Goal: Feedback & Contribution: Contribute content

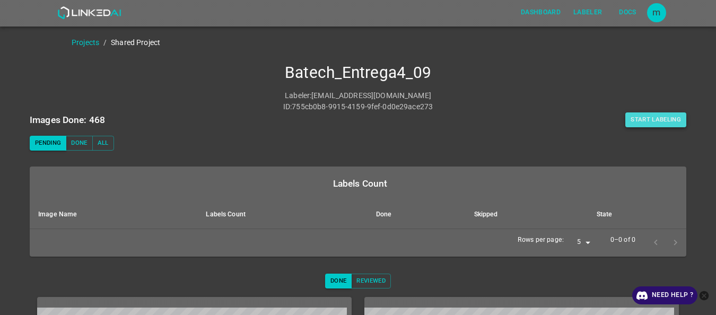
click at [662, 112] on button "Start Labeling" at bounding box center [656, 119] width 61 height 15
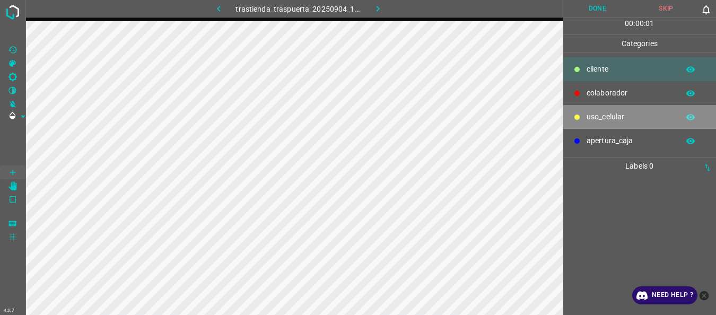
click at [605, 114] on p "uso_celular" at bounding box center [630, 116] width 87 height 11
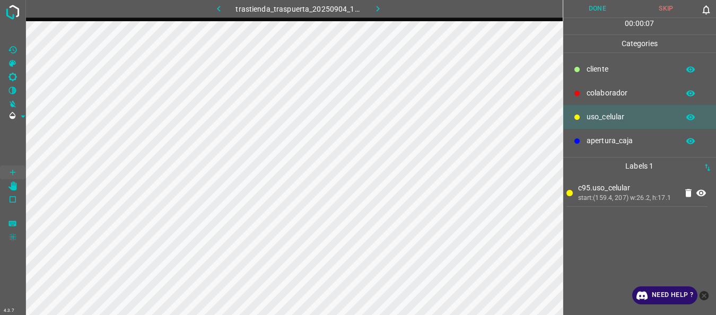
click at [576, 92] on icon at bounding box center [577, 93] width 5 height 5
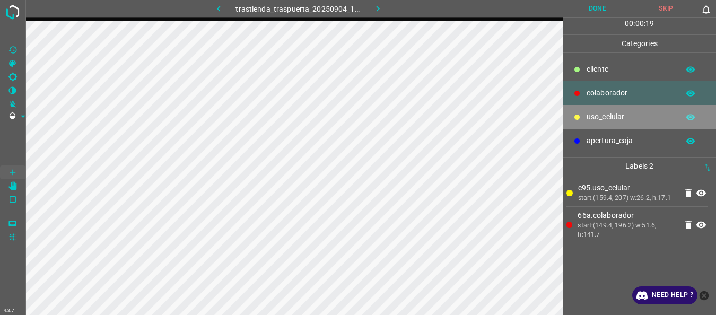
click at [595, 122] on p "uso_celular" at bounding box center [630, 116] width 87 height 11
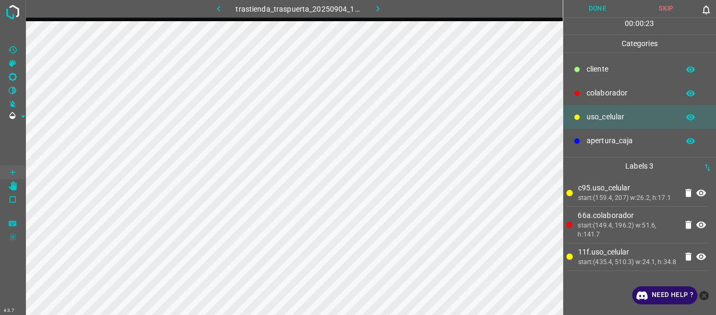
click at [574, 90] on icon at bounding box center [577, 93] width 6 height 6
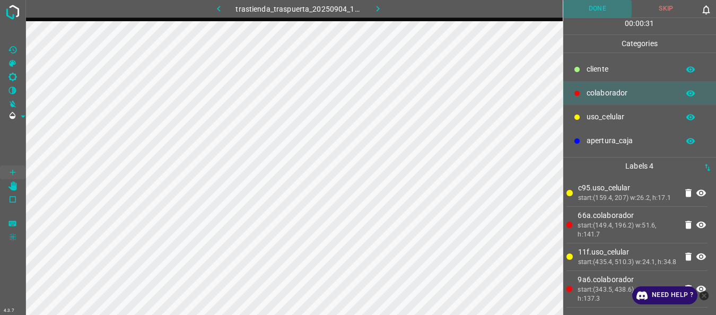
click at [594, 11] on button "Done" at bounding box center [597, 9] width 69 height 18
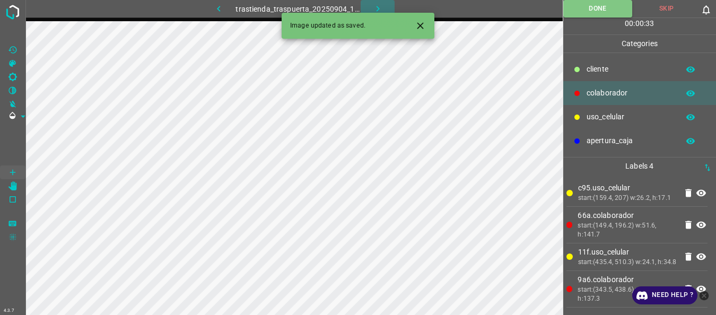
click at [377, 8] on icon "button" at bounding box center [377, 8] width 11 height 11
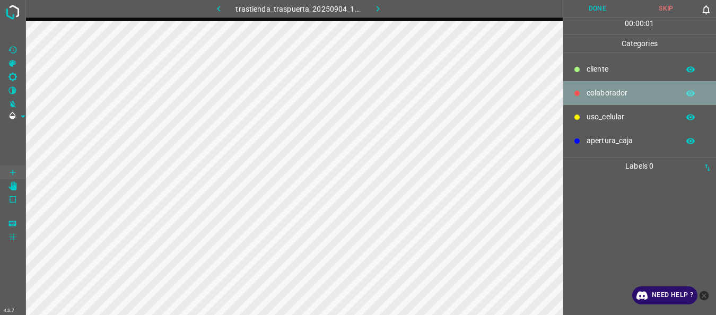
click at [593, 94] on p "colaborador" at bounding box center [630, 93] width 87 height 11
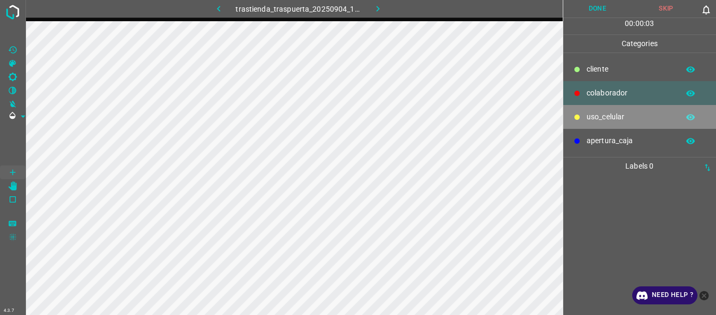
click at [600, 118] on p "uso_celular" at bounding box center [630, 116] width 87 height 11
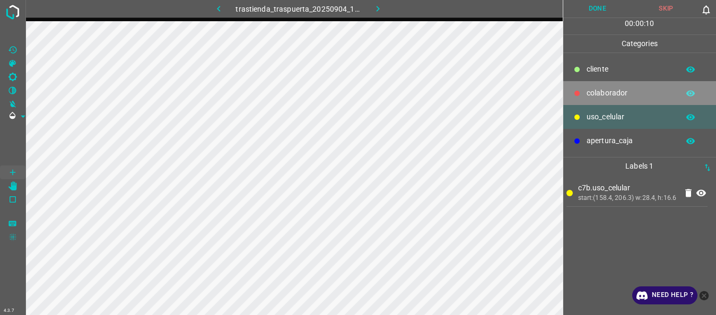
click at [626, 90] on p "colaborador" at bounding box center [630, 93] width 87 height 11
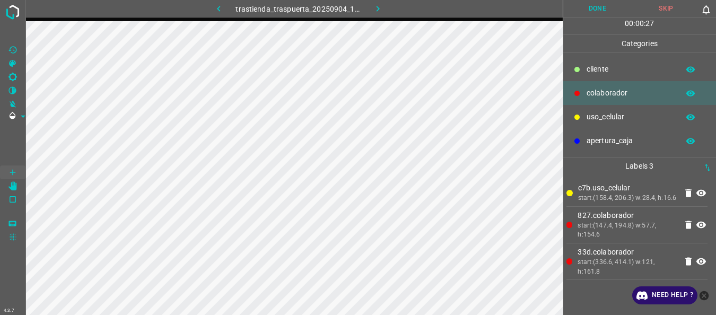
click at [579, 3] on button "Done" at bounding box center [597, 9] width 69 height 18
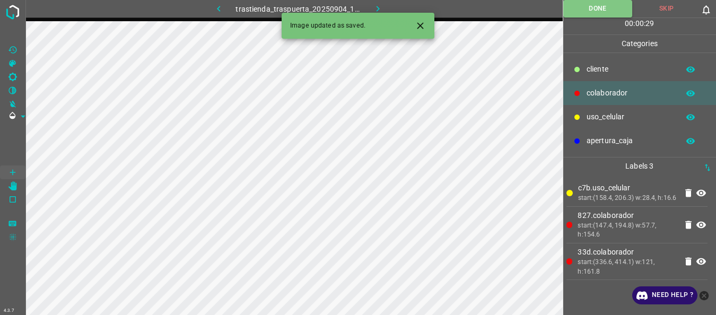
click at [381, 8] on icon "button" at bounding box center [377, 8] width 11 height 11
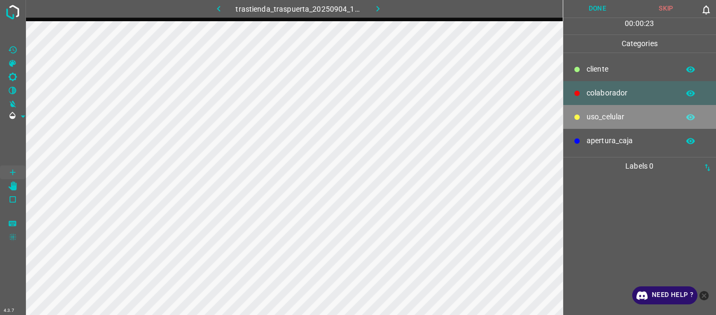
click at [590, 114] on p "uso_celular" at bounding box center [630, 116] width 87 height 11
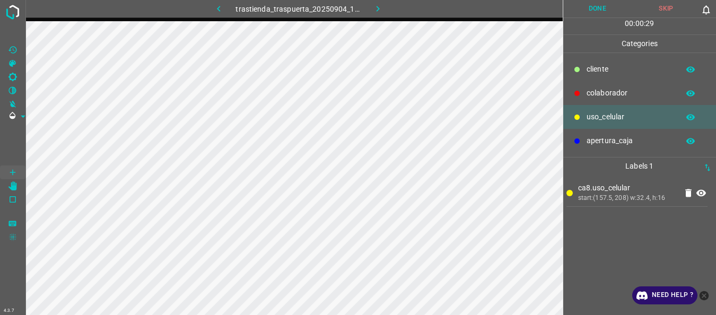
click at [611, 95] on p "colaborador" at bounding box center [630, 93] width 87 height 11
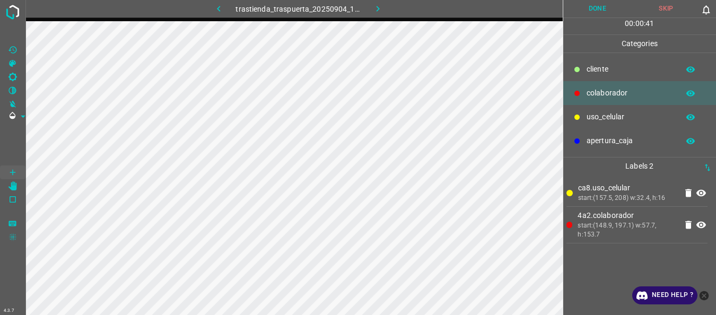
click at [602, 114] on p "uso_celular" at bounding box center [630, 116] width 87 height 11
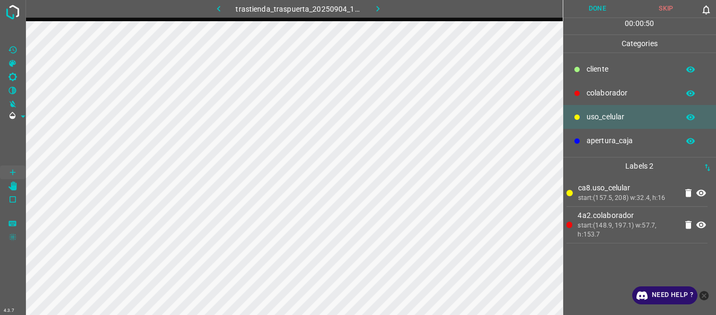
click at [608, 94] on p "colaborador" at bounding box center [630, 93] width 87 height 11
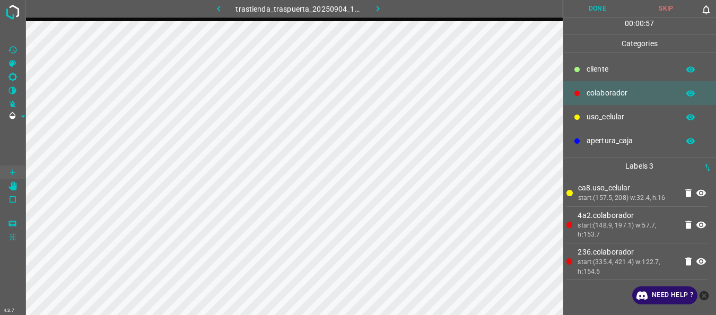
click at [602, 15] on button "Done" at bounding box center [597, 9] width 69 height 18
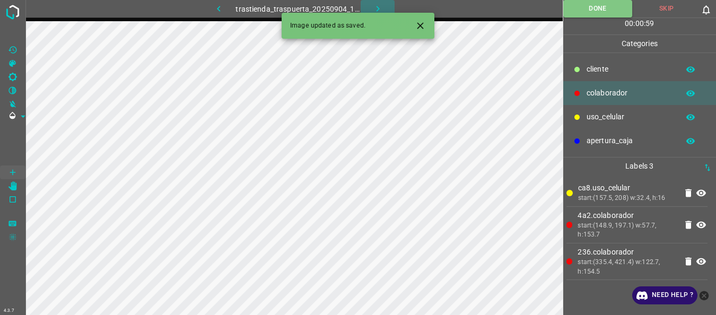
click at [376, 6] on icon "button" at bounding box center [377, 8] width 11 height 11
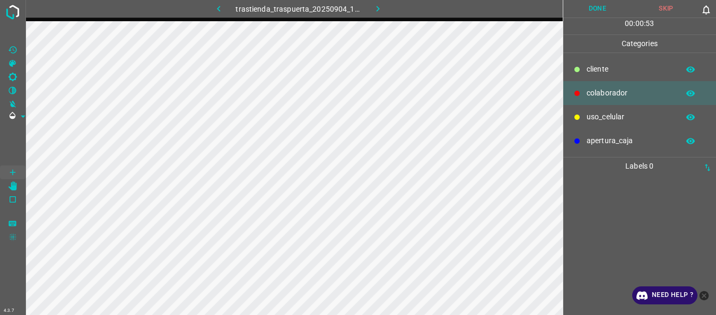
click at [616, 119] on p "uso_celular" at bounding box center [630, 116] width 87 height 11
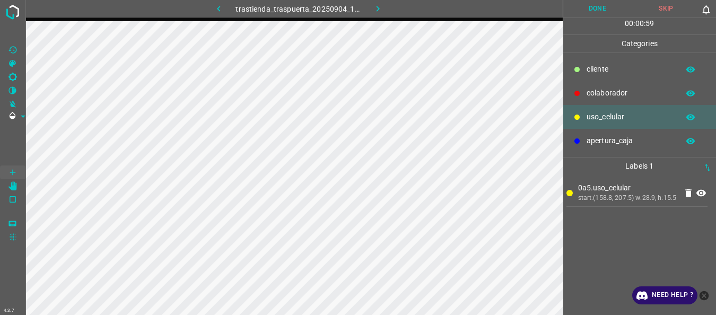
click at [604, 98] on p "colaborador" at bounding box center [630, 93] width 87 height 11
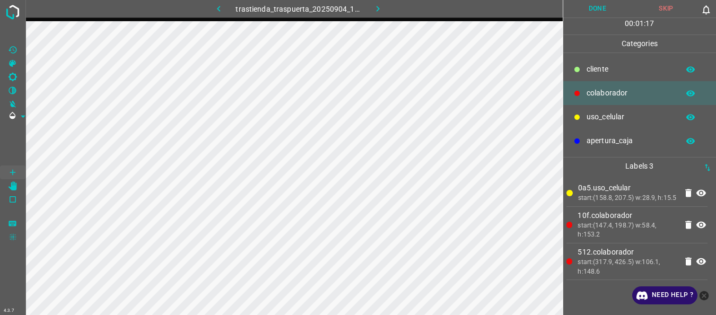
click at [585, 4] on button "Done" at bounding box center [597, 9] width 69 height 18
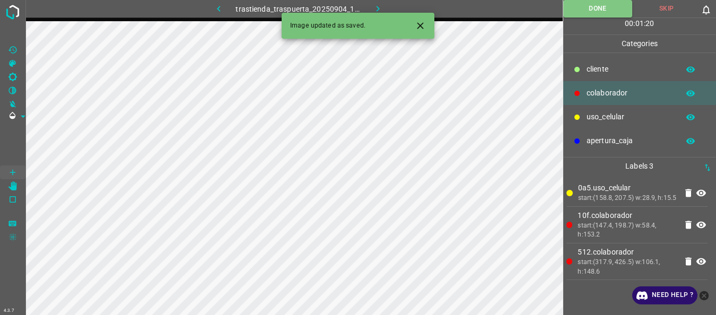
click at [380, 10] on icon "button" at bounding box center [377, 8] width 11 height 11
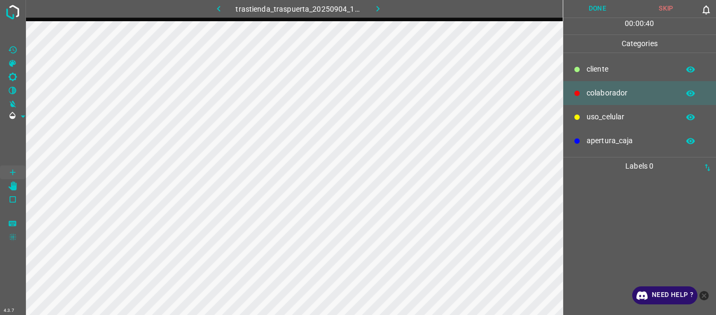
click at [596, 117] on p "uso_celular" at bounding box center [630, 116] width 87 height 11
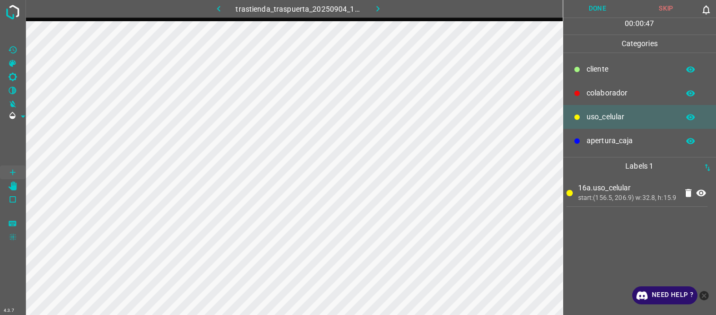
click at [601, 97] on p "colaborador" at bounding box center [630, 93] width 87 height 11
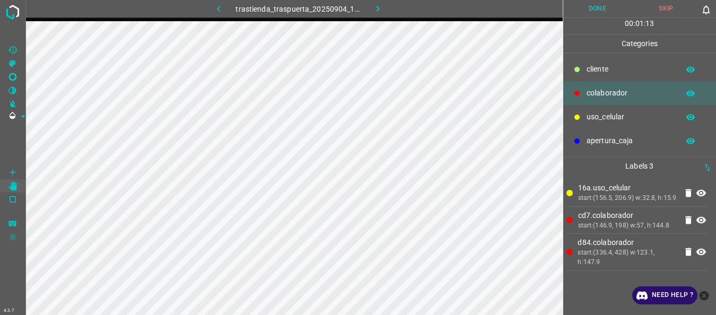
click at [589, 13] on button "Done" at bounding box center [597, 9] width 69 height 18
click at [373, 11] on icon "button" at bounding box center [377, 8] width 11 height 11
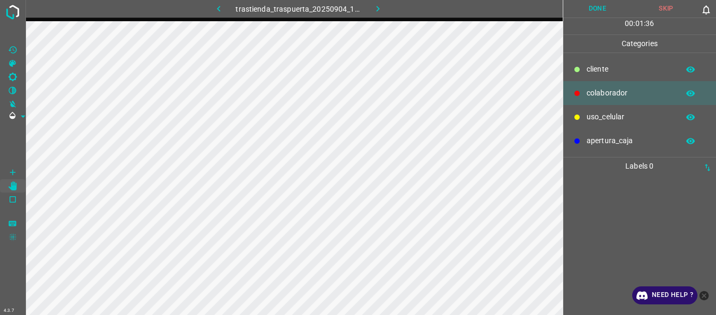
click at [578, 121] on div at bounding box center [577, 117] width 11 height 11
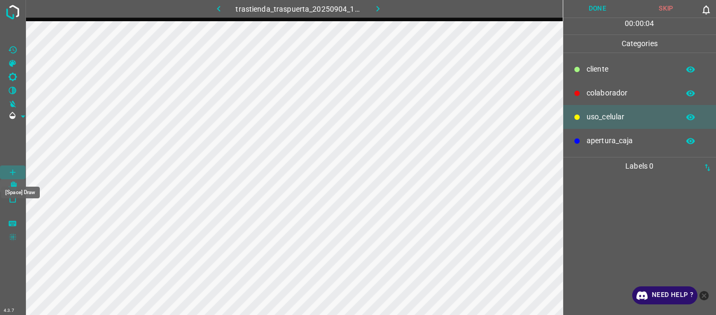
click at [16, 174] on icon "[Space] Draw" at bounding box center [13, 173] width 10 height 10
click at [588, 88] on p "colaborador" at bounding box center [630, 93] width 87 height 11
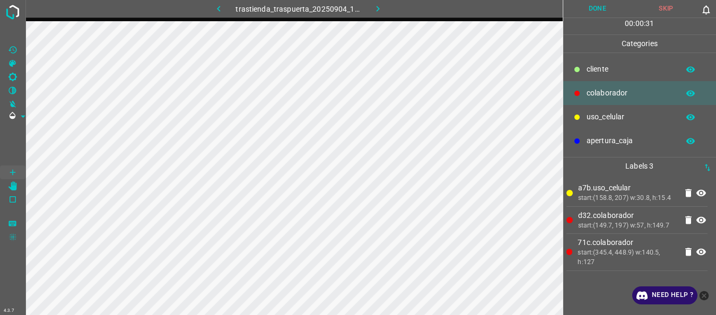
click at [590, 7] on button "Done" at bounding box center [597, 9] width 69 height 18
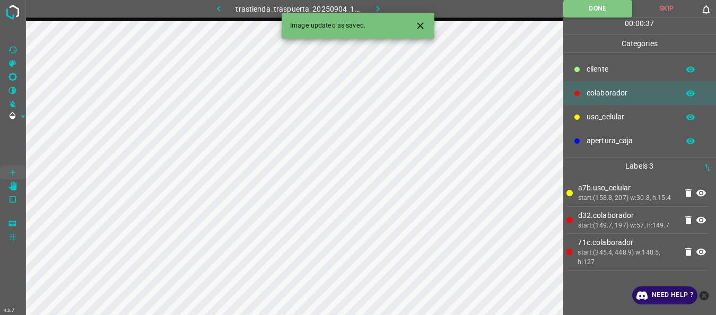
click at [382, 6] on icon "button" at bounding box center [377, 8] width 11 height 11
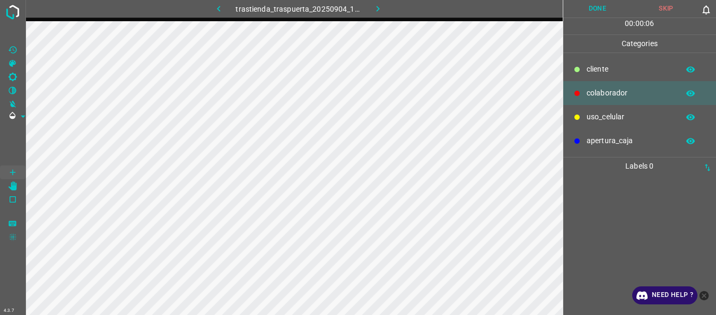
click at [589, 120] on p "uso_celular" at bounding box center [630, 116] width 87 height 11
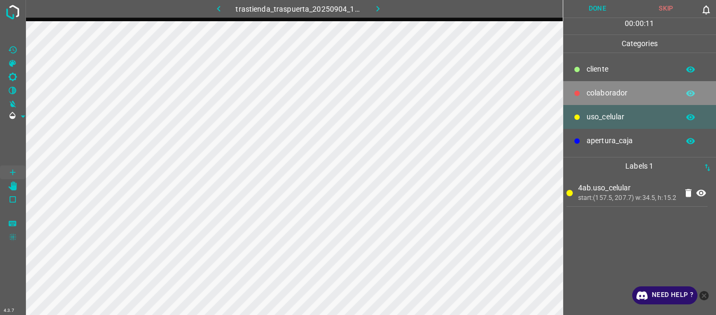
click at [588, 94] on p "colaborador" at bounding box center [630, 93] width 87 height 11
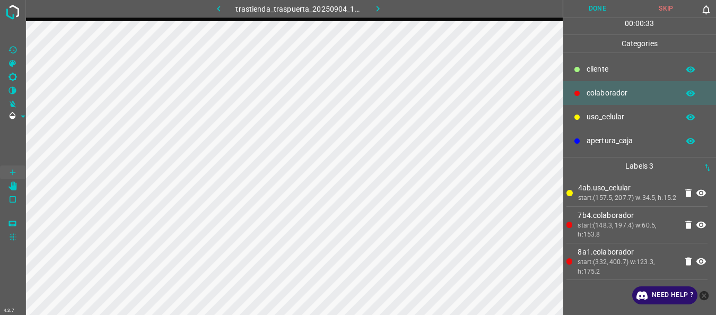
click at [592, 7] on button "Done" at bounding box center [597, 9] width 69 height 18
click at [384, 10] on button "button" at bounding box center [378, 9] width 34 height 18
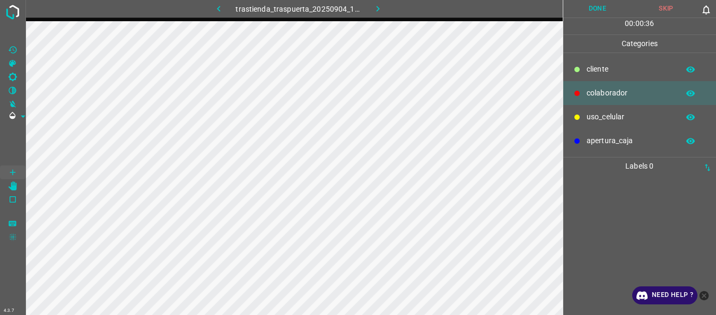
click at [609, 119] on p "uso_celular" at bounding box center [630, 116] width 87 height 11
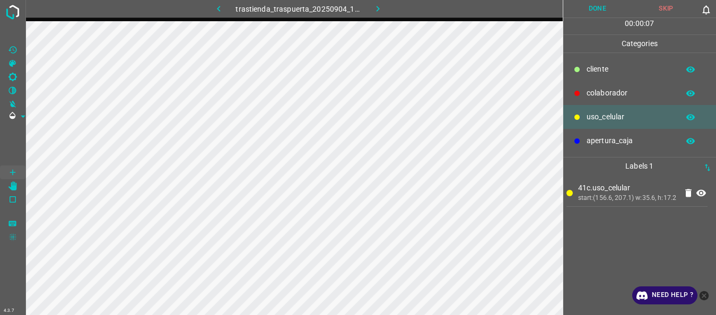
click at [618, 92] on p "colaborador" at bounding box center [630, 93] width 87 height 11
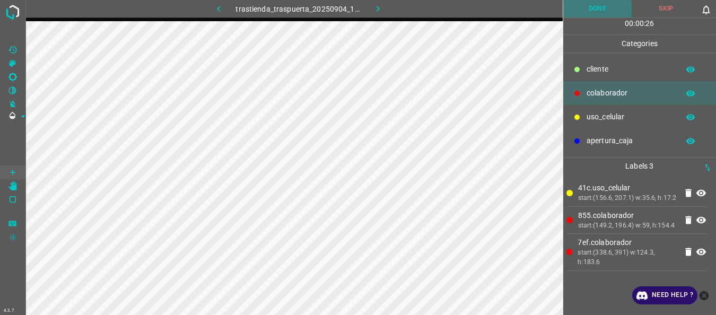
click at [598, 7] on button "Done" at bounding box center [597, 9] width 69 height 18
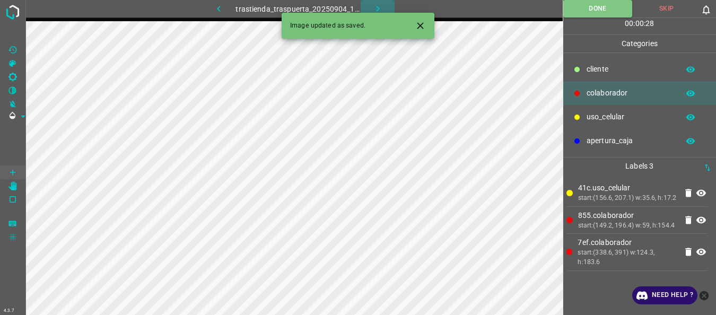
click at [372, 3] on icon "button" at bounding box center [377, 8] width 11 height 11
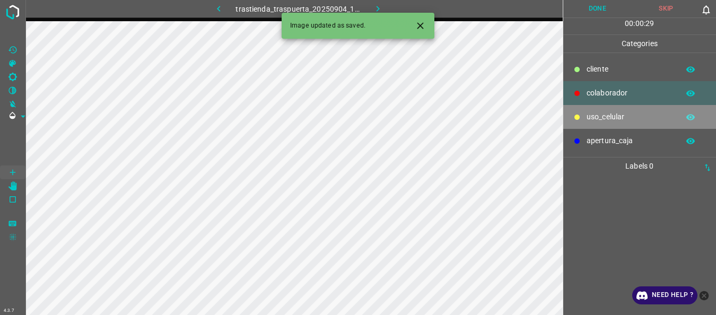
click at [594, 118] on p "uso_celular" at bounding box center [630, 116] width 87 height 11
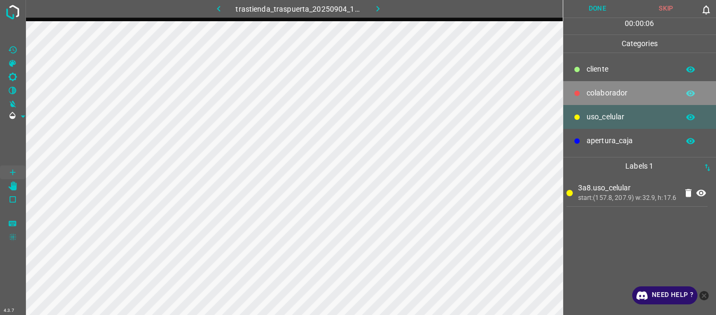
click at [581, 95] on div at bounding box center [577, 93] width 11 height 11
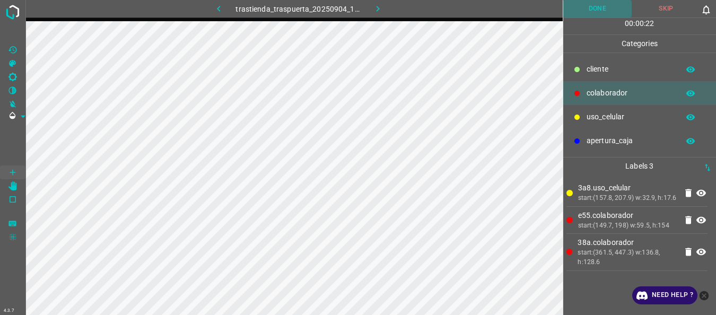
click at [575, 4] on button "Done" at bounding box center [597, 9] width 69 height 18
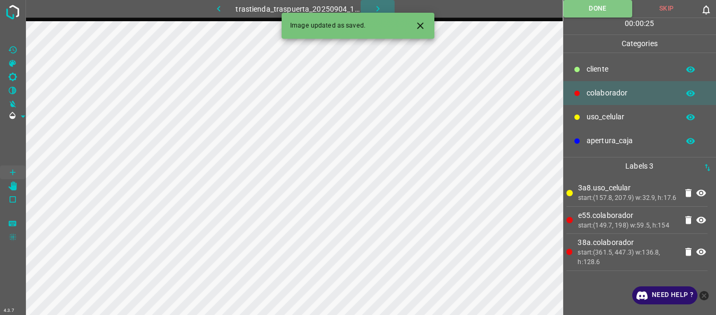
click at [378, 7] on icon "button" at bounding box center [377, 8] width 11 height 11
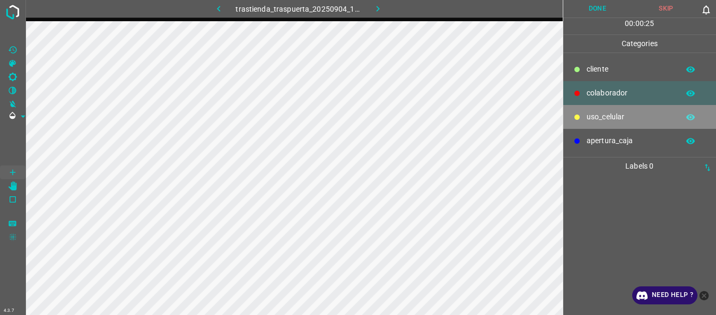
click at [596, 116] on p "uso_celular" at bounding box center [630, 116] width 87 height 11
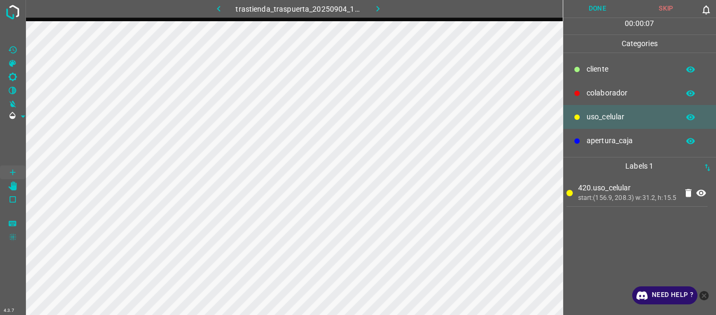
click at [599, 98] on p "colaborador" at bounding box center [630, 93] width 87 height 11
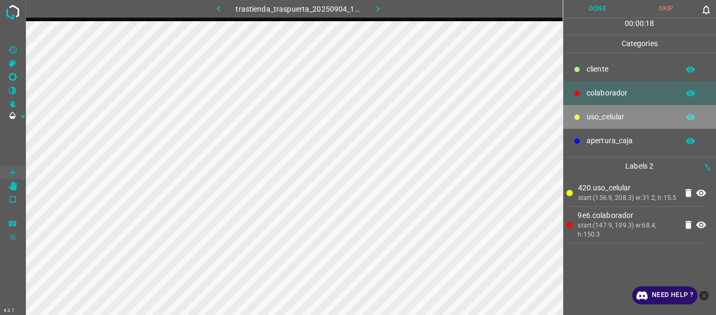
click at [599, 120] on p "uso_celular" at bounding box center [630, 116] width 87 height 11
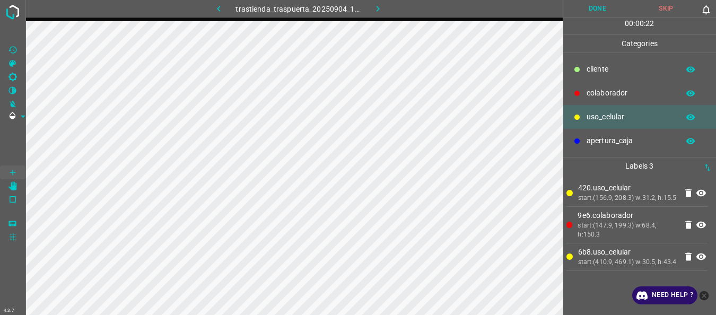
click at [581, 97] on div at bounding box center [577, 93] width 11 height 11
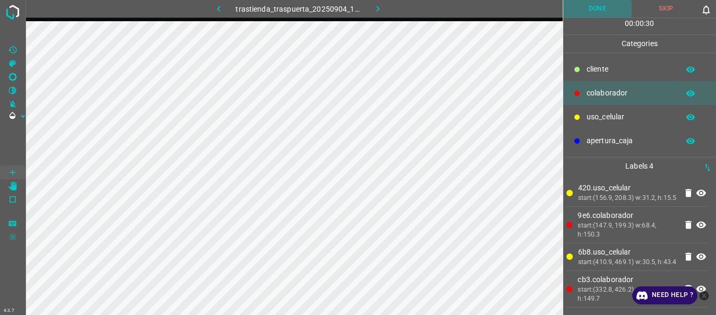
click at [595, 14] on button "Done" at bounding box center [597, 9] width 69 height 18
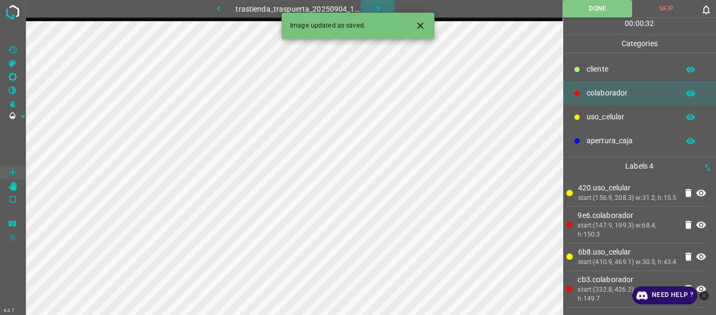
click at [378, 7] on icon "button" at bounding box center [377, 9] width 3 height 6
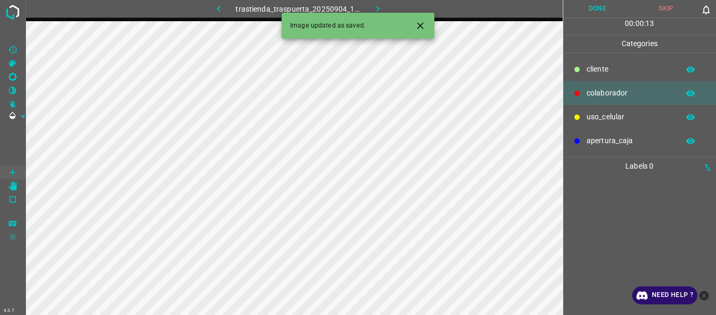
click at [612, 117] on p "uso_celular" at bounding box center [630, 116] width 87 height 11
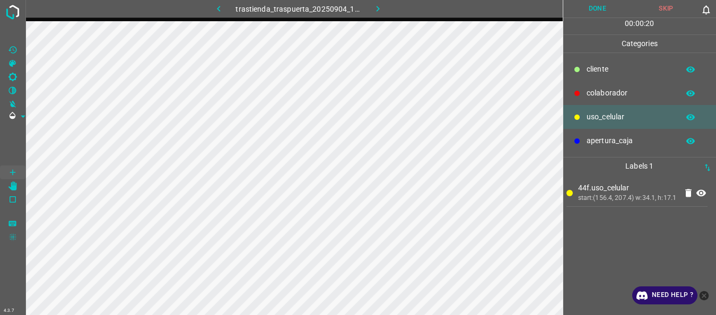
click at [615, 95] on p "colaborador" at bounding box center [630, 93] width 87 height 11
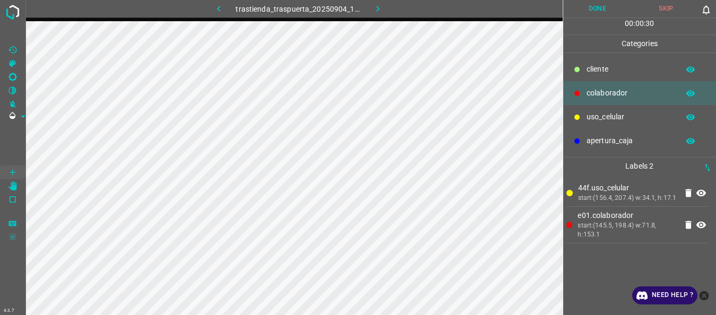
click at [619, 115] on p "uso_celular" at bounding box center [630, 116] width 87 height 11
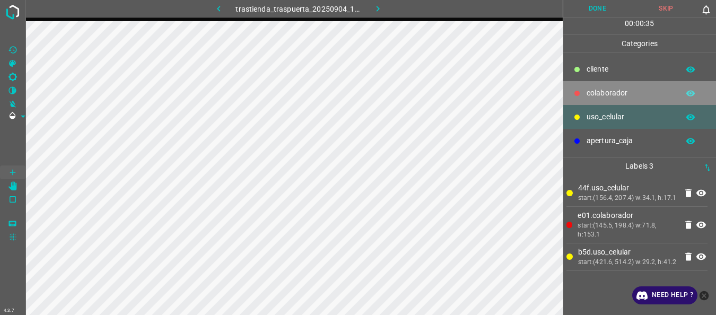
click at [595, 90] on p "colaborador" at bounding box center [630, 93] width 87 height 11
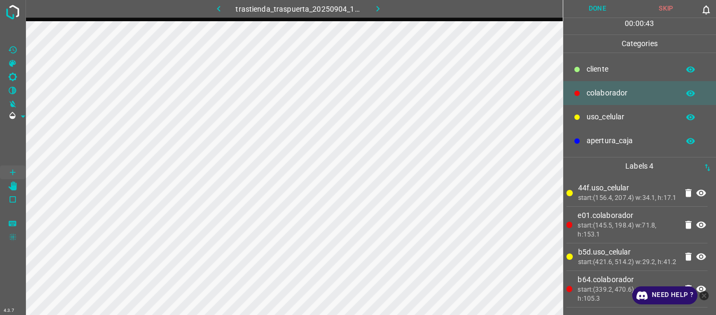
click at [594, 1] on button "Done" at bounding box center [597, 9] width 69 height 18
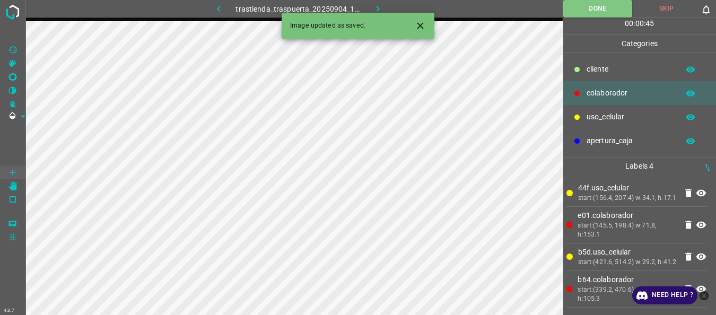
click at [378, 11] on icon "button" at bounding box center [377, 8] width 11 height 11
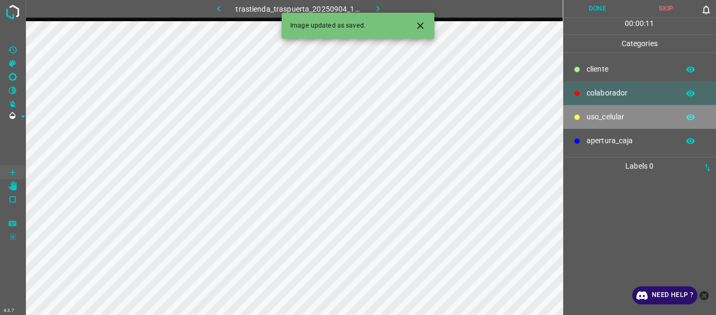
click at [589, 118] on p "uso_celular" at bounding box center [630, 116] width 87 height 11
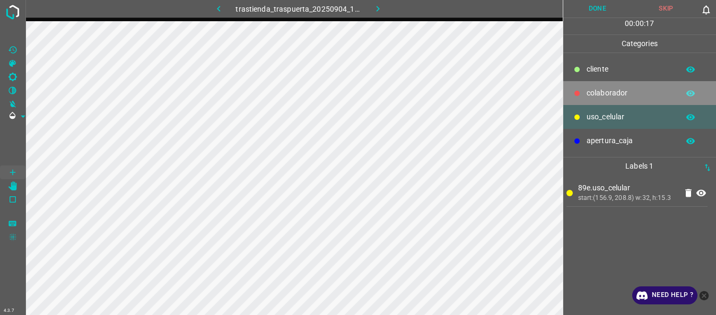
click at [601, 91] on p "colaborador" at bounding box center [630, 93] width 87 height 11
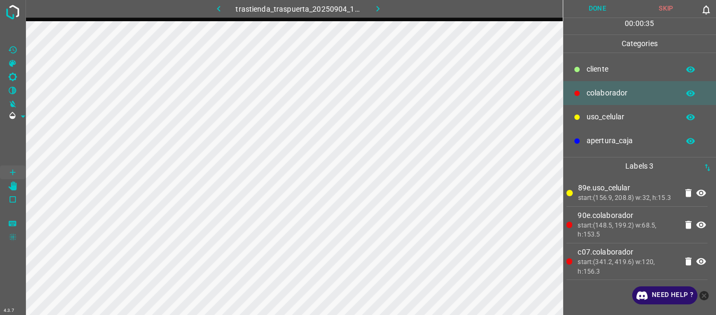
click at [615, 115] on p "uso_celular" at bounding box center [630, 116] width 87 height 11
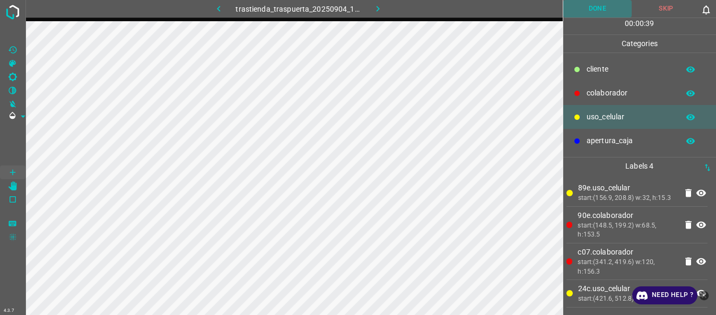
click at [587, 10] on button "Done" at bounding box center [597, 9] width 69 height 18
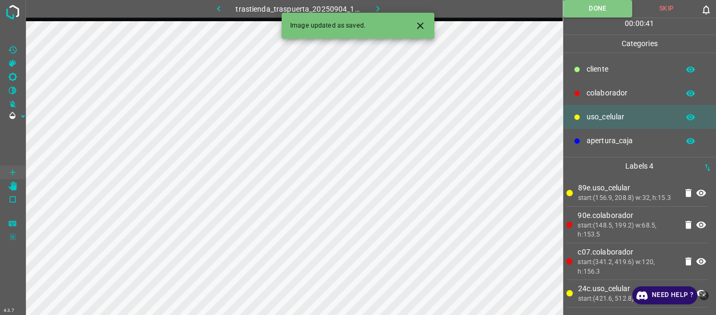
click at [371, 7] on button "button" at bounding box center [378, 9] width 34 height 18
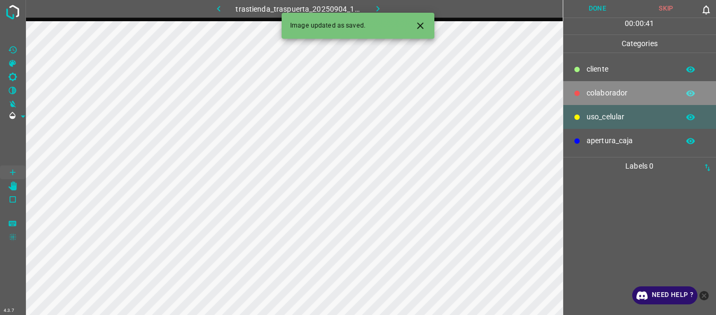
click at [625, 95] on p "colaborador" at bounding box center [630, 93] width 87 height 11
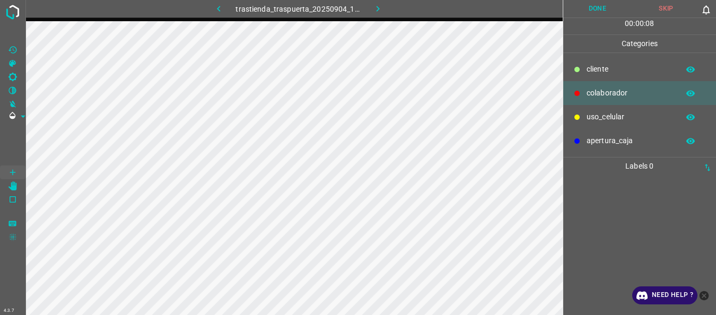
click at [615, 115] on p "uso_celular" at bounding box center [630, 116] width 87 height 11
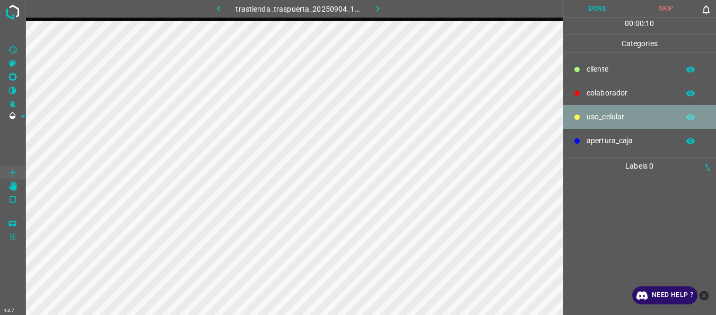
click at [615, 115] on p "uso_celular" at bounding box center [630, 116] width 87 height 11
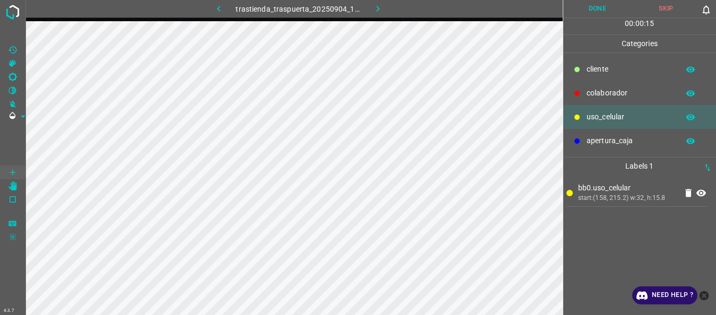
click at [608, 92] on p "colaborador" at bounding box center [630, 93] width 87 height 11
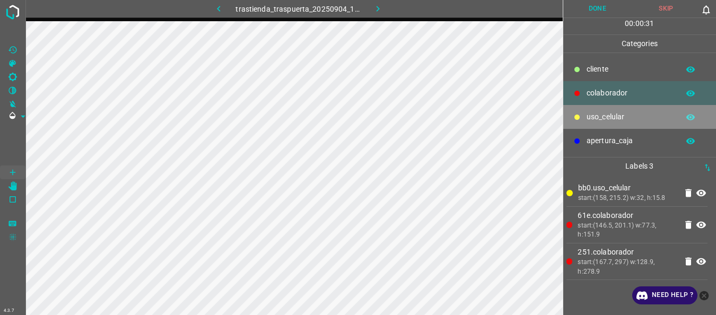
click at [616, 115] on p "uso_celular" at bounding box center [630, 116] width 87 height 11
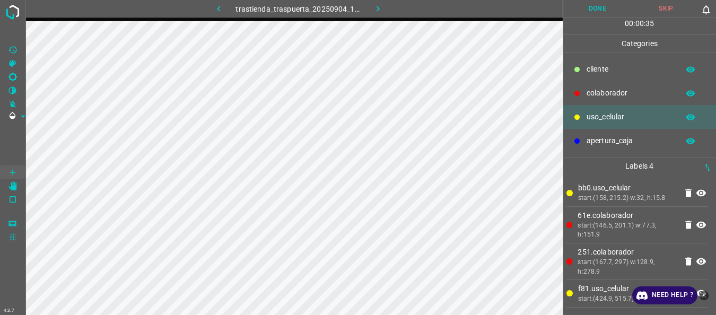
click at [605, 88] on p "colaborador" at bounding box center [630, 93] width 87 height 11
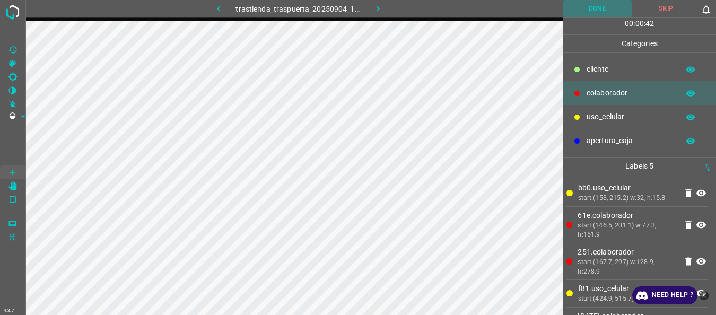
click at [582, 6] on button "Done" at bounding box center [597, 9] width 69 height 18
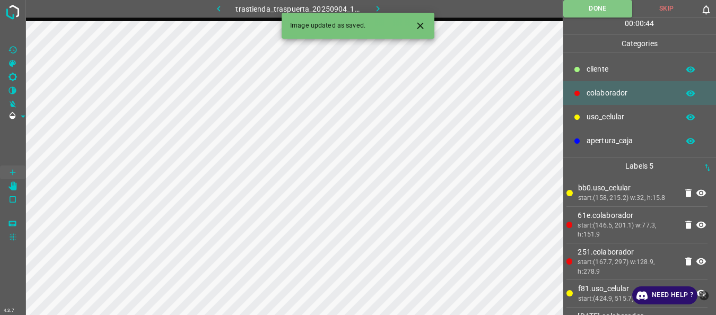
click at [374, 8] on icon "button" at bounding box center [377, 8] width 11 height 11
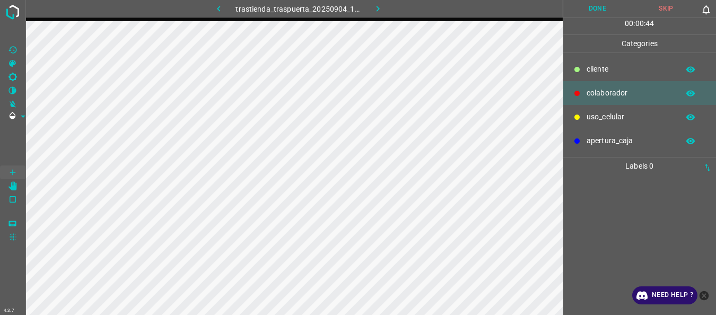
click at [603, 118] on p "uso_celular" at bounding box center [630, 116] width 87 height 11
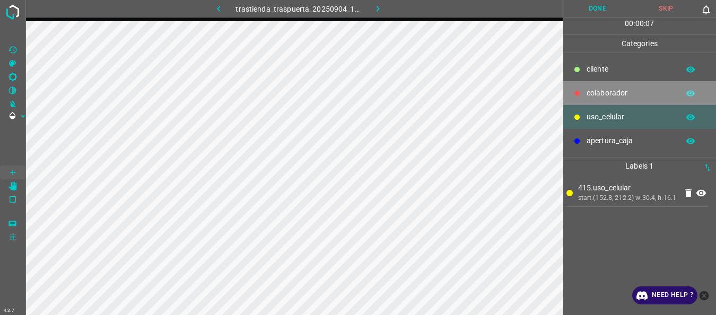
click at [575, 89] on div at bounding box center [577, 93] width 11 height 11
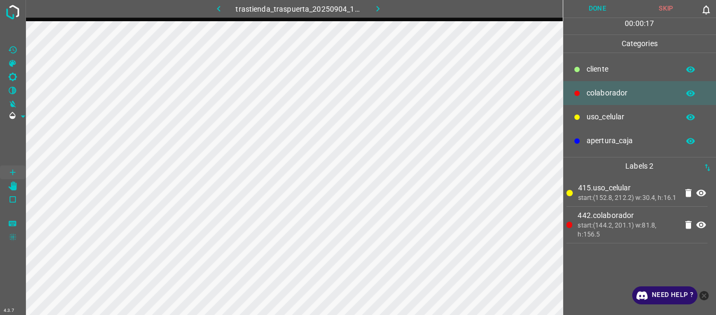
click at [623, 111] on p "uso_celular" at bounding box center [630, 116] width 87 height 11
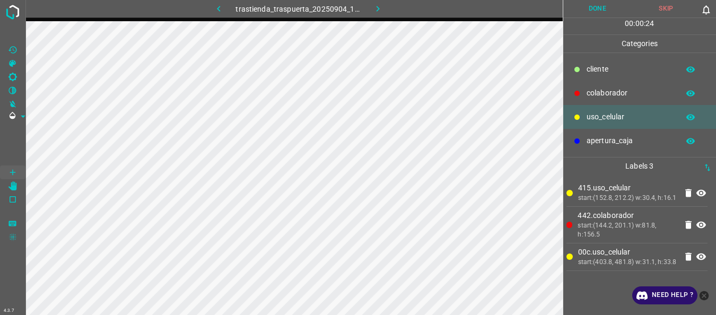
click at [595, 88] on p "colaborador" at bounding box center [630, 93] width 87 height 11
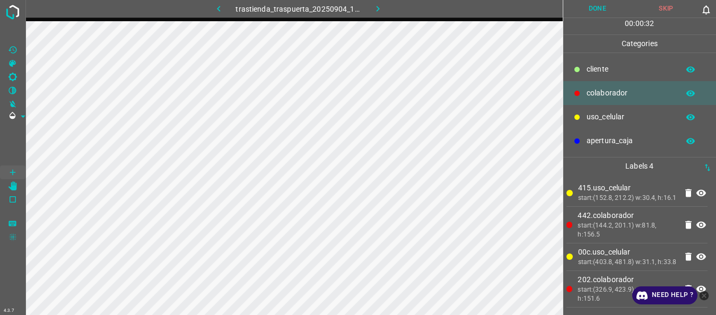
click at [585, 10] on button "Done" at bounding box center [597, 9] width 69 height 18
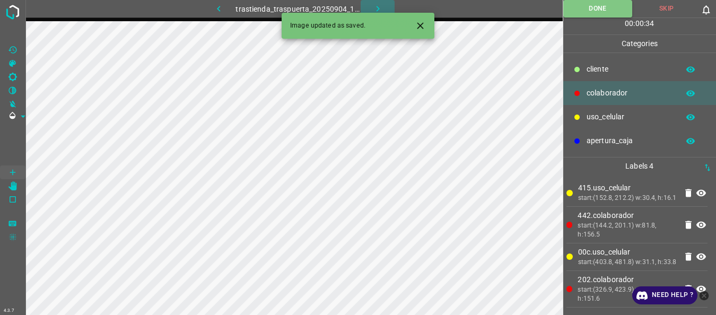
click at [381, 11] on icon "button" at bounding box center [377, 8] width 11 height 11
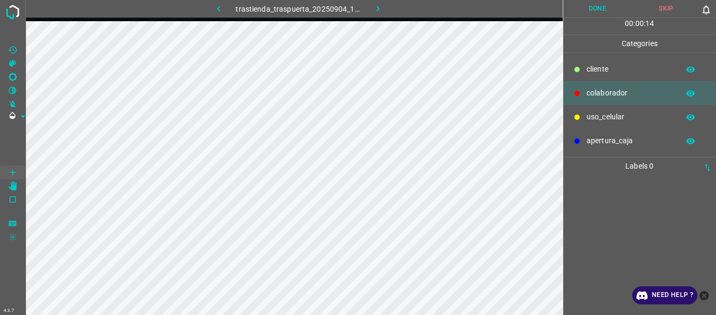
click at [602, 118] on p "uso_celular" at bounding box center [630, 116] width 87 height 11
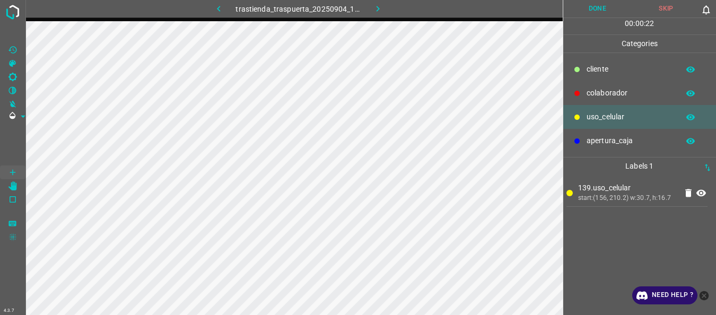
click at [607, 89] on p "colaborador" at bounding box center [630, 93] width 87 height 11
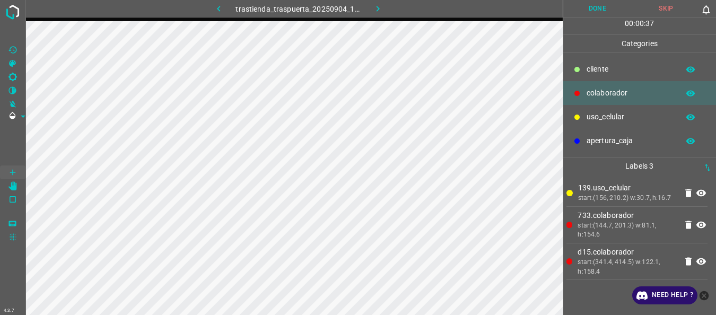
click at [580, 12] on button "Done" at bounding box center [597, 9] width 69 height 18
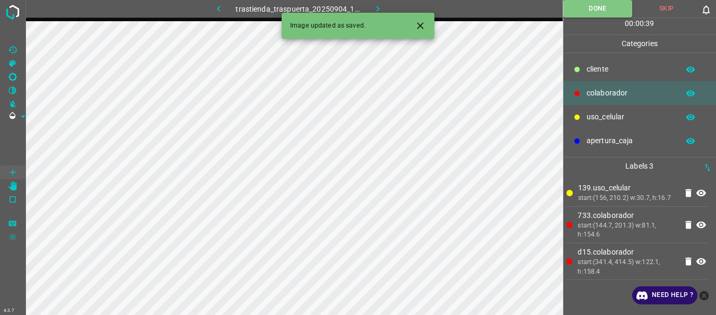
click at [374, 7] on icon "button" at bounding box center [377, 8] width 11 height 11
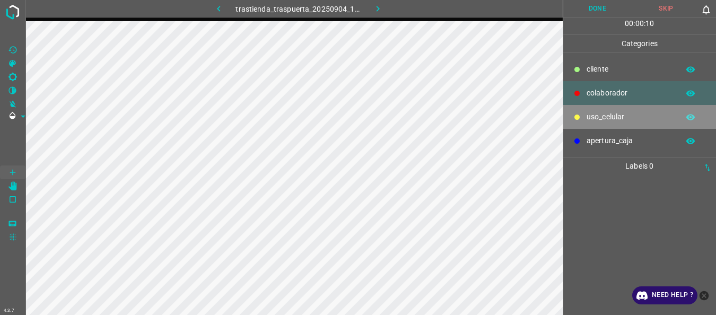
click at [576, 113] on div at bounding box center [577, 117] width 11 height 11
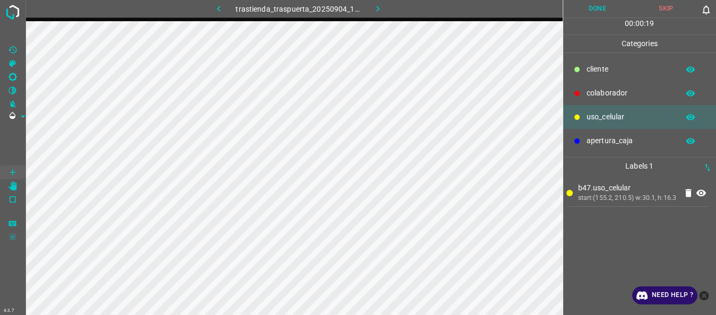
click at [624, 92] on p "colaborador" at bounding box center [630, 93] width 87 height 11
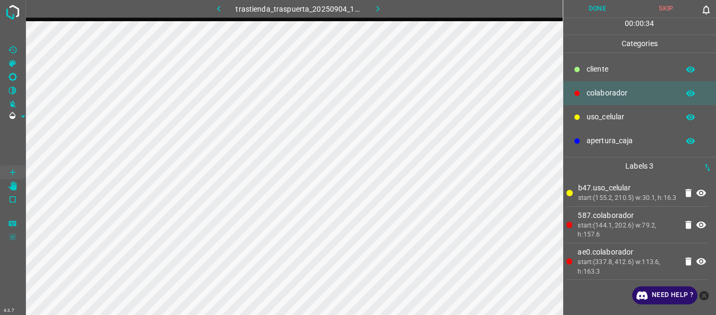
click at [599, 8] on button "Done" at bounding box center [597, 9] width 69 height 18
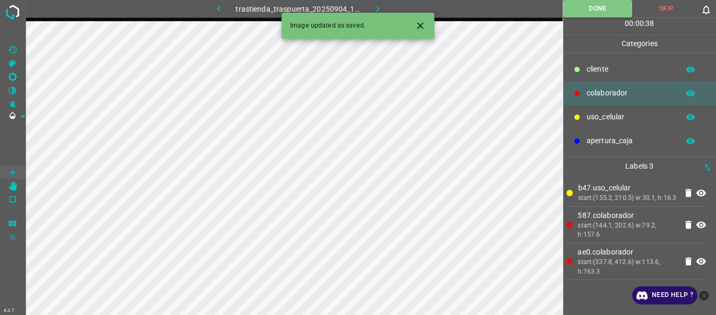
click at [383, 7] on icon "button" at bounding box center [377, 8] width 11 height 11
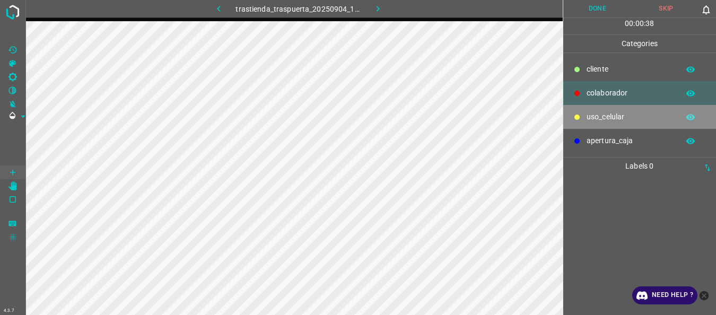
click at [594, 121] on p "uso_celular" at bounding box center [630, 116] width 87 height 11
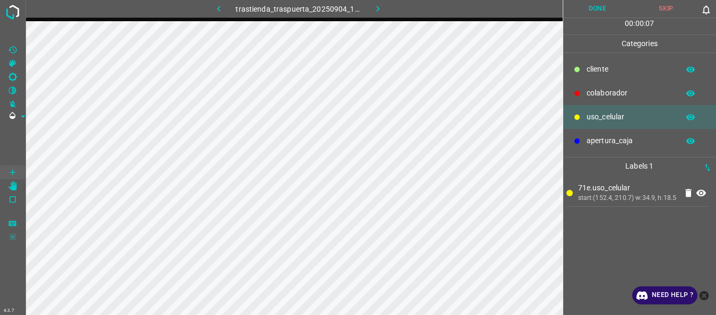
click at [583, 93] on div "colaborador" at bounding box center [639, 93] width 153 height 24
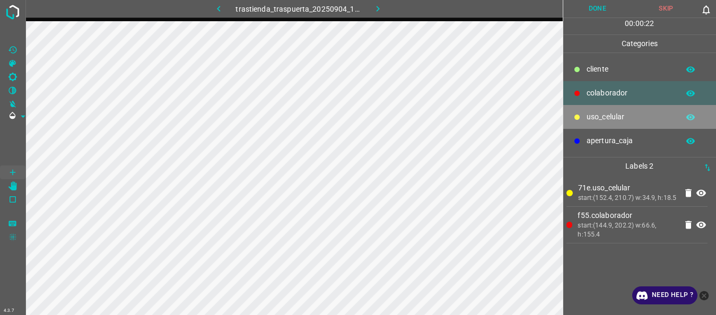
click at [590, 122] on p "uso_celular" at bounding box center [630, 116] width 87 height 11
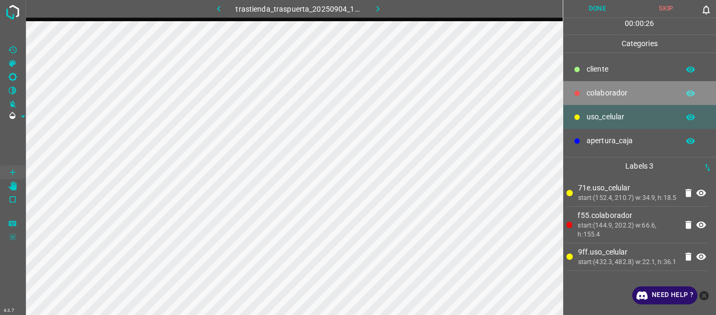
click at [594, 88] on p "colaborador" at bounding box center [630, 93] width 87 height 11
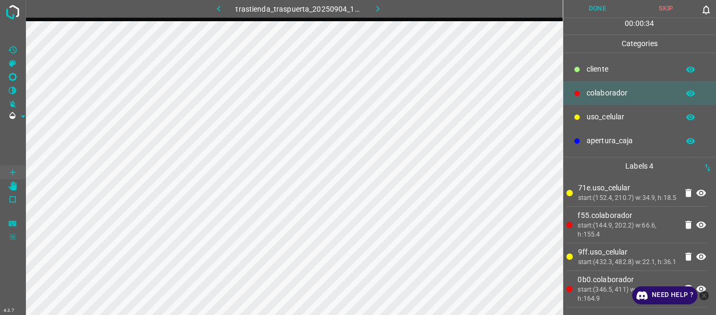
click at [585, 13] on button "Done" at bounding box center [597, 9] width 69 height 18
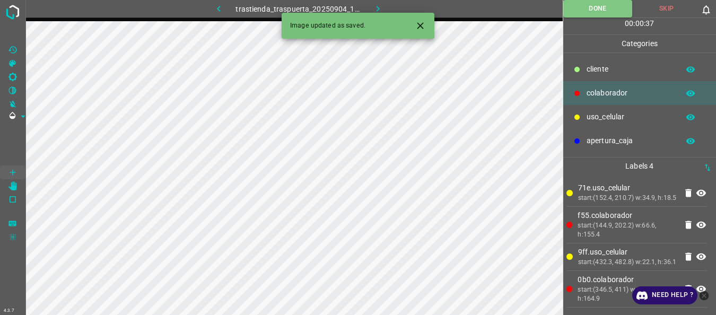
click at [375, 7] on icon "button" at bounding box center [377, 8] width 11 height 11
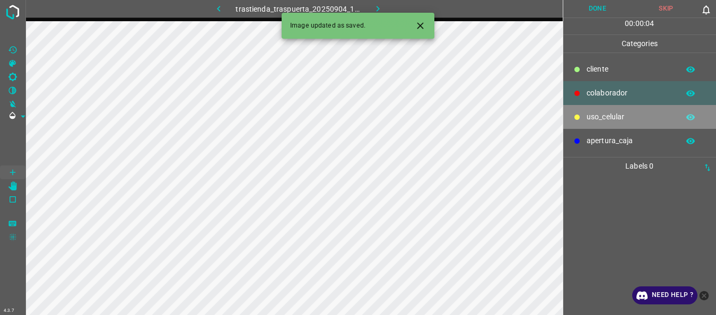
click at [605, 111] on p "uso_celular" at bounding box center [630, 116] width 87 height 11
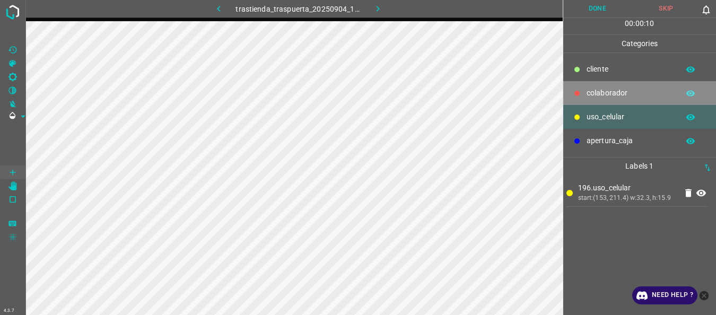
click at [599, 97] on p "colaborador" at bounding box center [630, 93] width 87 height 11
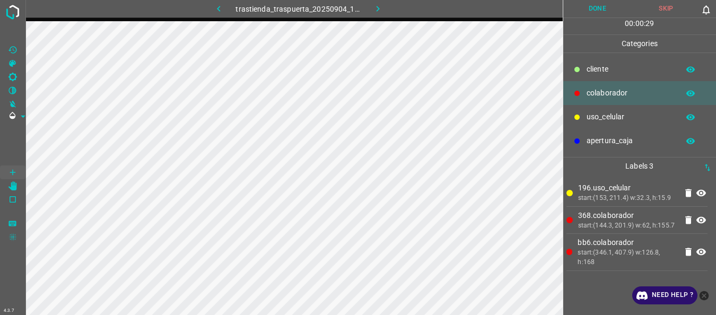
click at [594, 11] on button "Done" at bounding box center [597, 9] width 69 height 18
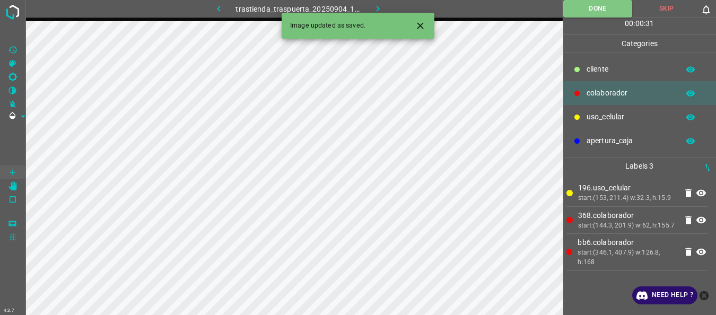
click at [375, 8] on icon "button" at bounding box center [377, 8] width 11 height 11
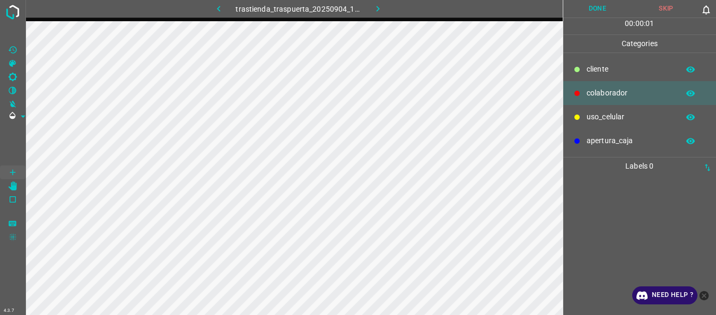
click at [607, 118] on p "uso_celular" at bounding box center [630, 116] width 87 height 11
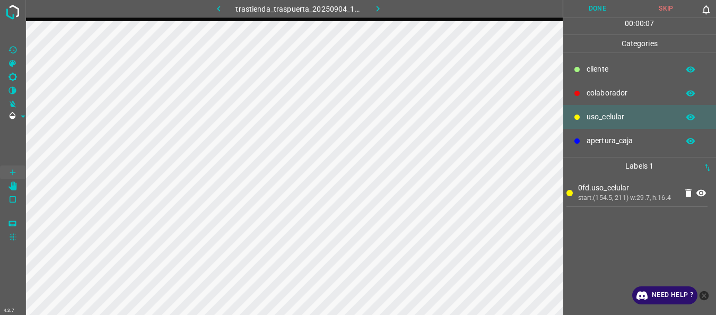
click at [611, 89] on p "colaborador" at bounding box center [630, 93] width 87 height 11
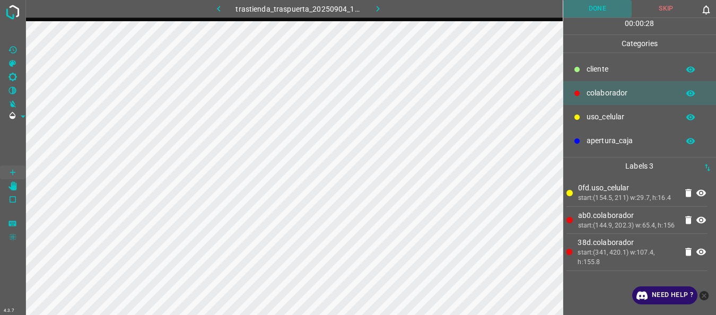
click at [590, 7] on button "Done" at bounding box center [597, 9] width 69 height 18
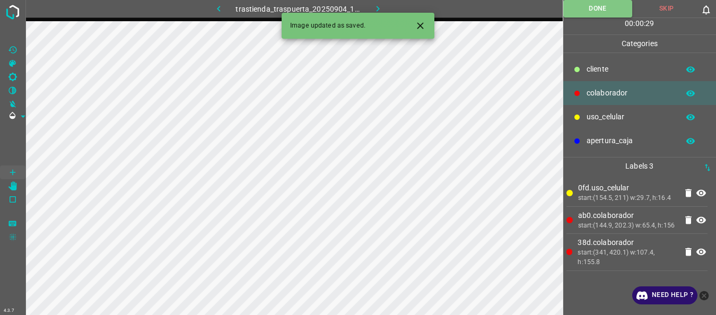
click at [377, 7] on icon "button" at bounding box center [377, 8] width 11 height 11
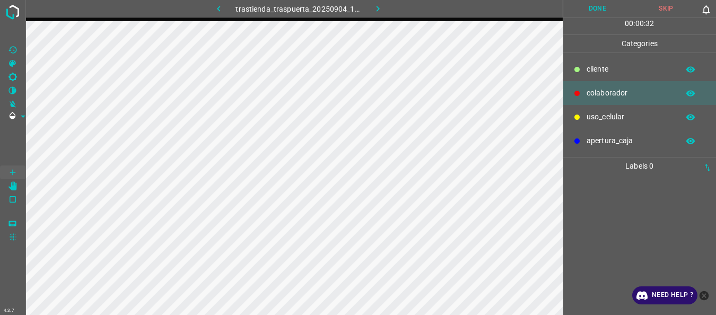
click at [626, 117] on p "uso_celular" at bounding box center [630, 116] width 87 height 11
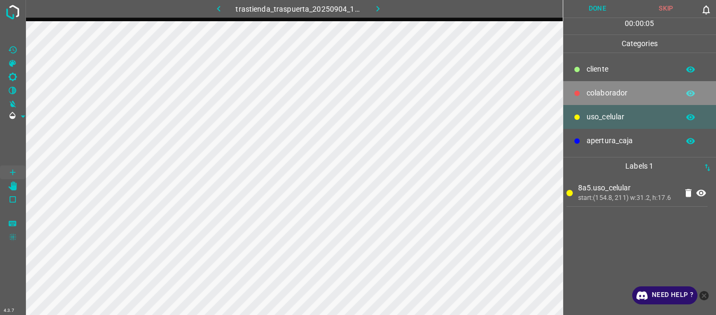
click at [590, 91] on p "colaborador" at bounding box center [630, 93] width 87 height 11
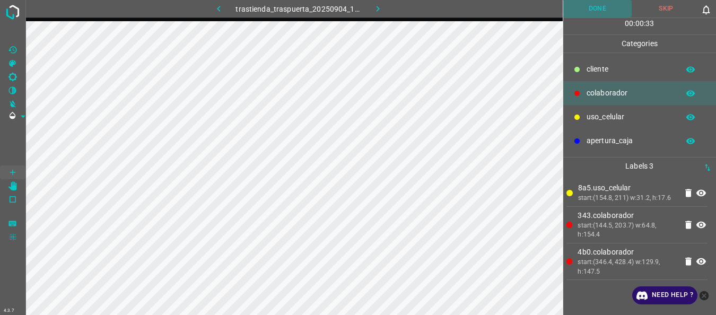
click at [592, 13] on button "Done" at bounding box center [597, 9] width 69 height 18
click at [602, 5] on button "Done" at bounding box center [597, 9] width 69 height 18
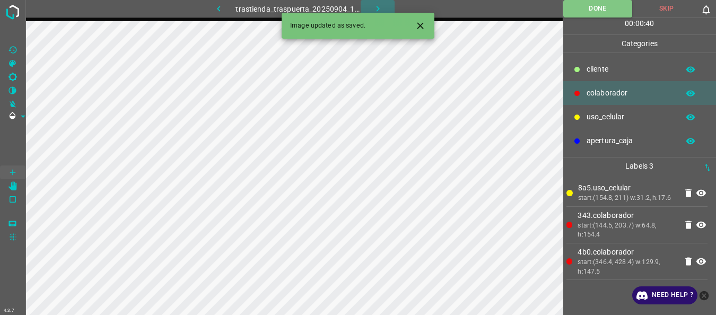
click at [377, 10] on icon "button" at bounding box center [377, 8] width 11 height 11
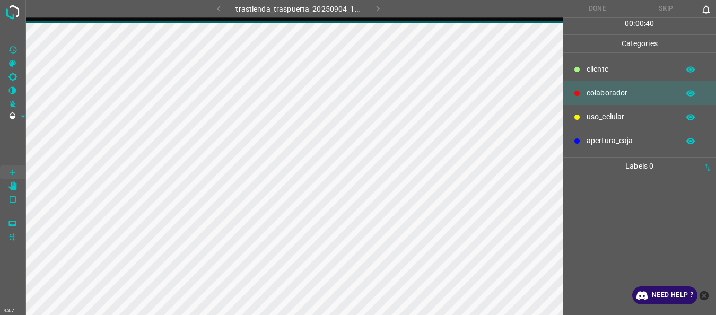
click at [584, 120] on div "uso_celular" at bounding box center [639, 117] width 153 height 24
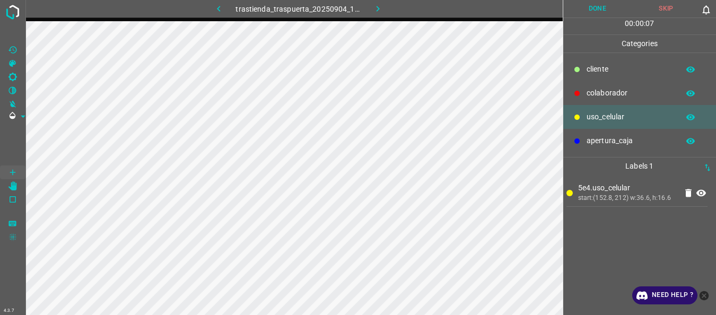
click at [612, 93] on p "colaborador" at bounding box center [630, 93] width 87 height 11
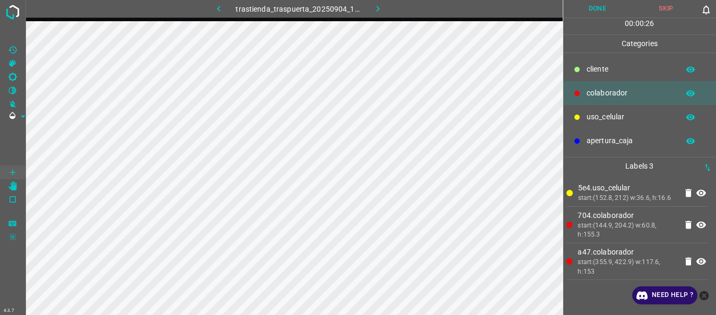
click at [588, 15] on button "Done" at bounding box center [597, 9] width 69 height 18
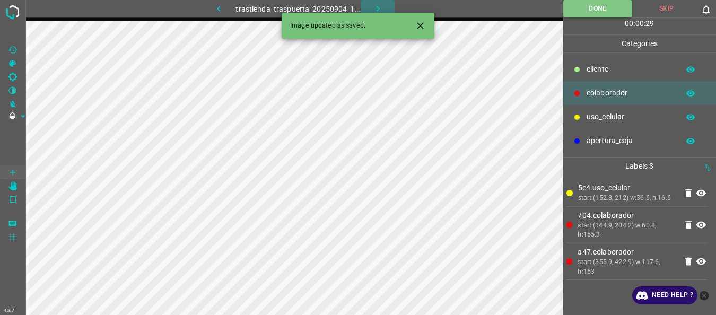
click at [370, 6] on button "button" at bounding box center [378, 9] width 34 height 18
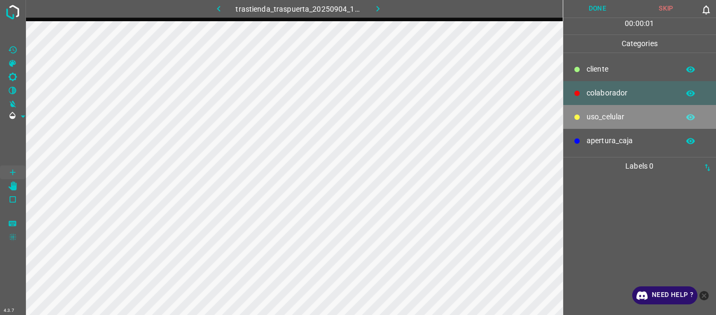
click at [595, 114] on p "uso_celular" at bounding box center [630, 116] width 87 height 11
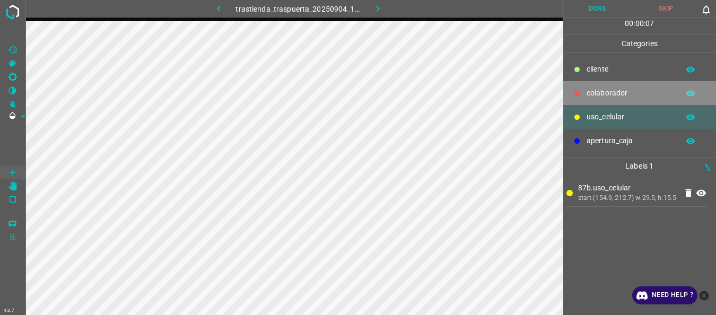
click at [588, 88] on p "colaborador" at bounding box center [630, 93] width 87 height 11
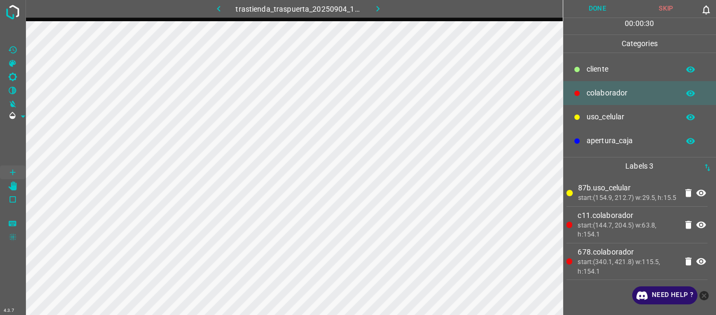
click at [606, 5] on button "Done" at bounding box center [597, 9] width 69 height 18
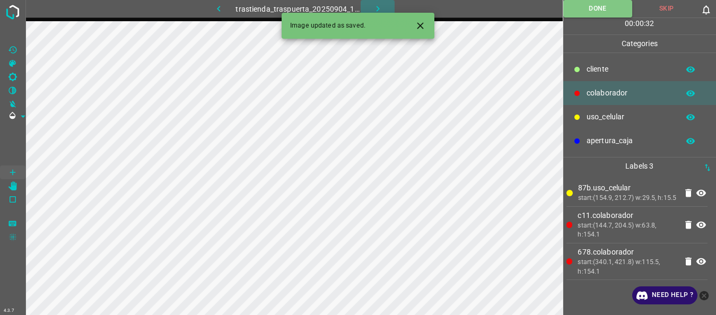
click at [374, 1] on button "button" at bounding box center [378, 9] width 34 height 18
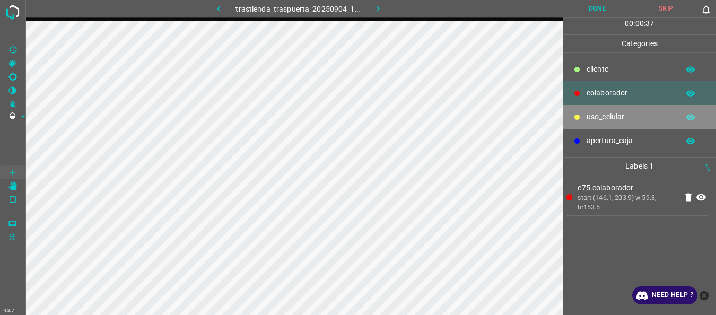
click at [603, 116] on p "uso_celular" at bounding box center [630, 116] width 87 height 11
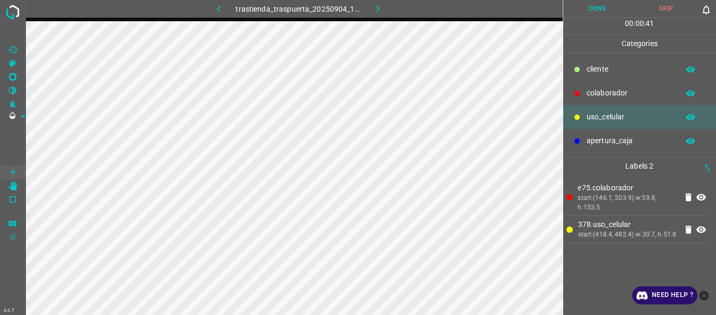
click at [588, 99] on div "colaborador" at bounding box center [639, 93] width 153 height 24
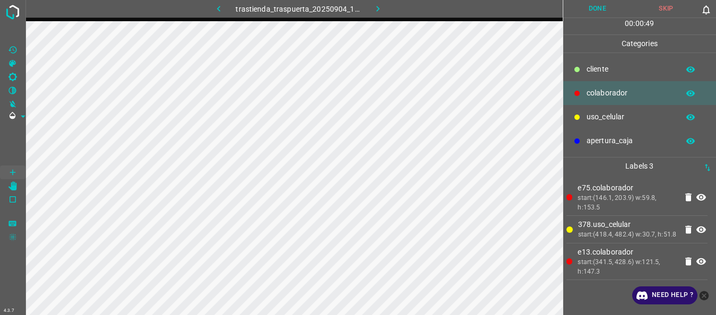
click at [589, 12] on button "Done" at bounding box center [597, 9] width 69 height 18
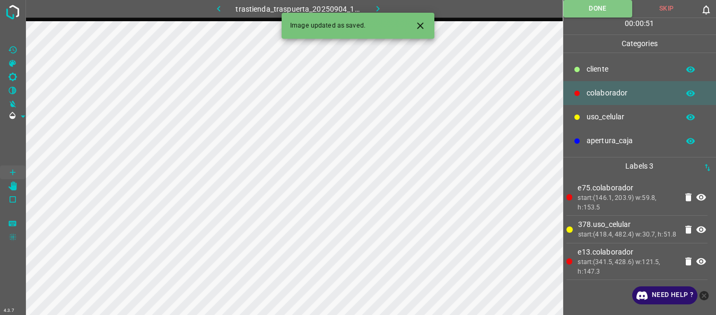
click at [375, 6] on icon "button" at bounding box center [377, 8] width 11 height 11
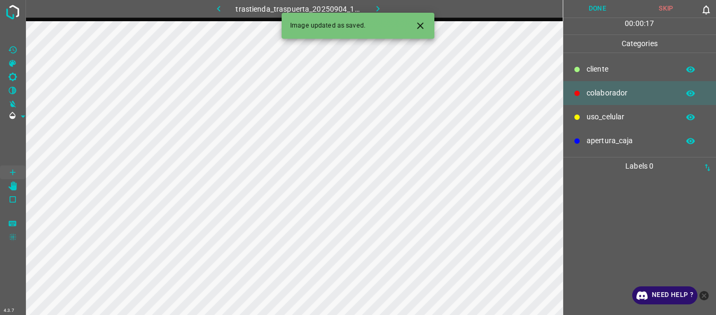
click at [594, 122] on p "uso_celular" at bounding box center [630, 116] width 87 height 11
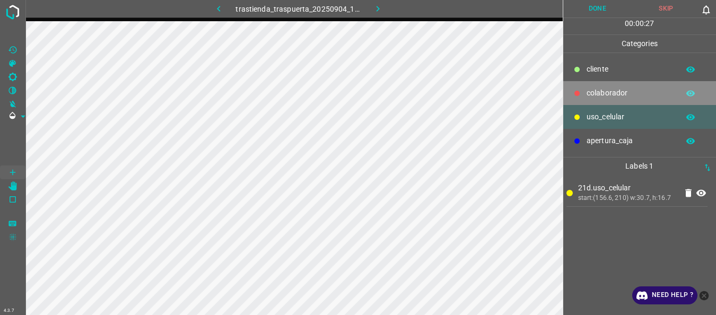
click at [588, 90] on p "colaborador" at bounding box center [630, 93] width 87 height 11
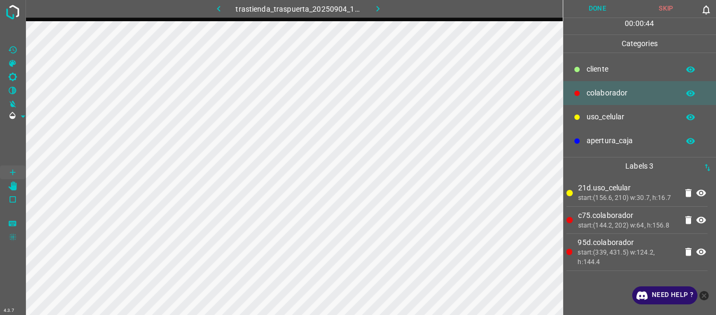
click at [594, 13] on button "Done" at bounding box center [597, 9] width 69 height 18
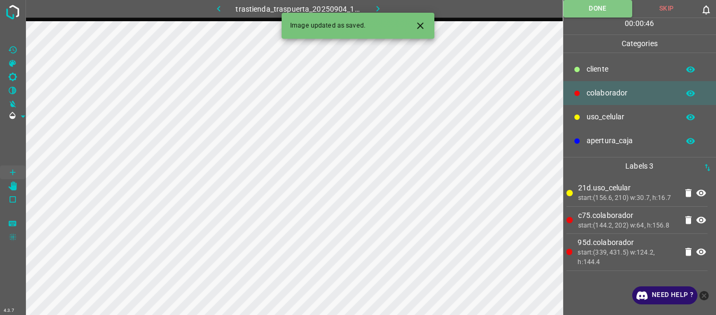
click at [377, 6] on icon "button" at bounding box center [377, 8] width 11 height 11
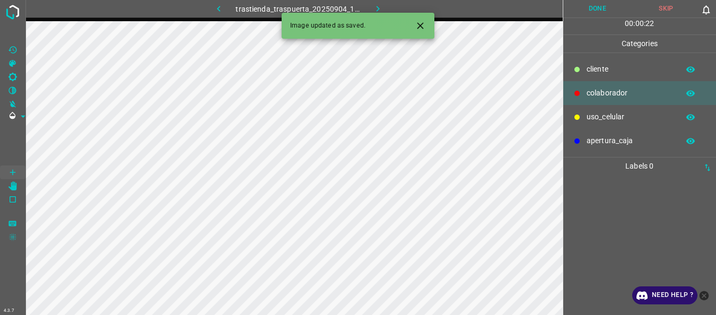
click at [584, 118] on div "uso_celular" at bounding box center [639, 117] width 153 height 24
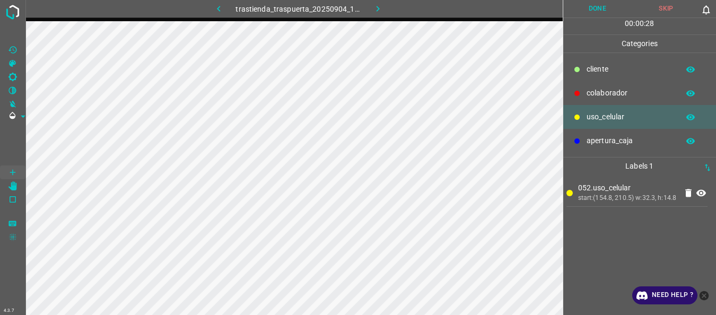
click at [600, 92] on p "colaborador" at bounding box center [630, 93] width 87 height 11
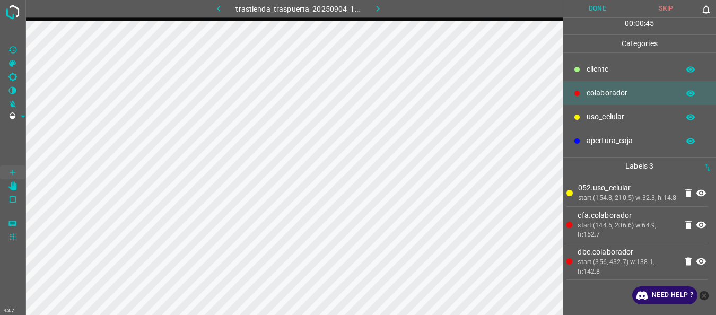
click at [592, 8] on button "Done" at bounding box center [597, 9] width 69 height 18
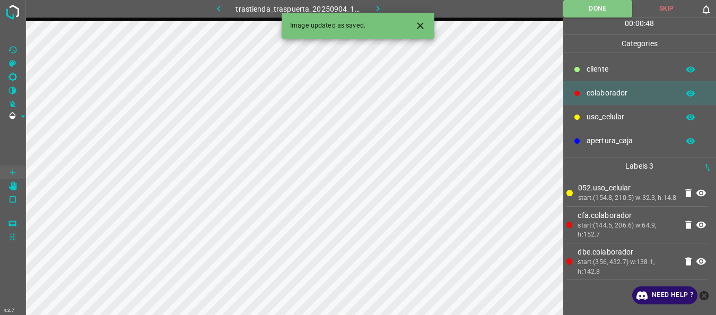
click at [380, 9] on icon "button" at bounding box center [377, 8] width 11 height 11
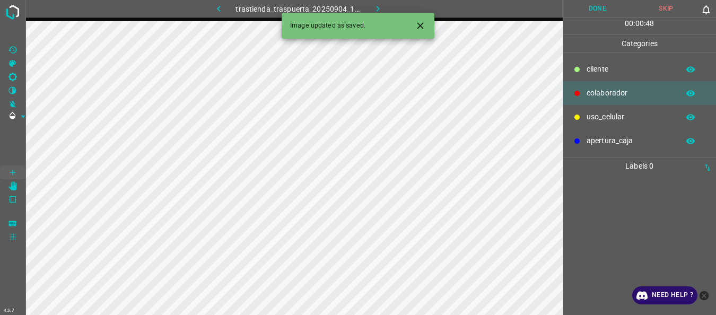
click at [591, 119] on p "uso_celular" at bounding box center [630, 116] width 87 height 11
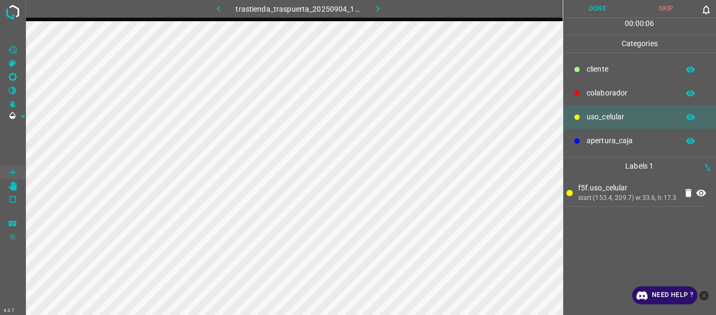
click at [584, 98] on div "colaborador" at bounding box center [639, 93] width 153 height 24
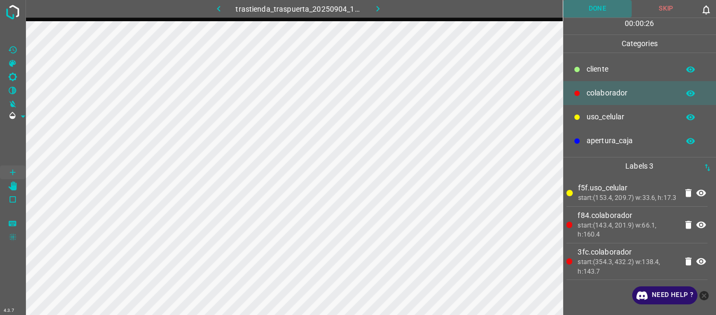
click at [592, 13] on button "Done" at bounding box center [597, 9] width 69 height 18
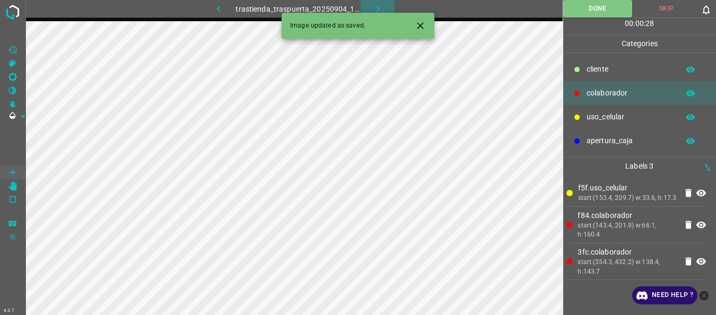
click at [367, 4] on button "button" at bounding box center [378, 9] width 34 height 18
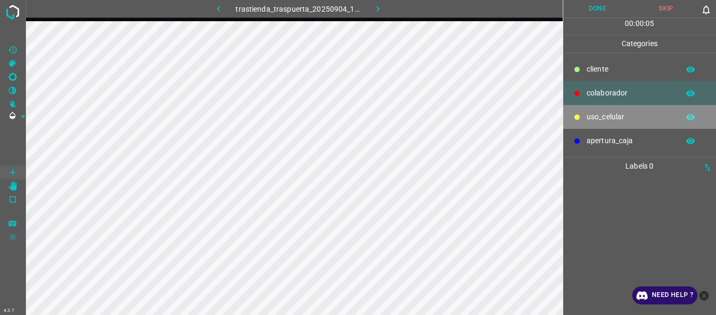
click at [611, 116] on p "uso_celular" at bounding box center [630, 116] width 87 height 11
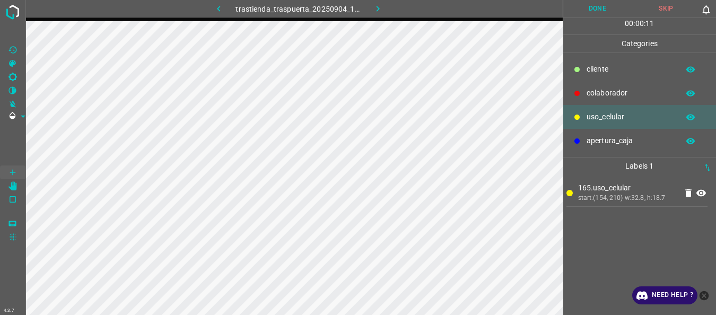
drag, startPoint x: 577, startPoint y: 98, endPoint x: 194, endPoint y: 5, distance: 393.8
click at [577, 98] on div at bounding box center [577, 93] width 11 height 11
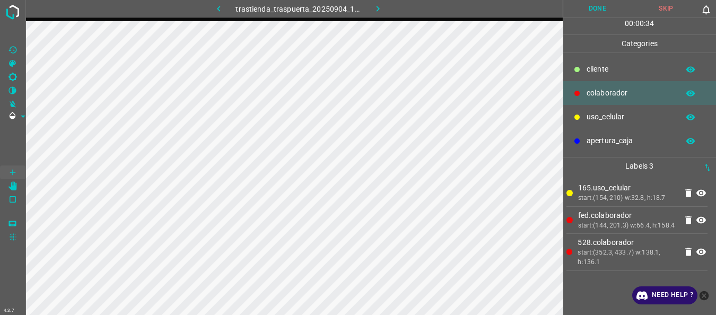
click at [592, 11] on button "Done" at bounding box center [597, 9] width 69 height 18
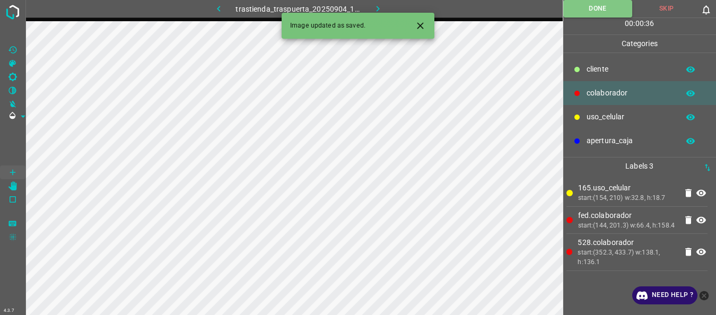
click at [372, 7] on icon "button" at bounding box center [377, 8] width 11 height 11
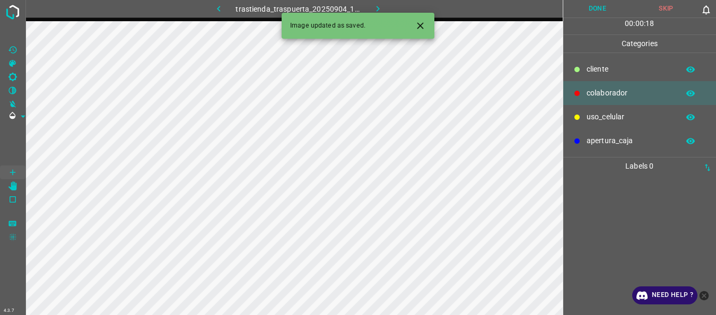
click at [585, 122] on div "uso_celular" at bounding box center [639, 117] width 153 height 24
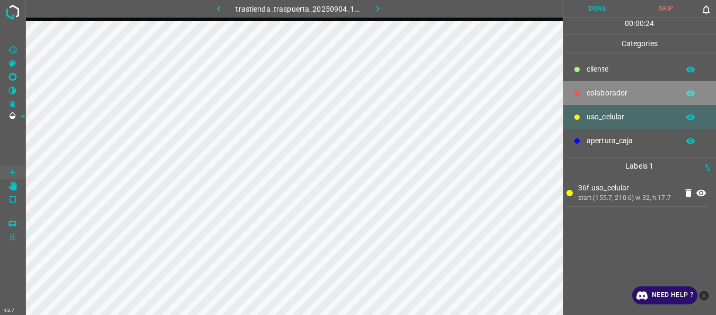
click at [585, 87] on div "colaborador" at bounding box center [639, 93] width 153 height 24
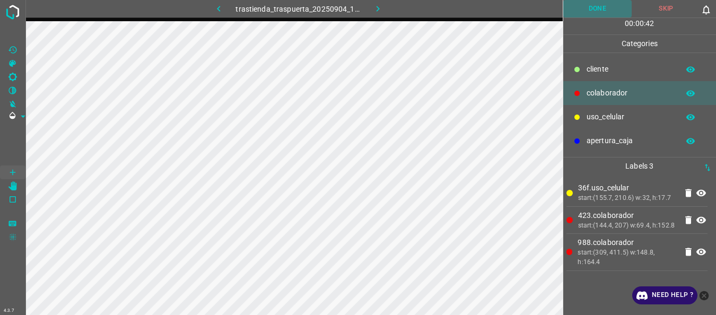
click at [603, 3] on button "Done" at bounding box center [597, 9] width 69 height 18
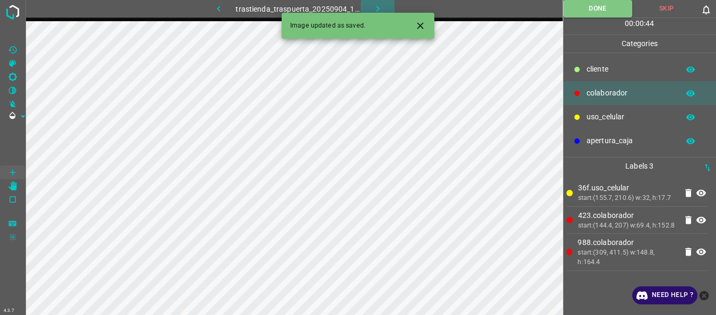
click at [381, 8] on icon "button" at bounding box center [377, 8] width 11 height 11
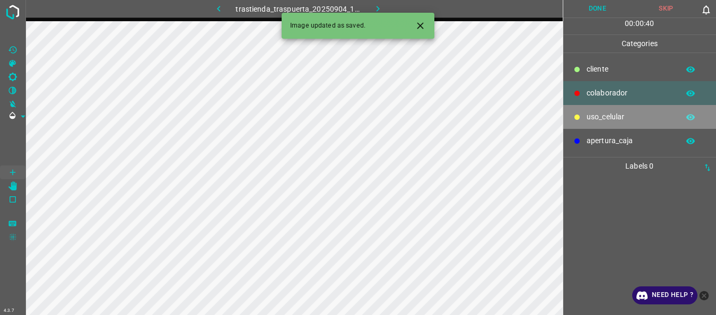
click at [596, 120] on p "uso_celular" at bounding box center [630, 116] width 87 height 11
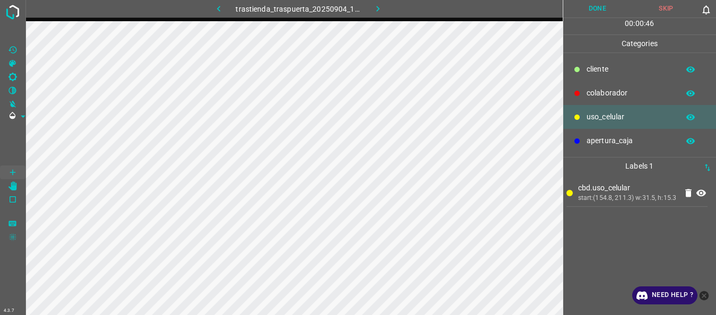
click at [590, 92] on p "colaborador" at bounding box center [630, 93] width 87 height 11
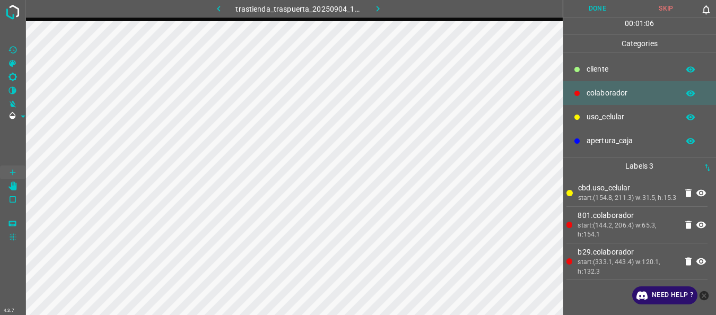
click at [585, 8] on button "Done" at bounding box center [597, 9] width 69 height 18
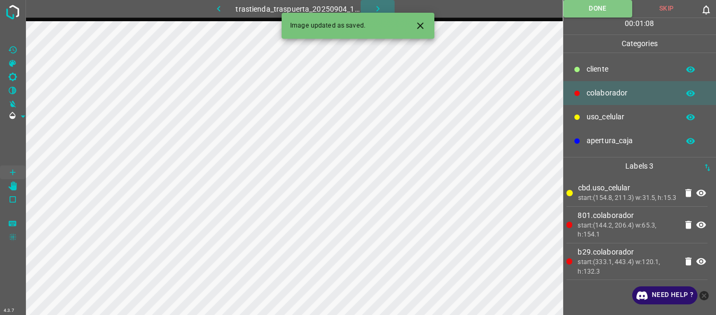
click at [377, 8] on icon "button" at bounding box center [377, 8] width 11 height 11
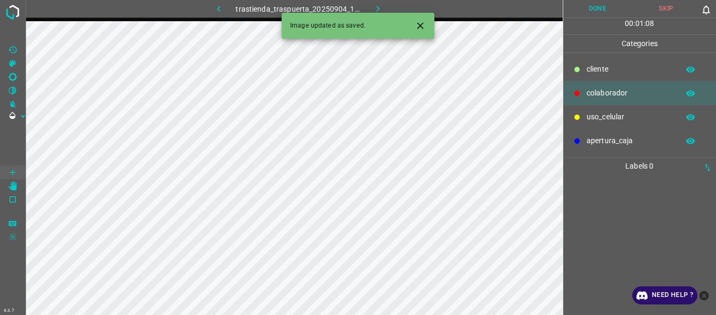
click at [582, 119] on div at bounding box center [577, 117] width 11 height 11
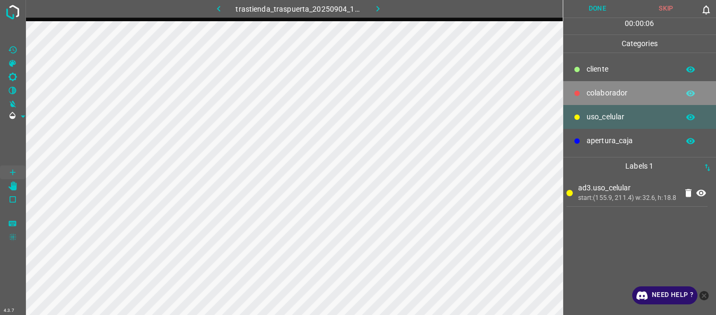
click at [608, 97] on p "colaborador" at bounding box center [630, 93] width 87 height 11
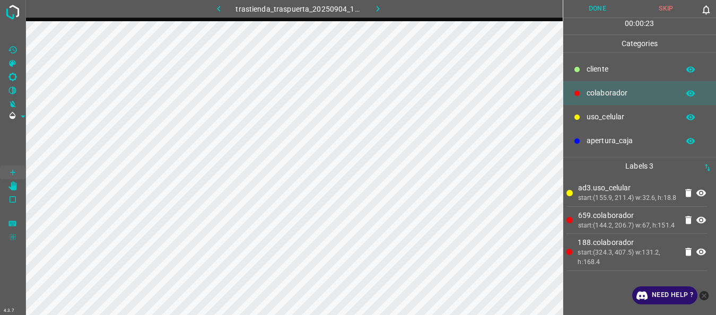
click at [590, 12] on button "Done" at bounding box center [597, 9] width 69 height 18
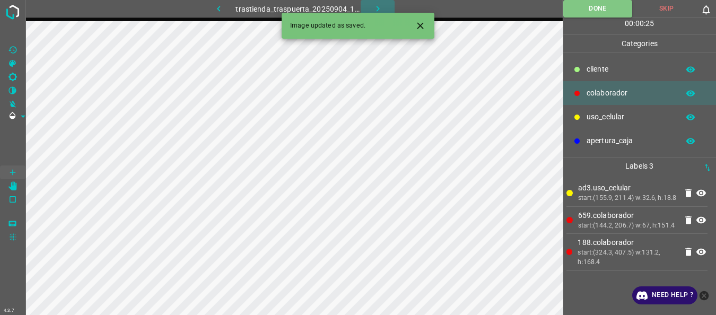
click at [372, 5] on icon "button" at bounding box center [377, 8] width 11 height 11
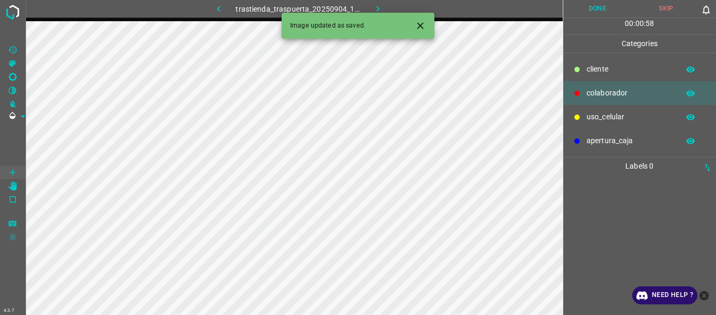
click at [589, 116] on p "uso_celular" at bounding box center [630, 116] width 87 height 11
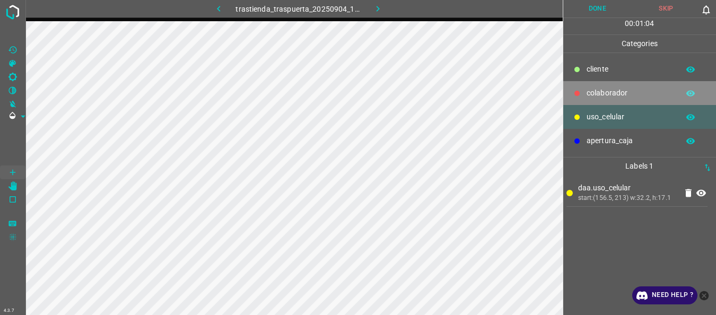
click at [586, 99] on div "colaborador" at bounding box center [639, 93] width 153 height 24
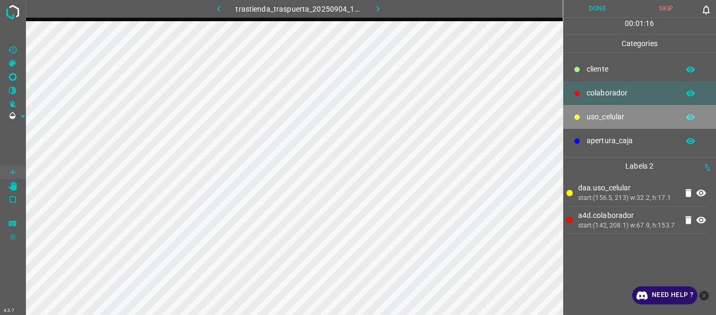
click at [600, 119] on p "uso_celular" at bounding box center [630, 116] width 87 height 11
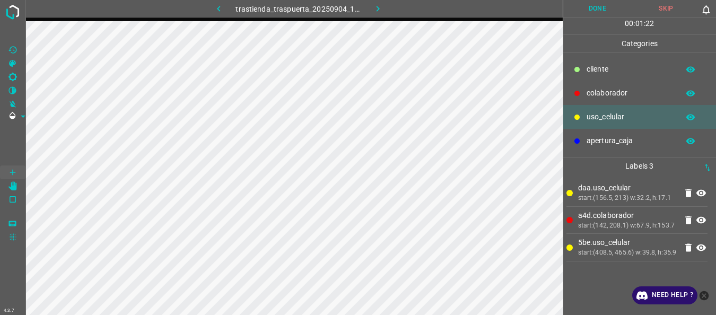
click at [575, 92] on icon at bounding box center [577, 93] width 5 height 5
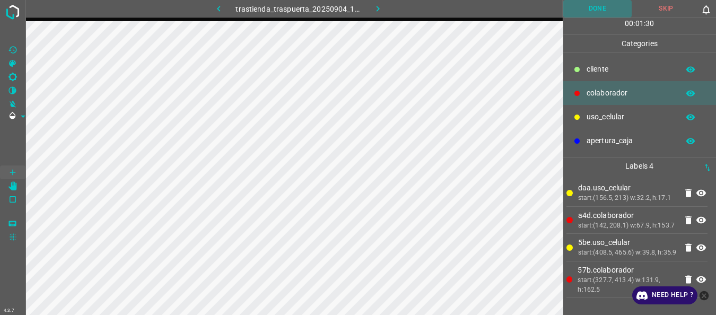
click at [598, 6] on button "Done" at bounding box center [597, 9] width 69 height 18
click at [380, 5] on icon "button" at bounding box center [377, 8] width 11 height 11
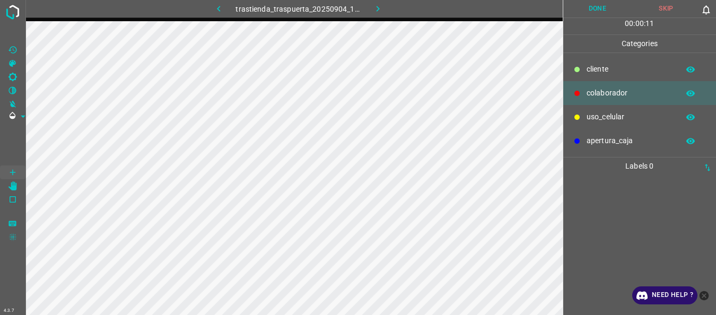
click at [585, 120] on div "uso_celular" at bounding box center [639, 117] width 153 height 24
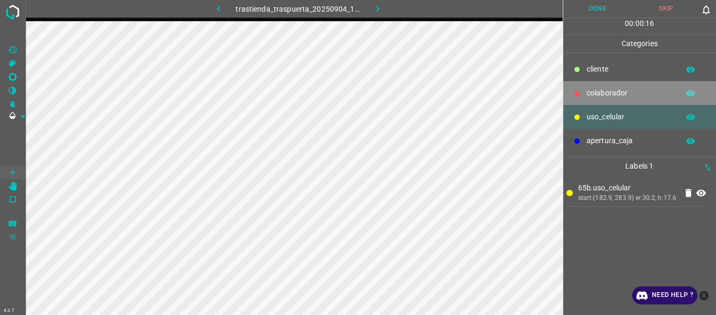
click at [590, 99] on p "colaborador" at bounding box center [630, 93] width 87 height 11
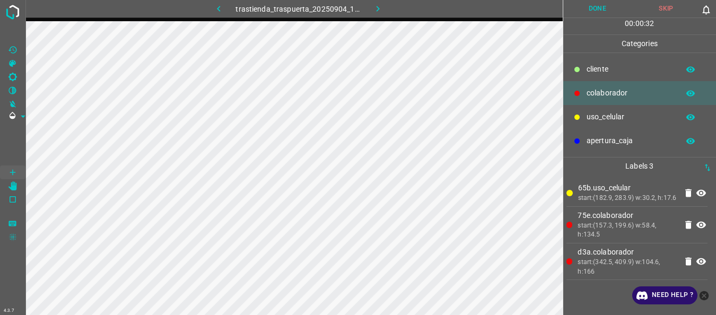
click at [591, 12] on button "Done" at bounding box center [597, 9] width 69 height 18
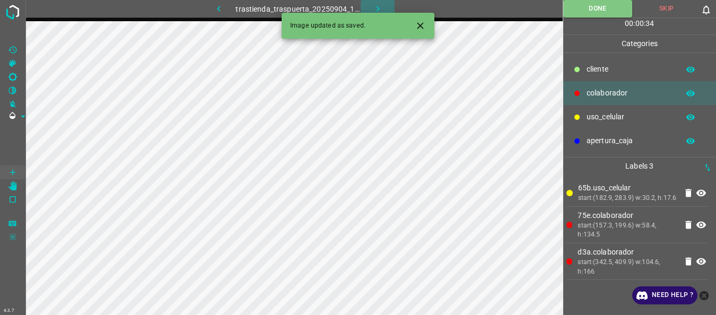
click at [372, 7] on icon "button" at bounding box center [377, 8] width 11 height 11
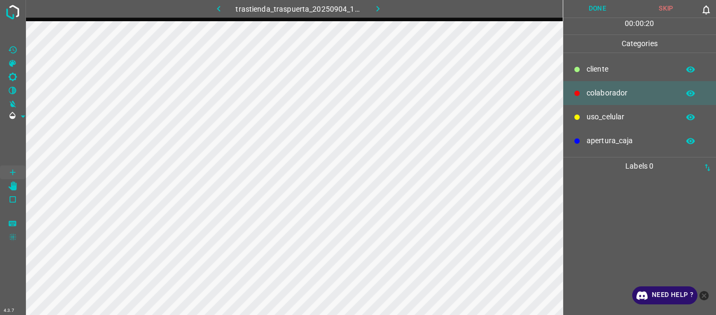
click at [599, 116] on p "uso_celular" at bounding box center [630, 116] width 87 height 11
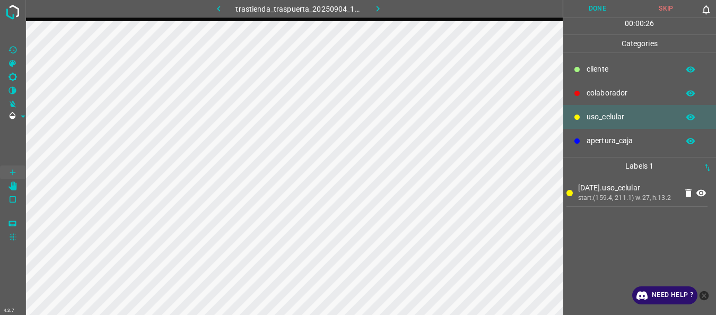
click at [585, 88] on div "colaborador" at bounding box center [639, 93] width 153 height 24
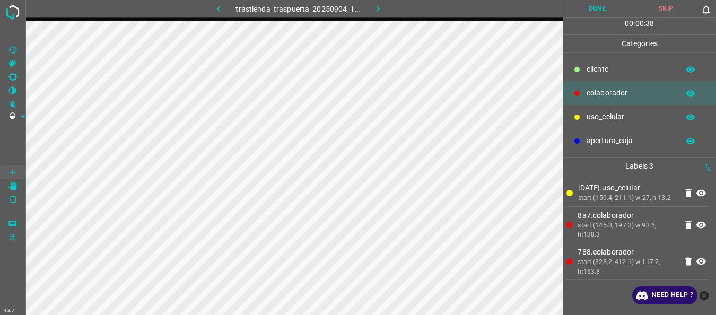
click at [589, 18] on div "00 : 00 : 38" at bounding box center [639, 26] width 153 height 16
click at [578, 10] on button "Done" at bounding box center [597, 9] width 69 height 18
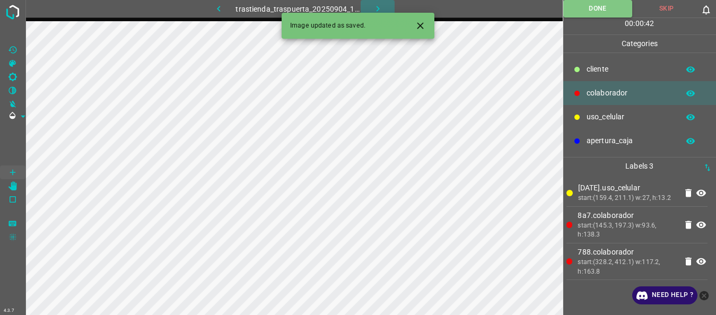
click at [372, 5] on icon "button" at bounding box center [377, 8] width 11 height 11
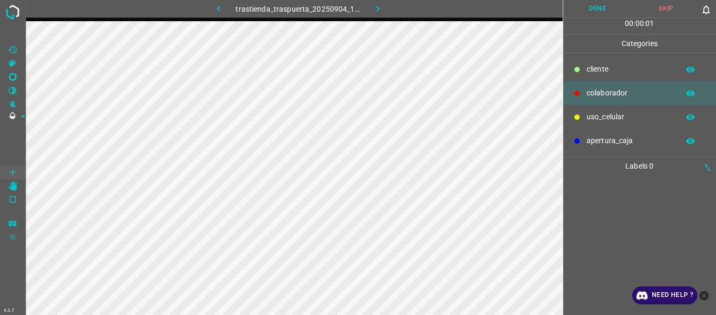
click at [601, 117] on p "uso_celular" at bounding box center [630, 116] width 87 height 11
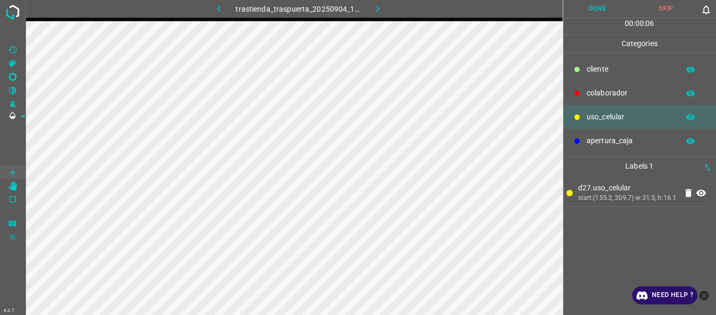
click at [587, 96] on p "colaborador" at bounding box center [630, 93] width 87 height 11
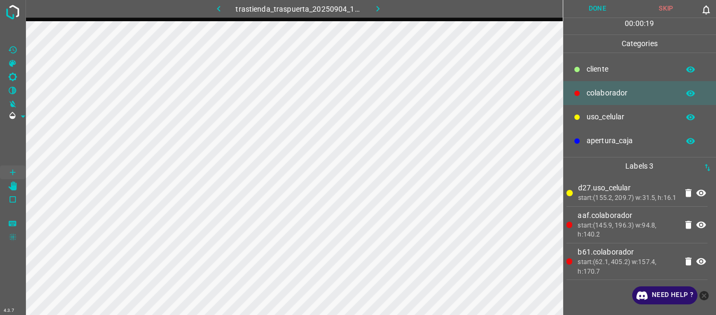
click at [611, 7] on button "Done" at bounding box center [597, 9] width 69 height 18
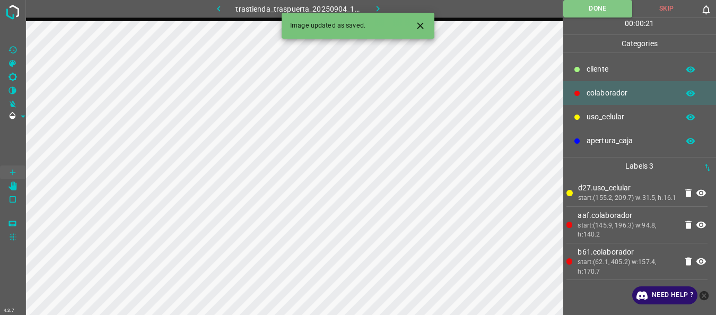
click at [384, 8] on button "button" at bounding box center [378, 9] width 34 height 18
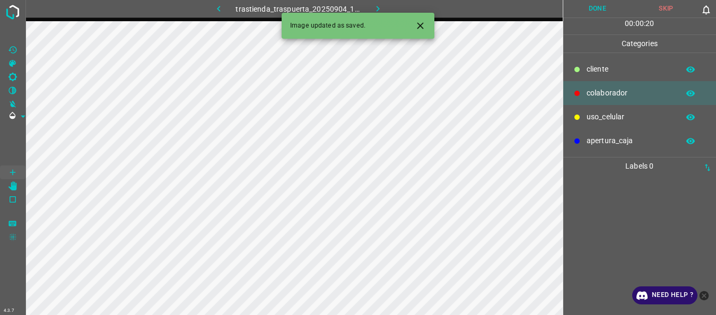
click at [600, 116] on p "uso_celular" at bounding box center [630, 116] width 87 height 11
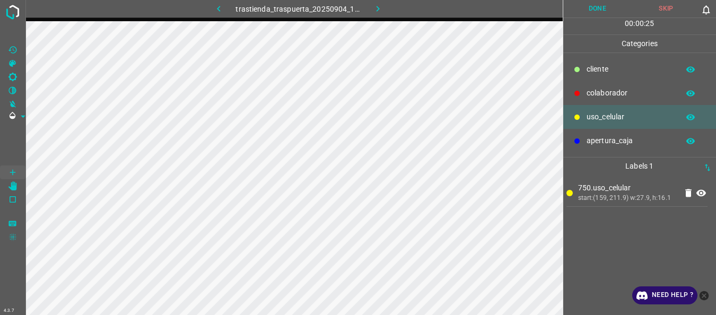
click at [601, 91] on p "colaborador" at bounding box center [630, 93] width 87 height 11
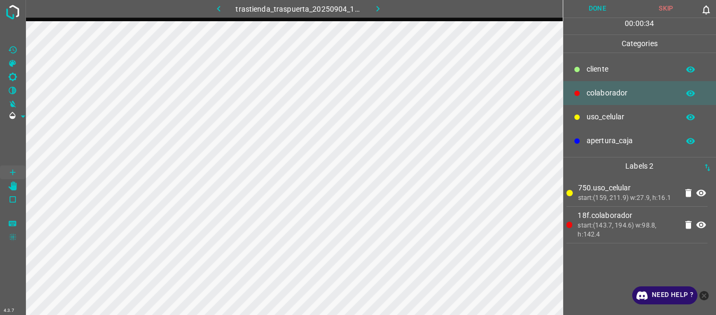
click at [591, 6] on button "Done" at bounding box center [597, 9] width 69 height 18
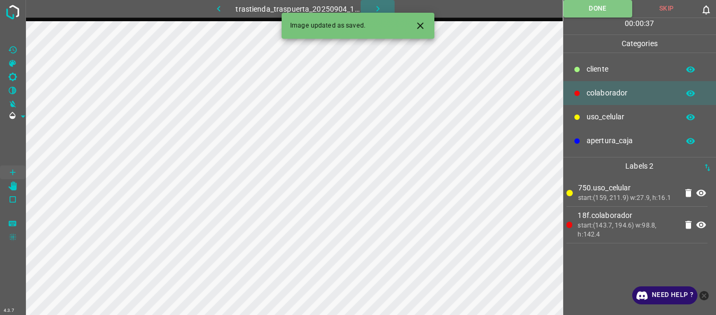
click at [379, 11] on icon "button" at bounding box center [377, 8] width 11 height 11
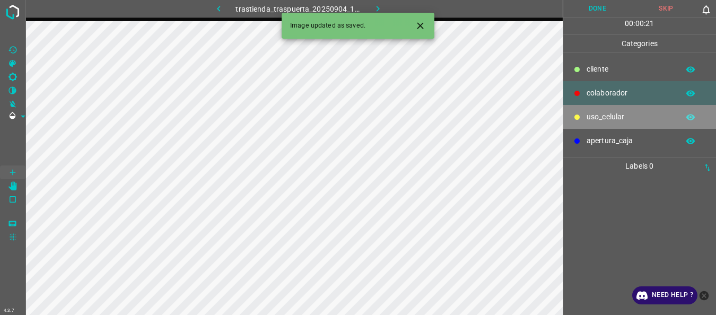
click at [592, 117] on p "uso_celular" at bounding box center [630, 116] width 87 height 11
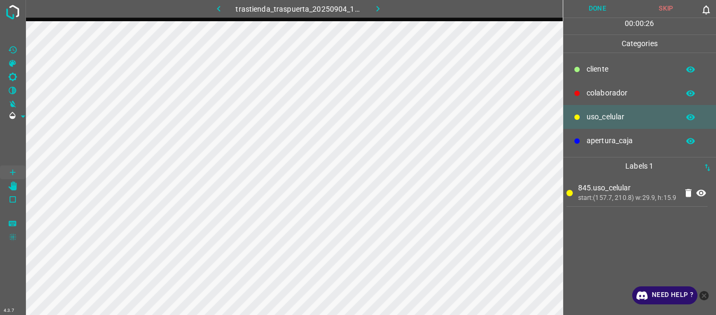
click at [613, 98] on p "colaborador" at bounding box center [630, 93] width 87 height 11
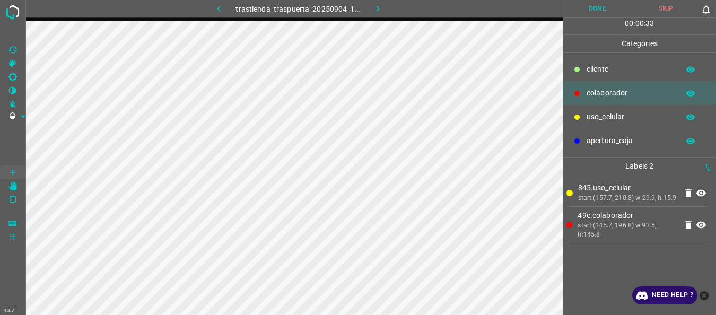
click at [587, 14] on button "Done" at bounding box center [597, 9] width 69 height 18
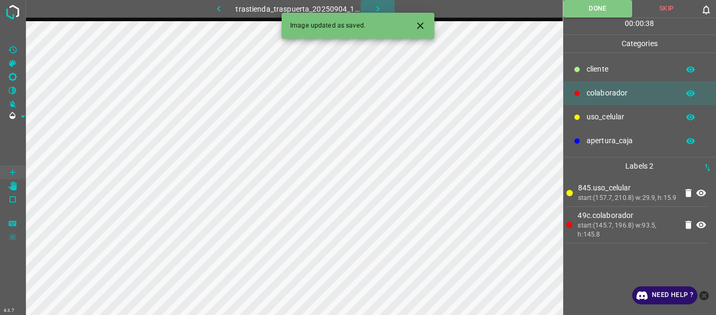
click at [373, 8] on icon "button" at bounding box center [377, 8] width 11 height 11
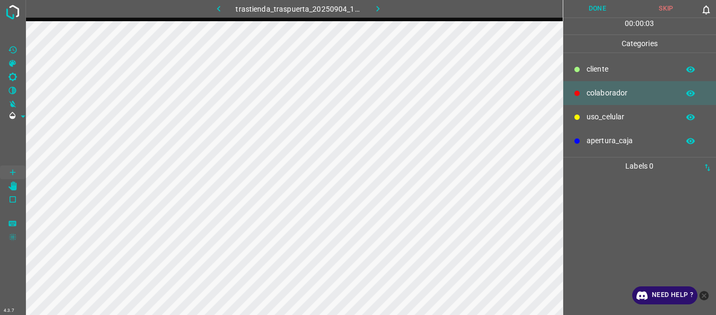
click at [591, 114] on p "uso_celular" at bounding box center [630, 116] width 87 height 11
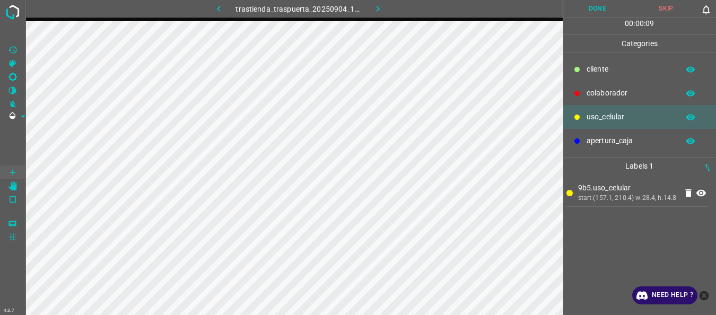
click at [582, 64] on div at bounding box center [577, 69] width 11 height 11
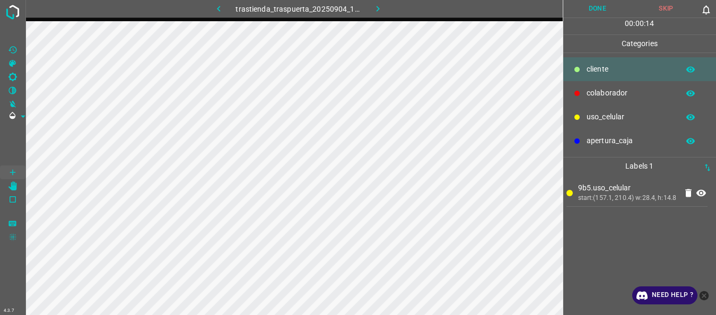
click at [584, 89] on div "colaborador" at bounding box center [639, 93] width 153 height 24
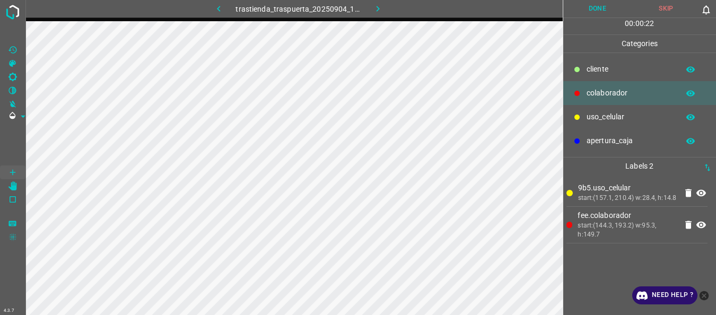
click at [587, 11] on button "Done" at bounding box center [597, 9] width 69 height 18
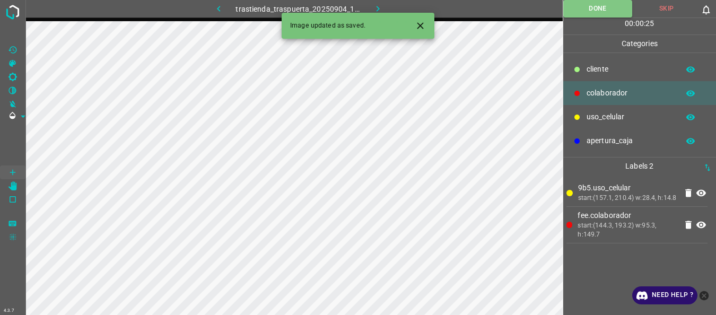
click at [381, 8] on icon "button" at bounding box center [377, 8] width 11 height 11
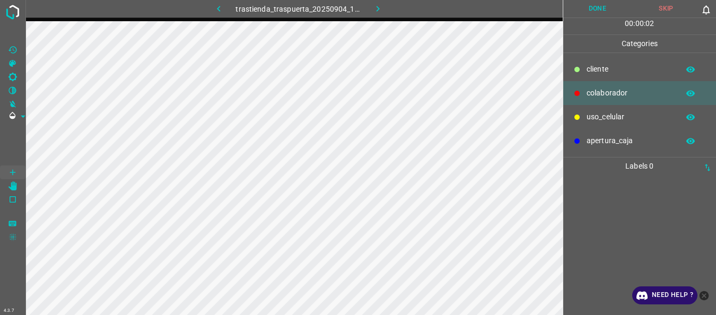
click at [592, 111] on div "uso_celular" at bounding box center [639, 117] width 153 height 24
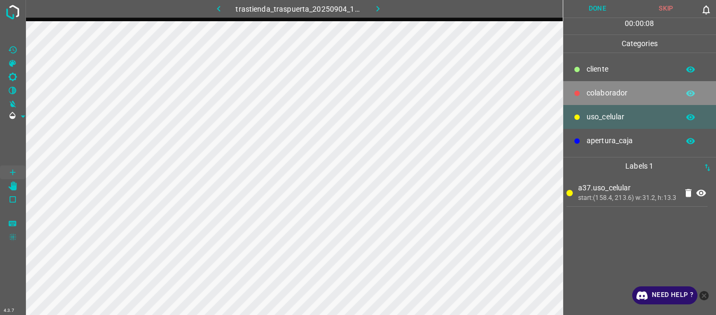
click at [599, 100] on div "colaborador" at bounding box center [639, 93] width 153 height 24
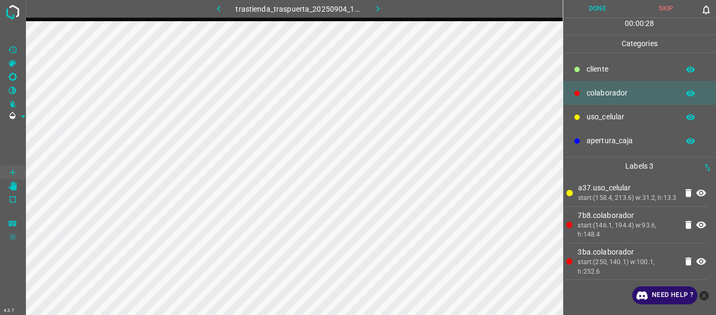
click at [608, 4] on button "Done" at bounding box center [597, 9] width 69 height 18
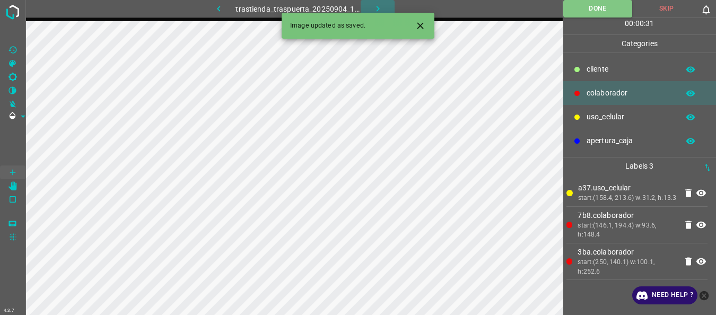
click at [374, 5] on icon "button" at bounding box center [377, 8] width 11 height 11
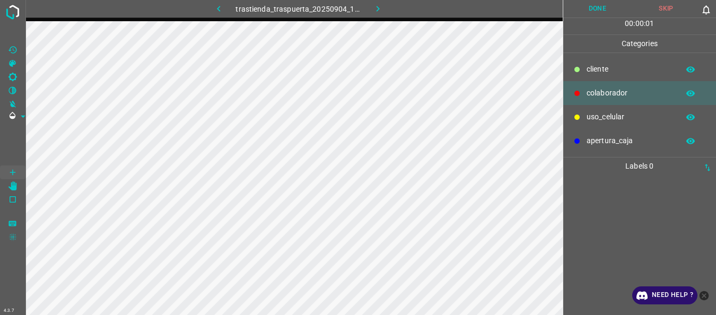
click at [611, 114] on p "uso_celular" at bounding box center [630, 116] width 87 height 11
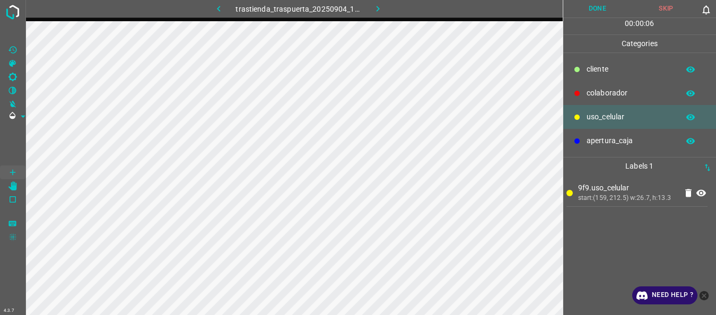
click at [617, 88] on p "colaborador" at bounding box center [630, 93] width 87 height 11
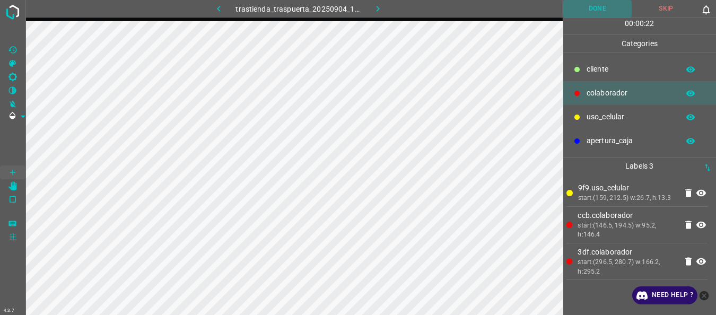
click at [587, 15] on button "Done" at bounding box center [597, 9] width 69 height 18
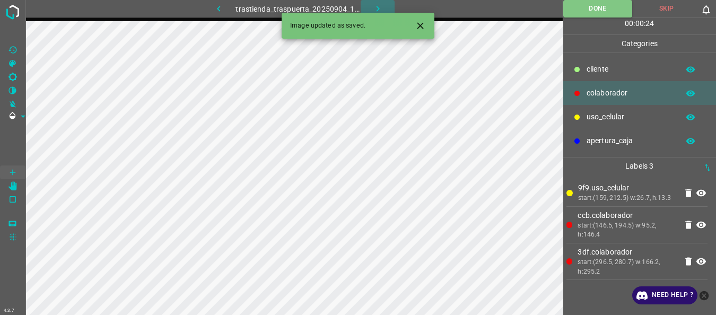
click at [376, 4] on icon "button" at bounding box center [377, 8] width 11 height 11
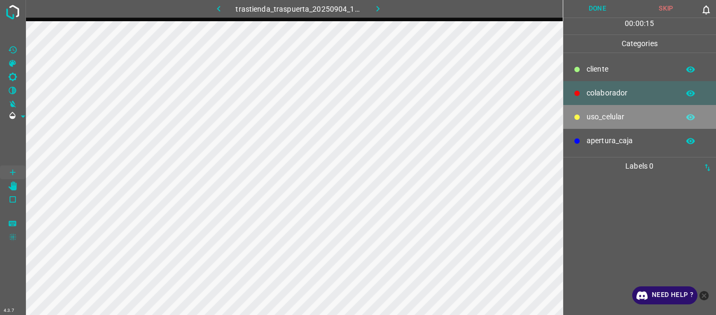
click at [593, 118] on p "uso_celular" at bounding box center [630, 116] width 87 height 11
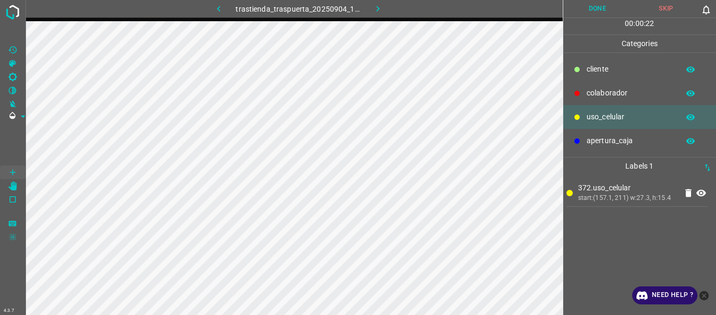
click at [608, 93] on p "colaborador" at bounding box center [630, 93] width 87 height 11
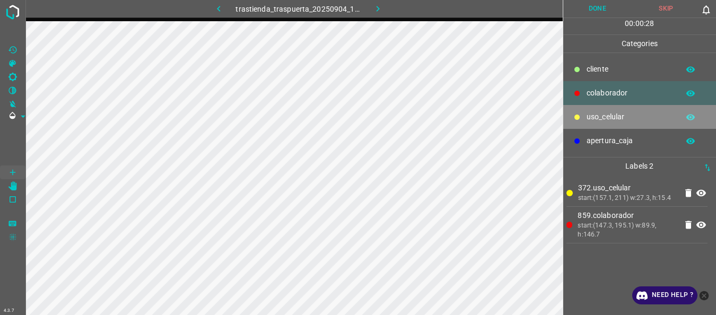
click at [604, 116] on p "uso_celular" at bounding box center [630, 116] width 87 height 11
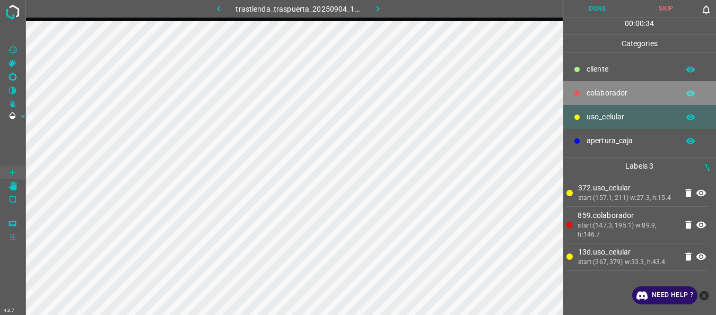
click at [611, 90] on p "colaborador" at bounding box center [630, 93] width 87 height 11
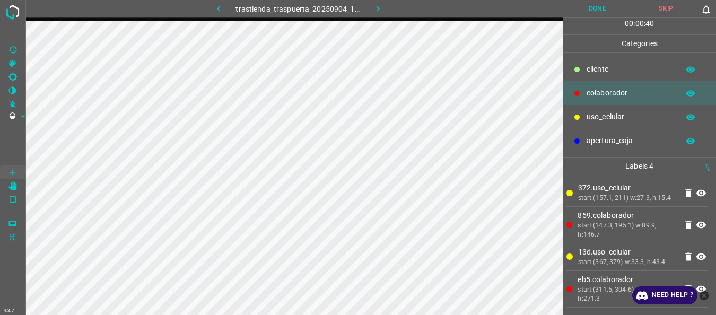
click at [592, 14] on button "Done" at bounding box center [597, 9] width 69 height 18
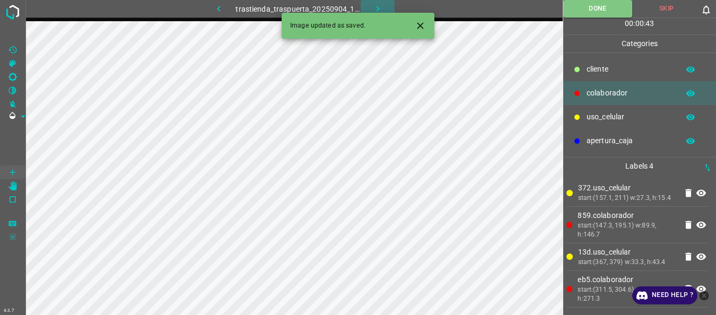
click at [372, 8] on icon "button" at bounding box center [377, 8] width 11 height 11
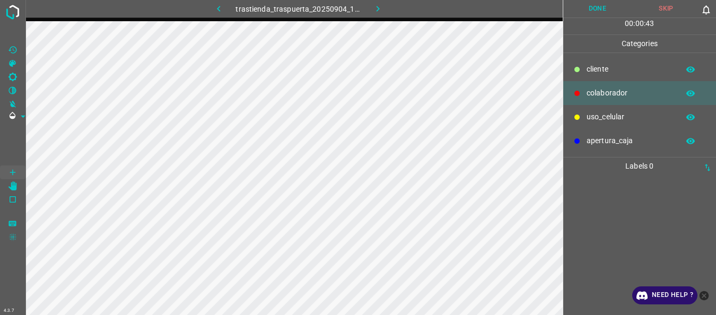
click at [616, 122] on p "uso_celular" at bounding box center [630, 116] width 87 height 11
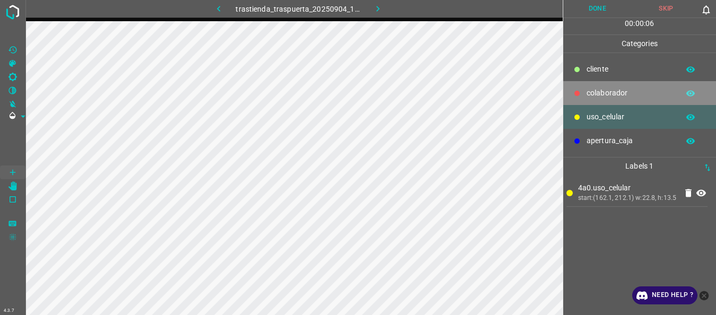
click at [589, 97] on p "colaborador" at bounding box center [630, 93] width 87 height 11
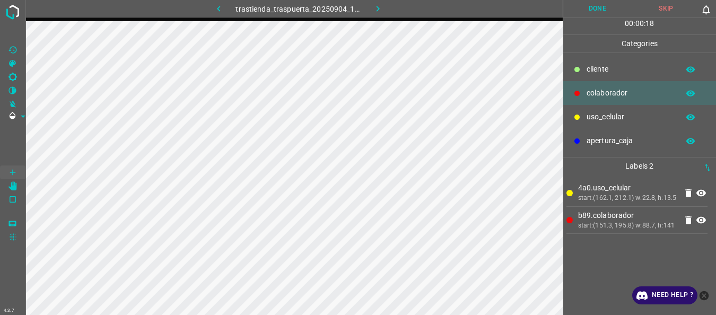
click at [587, 122] on p "uso_celular" at bounding box center [630, 116] width 87 height 11
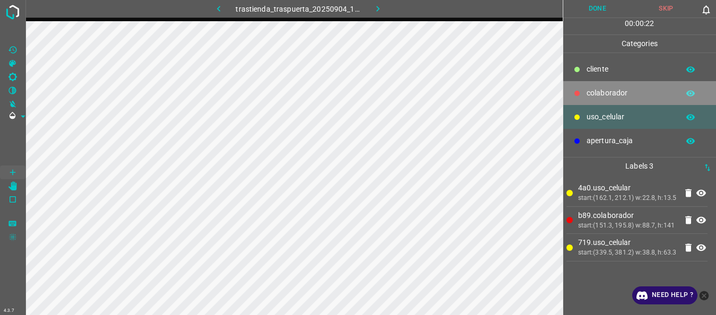
click at [622, 95] on p "colaborador" at bounding box center [630, 93] width 87 height 11
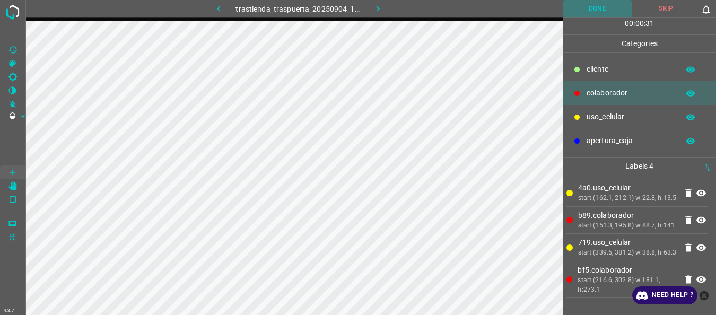
click at [580, 13] on button "Done" at bounding box center [597, 9] width 69 height 18
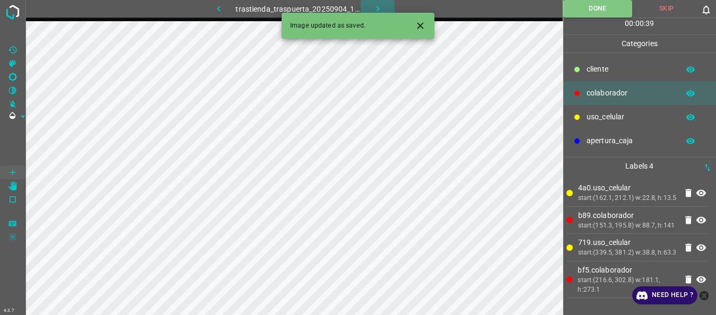
click at [371, 7] on button "button" at bounding box center [378, 9] width 34 height 18
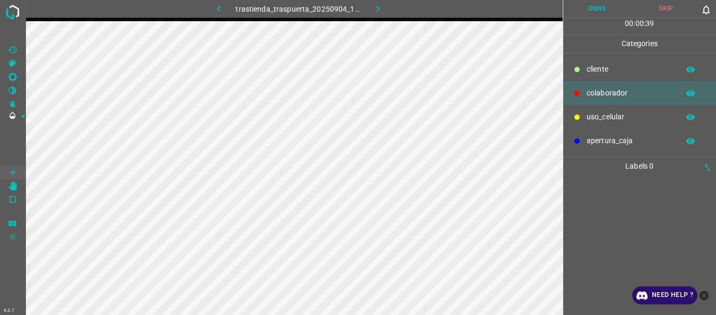
click at [581, 122] on div at bounding box center [577, 117] width 11 height 11
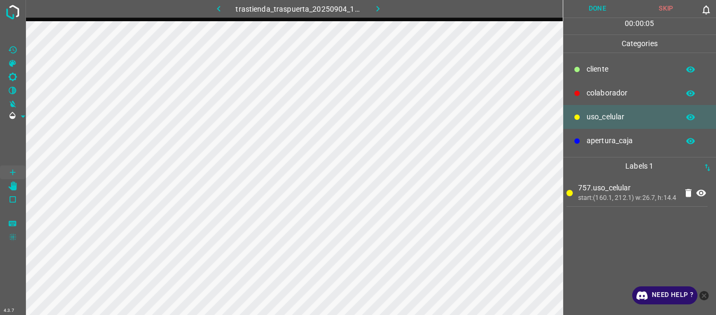
click at [611, 94] on p "colaborador" at bounding box center [630, 93] width 87 height 11
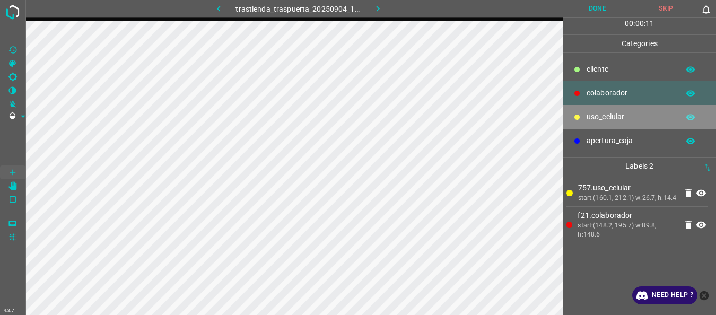
click at [618, 118] on p "uso_celular" at bounding box center [630, 116] width 87 height 11
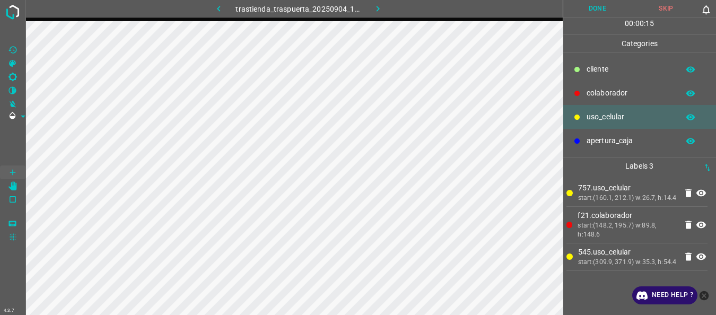
click at [580, 96] on div at bounding box center [577, 93] width 11 height 11
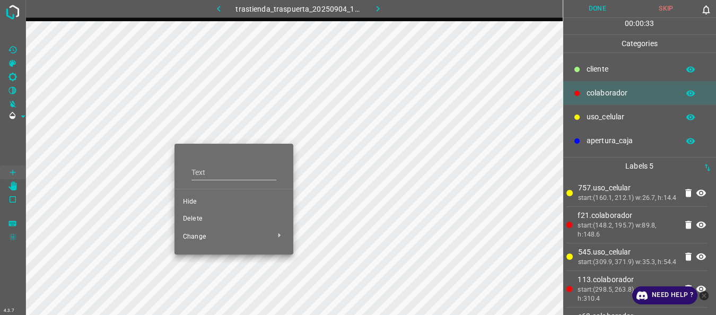
click at [197, 220] on span "Delete" at bounding box center [234, 219] width 102 height 10
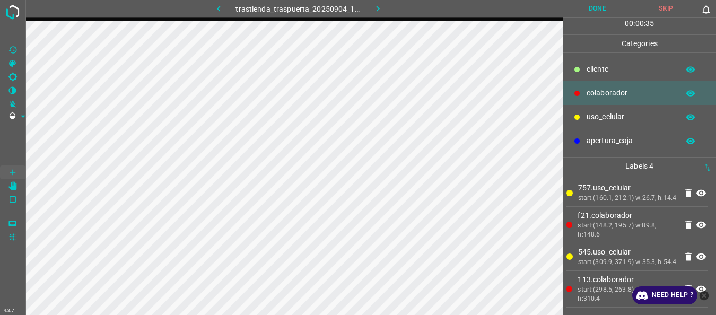
click at [597, 64] on p "cliente" at bounding box center [630, 69] width 87 height 11
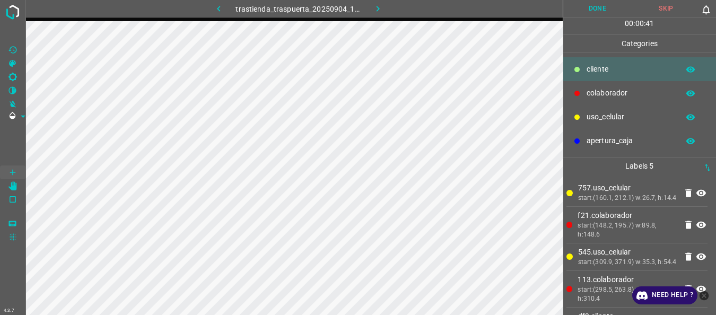
click at [588, 7] on button "Done" at bounding box center [597, 9] width 69 height 18
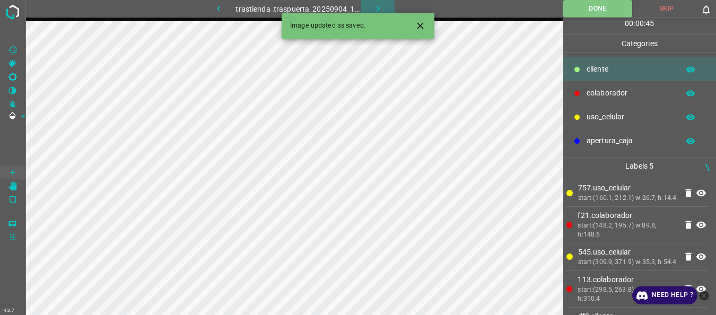
click at [378, 5] on icon "button" at bounding box center [377, 8] width 11 height 11
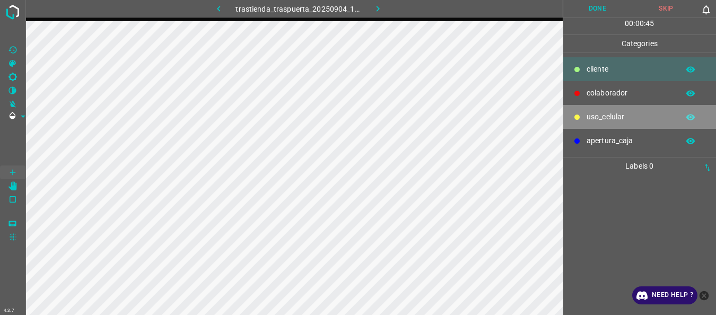
click at [621, 116] on p "uso_celular" at bounding box center [630, 116] width 87 height 11
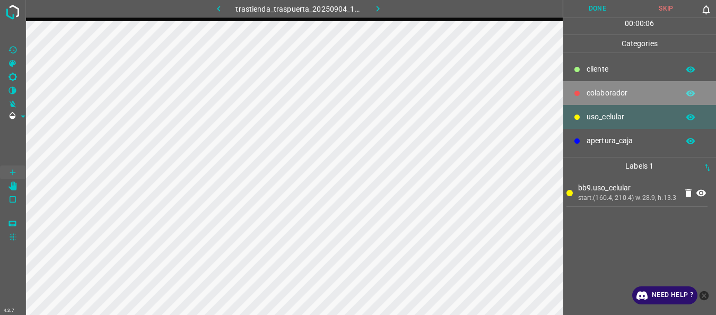
click at [621, 97] on p "colaborador" at bounding box center [630, 93] width 87 height 11
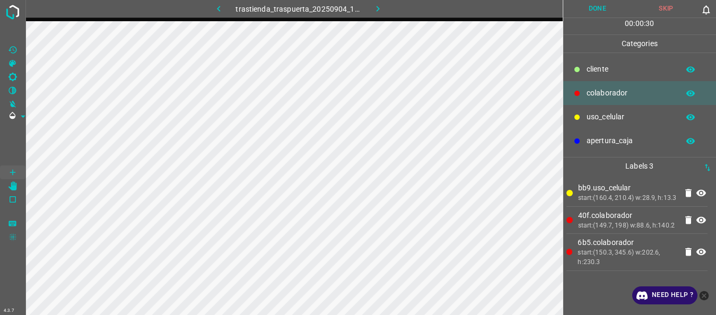
click at [602, 15] on button "Done" at bounding box center [597, 9] width 69 height 18
click at [381, 11] on icon "button" at bounding box center [377, 8] width 11 height 11
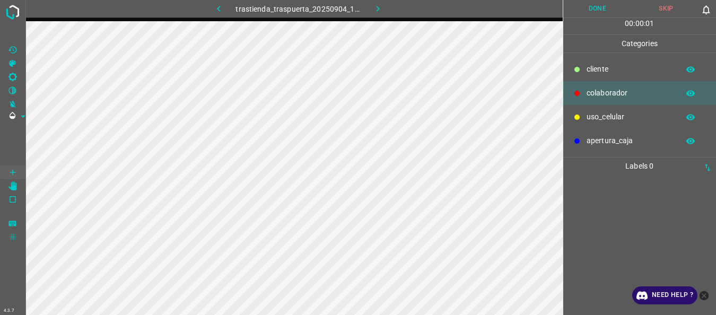
click at [618, 119] on p "uso_celular" at bounding box center [630, 116] width 87 height 11
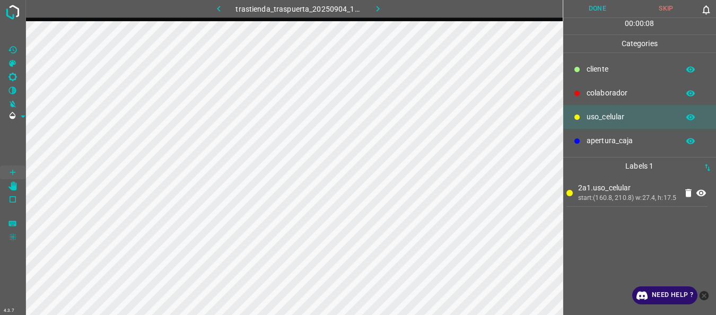
click at [611, 94] on p "colaborador" at bounding box center [630, 93] width 87 height 11
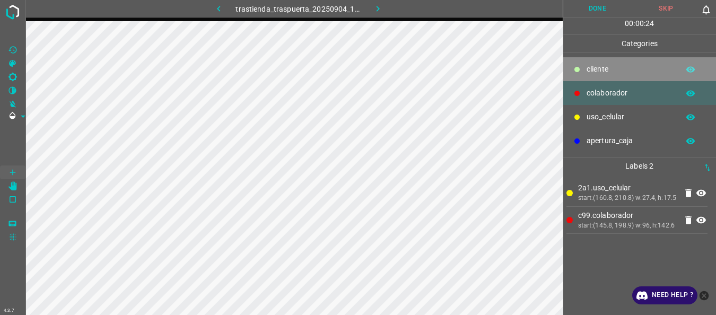
click at [592, 72] on p "cliente" at bounding box center [630, 69] width 87 height 11
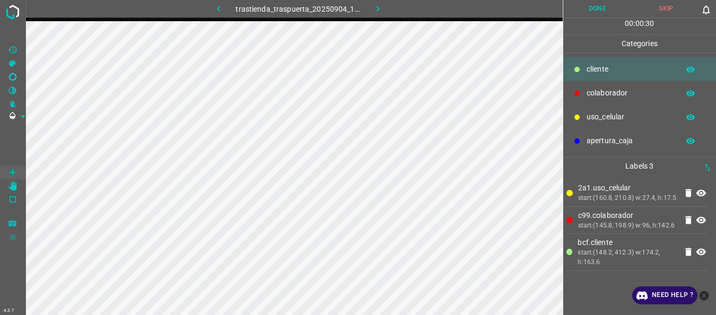
click at [597, 2] on button "Done" at bounding box center [597, 9] width 69 height 18
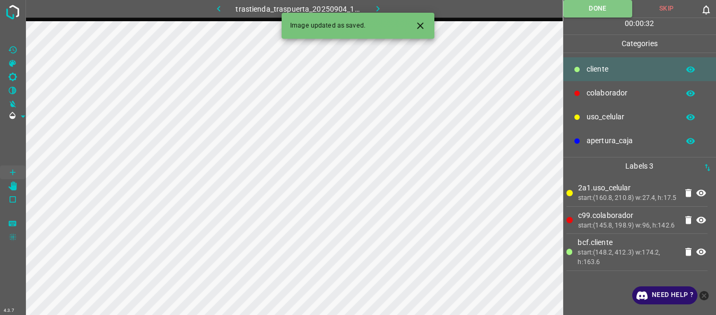
click at [378, 8] on icon "button" at bounding box center [377, 8] width 11 height 11
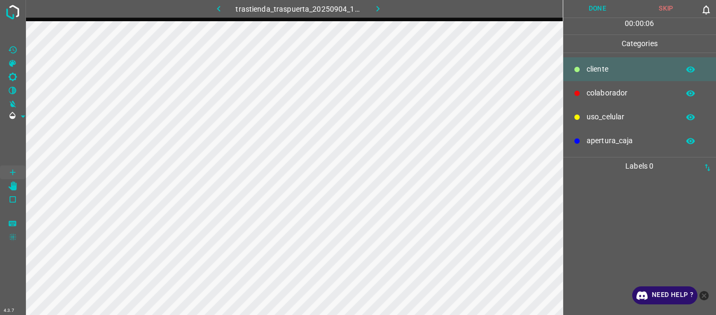
click at [588, 112] on p "uso_celular" at bounding box center [630, 116] width 87 height 11
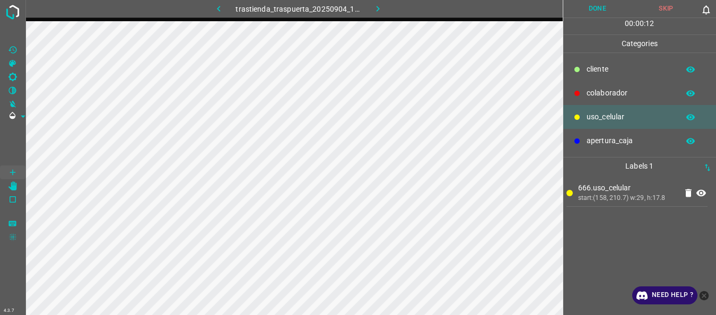
click at [578, 94] on icon at bounding box center [577, 93] width 5 height 5
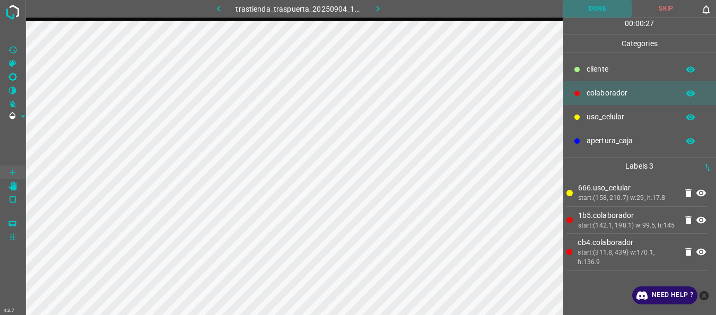
click at [583, 13] on button "Done" at bounding box center [597, 9] width 69 height 18
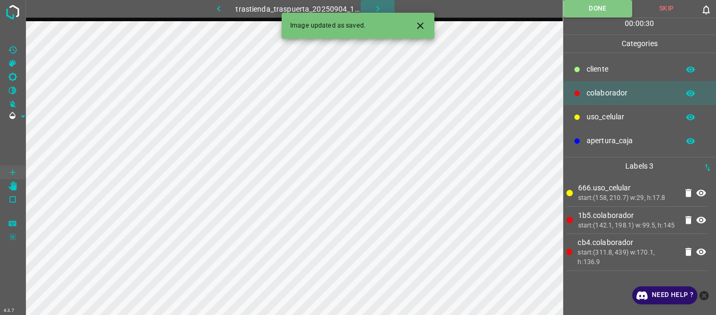
click at [377, 3] on button "button" at bounding box center [378, 9] width 34 height 18
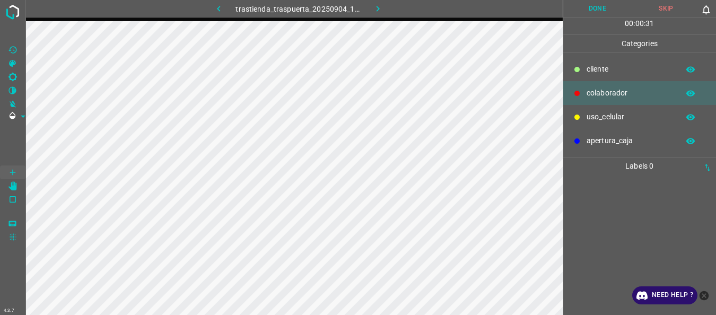
click at [587, 120] on p "uso_celular" at bounding box center [630, 116] width 87 height 11
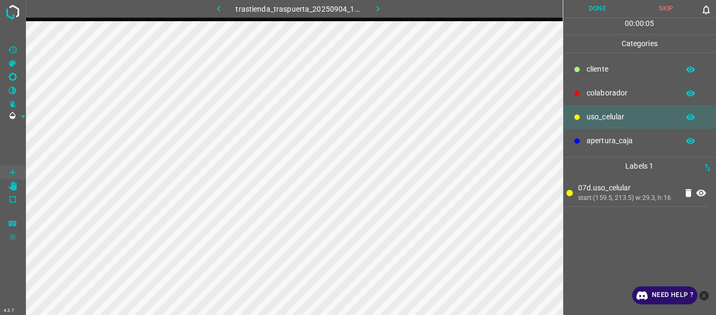
click at [602, 91] on p "colaborador" at bounding box center [630, 93] width 87 height 11
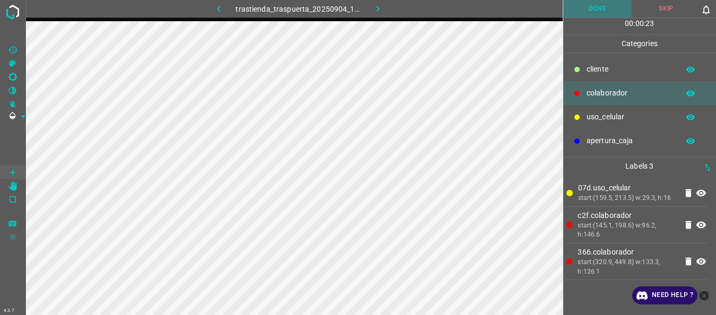
click at [602, 10] on button "Done" at bounding box center [597, 9] width 69 height 18
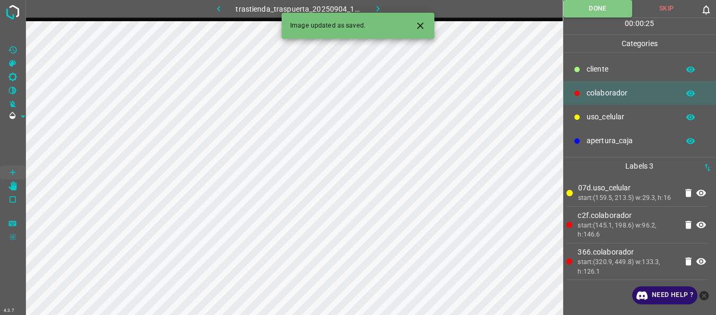
drag, startPoint x: 375, startPoint y: 10, endPoint x: 376, endPoint y: 21, distance: 11.2
click at [376, 20] on div "4.3.7 trastienda_traspuerta_20250904_160058_613420.jpg Done Skip 0 00 : 00 : 25…" at bounding box center [358, 157] width 716 height 315
click at [376, 4] on icon "button" at bounding box center [377, 8] width 11 height 11
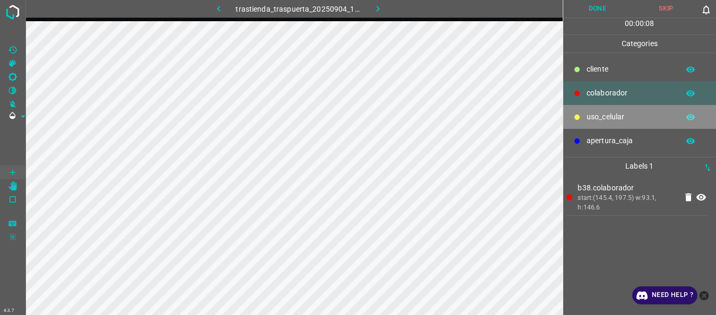
click at [609, 123] on div "uso_celular" at bounding box center [639, 117] width 153 height 24
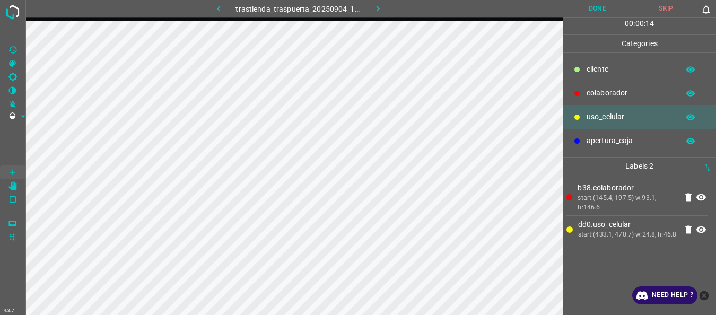
click at [584, 86] on div "colaborador" at bounding box center [639, 93] width 153 height 24
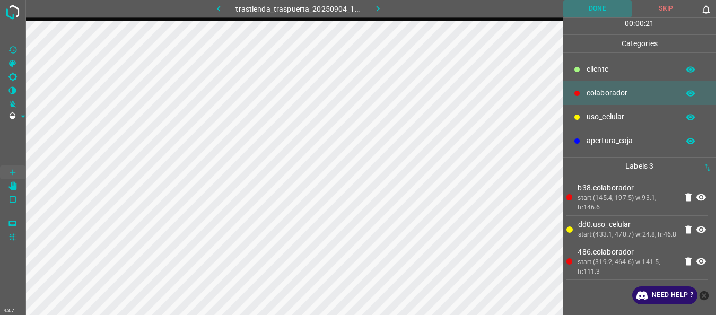
click at [599, 14] on button "Done" at bounding box center [597, 9] width 69 height 18
click at [380, 8] on icon "button" at bounding box center [377, 8] width 11 height 11
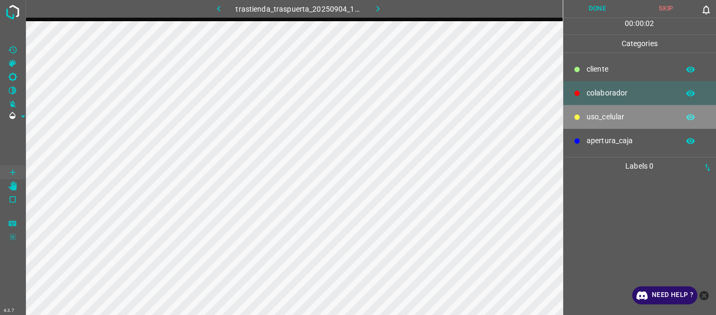
click at [614, 115] on p "uso_celular" at bounding box center [630, 116] width 87 height 11
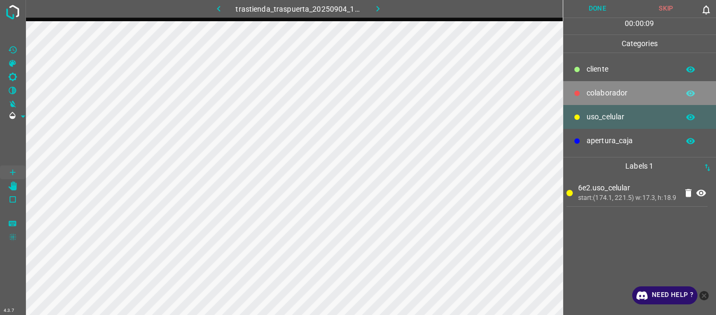
click at [589, 88] on p "colaborador" at bounding box center [630, 93] width 87 height 11
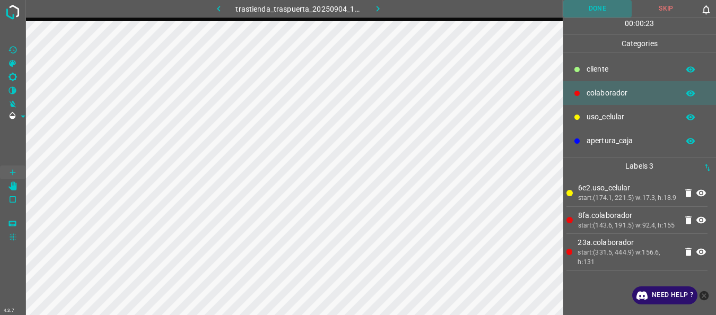
click at [602, 6] on button "Done" at bounding box center [597, 9] width 69 height 18
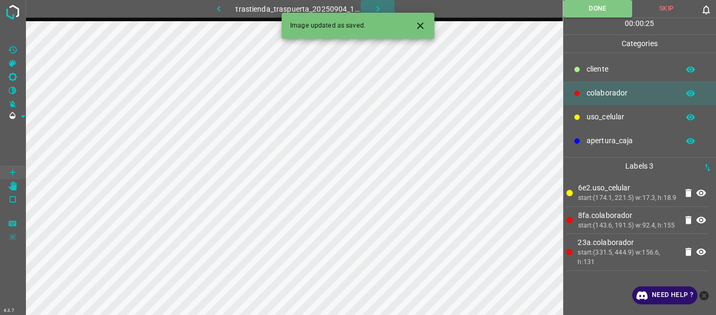
click at [369, 7] on button "button" at bounding box center [378, 9] width 34 height 18
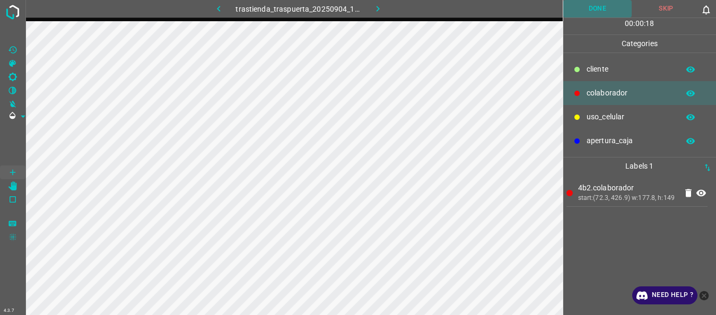
click at [594, 6] on button "Done" at bounding box center [597, 9] width 69 height 18
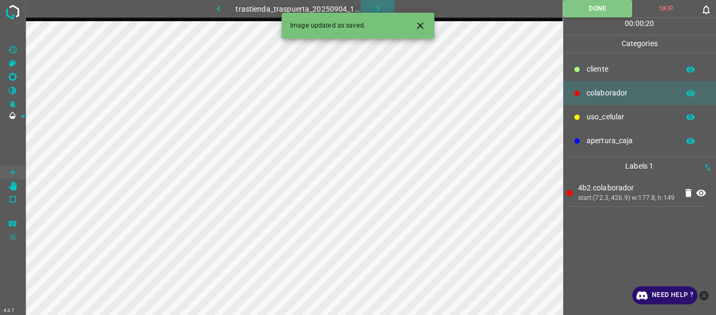
click at [379, 6] on icon "button" at bounding box center [377, 8] width 11 height 11
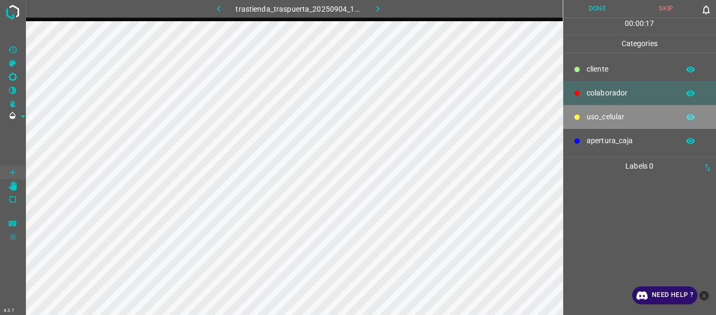
click at [594, 117] on p "uso_celular" at bounding box center [630, 116] width 87 height 11
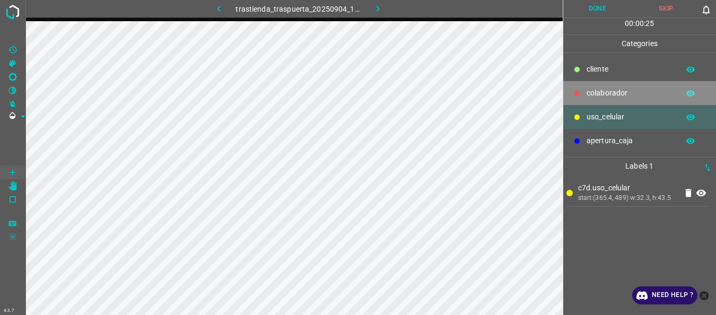
click at [588, 98] on p "colaborador" at bounding box center [630, 93] width 87 height 11
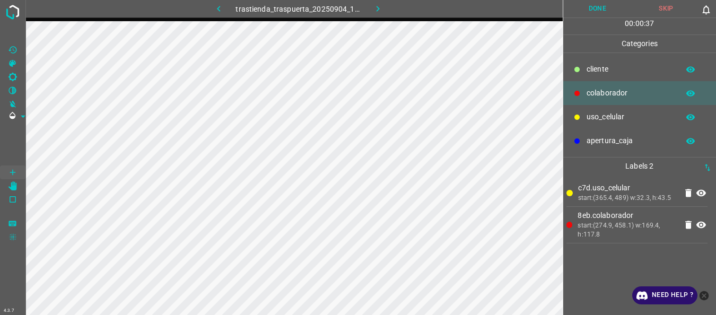
click at [580, 7] on button "Done" at bounding box center [597, 9] width 69 height 18
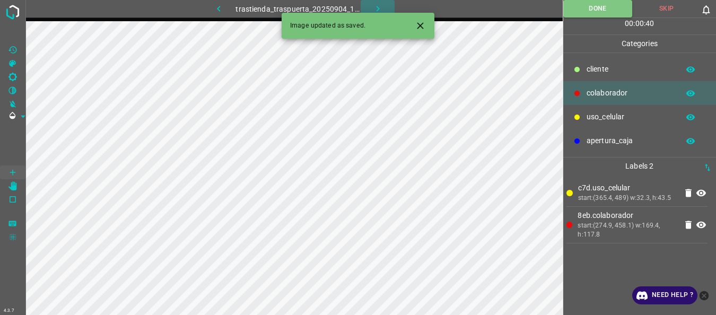
click at [374, 5] on icon "button" at bounding box center [377, 8] width 11 height 11
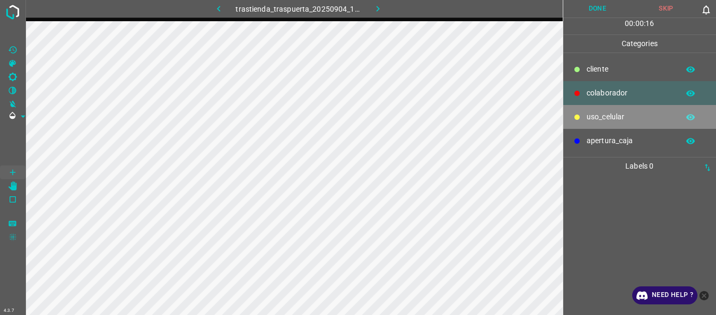
click at [592, 113] on p "uso_celular" at bounding box center [630, 116] width 87 height 11
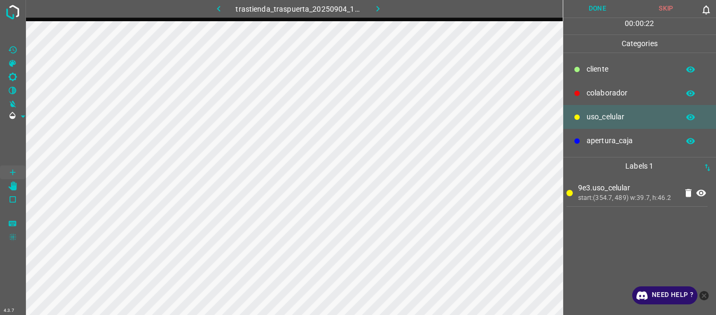
click at [603, 96] on p "colaborador" at bounding box center [630, 93] width 87 height 11
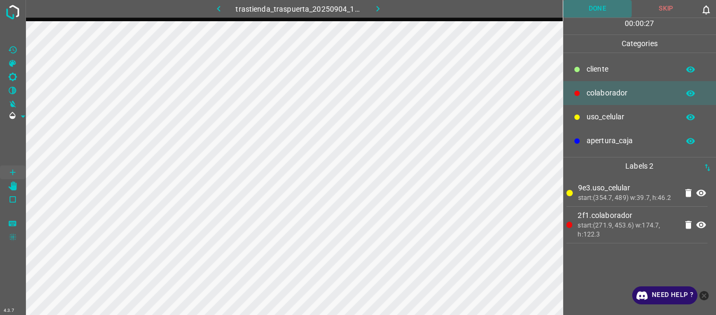
click at [603, 7] on button "Done" at bounding box center [597, 9] width 69 height 18
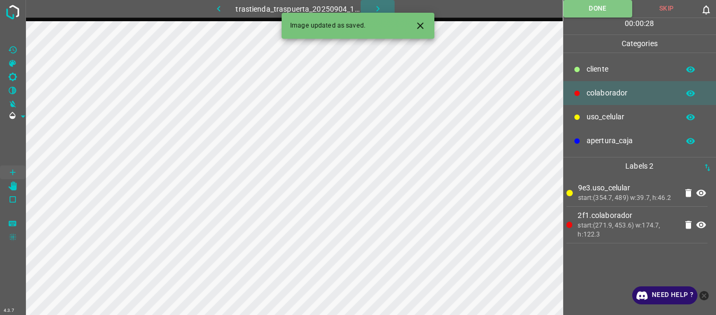
click at [376, 5] on icon "button" at bounding box center [377, 8] width 11 height 11
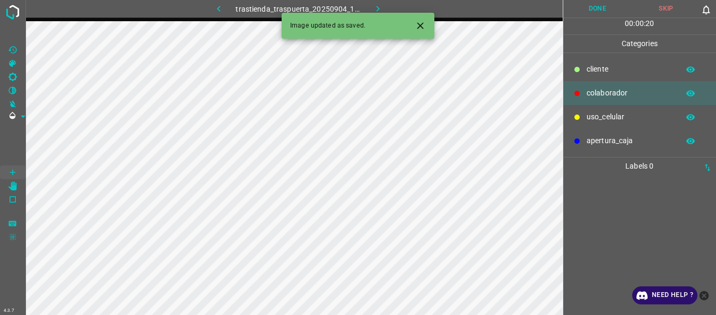
click at [600, 116] on p "uso_celular" at bounding box center [630, 116] width 87 height 11
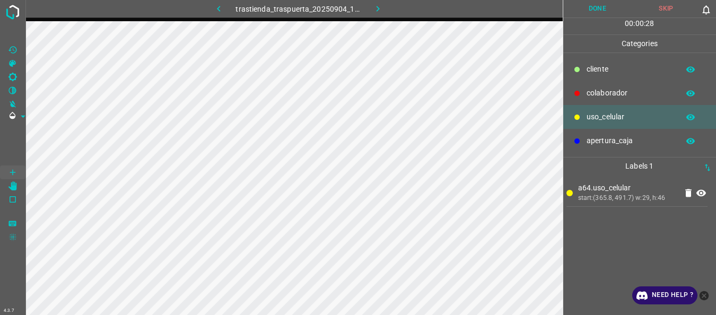
click at [603, 91] on p "colaborador" at bounding box center [630, 93] width 87 height 11
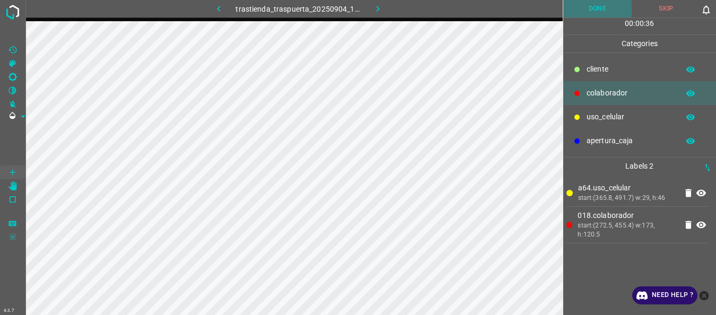
click at [579, 12] on button "Done" at bounding box center [597, 9] width 69 height 18
click at [377, 6] on icon "button" at bounding box center [377, 8] width 11 height 11
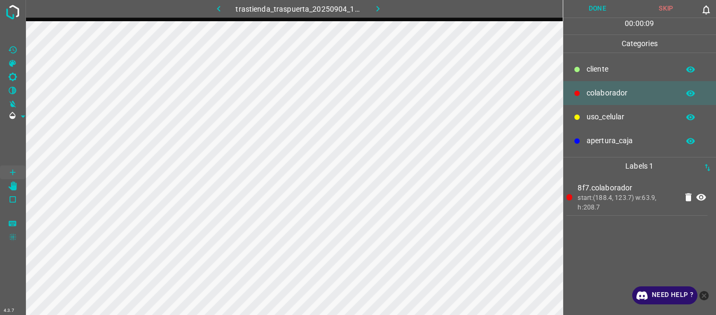
click at [584, 114] on div "uso_celular" at bounding box center [639, 117] width 153 height 24
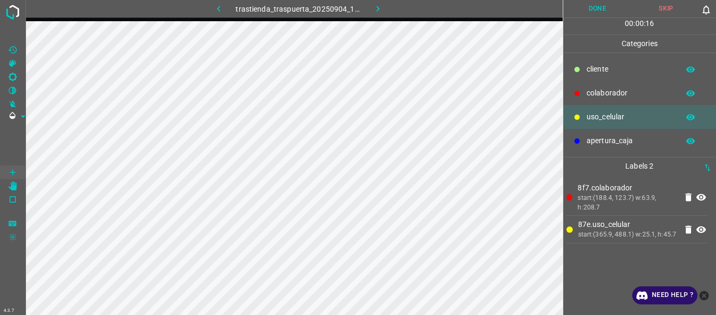
click at [615, 94] on p "colaborador" at bounding box center [630, 93] width 87 height 11
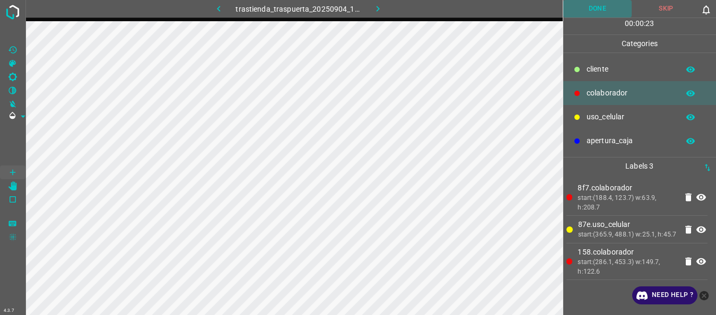
click at [573, 11] on button "Done" at bounding box center [597, 9] width 69 height 18
click at [375, 5] on icon "button" at bounding box center [377, 8] width 11 height 11
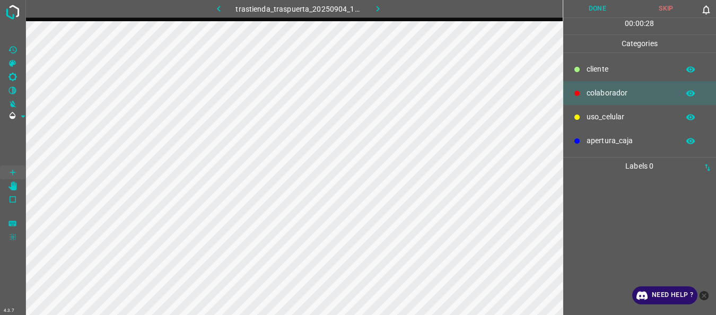
click at [608, 117] on p "uso_celular" at bounding box center [630, 116] width 87 height 11
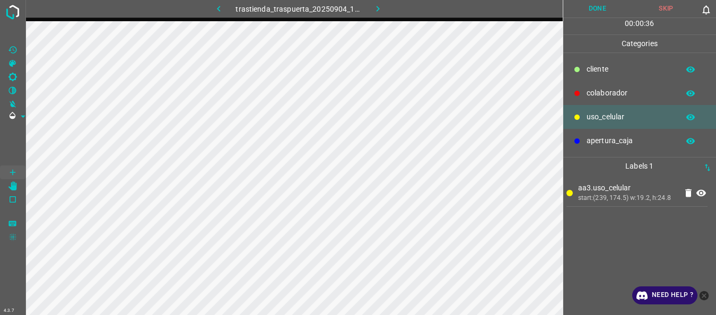
click at [609, 95] on p "colaborador" at bounding box center [630, 93] width 87 height 11
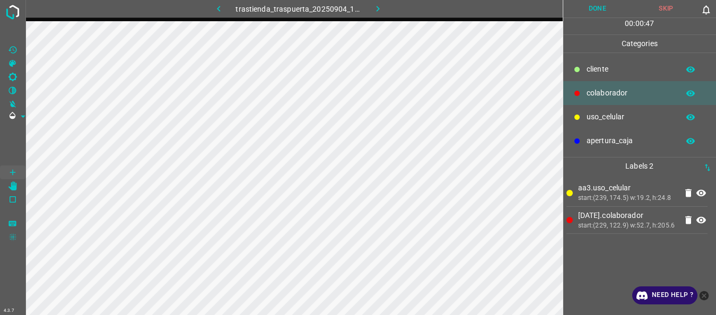
click at [603, 115] on p "uso_celular" at bounding box center [630, 116] width 87 height 11
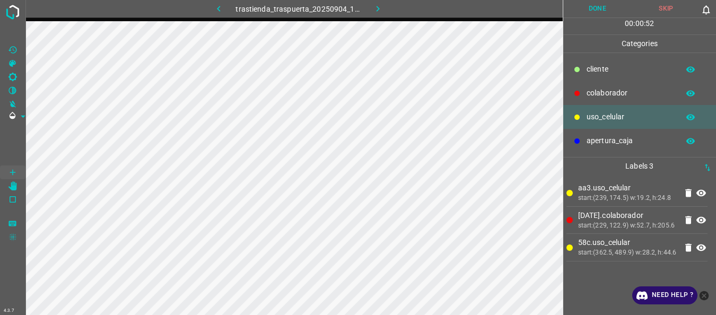
click at [602, 88] on p "colaborador" at bounding box center [630, 93] width 87 height 11
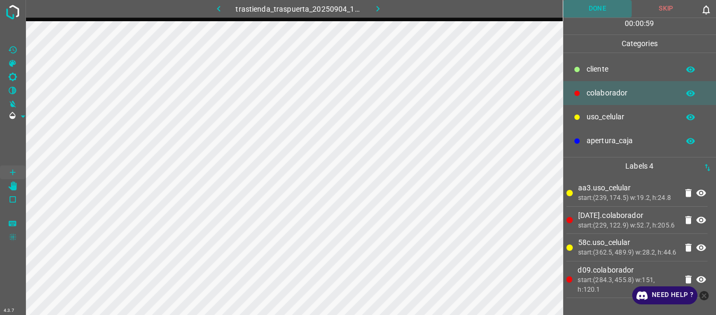
click at [589, 8] on button "Done" at bounding box center [597, 9] width 69 height 18
click at [380, 7] on icon "button" at bounding box center [377, 8] width 11 height 11
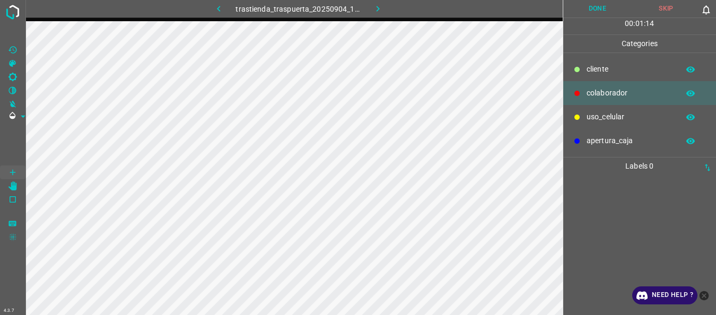
click at [593, 121] on p "uso_celular" at bounding box center [630, 116] width 87 height 11
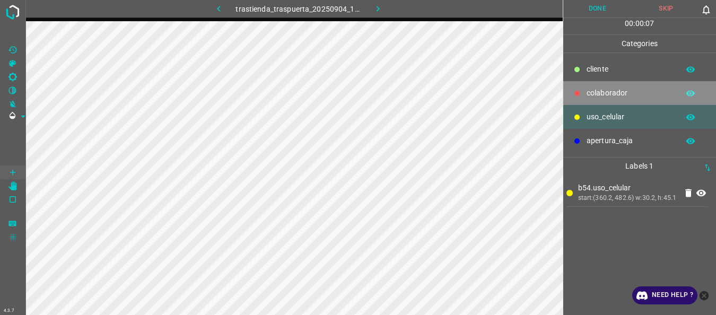
click at [605, 94] on p "colaborador" at bounding box center [630, 93] width 87 height 11
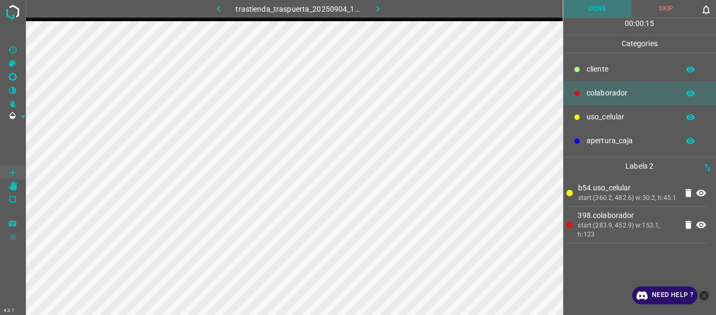
click at [577, 12] on button "Done" at bounding box center [597, 9] width 69 height 18
click at [382, 6] on icon "button" at bounding box center [377, 8] width 11 height 11
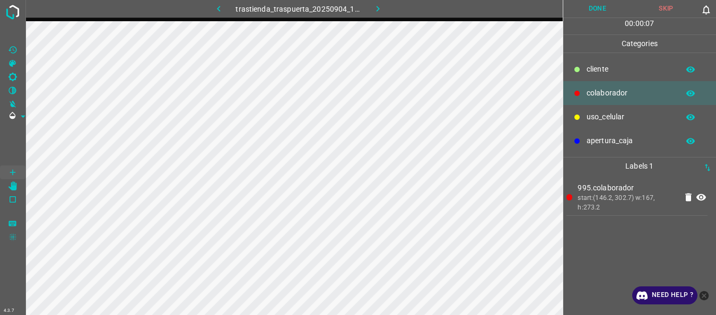
click at [589, 10] on button "Done" at bounding box center [597, 9] width 69 height 18
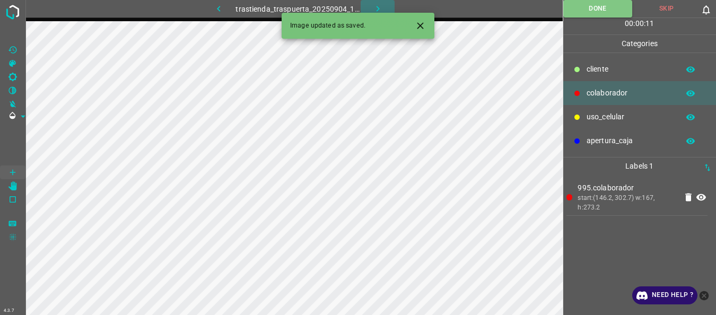
click at [377, 4] on icon "button" at bounding box center [377, 8] width 11 height 11
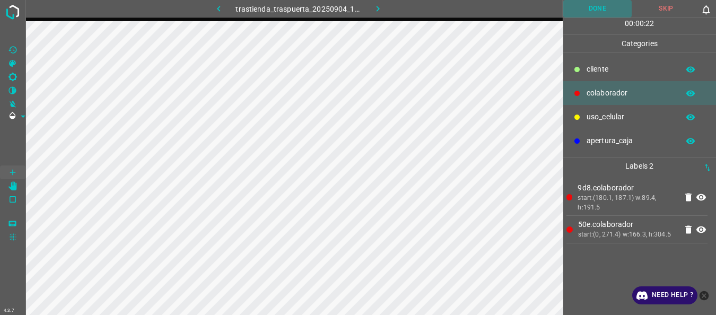
click at [595, 12] on button "Done" at bounding box center [597, 9] width 69 height 18
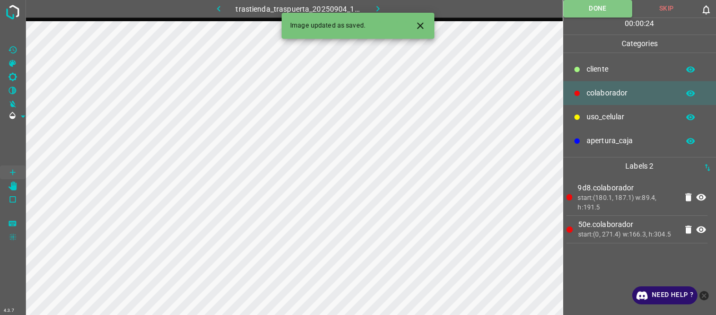
click at [380, 6] on icon "button" at bounding box center [377, 8] width 11 height 11
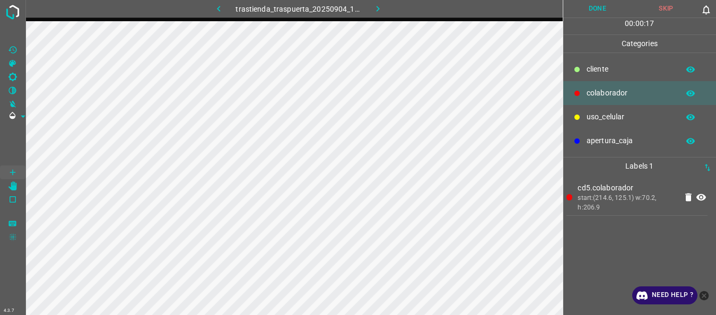
click at [596, 10] on button "Done" at bounding box center [597, 9] width 69 height 18
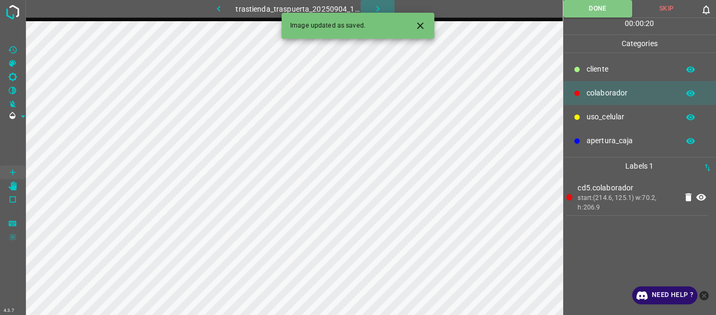
click at [373, 6] on icon "button" at bounding box center [377, 8] width 11 height 11
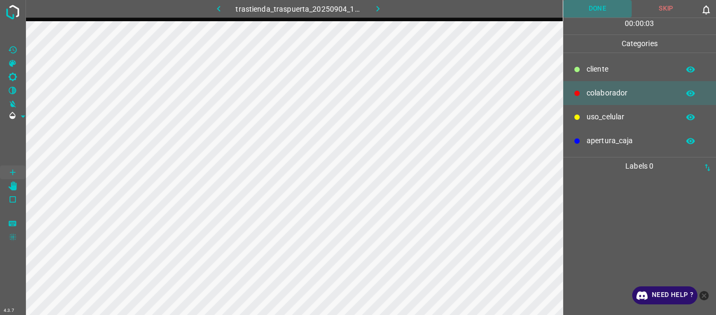
click at [591, 15] on button "Done" at bounding box center [597, 9] width 69 height 18
click at [393, 2] on button "button" at bounding box center [378, 9] width 34 height 18
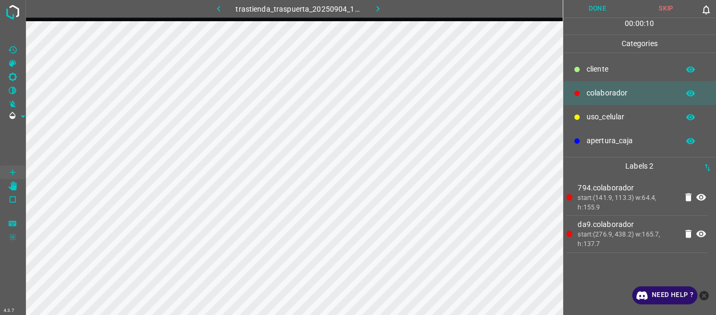
click at [591, 9] on button "Done" at bounding box center [597, 9] width 69 height 18
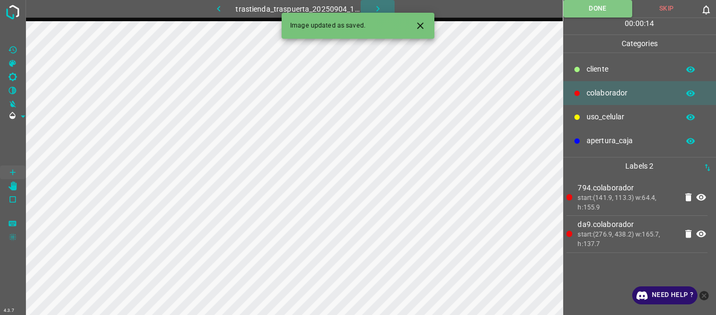
click at [381, 6] on icon "button" at bounding box center [377, 8] width 11 height 11
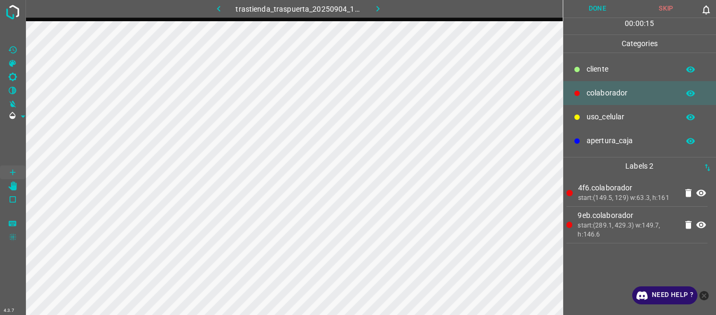
click at [596, 8] on button "Done" at bounding box center [597, 9] width 69 height 18
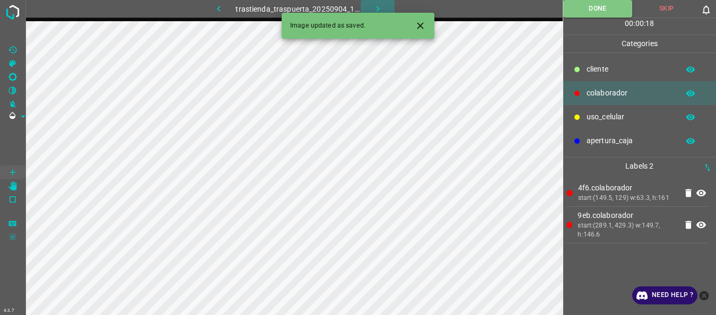
click at [380, 5] on icon "button" at bounding box center [377, 8] width 11 height 11
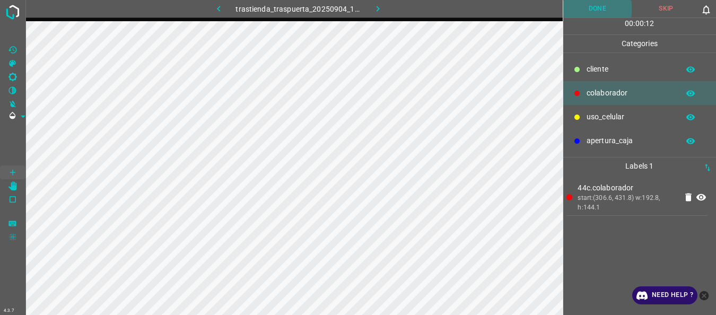
click at [582, 7] on button "Done" at bounding box center [597, 9] width 69 height 18
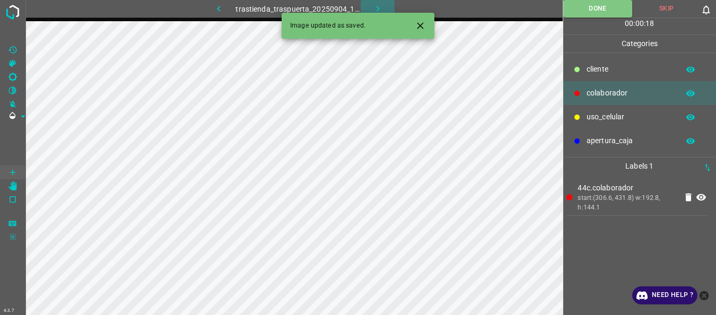
click at [378, 6] on icon "button" at bounding box center [377, 8] width 11 height 11
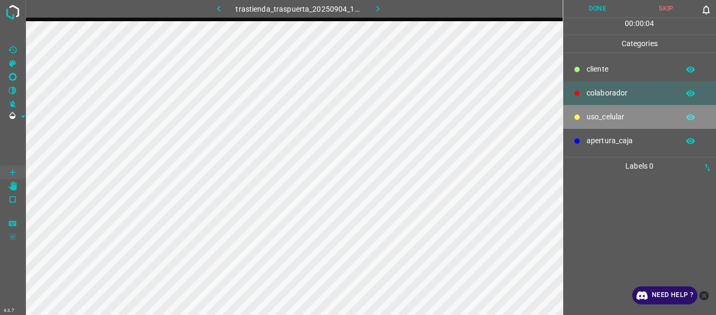
click at [595, 114] on p "uso_celular" at bounding box center [630, 116] width 87 height 11
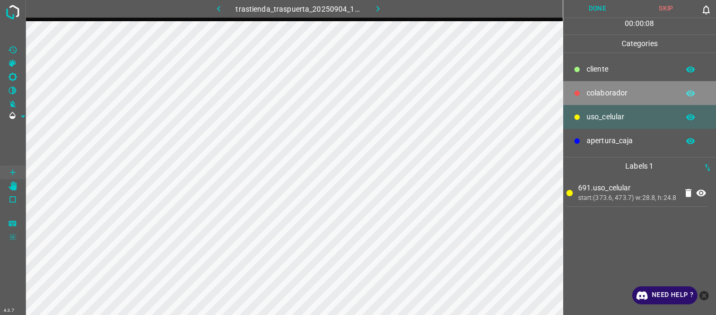
click at [589, 97] on p "colaborador" at bounding box center [630, 93] width 87 height 11
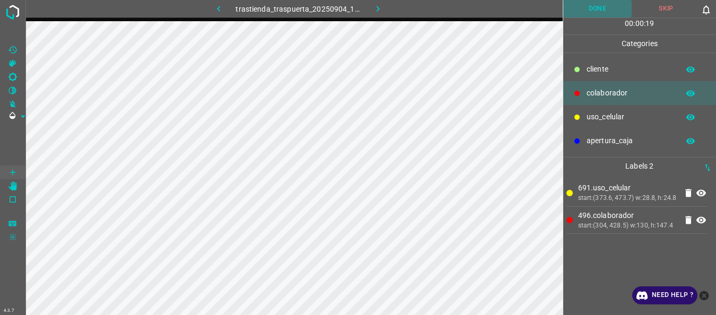
click at [585, 0] on button "Done" at bounding box center [597, 9] width 69 height 18
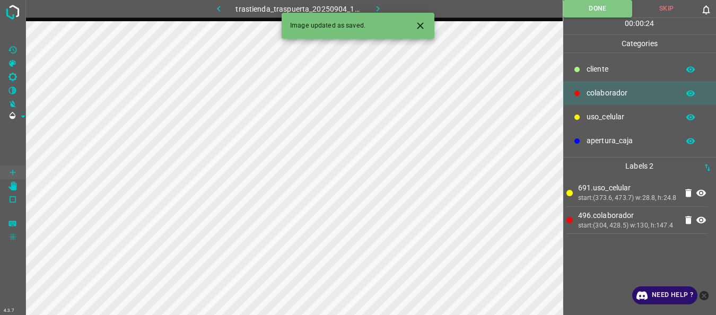
click at [381, 3] on button "button" at bounding box center [378, 9] width 34 height 18
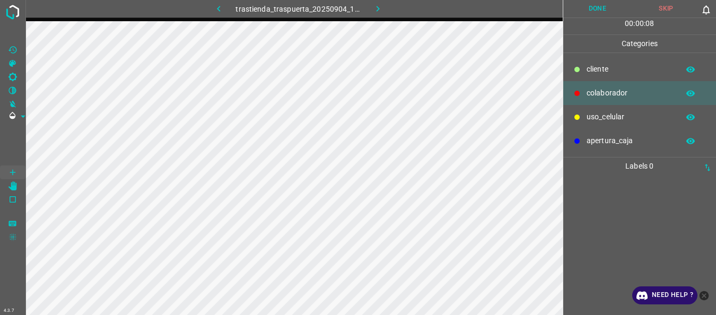
click at [597, 120] on p "uso_celular" at bounding box center [630, 116] width 87 height 11
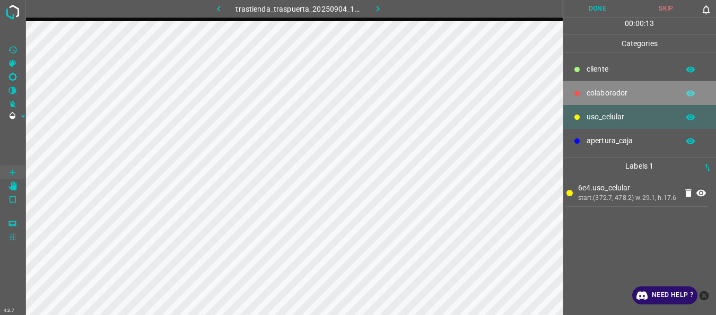
click at [602, 89] on p "colaborador" at bounding box center [630, 93] width 87 height 11
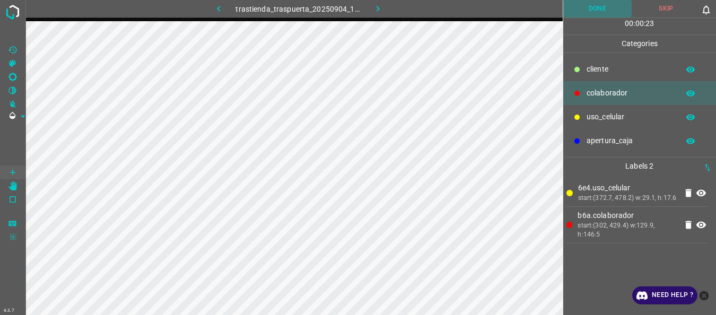
click at [604, 7] on button "Done" at bounding box center [597, 9] width 69 height 18
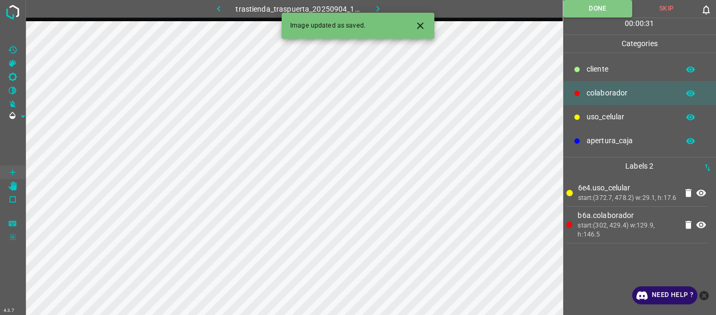
click at [379, 6] on icon "button" at bounding box center [377, 8] width 11 height 11
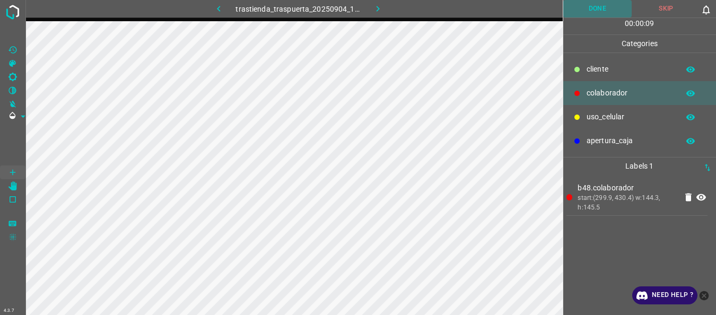
click at [584, 6] on button "Done" at bounding box center [597, 9] width 69 height 18
click at [372, 5] on icon "button" at bounding box center [377, 8] width 11 height 11
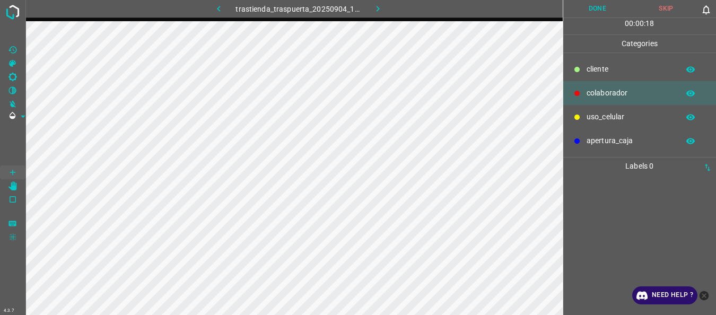
click at [615, 114] on p "uso_celular" at bounding box center [630, 116] width 87 height 11
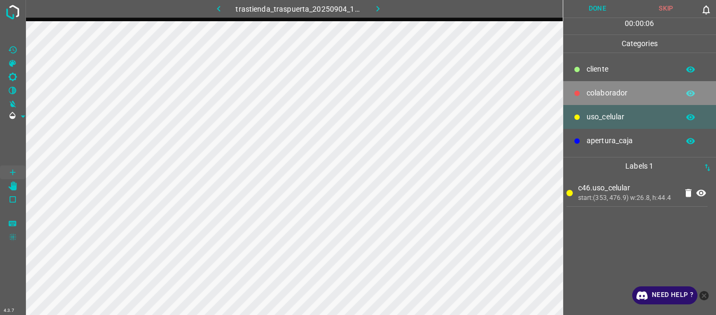
click at [606, 88] on p "colaborador" at bounding box center [630, 93] width 87 height 11
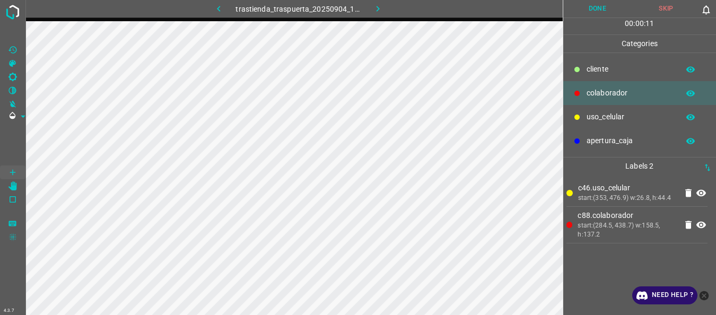
click at [591, 12] on button "Done" at bounding box center [597, 9] width 69 height 18
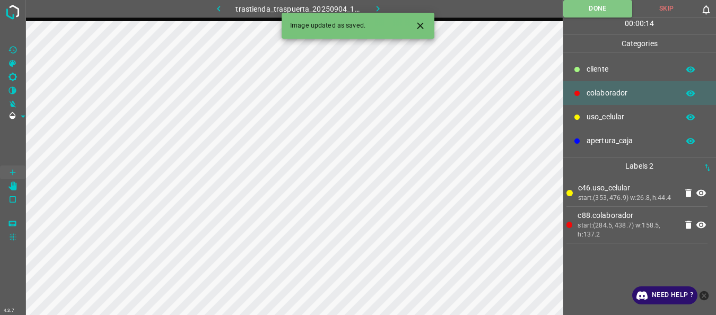
click at [377, 3] on button "button" at bounding box center [378, 9] width 34 height 18
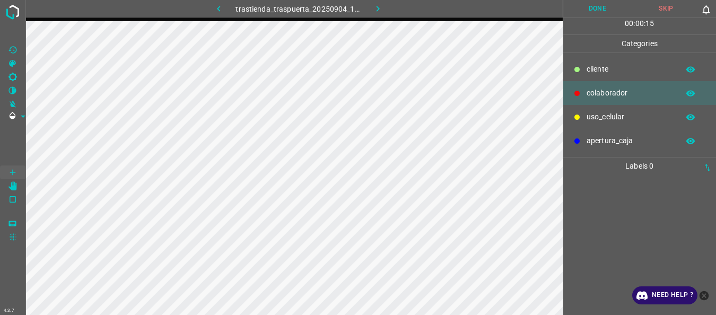
click at [585, 112] on div "uso_celular" at bounding box center [639, 117] width 153 height 24
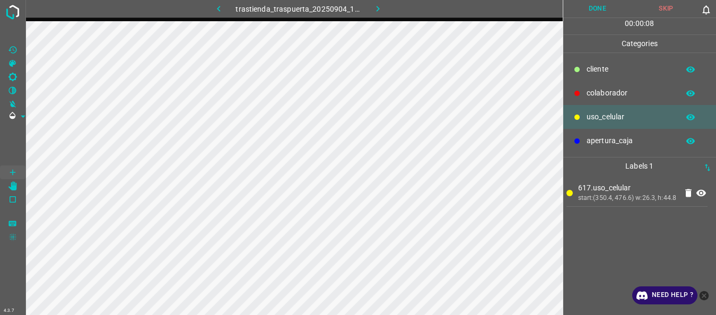
click at [619, 100] on div "colaborador" at bounding box center [639, 93] width 153 height 24
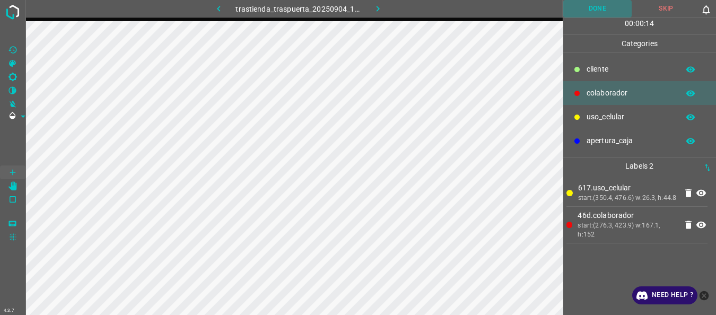
click at [580, 13] on button "Done" at bounding box center [597, 9] width 69 height 18
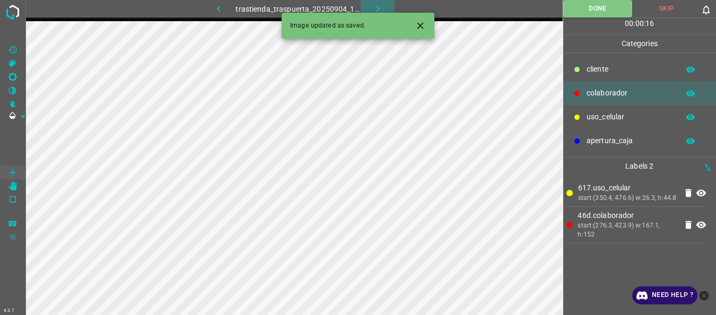
click at [374, 5] on icon "button" at bounding box center [377, 8] width 11 height 11
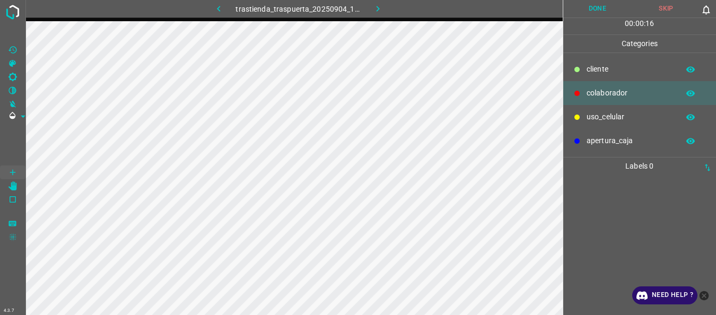
click at [585, 116] on div "uso_celular" at bounding box center [639, 117] width 153 height 24
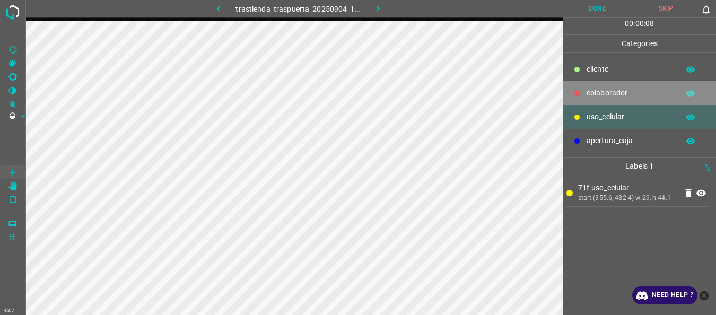
click at [589, 89] on p "colaborador" at bounding box center [630, 93] width 87 height 11
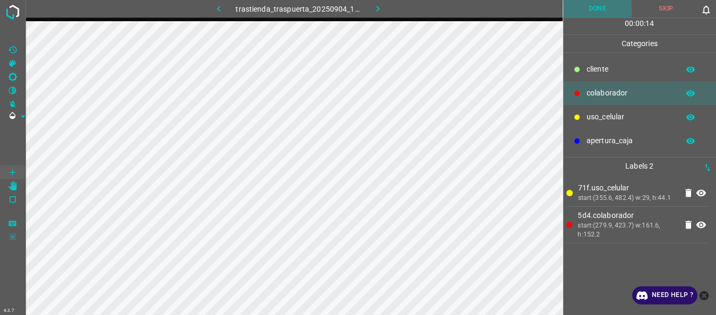
click at [587, 4] on button "Done" at bounding box center [597, 9] width 69 height 18
click at [372, 4] on icon "button" at bounding box center [377, 8] width 11 height 11
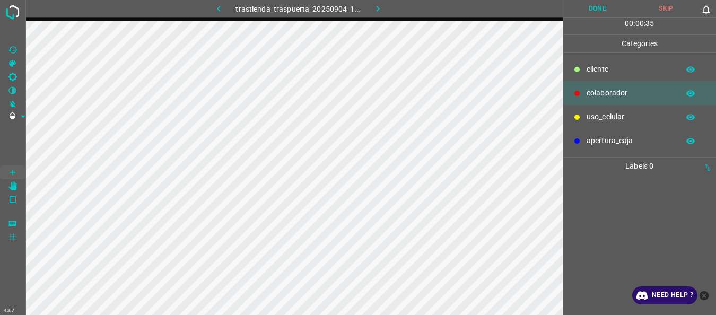
click at [603, 116] on p "uso_celular" at bounding box center [630, 116] width 87 height 11
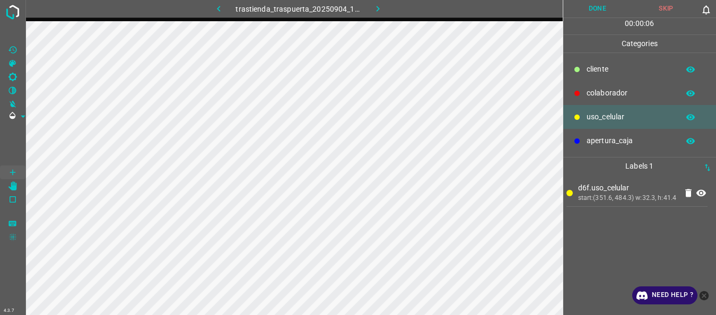
click at [604, 96] on p "colaborador" at bounding box center [630, 93] width 87 height 11
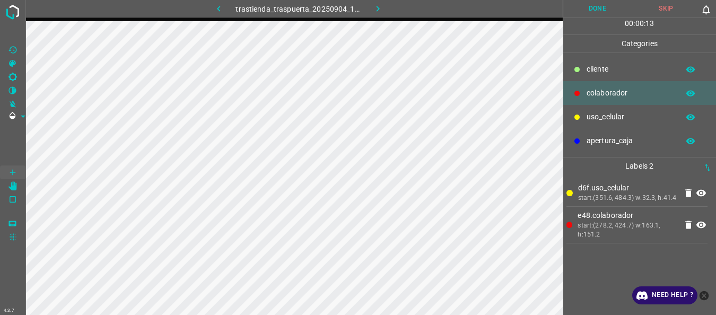
click at [568, 11] on button "Done" at bounding box center [597, 9] width 69 height 18
click at [382, 10] on icon "button" at bounding box center [377, 8] width 11 height 11
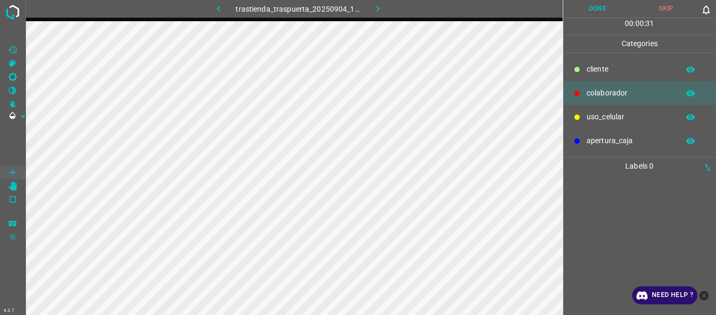
click at [584, 119] on div "uso_celular" at bounding box center [639, 117] width 153 height 24
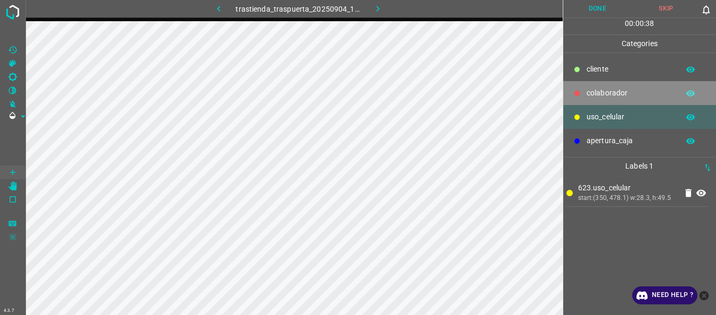
click at [617, 92] on p "colaborador" at bounding box center [630, 93] width 87 height 11
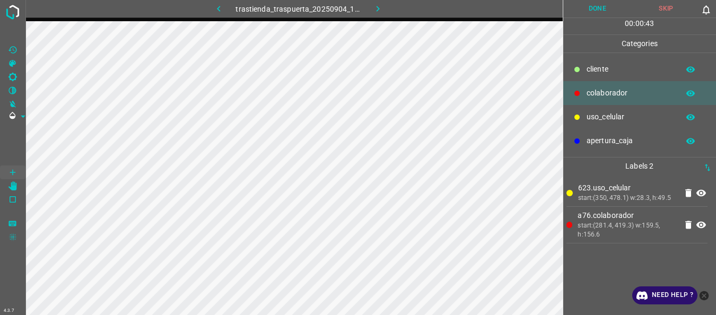
click at [597, 5] on button "Done" at bounding box center [597, 9] width 69 height 18
click at [373, 6] on icon "button" at bounding box center [377, 8] width 11 height 11
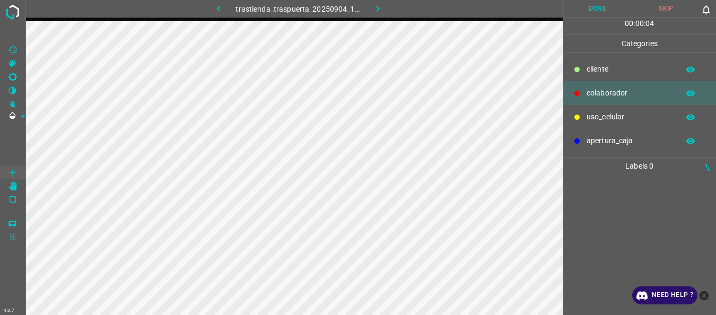
drag, startPoint x: 589, startPoint y: 147, endPoint x: 596, endPoint y: 114, distance: 33.6
click at [589, 146] on div "apertura_caja" at bounding box center [639, 141] width 153 height 24
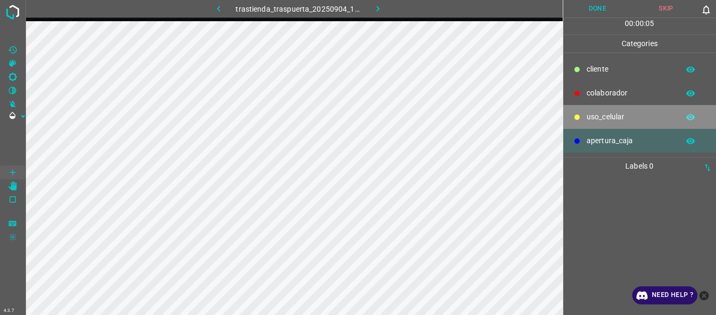
click at [596, 114] on p "uso_celular" at bounding box center [630, 116] width 87 height 11
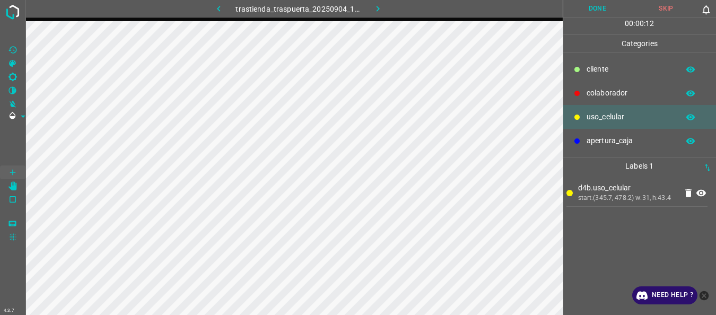
click at [631, 93] on p "colaborador" at bounding box center [630, 93] width 87 height 11
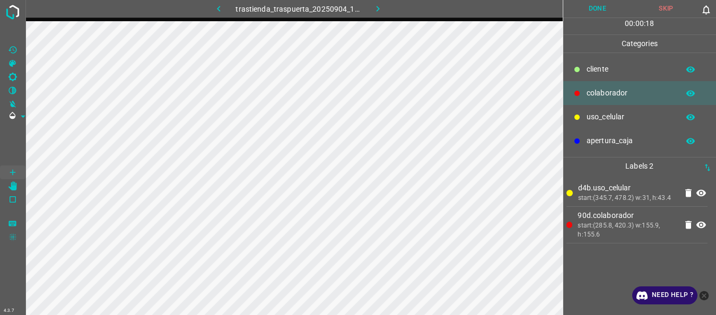
click at [591, 9] on button "Done" at bounding box center [597, 9] width 69 height 18
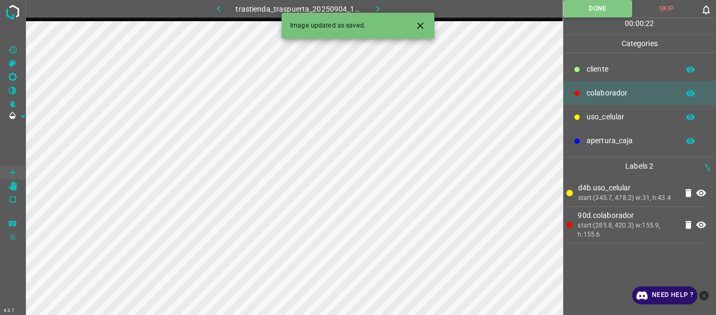
click at [374, 6] on icon "button" at bounding box center [377, 8] width 11 height 11
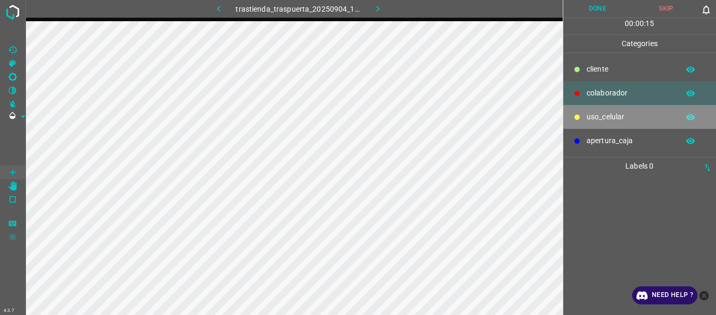
click at [608, 112] on p "uso_celular" at bounding box center [630, 116] width 87 height 11
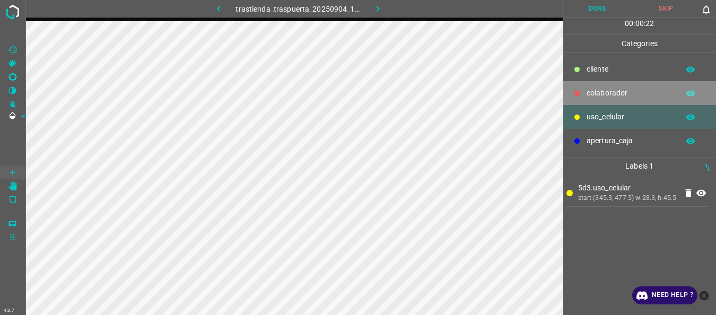
click at [589, 89] on p "colaborador" at bounding box center [630, 93] width 87 height 11
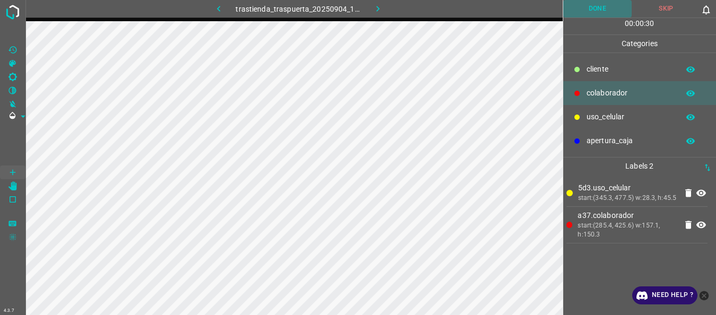
click at [605, 6] on button "Done" at bounding box center [597, 9] width 69 height 18
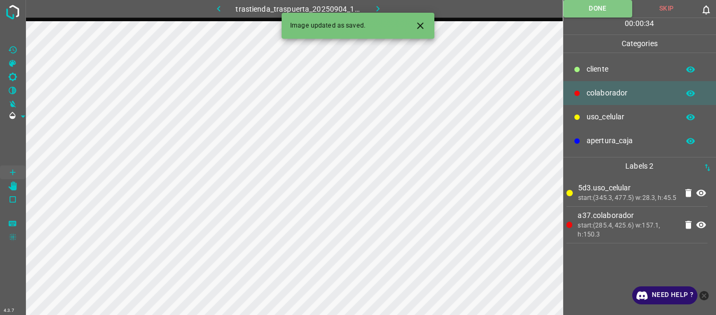
click at [375, 4] on icon "button" at bounding box center [377, 8] width 11 height 11
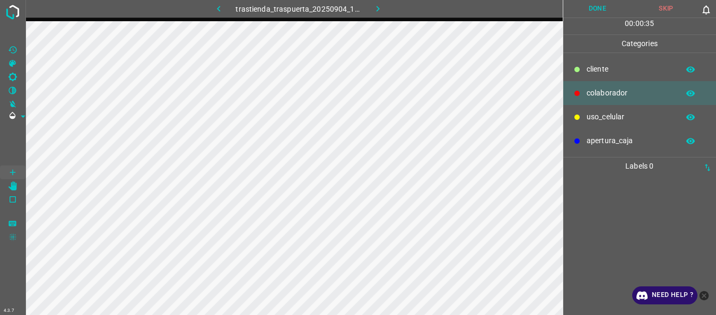
click at [589, 117] on p "uso_celular" at bounding box center [630, 116] width 87 height 11
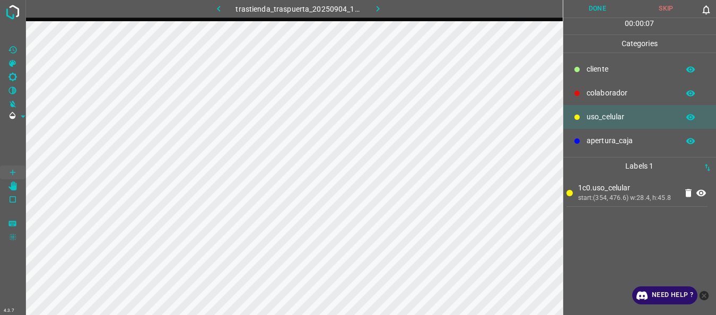
click at [586, 95] on div "colaborador" at bounding box center [639, 93] width 153 height 24
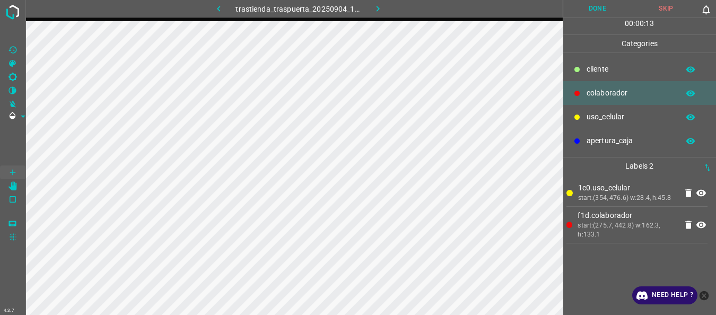
click at [592, 8] on button "Done" at bounding box center [597, 9] width 69 height 18
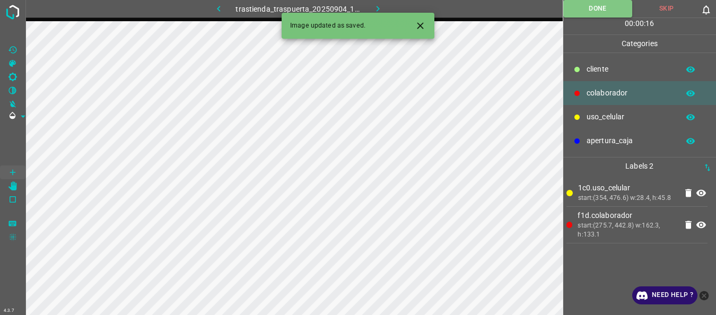
click at [376, 5] on icon "button" at bounding box center [377, 8] width 11 height 11
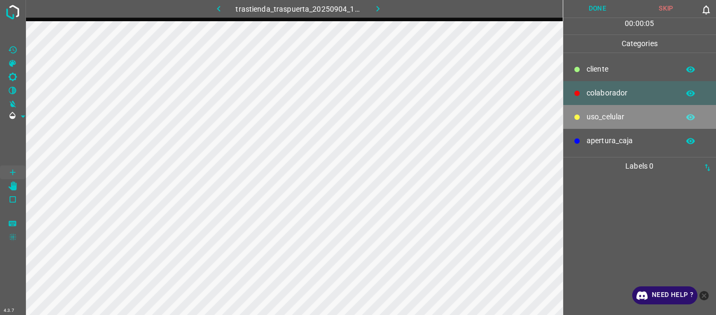
click at [615, 119] on p "uso_celular" at bounding box center [630, 116] width 87 height 11
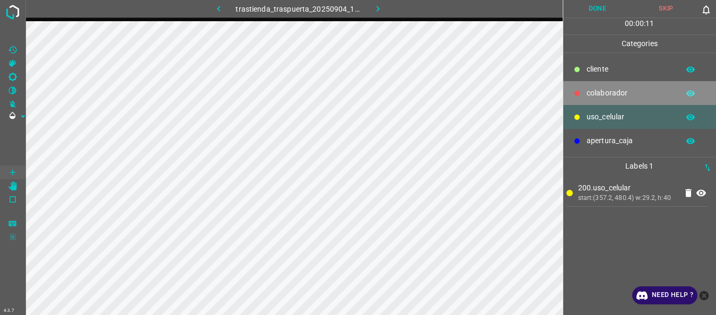
click at [619, 92] on p "colaborador" at bounding box center [630, 93] width 87 height 11
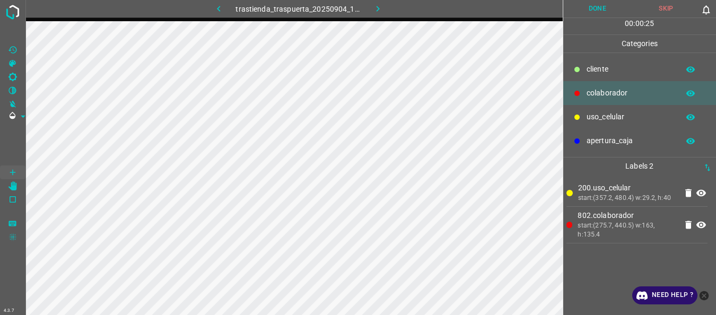
click at [592, 5] on button "Done" at bounding box center [597, 9] width 69 height 18
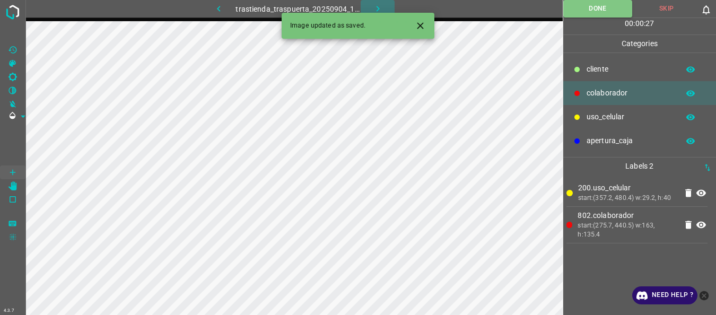
click at [377, 7] on icon "button" at bounding box center [377, 9] width 3 height 6
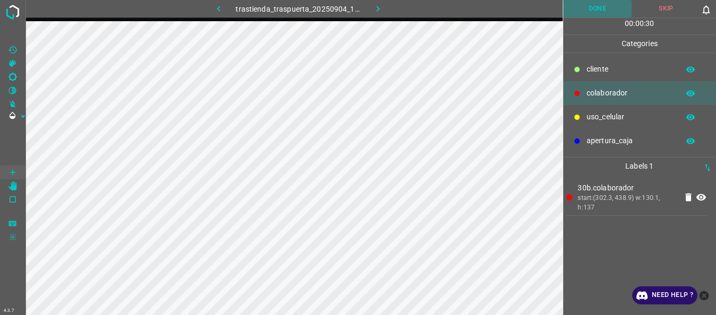
click at [589, 8] on button "Done" at bounding box center [597, 9] width 69 height 18
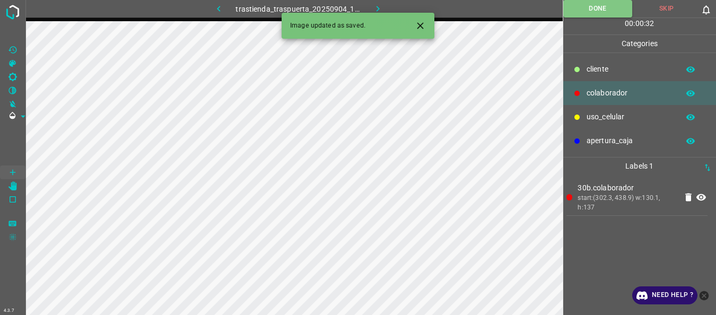
click at [380, 10] on icon "button" at bounding box center [377, 8] width 11 height 11
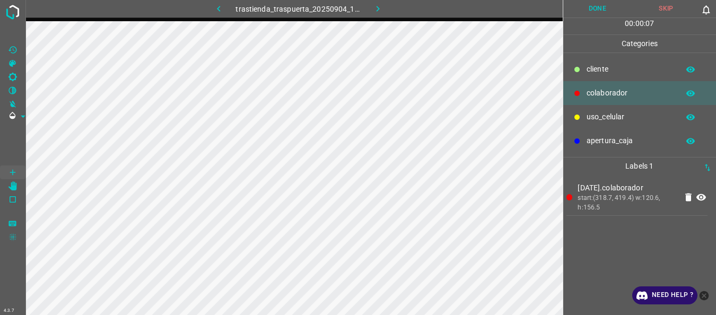
click at [603, 16] on button "Done" at bounding box center [597, 9] width 69 height 18
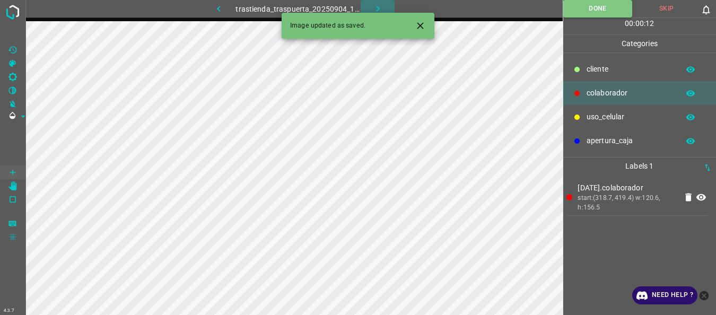
click at [376, 9] on icon "button" at bounding box center [377, 8] width 11 height 11
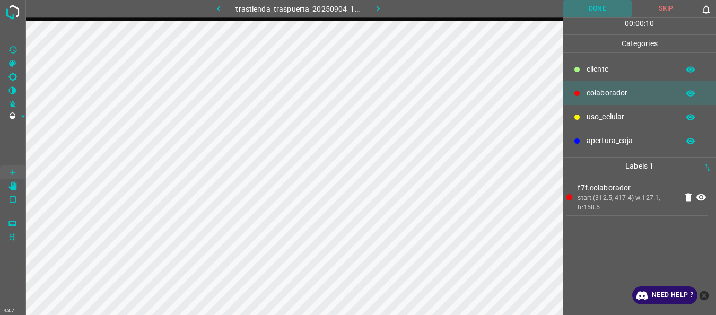
click at [585, 3] on button "Done" at bounding box center [597, 9] width 69 height 18
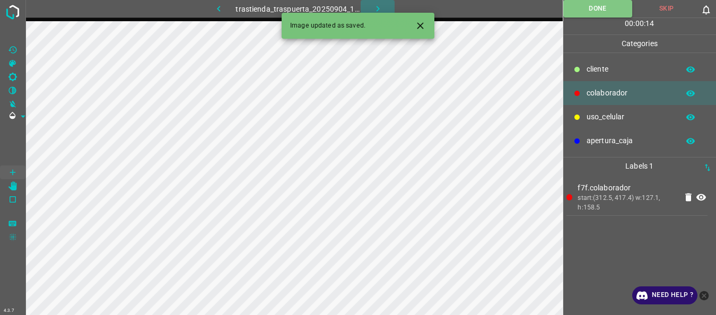
click at [369, 7] on button "button" at bounding box center [378, 9] width 34 height 18
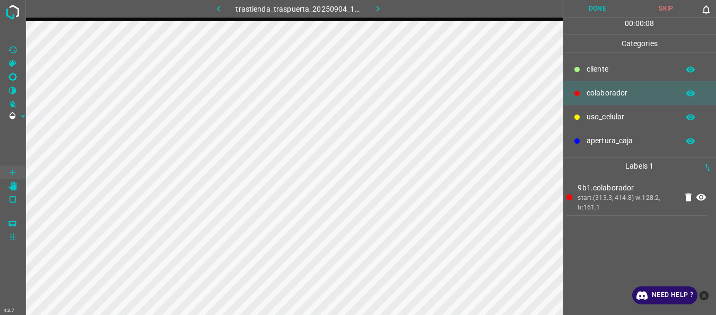
click at [587, 2] on button "Done" at bounding box center [597, 9] width 69 height 18
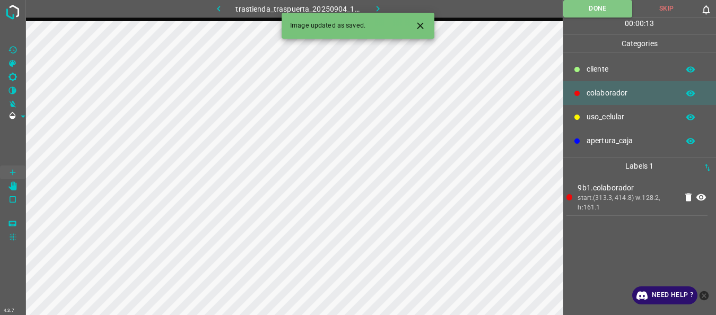
click at [374, 5] on icon "button" at bounding box center [377, 8] width 11 height 11
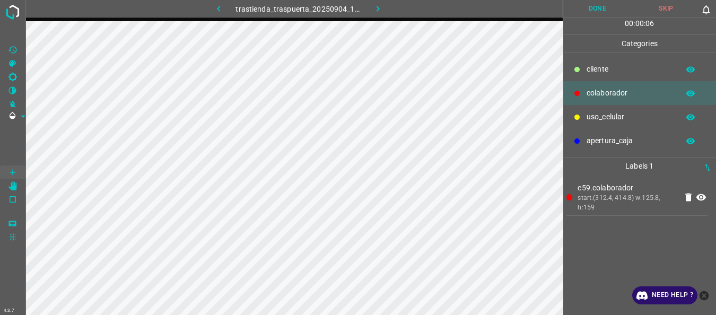
click at [581, 3] on button "Done" at bounding box center [597, 9] width 69 height 18
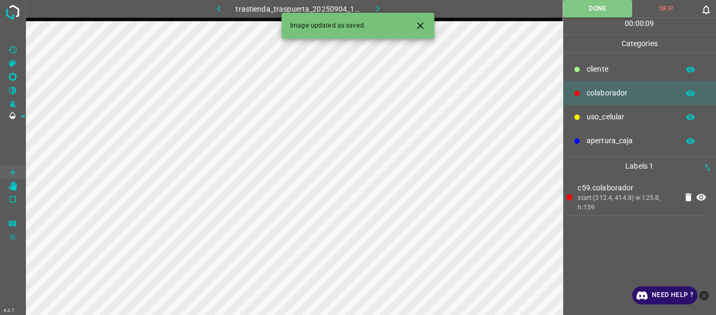
click at [376, 6] on icon "button" at bounding box center [377, 8] width 11 height 11
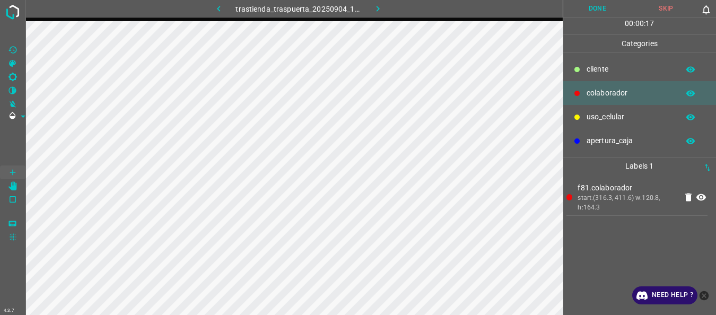
click at [590, 12] on button "Done" at bounding box center [597, 9] width 69 height 18
click at [374, 9] on icon "button" at bounding box center [377, 8] width 11 height 11
click at [605, 14] on button "Done" at bounding box center [597, 9] width 69 height 18
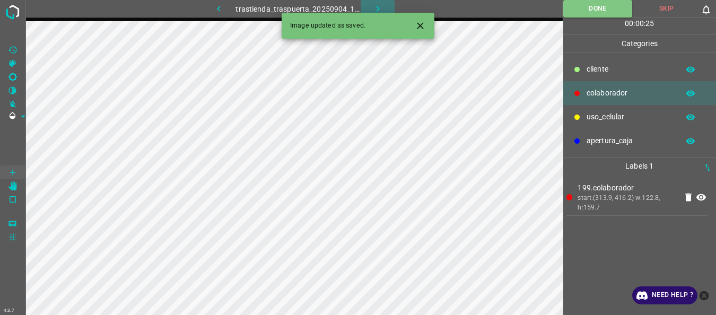
click at [379, 9] on icon "button" at bounding box center [377, 9] width 3 height 6
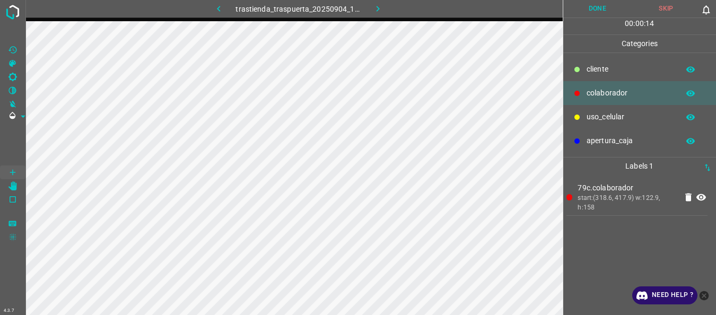
click at [584, 7] on button "Done" at bounding box center [597, 9] width 69 height 18
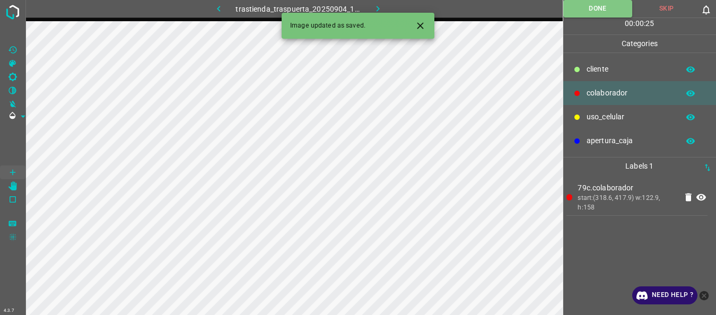
click at [381, 5] on icon "button" at bounding box center [377, 8] width 11 height 11
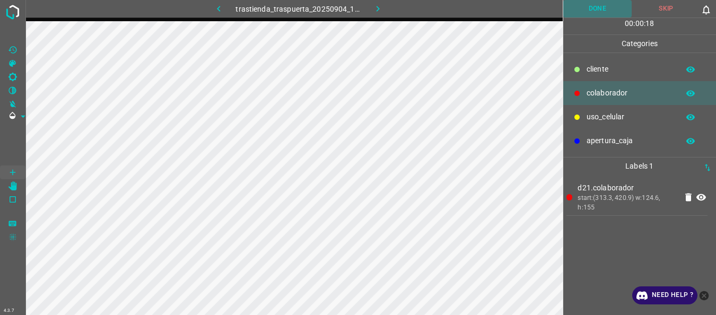
click at [586, 11] on button "Done" at bounding box center [597, 9] width 69 height 18
click at [378, 11] on icon "button" at bounding box center [377, 8] width 11 height 11
click at [594, 12] on button "Done" at bounding box center [597, 9] width 69 height 18
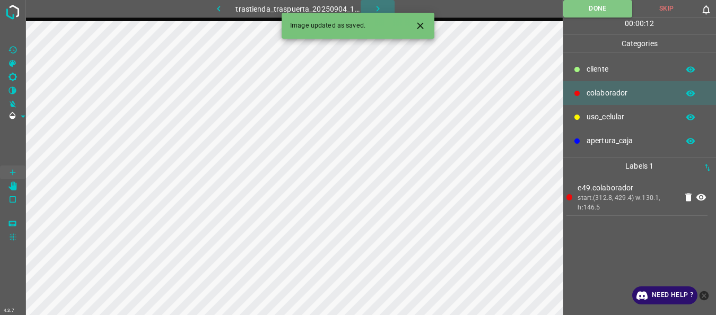
click at [385, 5] on button "button" at bounding box center [378, 9] width 34 height 18
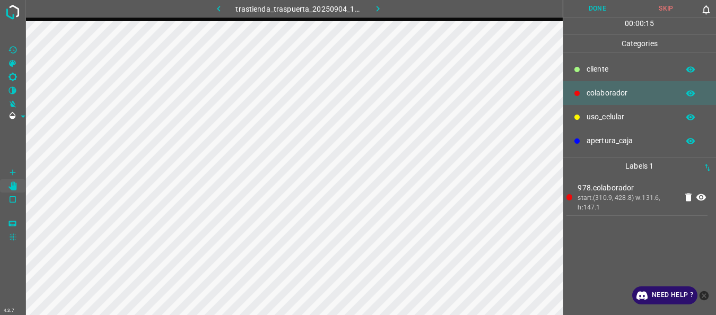
click at [595, 5] on button "Done" at bounding box center [597, 9] width 69 height 18
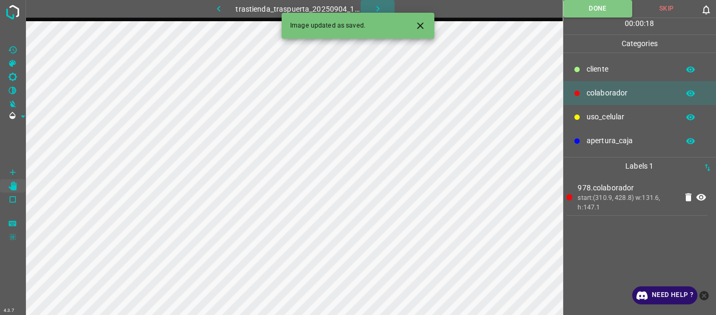
click at [378, 7] on icon "button" at bounding box center [377, 9] width 3 height 6
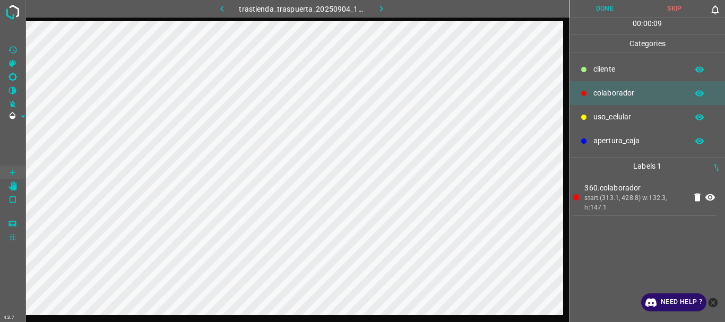
click at [594, 3] on button "Done" at bounding box center [605, 9] width 70 height 18
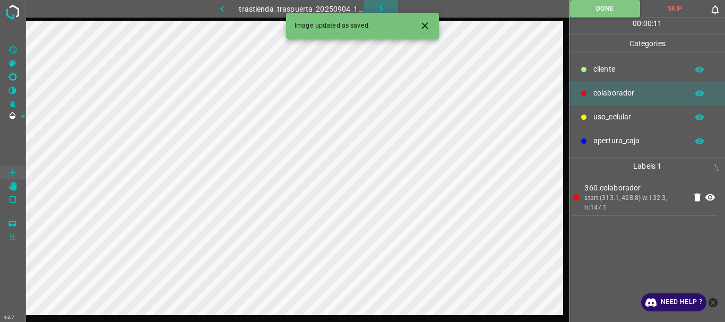
click at [379, 4] on icon "button" at bounding box center [381, 8] width 11 height 11
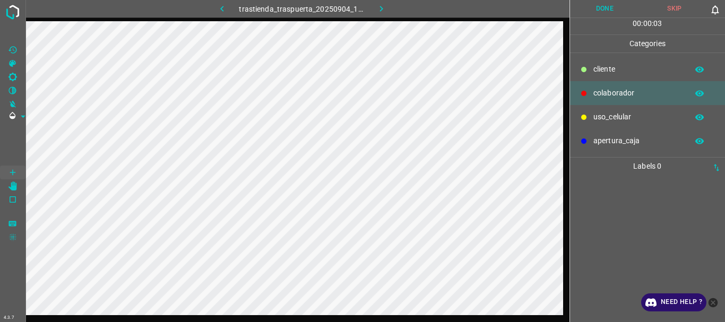
click at [606, 117] on p "uso_celular" at bounding box center [637, 116] width 89 height 11
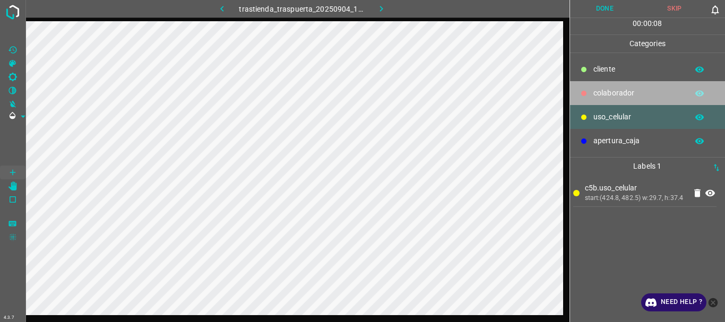
click at [629, 91] on p "colaborador" at bounding box center [637, 93] width 89 height 11
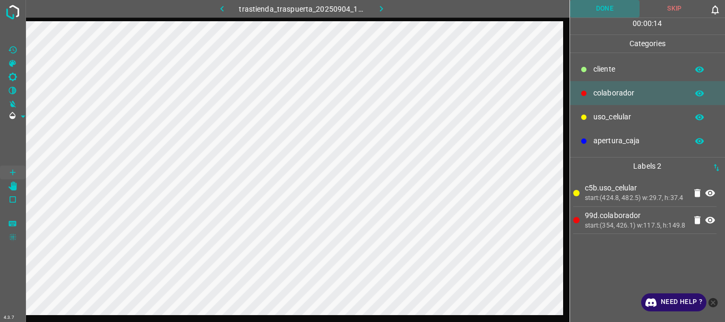
click at [596, 14] on button "Done" at bounding box center [605, 9] width 70 height 18
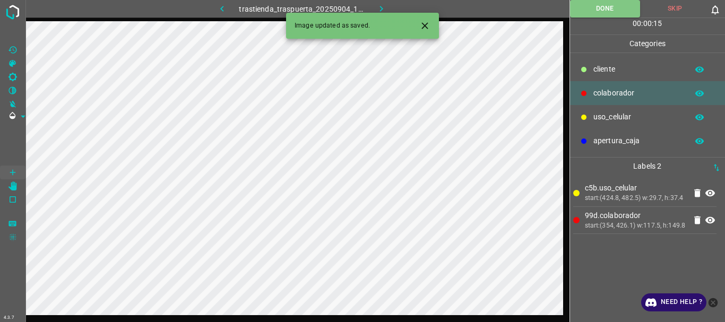
click at [433, 5] on div at bounding box center [498, 9] width 143 height 18
drag, startPoint x: 421, startPoint y: 5, endPoint x: 376, endPoint y: 2, distance: 45.2
click at [385, 2] on div "trastienda_traspuerta_20250904_163127_283181.jpg" at bounding box center [297, 9] width 544 height 18
click at [371, 2] on button "button" at bounding box center [381, 9] width 34 height 18
click at [371, 3] on div "trastienda_traspuerta_20250904_163127_283181.jpg" at bounding box center [302, 9] width 250 height 18
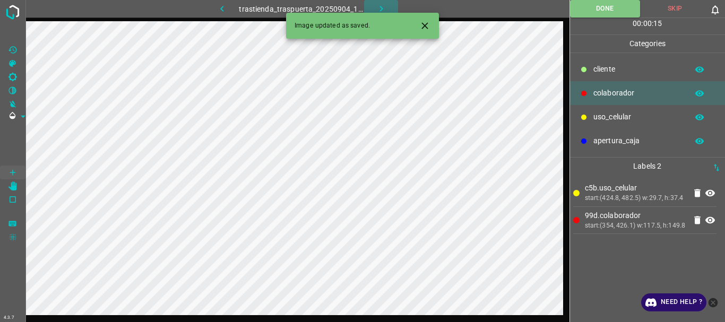
click at [371, 3] on div "trastienda_traspuerta_20250904_163127_283181.jpg" at bounding box center [302, 9] width 250 height 18
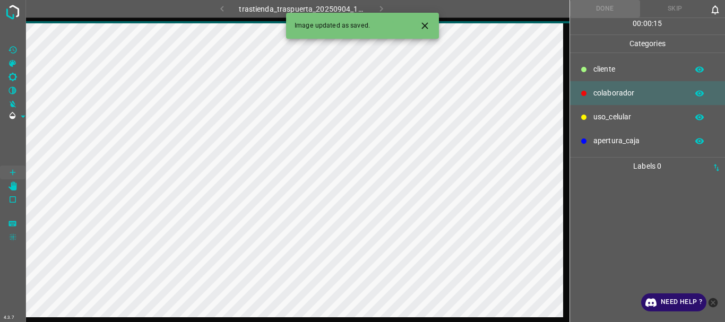
click at [371, 3] on div "trastienda_traspuerta_20250904_163127_283181.jpg" at bounding box center [302, 9] width 250 height 18
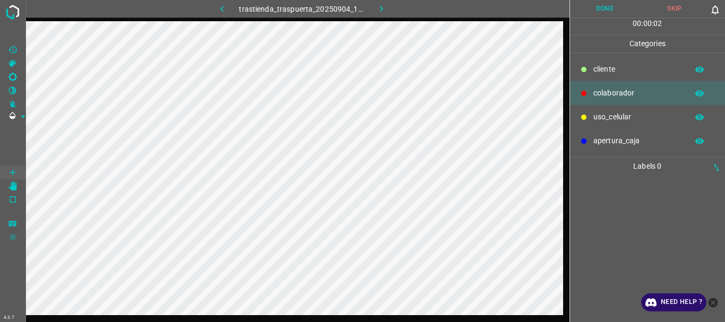
click at [599, 116] on p "uso_celular" at bounding box center [637, 116] width 89 height 11
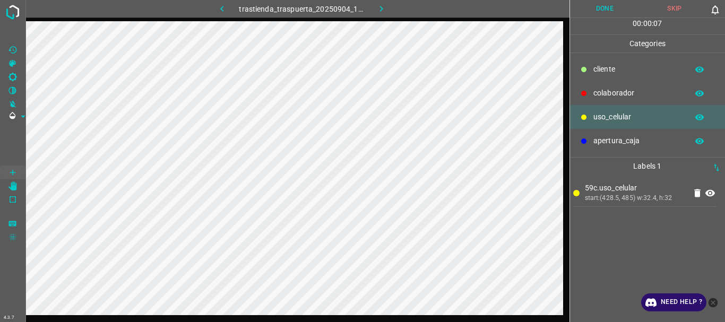
click at [612, 92] on p "colaborador" at bounding box center [637, 93] width 89 height 11
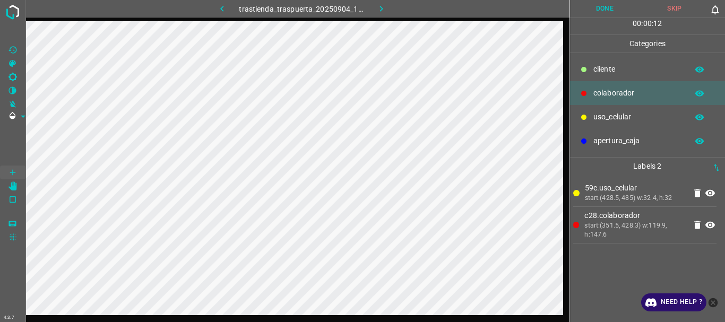
click at [612, 10] on button "Done" at bounding box center [605, 9] width 70 height 18
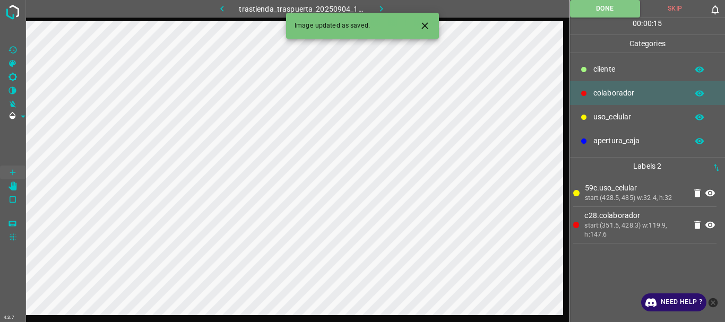
click at [384, 5] on icon "button" at bounding box center [381, 8] width 11 height 11
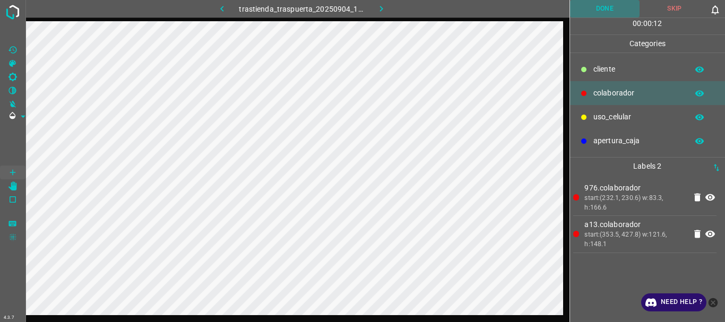
click at [591, 6] on button "Done" at bounding box center [605, 9] width 70 height 18
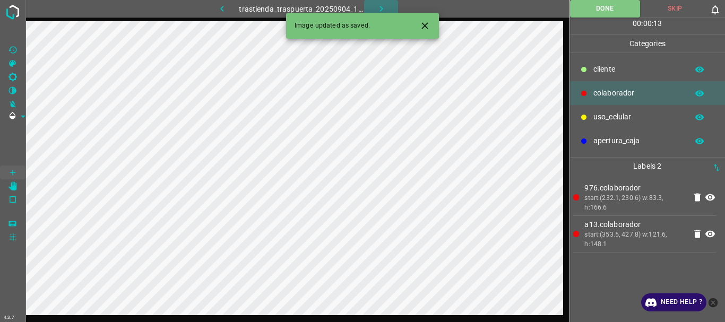
click at [383, 7] on icon "button" at bounding box center [381, 8] width 11 height 11
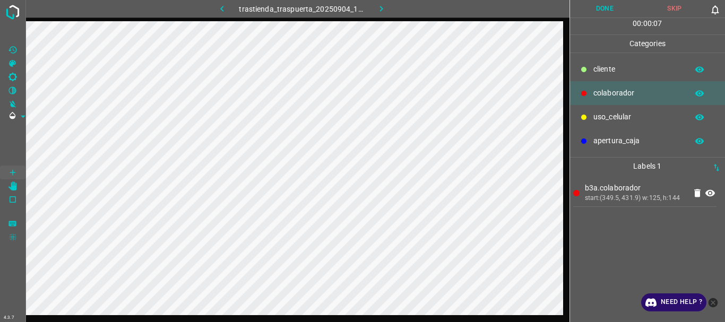
click at [594, 12] on button "Done" at bounding box center [605, 9] width 70 height 18
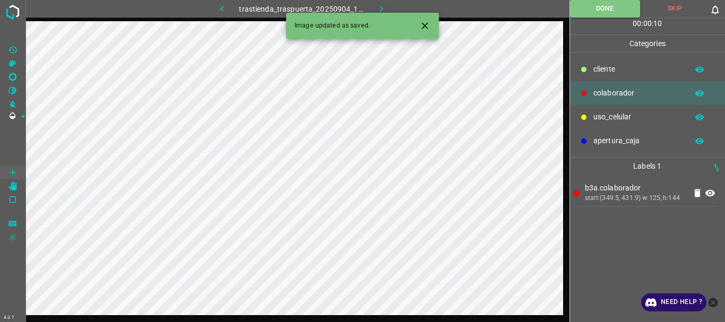
click at [381, 4] on icon "button" at bounding box center [381, 8] width 11 height 11
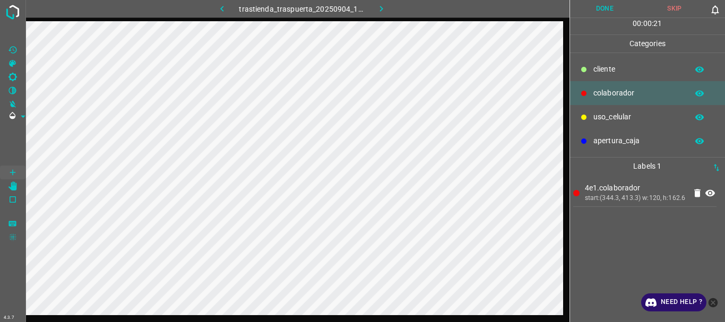
click at [587, 5] on button "Done" at bounding box center [605, 9] width 70 height 18
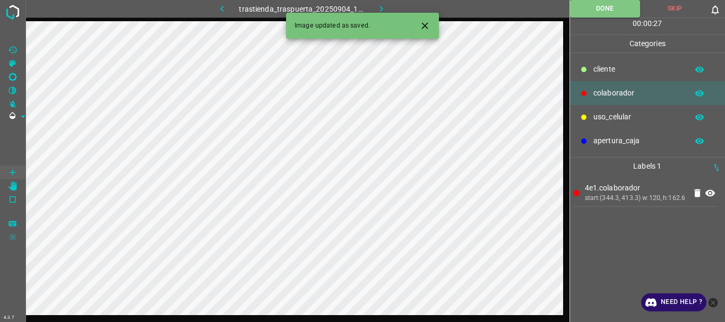
click at [380, 7] on icon "button" at bounding box center [380, 9] width 3 height 6
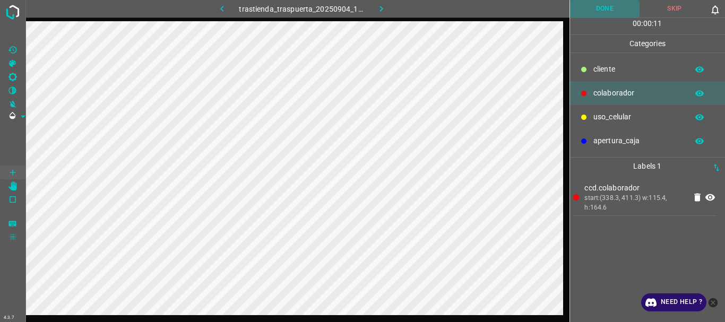
click at [611, 12] on button "Done" at bounding box center [605, 9] width 70 height 18
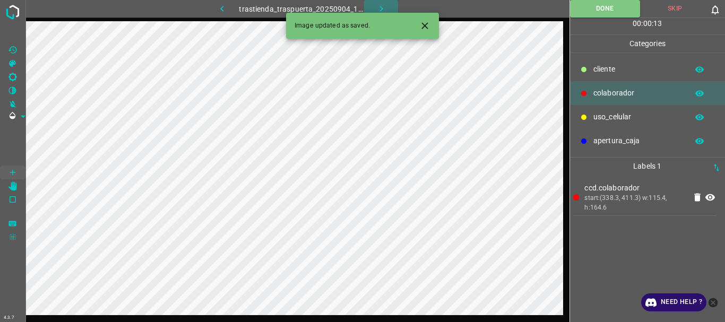
click at [380, 6] on icon "button" at bounding box center [381, 8] width 11 height 11
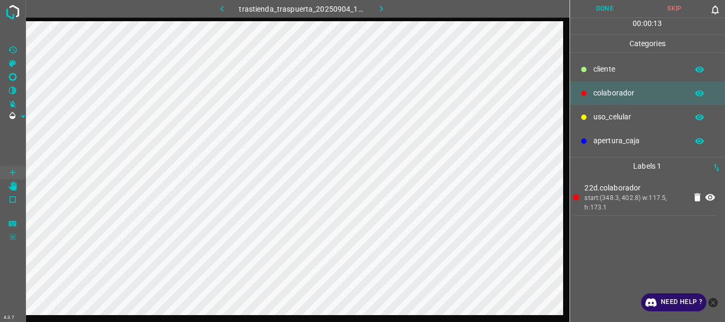
click at [598, 13] on button "Done" at bounding box center [605, 9] width 70 height 18
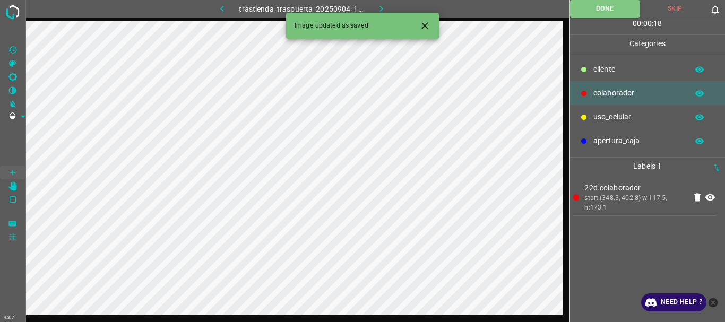
click at [380, 6] on icon "button" at bounding box center [380, 9] width 3 height 6
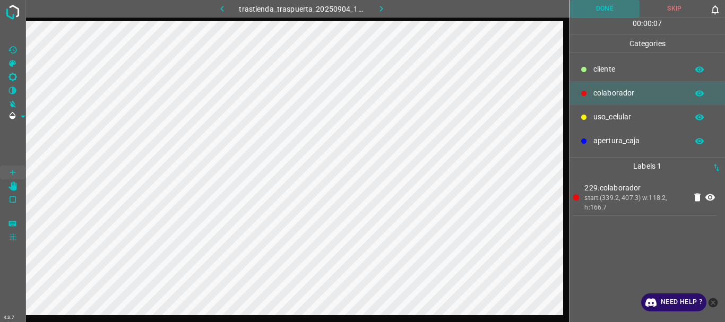
click at [603, 4] on button "Done" at bounding box center [605, 9] width 70 height 18
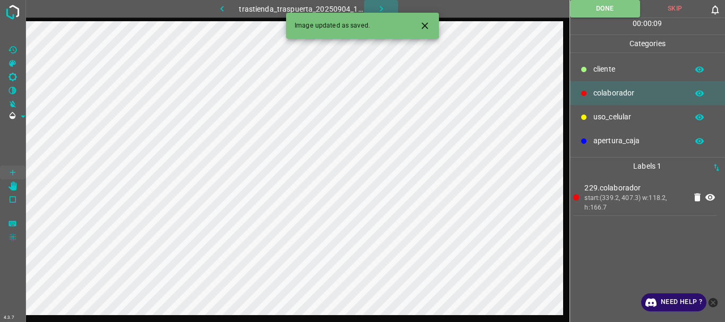
click at [383, 7] on icon "button" at bounding box center [381, 8] width 11 height 11
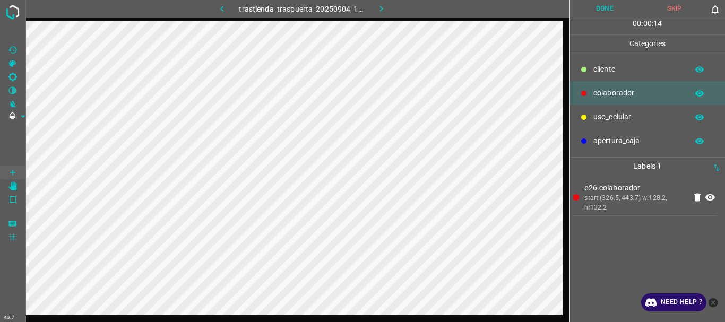
click at [601, 6] on button "Done" at bounding box center [605, 9] width 70 height 18
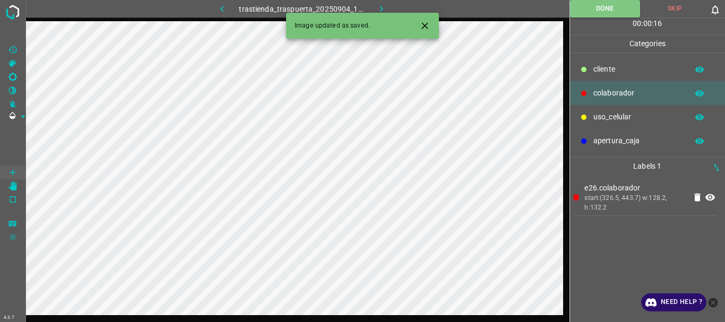
click at [380, 8] on icon "button" at bounding box center [381, 8] width 11 height 11
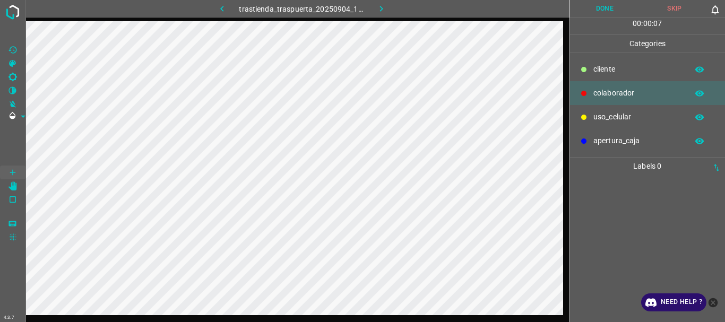
click at [617, 112] on p "uso_celular" at bounding box center [637, 116] width 89 height 11
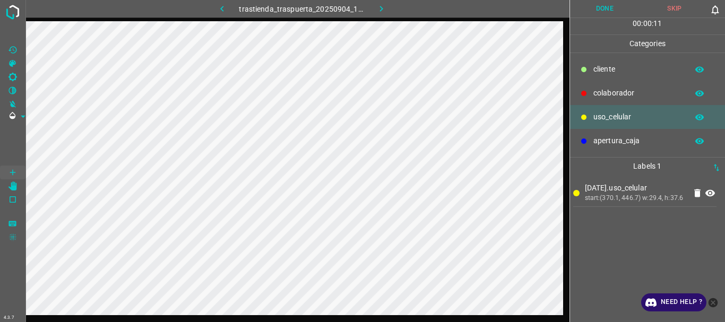
click at [608, 98] on p "colaborador" at bounding box center [637, 93] width 89 height 11
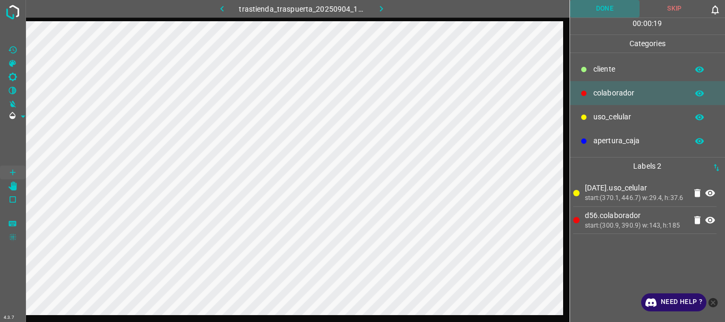
click at [609, 11] on button "Done" at bounding box center [605, 9] width 70 height 18
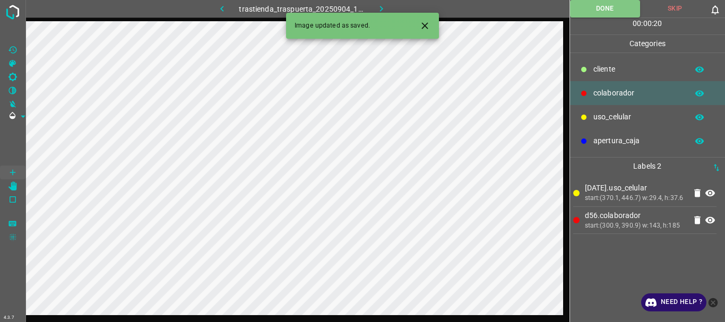
click at [375, 4] on button "button" at bounding box center [381, 9] width 34 height 18
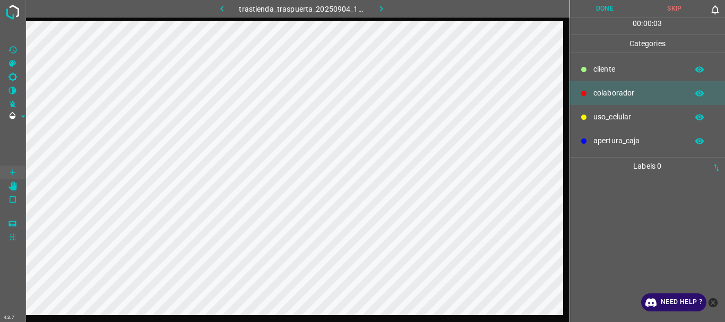
click at [595, 117] on p "uso_celular" at bounding box center [637, 116] width 89 height 11
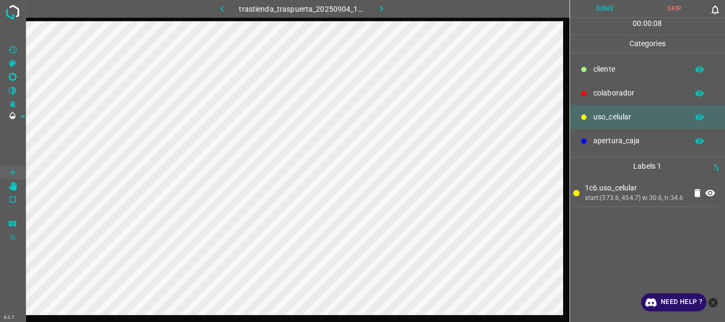
click at [605, 89] on p "colaborador" at bounding box center [637, 93] width 89 height 11
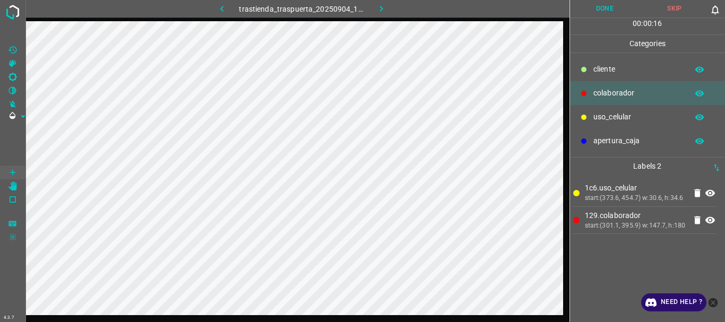
click at [594, 4] on button "Done" at bounding box center [605, 9] width 70 height 18
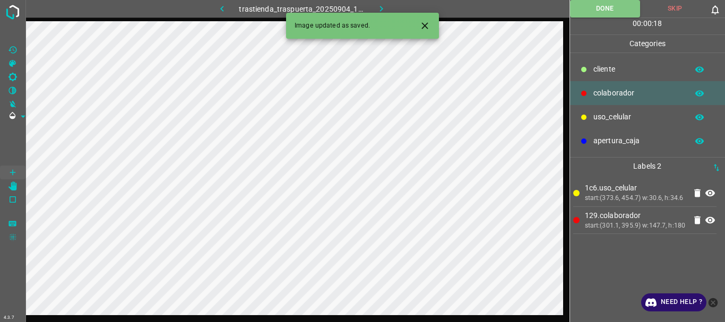
click at [381, 6] on icon "button" at bounding box center [381, 8] width 11 height 11
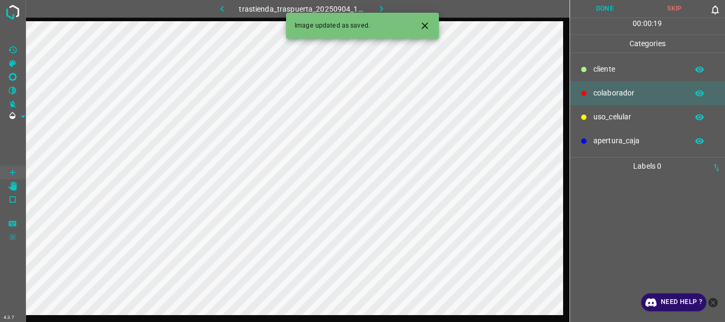
click at [629, 115] on p "uso_celular" at bounding box center [637, 116] width 89 height 11
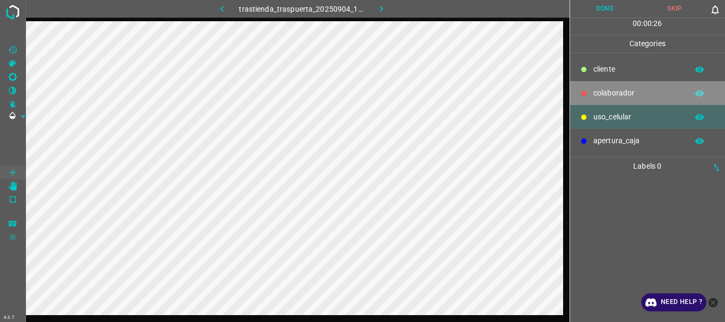
click at [598, 92] on p "colaborador" at bounding box center [637, 93] width 89 height 11
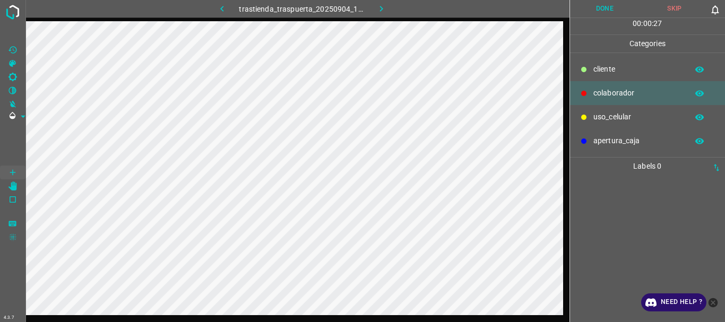
click at [605, 119] on p "uso_celular" at bounding box center [637, 116] width 89 height 11
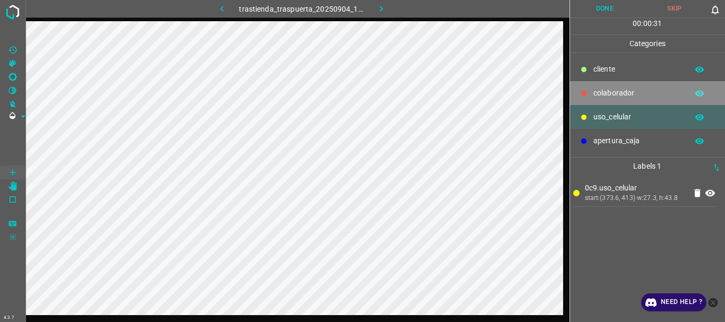
click at [591, 90] on div "colaborador" at bounding box center [647, 93] width 155 height 24
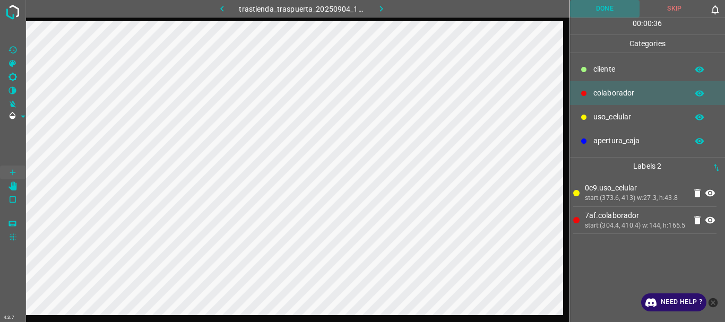
click at [600, 6] on button "Done" at bounding box center [605, 9] width 70 height 18
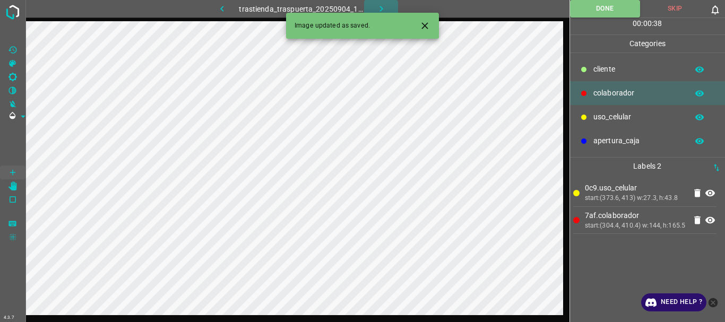
click at [380, 8] on icon "button" at bounding box center [381, 8] width 11 height 11
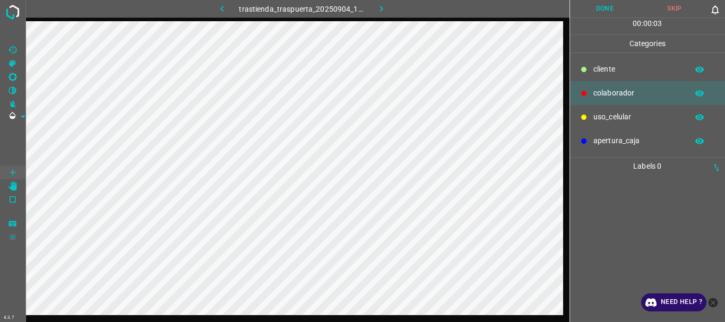
click at [578, 116] on div at bounding box center [583, 117] width 11 height 11
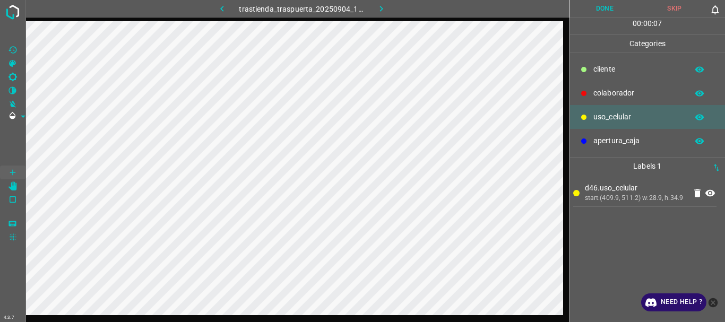
click at [601, 90] on p "colaborador" at bounding box center [637, 93] width 89 height 11
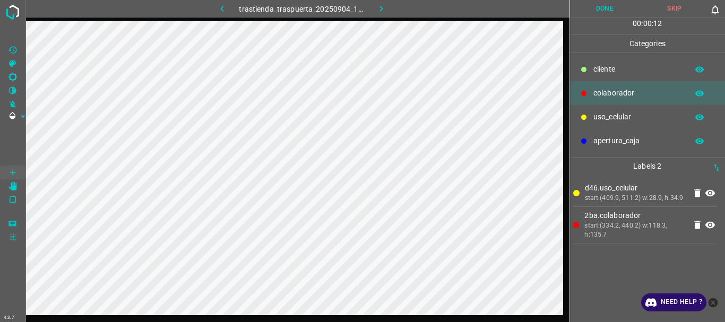
click at [601, 11] on button "Done" at bounding box center [605, 9] width 70 height 18
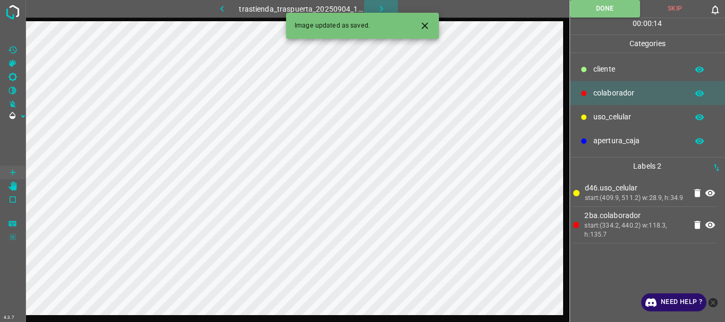
click at [374, 9] on button "button" at bounding box center [381, 9] width 34 height 18
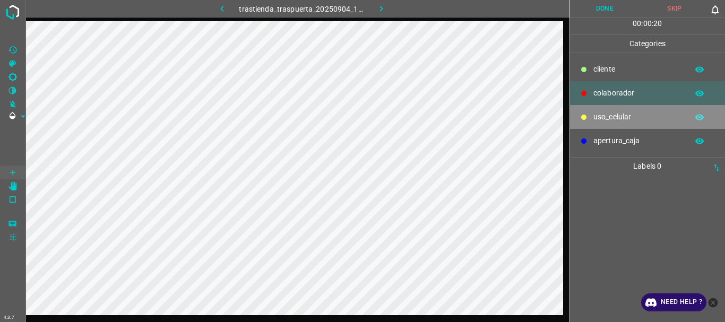
click at [633, 116] on p "uso_celular" at bounding box center [637, 116] width 89 height 11
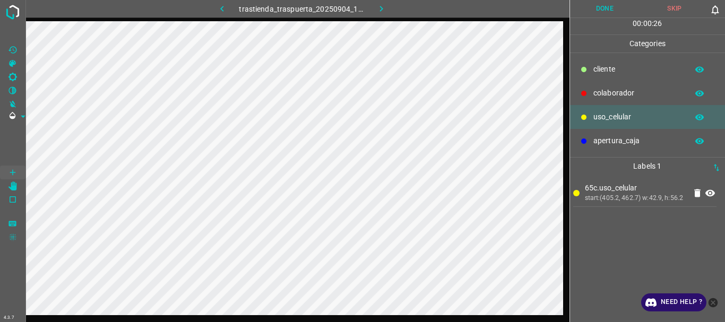
click at [602, 92] on p "colaborador" at bounding box center [637, 93] width 89 height 11
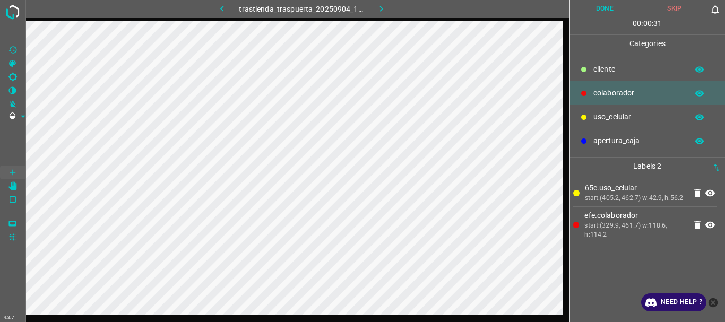
click at [594, 3] on button "Done" at bounding box center [605, 9] width 70 height 18
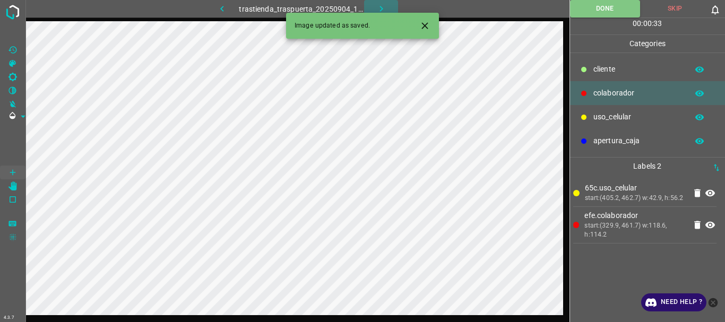
click at [376, 4] on icon "button" at bounding box center [381, 8] width 11 height 11
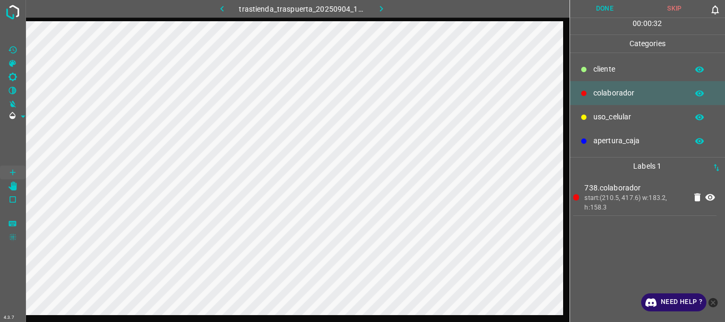
click at [633, 119] on p "uso_celular" at bounding box center [637, 116] width 89 height 11
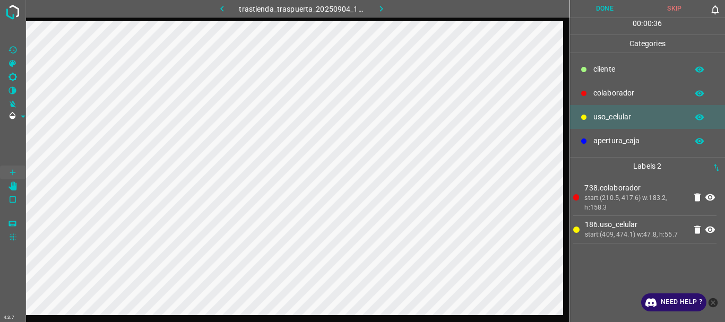
click at [638, 93] on p "colaborador" at bounding box center [637, 93] width 89 height 11
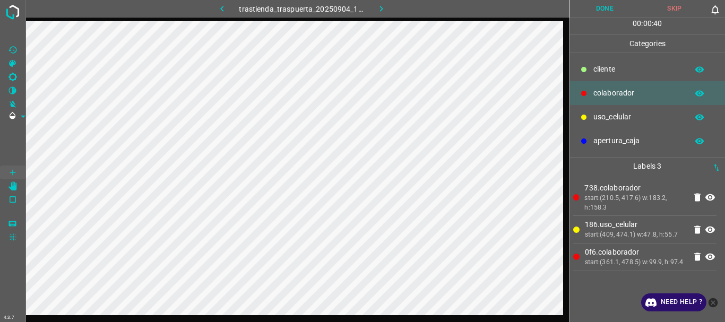
click at [610, 11] on button "Done" at bounding box center [605, 9] width 70 height 18
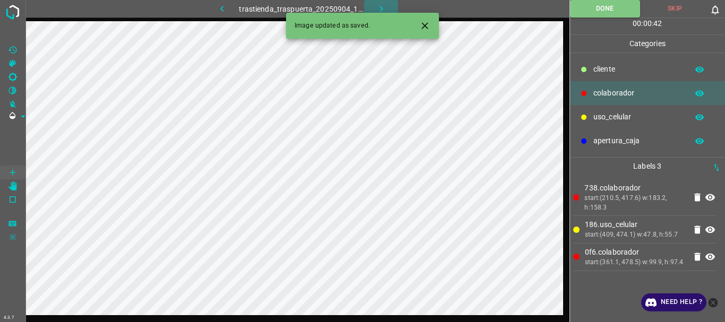
click at [382, 10] on icon "button" at bounding box center [380, 9] width 3 height 6
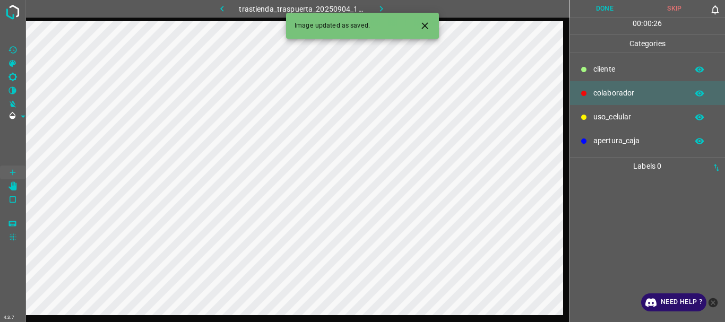
click at [635, 119] on p "uso_celular" at bounding box center [637, 116] width 89 height 11
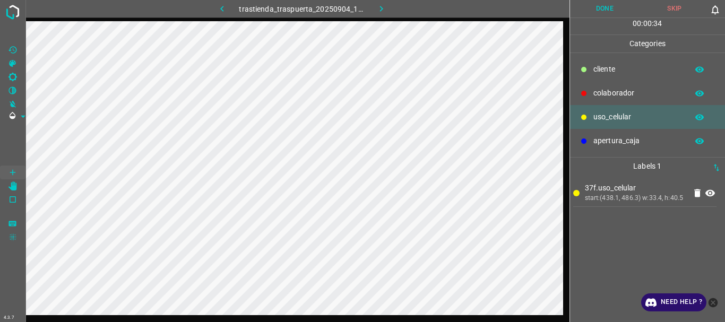
click at [588, 97] on div at bounding box center [583, 93] width 11 height 11
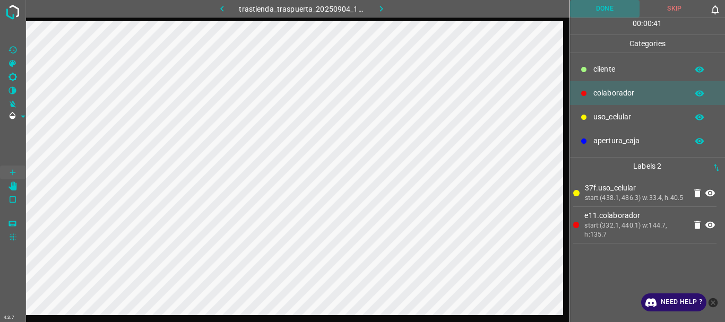
click at [602, 14] on button "Done" at bounding box center [605, 9] width 70 height 18
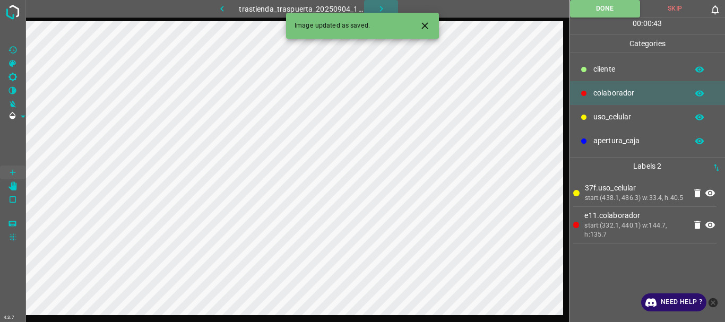
click at [381, 4] on icon "button" at bounding box center [381, 8] width 11 height 11
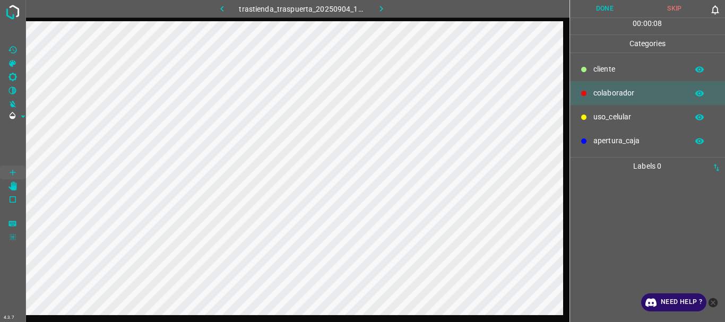
click at [358, 315] on div at bounding box center [297, 182] width 544 height 322
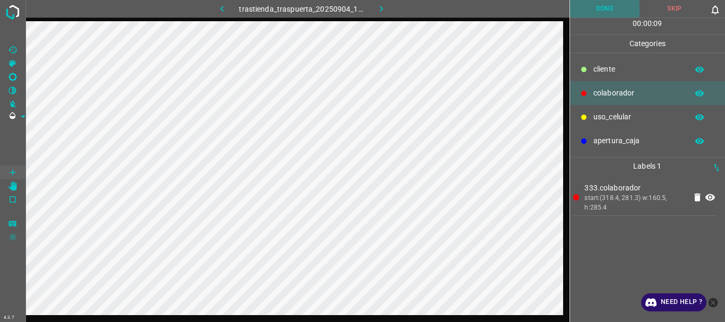
click at [610, 5] on button "Done" at bounding box center [605, 9] width 70 height 18
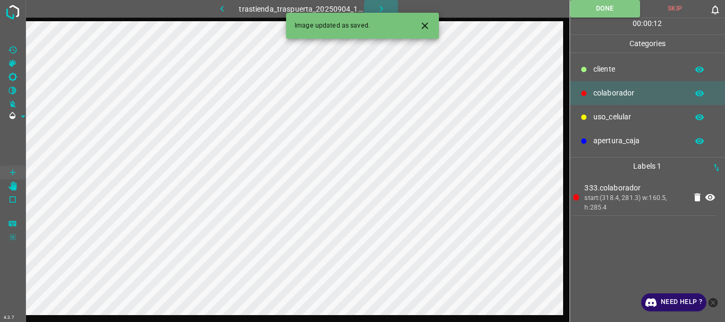
click at [381, 4] on icon "button" at bounding box center [381, 8] width 11 height 11
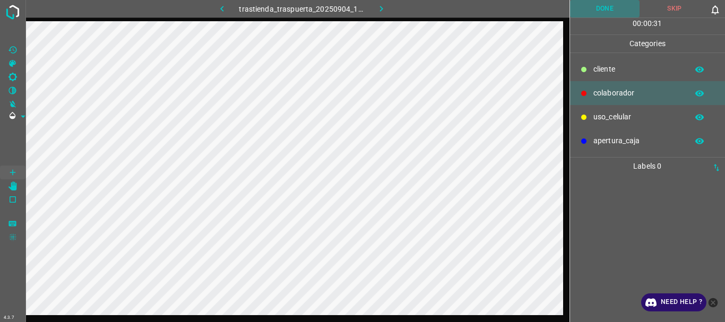
click at [593, 15] on button "Done" at bounding box center [605, 9] width 70 height 18
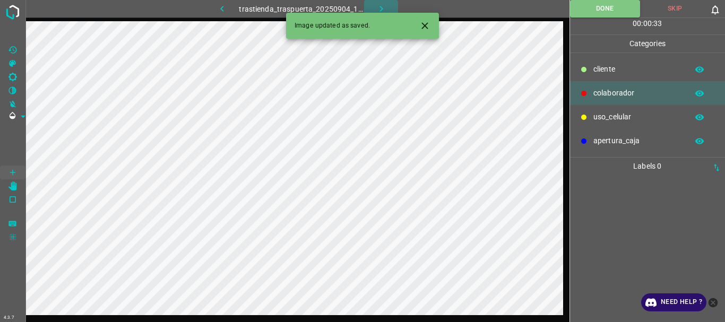
click at [379, 9] on icon "button" at bounding box center [381, 8] width 11 height 11
click at [594, 7] on button "Done" at bounding box center [605, 9] width 70 height 18
click at [376, 5] on icon "button" at bounding box center [381, 8] width 11 height 11
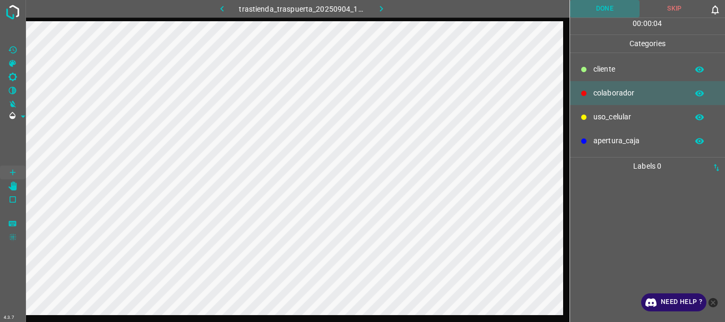
click at [592, 5] on button "Done" at bounding box center [605, 9] width 70 height 18
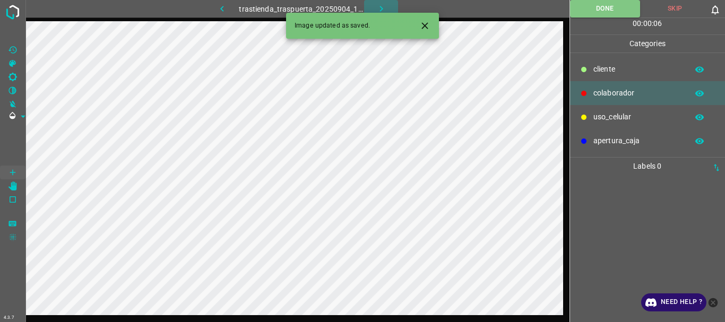
click at [376, 3] on icon "button" at bounding box center [381, 8] width 11 height 11
click at [599, 10] on button "Done" at bounding box center [605, 9] width 70 height 18
click at [378, 6] on icon "button" at bounding box center [381, 8] width 11 height 11
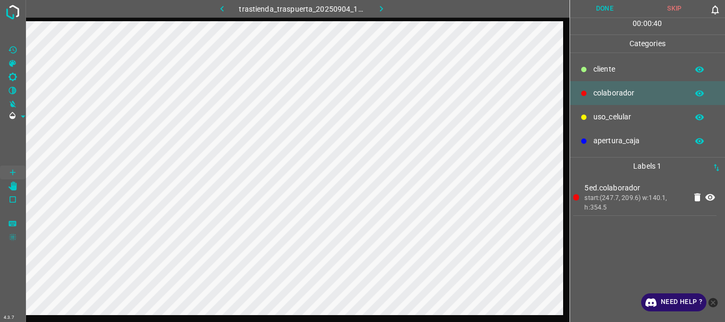
click at [601, 8] on button "Done" at bounding box center [605, 9] width 70 height 18
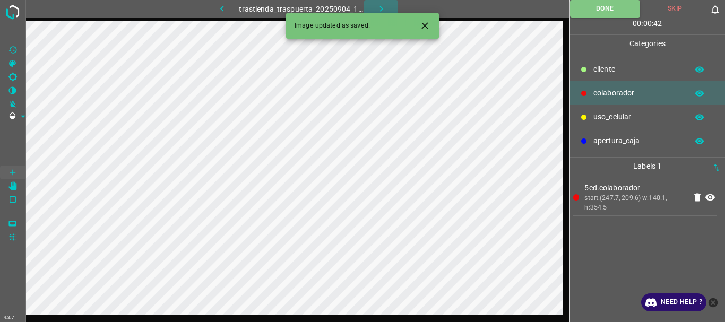
click at [372, 5] on button "button" at bounding box center [381, 9] width 34 height 18
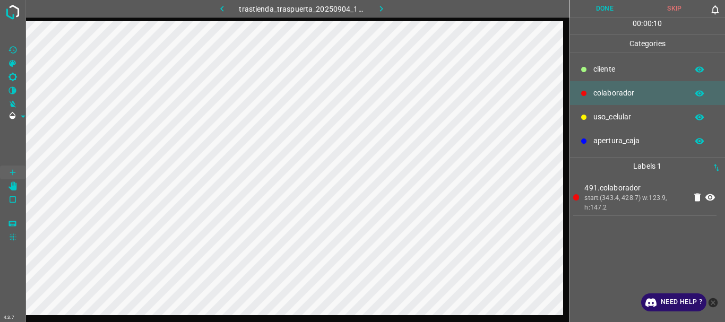
click at [593, 12] on button "Done" at bounding box center [605, 9] width 70 height 18
click at [381, 14] on button "button" at bounding box center [381, 9] width 34 height 18
click at [604, 10] on button "Done" at bounding box center [605, 9] width 70 height 18
click at [380, 7] on icon "button" at bounding box center [380, 9] width 3 height 6
click at [596, 12] on button "Done" at bounding box center [605, 9] width 70 height 18
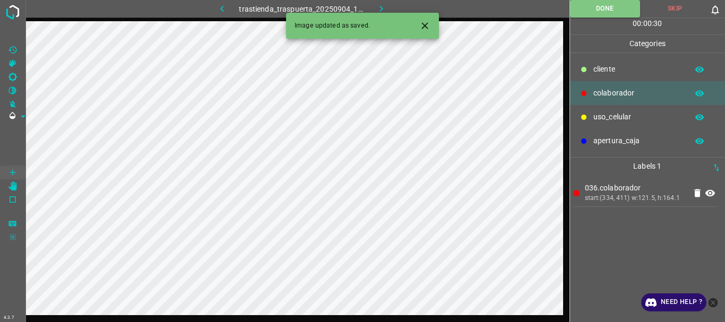
click at [380, 2] on button "button" at bounding box center [381, 9] width 34 height 18
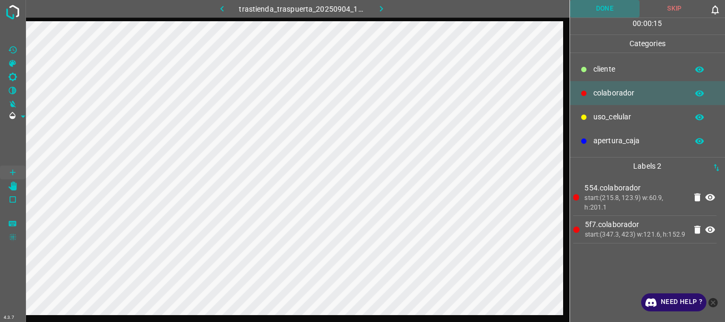
click at [593, 15] on button "Done" at bounding box center [605, 9] width 70 height 18
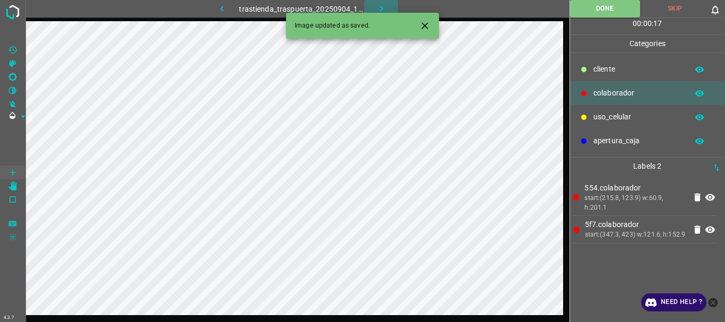
click at [379, 7] on icon "button" at bounding box center [381, 8] width 11 height 11
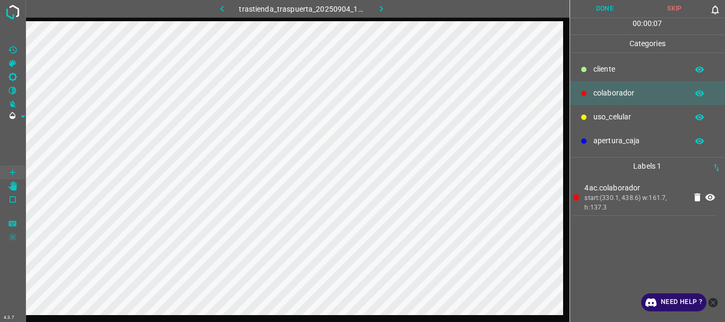
click at [612, 12] on button "Done" at bounding box center [605, 9] width 70 height 18
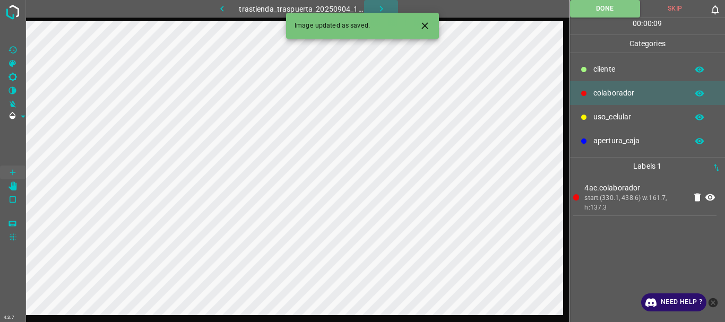
click at [384, 6] on icon "button" at bounding box center [381, 8] width 11 height 11
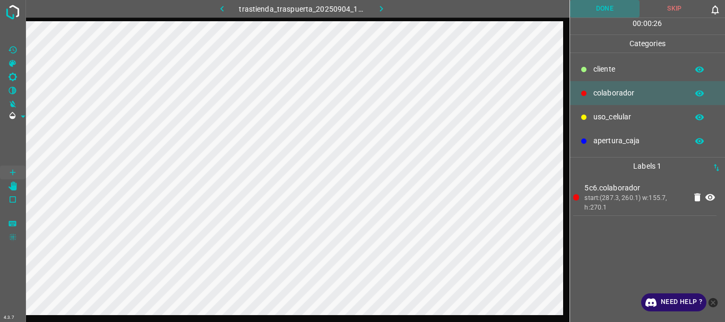
click at [610, 9] on button "Done" at bounding box center [605, 9] width 70 height 18
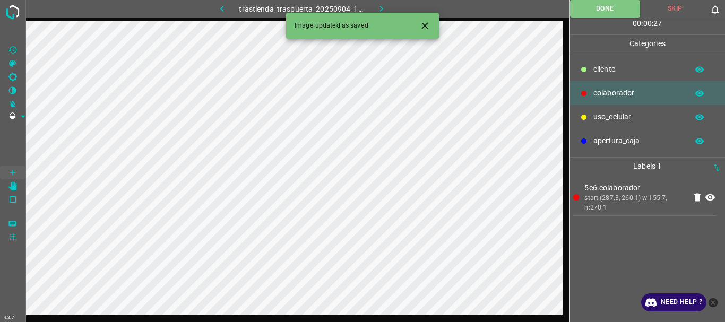
click at [380, 11] on icon "button" at bounding box center [380, 9] width 3 height 6
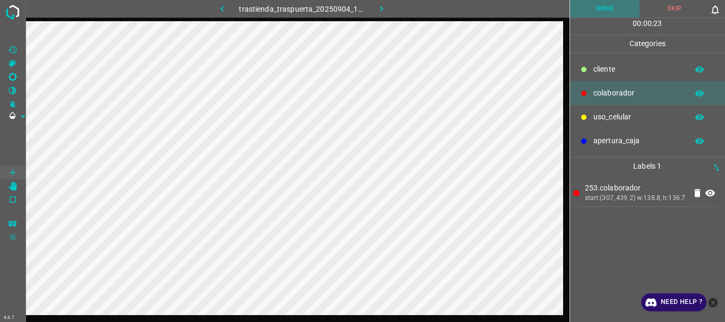
click at [601, 12] on button "Done" at bounding box center [605, 9] width 70 height 18
click at [385, 14] on button "button" at bounding box center [381, 9] width 34 height 18
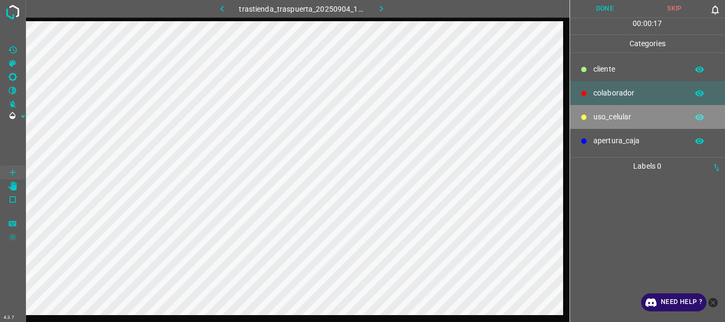
click at [606, 118] on p "uso_celular" at bounding box center [637, 116] width 89 height 11
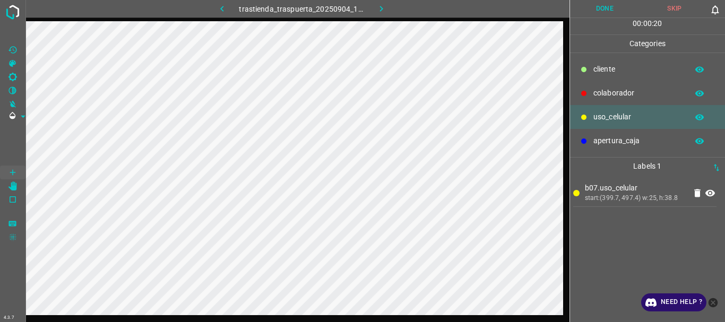
click at [612, 99] on p "colaborador" at bounding box center [637, 93] width 89 height 11
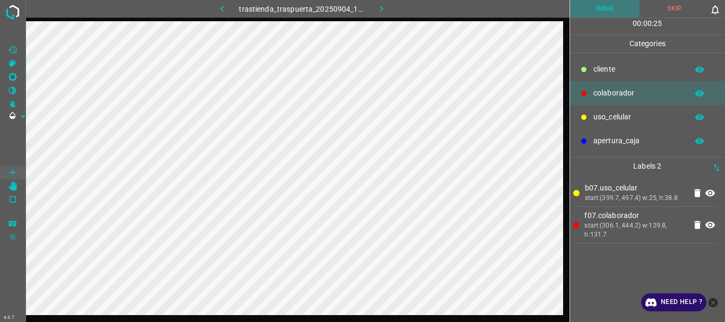
click at [586, 0] on button "Done" at bounding box center [605, 9] width 70 height 18
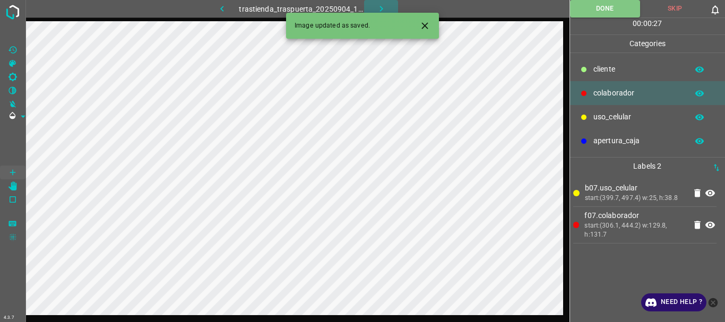
click at [381, 9] on icon "button" at bounding box center [380, 9] width 3 height 6
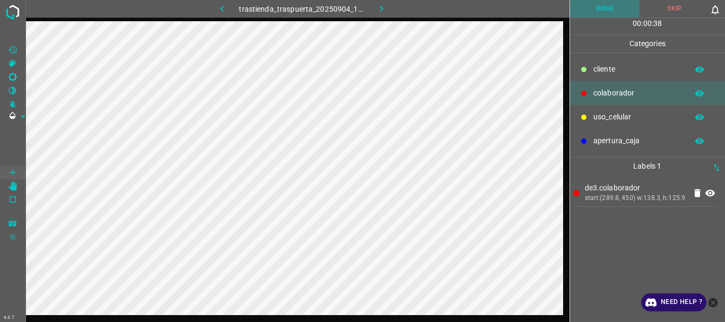
click at [588, 4] on button "Done" at bounding box center [605, 9] width 70 height 18
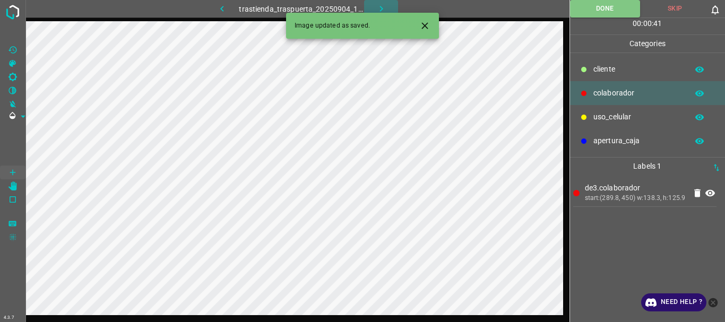
click at [376, 10] on icon "button" at bounding box center [381, 8] width 11 height 11
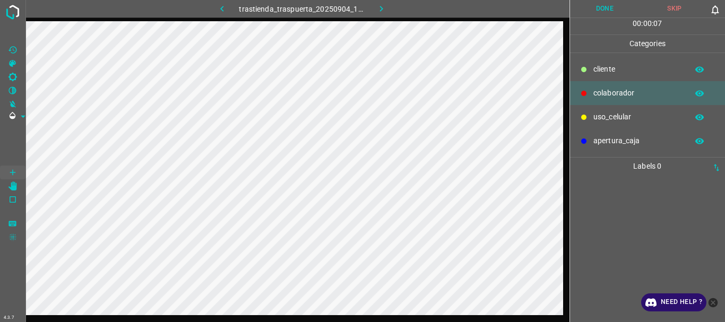
click at [596, 119] on p "uso_celular" at bounding box center [637, 116] width 89 height 11
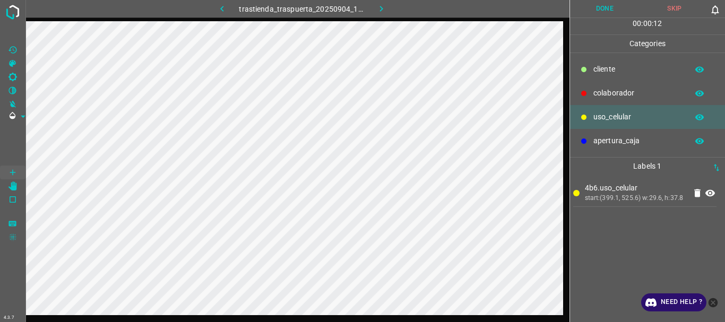
click at [589, 99] on div "colaborador" at bounding box center [647, 93] width 155 height 24
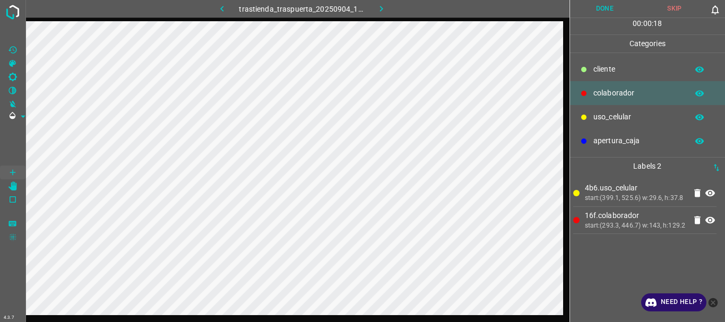
click at [609, 5] on button "Done" at bounding box center [605, 9] width 70 height 18
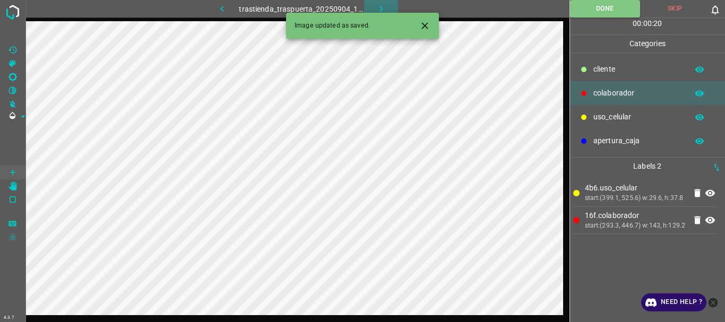
click at [380, 10] on icon "button" at bounding box center [381, 8] width 11 height 11
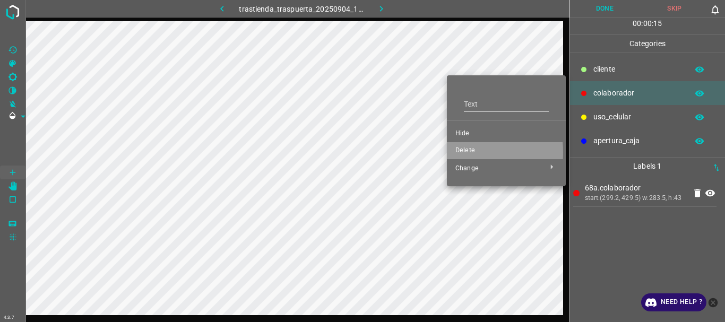
click at [460, 152] on span "Delete" at bounding box center [506, 151] width 102 height 10
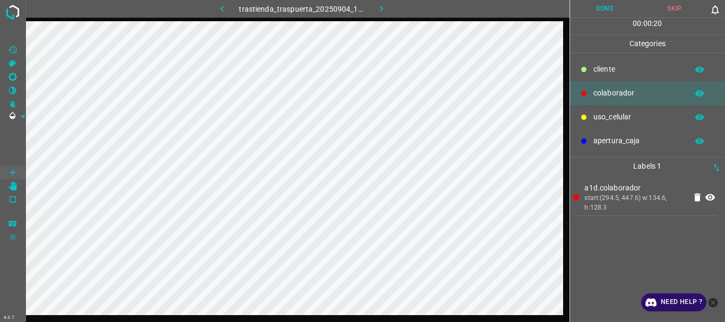
click at [603, 13] on button "Done" at bounding box center [605, 9] width 70 height 18
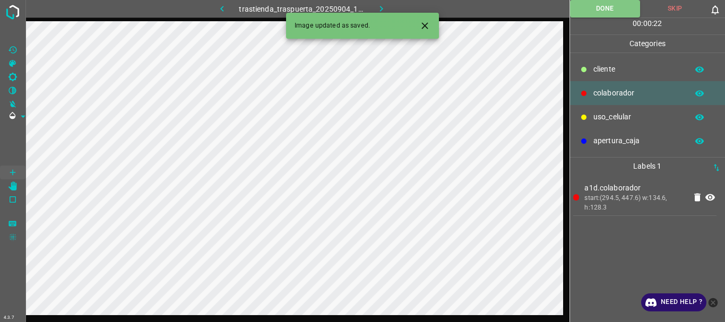
click at [382, 8] on icon "button" at bounding box center [380, 9] width 3 height 6
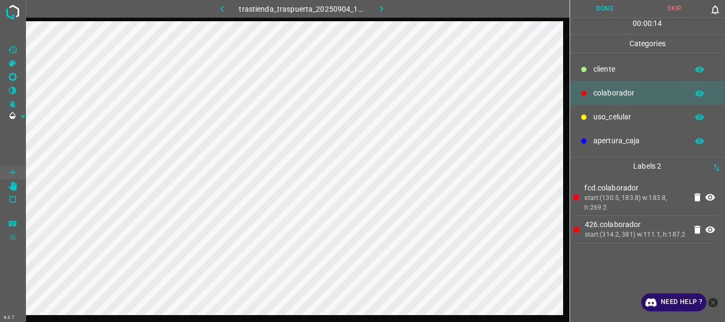
click at [596, 8] on button "Done" at bounding box center [605, 9] width 70 height 18
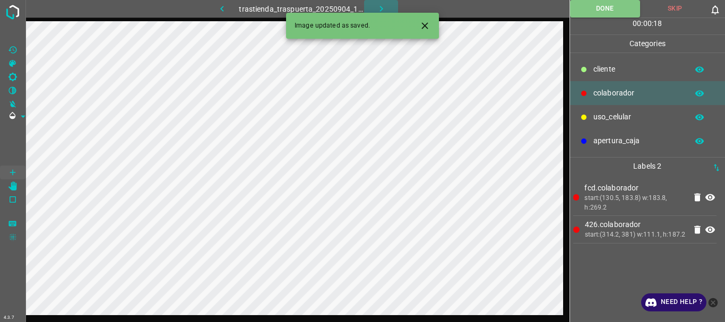
click at [381, 4] on icon "button" at bounding box center [381, 8] width 11 height 11
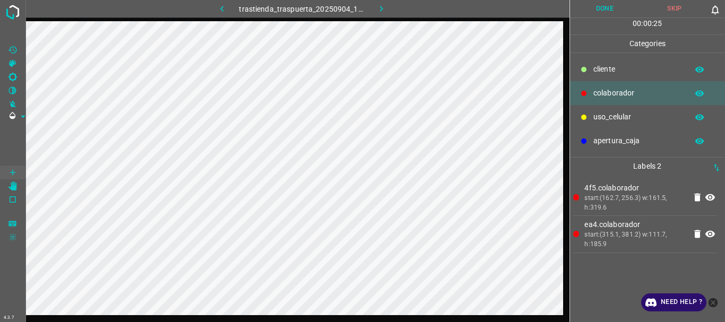
click at [597, 13] on button "Done" at bounding box center [605, 9] width 70 height 18
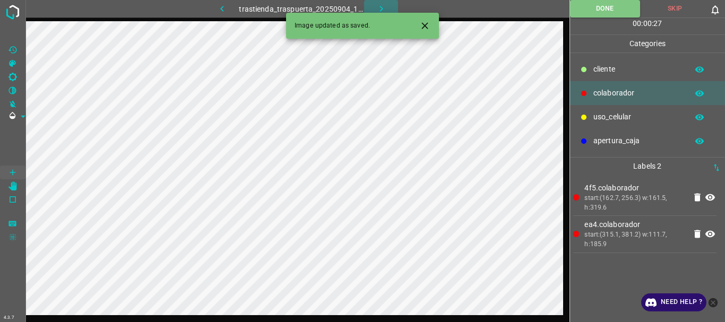
click at [378, 5] on icon "button" at bounding box center [381, 8] width 11 height 11
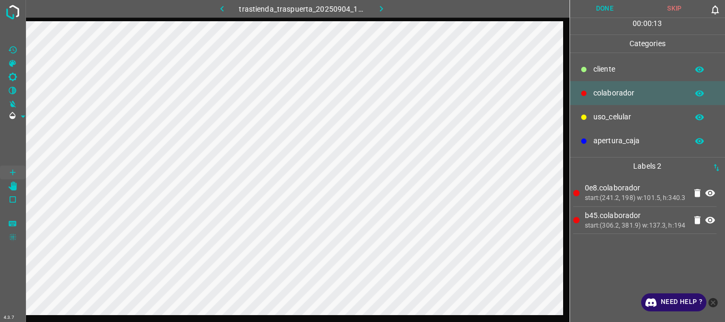
click at [588, 4] on button "Done" at bounding box center [605, 9] width 70 height 18
click at [386, 7] on icon "button" at bounding box center [381, 8] width 11 height 11
click at [596, 2] on button "Done" at bounding box center [605, 9] width 70 height 18
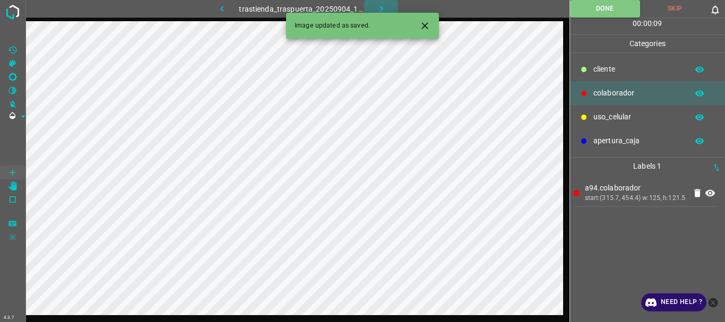
click at [378, 7] on icon "button" at bounding box center [381, 8] width 11 height 11
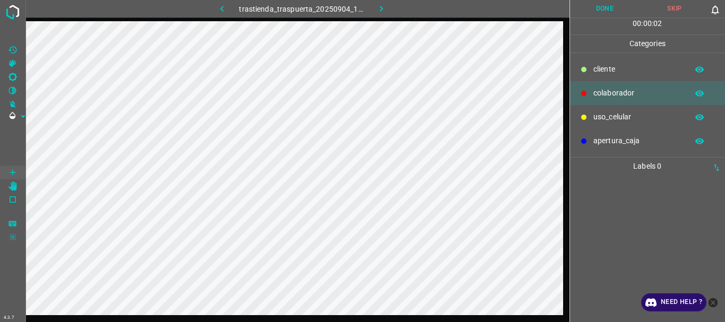
click at [337, 315] on div at bounding box center [297, 182] width 544 height 322
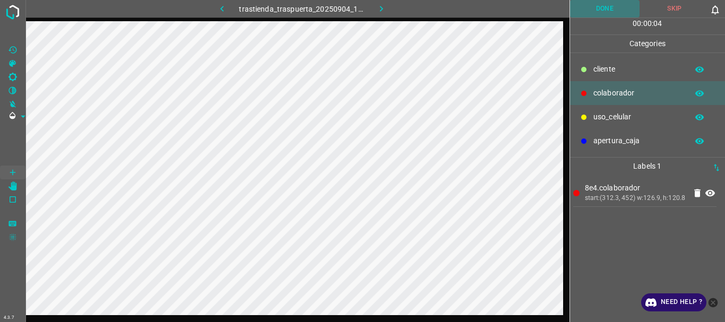
click at [587, 10] on button "Done" at bounding box center [605, 9] width 70 height 18
click at [380, 9] on icon "button" at bounding box center [381, 8] width 11 height 11
click at [610, 5] on button "Done" at bounding box center [605, 9] width 70 height 18
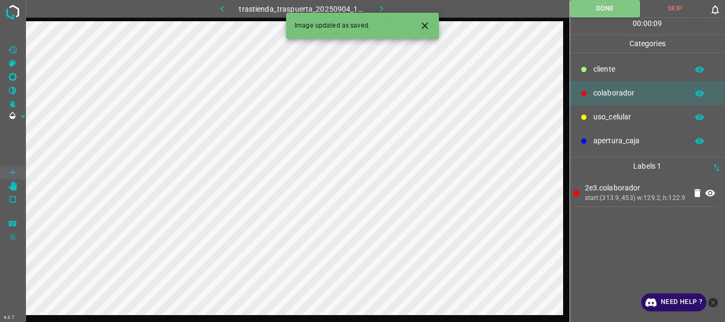
click at [376, 9] on icon "button" at bounding box center [381, 8] width 11 height 11
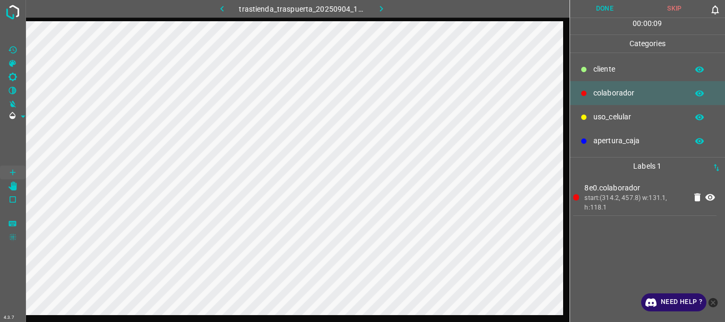
click at [591, 11] on button "Done" at bounding box center [605, 9] width 70 height 18
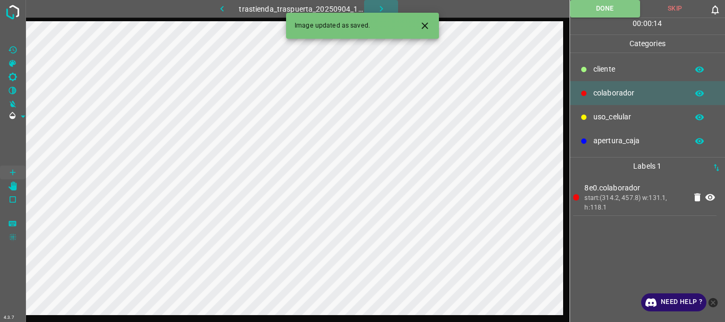
click at [384, 6] on icon "button" at bounding box center [381, 8] width 11 height 11
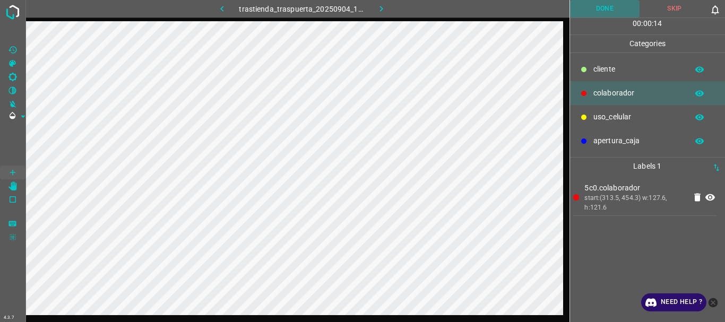
click at [594, 7] on button "Done" at bounding box center [605, 9] width 70 height 18
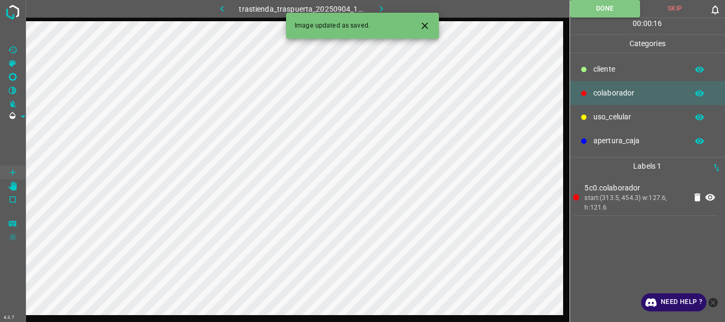
click at [376, 7] on icon "button" at bounding box center [381, 8] width 11 height 11
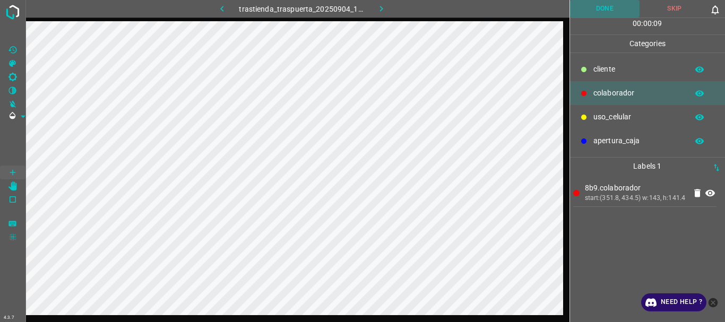
click at [604, 8] on button "Done" at bounding box center [605, 9] width 70 height 18
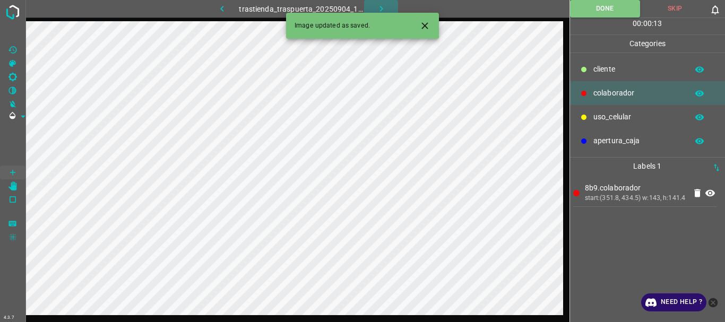
click at [377, 5] on icon "button" at bounding box center [381, 8] width 11 height 11
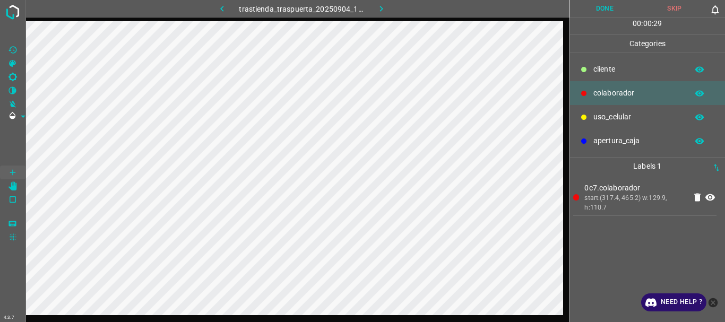
click at [611, 13] on button "Done" at bounding box center [605, 9] width 70 height 18
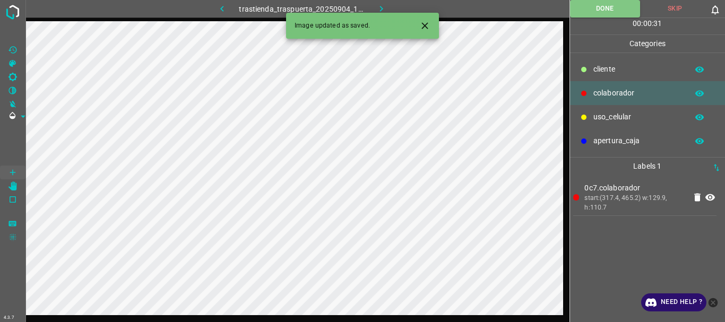
click at [374, 6] on button "button" at bounding box center [381, 9] width 34 height 18
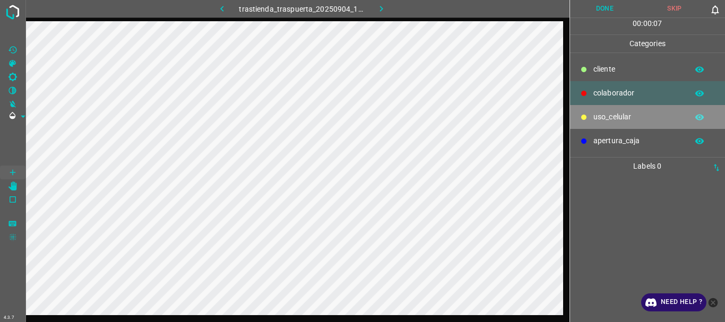
click at [604, 116] on p "uso_celular" at bounding box center [637, 116] width 89 height 11
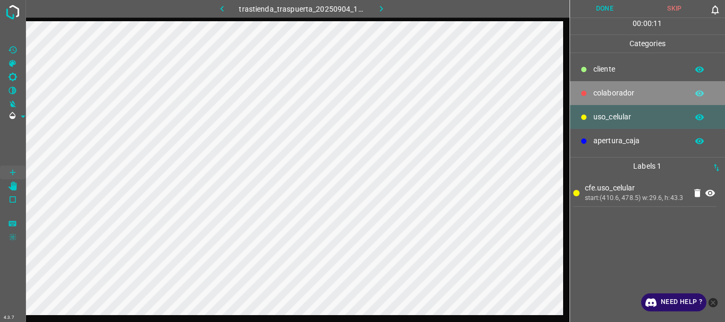
click at [620, 89] on p "colaborador" at bounding box center [637, 93] width 89 height 11
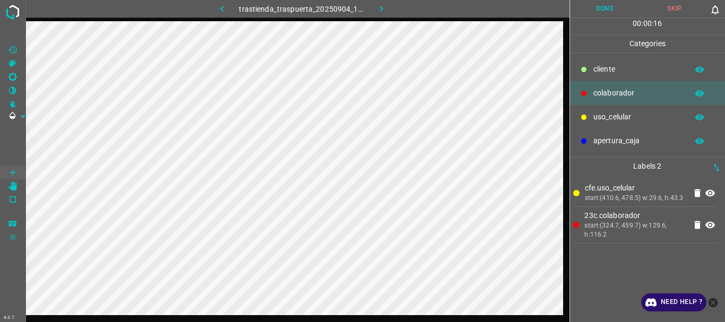
click at [581, 10] on button "Done" at bounding box center [605, 9] width 70 height 18
click at [375, 5] on button "button" at bounding box center [381, 9] width 34 height 18
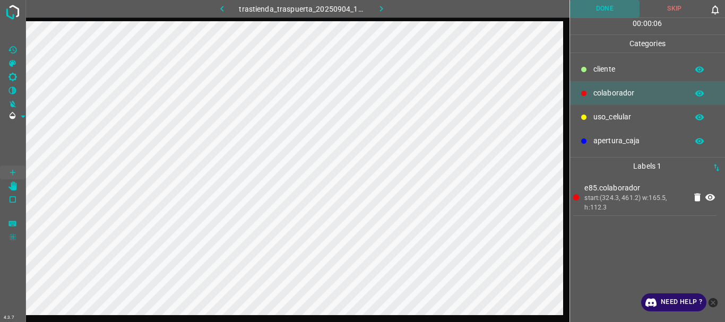
click at [593, 7] on button "Done" at bounding box center [605, 9] width 70 height 18
click at [386, 7] on icon "button" at bounding box center [381, 8] width 11 height 11
click at [600, 14] on button "Done" at bounding box center [605, 9] width 70 height 18
click at [381, 8] on icon "button" at bounding box center [380, 9] width 3 height 6
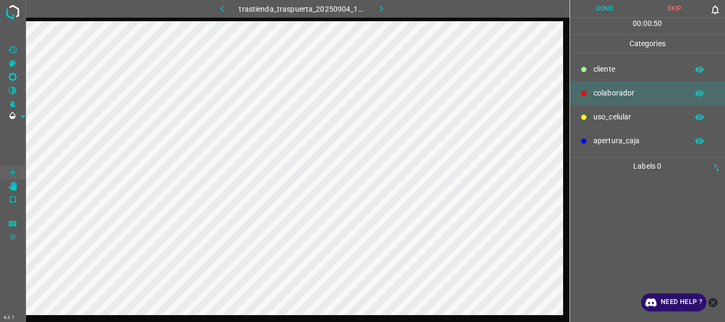
click at [592, 5] on button "Done" at bounding box center [605, 9] width 70 height 18
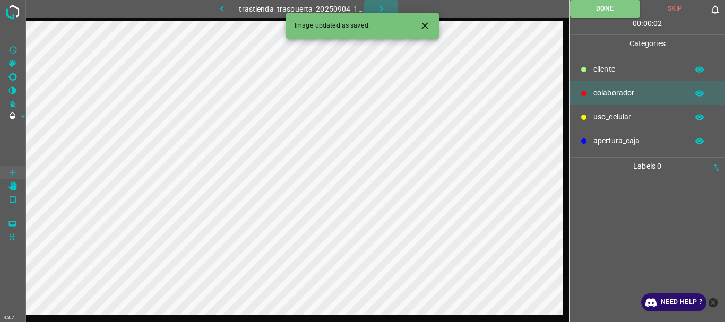
click at [374, 10] on button "button" at bounding box center [381, 9] width 34 height 18
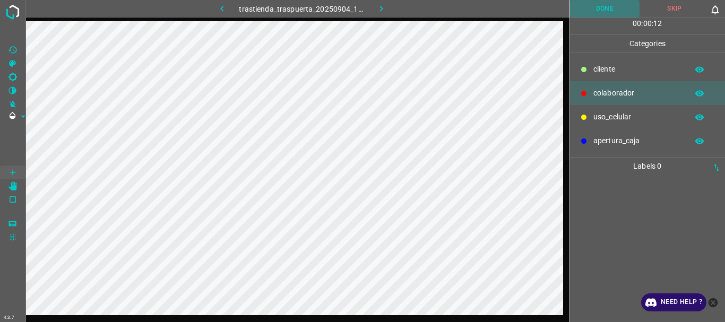
click at [597, 10] on button "Done" at bounding box center [605, 9] width 70 height 18
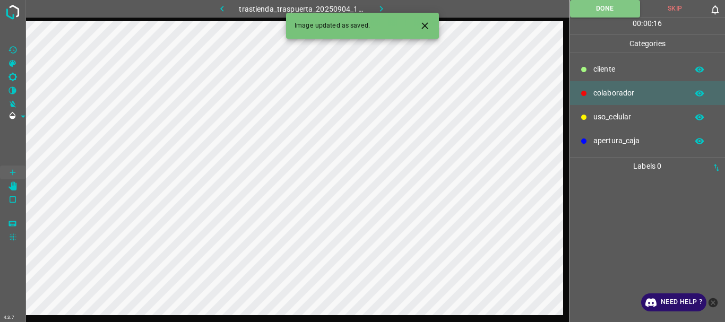
click at [378, 8] on icon "button" at bounding box center [381, 8] width 11 height 11
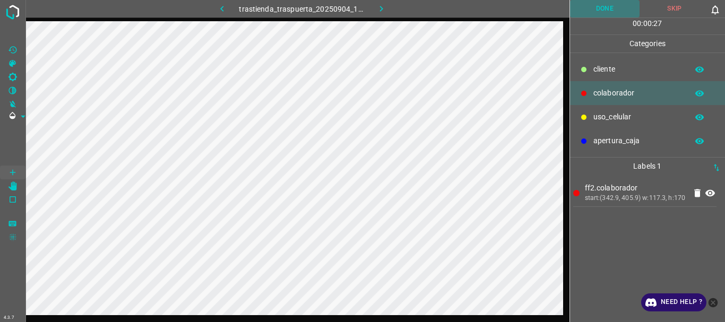
click at [609, 6] on button "Done" at bounding box center [605, 9] width 70 height 18
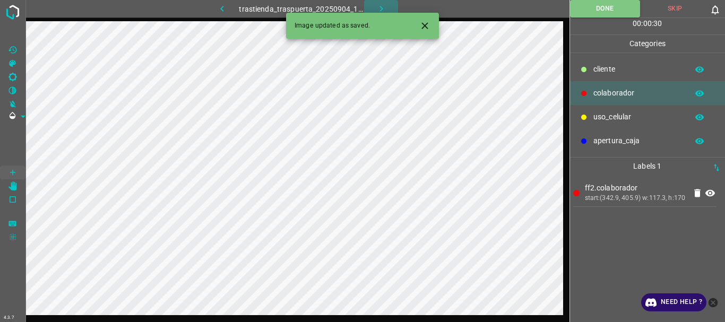
click at [381, 5] on icon "button" at bounding box center [381, 8] width 11 height 11
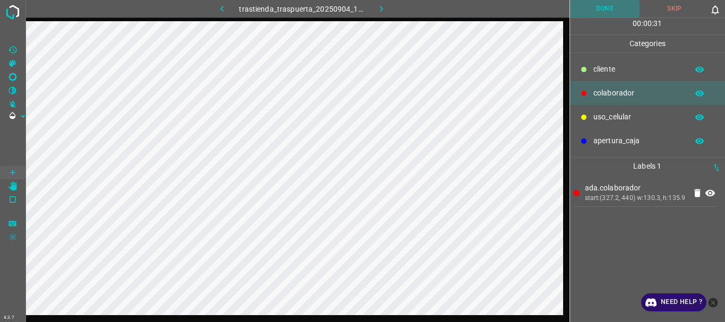
click at [611, 6] on button "Done" at bounding box center [605, 9] width 70 height 18
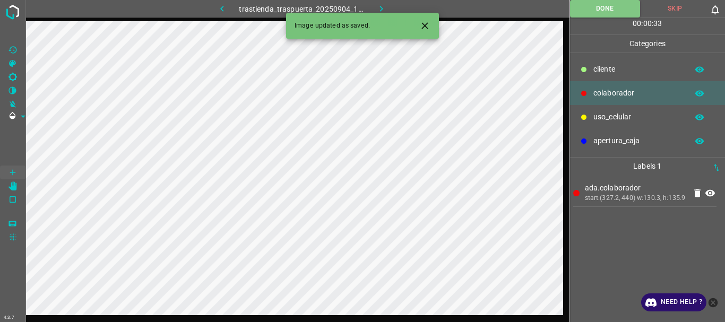
click at [377, 2] on button "button" at bounding box center [381, 9] width 34 height 18
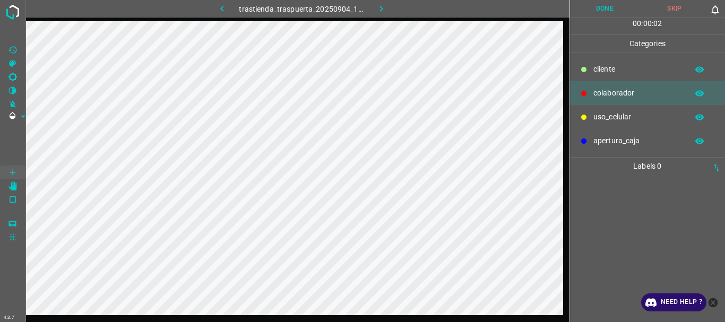
click at [619, 108] on div "uso_celular" at bounding box center [647, 117] width 155 height 24
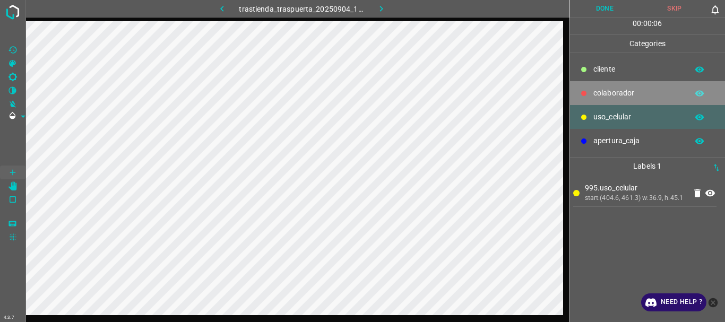
click at [632, 92] on p "colaborador" at bounding box center [637, 93] width 89 height 11
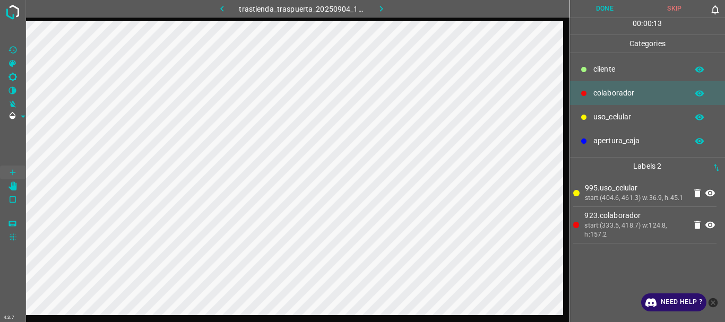
click at [592, 11] on button "Done" at bounding box center [605, 9] width 70 height 18
click at [379, 5] on icon "button" at bounding box center [381, 8] width 11 height 11
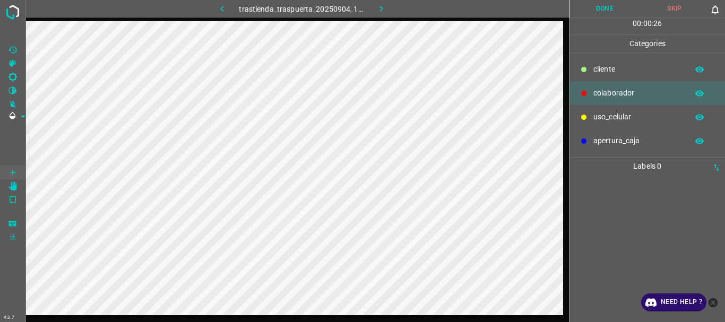
click at [595, 114] on p "uso_celular" at bounding box center [637, 116] width 89 height 11
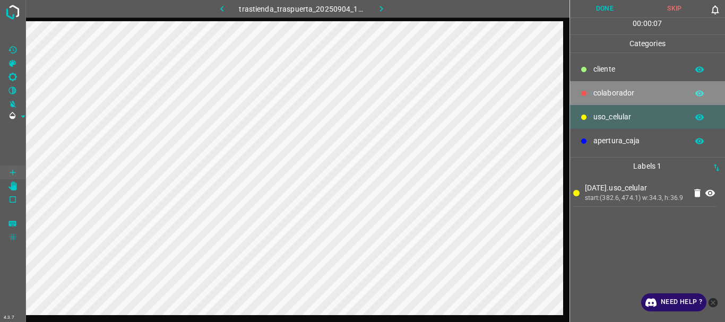
click at [586, 101] on div "colaborador" at bounding box center [647, 93] width 155 height 24
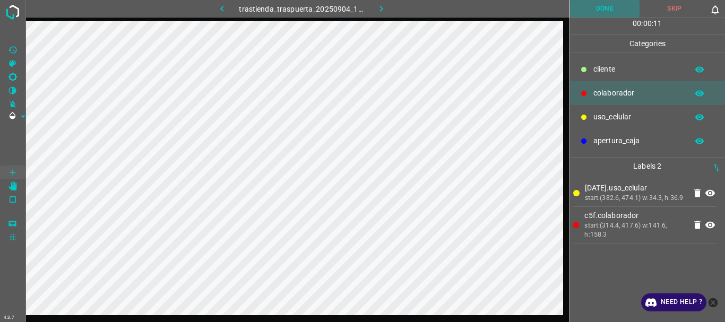
click at [596, 8] on button "Done" at bounding box center [605, 9] width 70 height 18
click at [381, 4] on icon "button" at bounding box center [381, 8] width 11 height 11
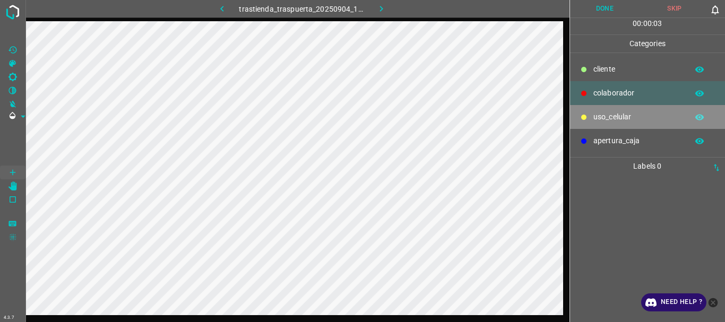
click at [581, 112] on div at bounding box center [583, 117] width 11 height 11
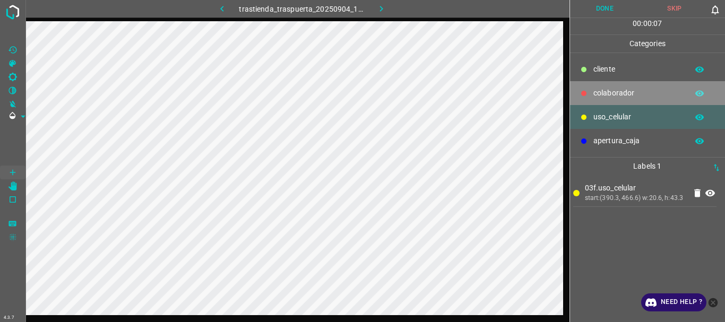
click at [605, 96] on p "colaborador" at bounding box center [637, 93] width 89 height 11
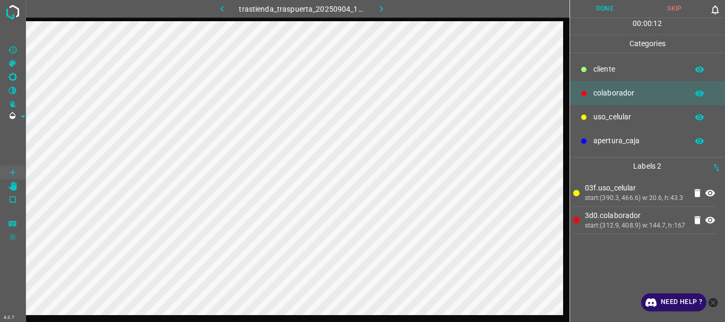
click at [600, 5] on button "Done" at bounding box center [605, 9] width 70 height 18
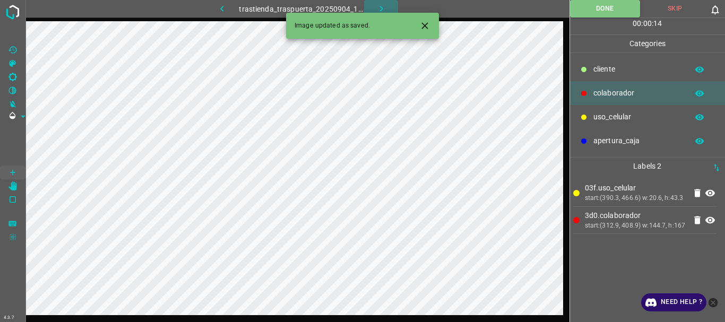
click at [380, 7] on icon "button" at bounding box center [381, 8] width 11 height 11
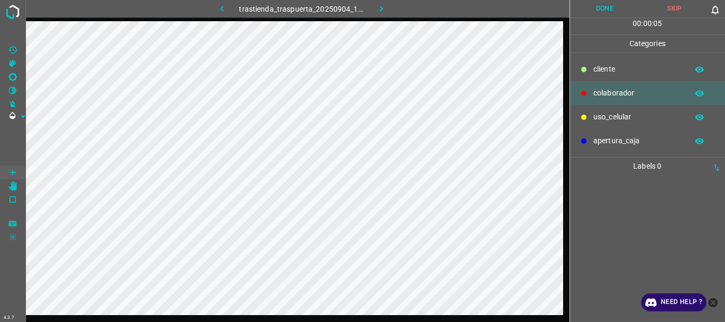
click at [609, 117] on p "uso_celular" at bounding box center [637, 116] width 89 height 11
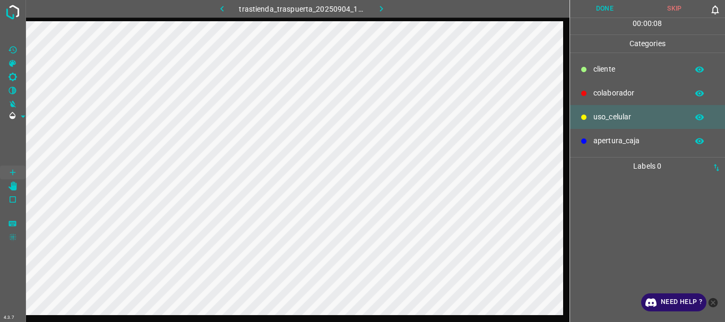
click at [611, 89] on p "colaborador" at bounding box center [637, 93] width 89 height 11
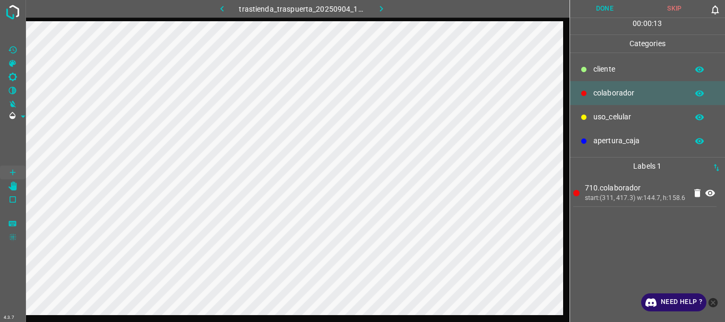
click at [607, 10] on button "Done" at bounding box center [605, 9] width 70 height 18
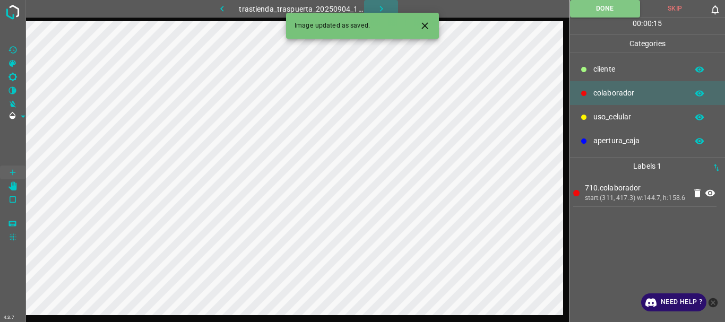
click at [385, 9] on icon "button" at bounding box center [381, 8] width 11 height 11
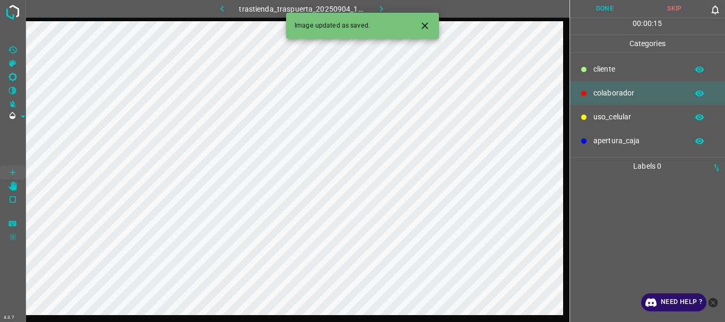
click at [588, 118] on div at bounding box center [583, 117] width 11 height 11
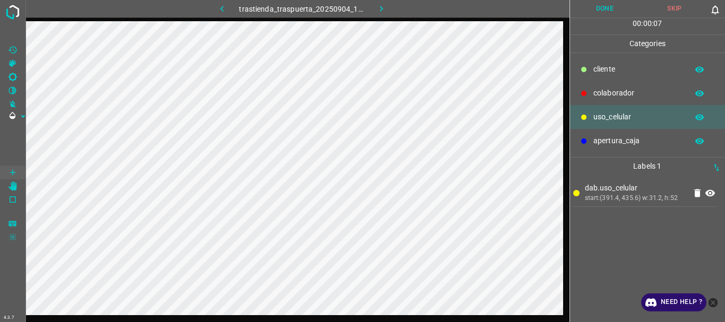
click at [586, 93] on icon at bounding box center [583, 93] width 6 height 6
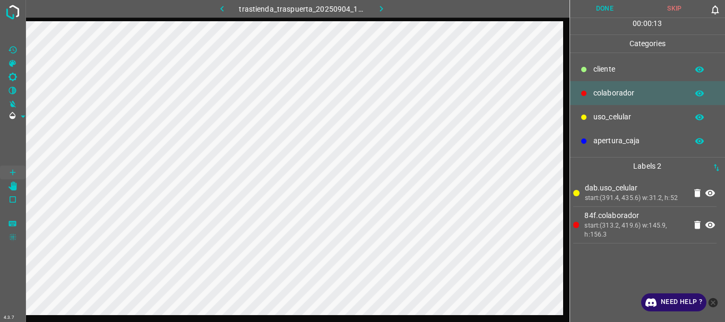
click at [605, 12] on button "Done" at bounding box center [605, 9] width 70 height 18
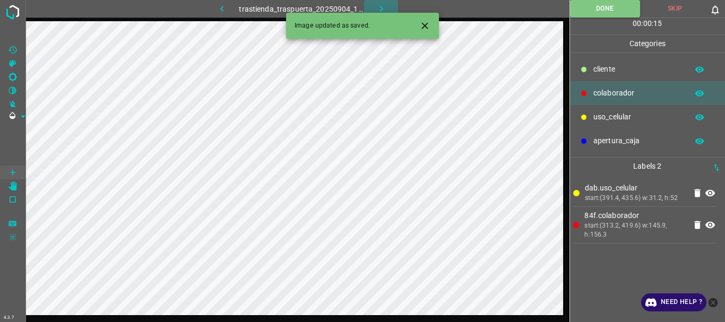
click at [376, 4] on icon "button" at bounding box center [381, 8] width 11 height 11
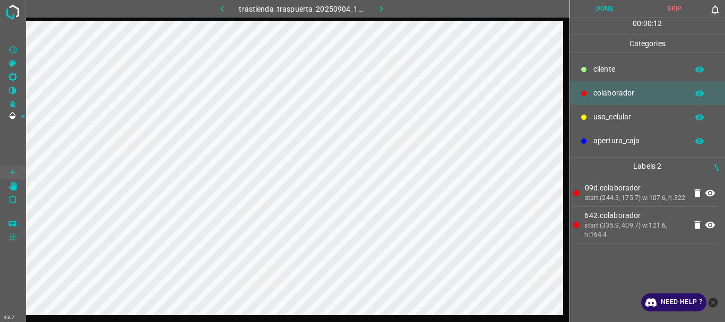
click at [604, 15] on button "Done" at bounding box center [605, 9] width 70 height 18
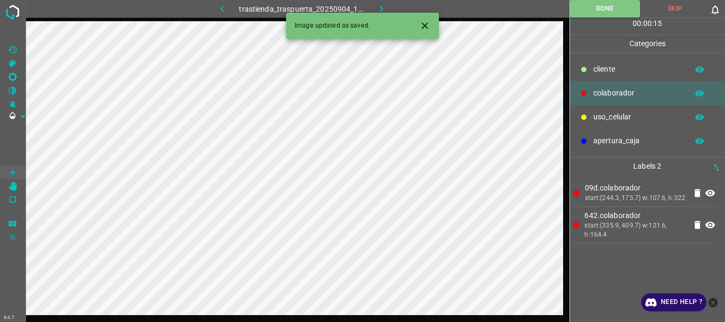
click at [383, 6] on icon "button" at bounding box center [381, 8] width 11 height 11
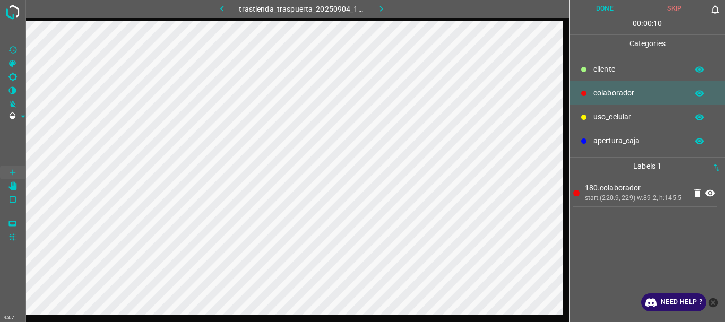
click at [619, 111] on div "uso_celular" at bounding box center [647, 117] width 155 height 24
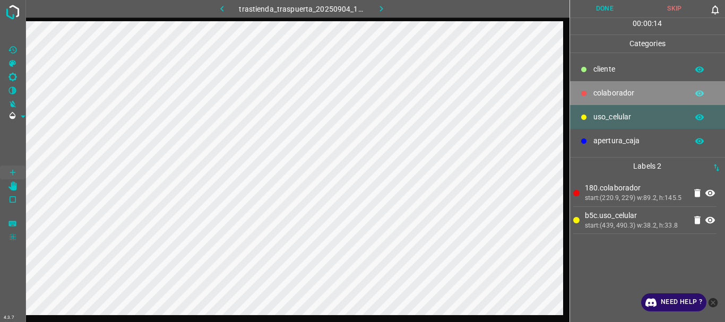
click at [589, 94] on div "colaborador" at bounding box center [647, 93] width 155 height 24
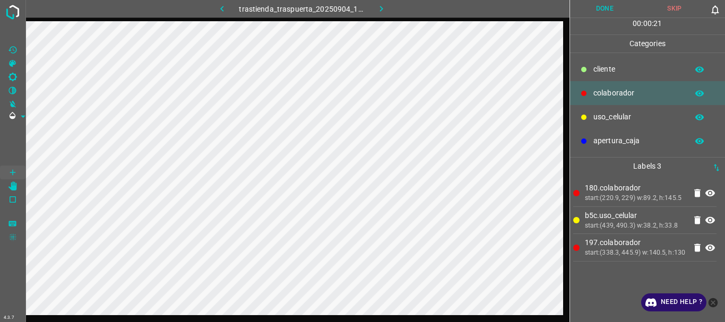
click at [602, 3] on button "Done" at bounding box center [605, 9] width 70 height 18
click at [381, 1] on button "button" at bounding box center [381, 9] width 34 height 18
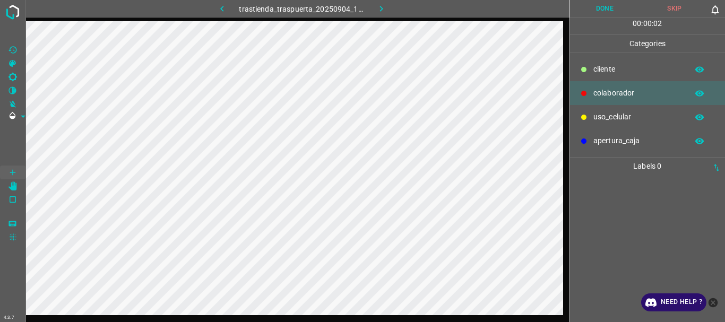
click at [602, 121] on p "uso_celular" at bounding box center [637, 116] width 89 height 11
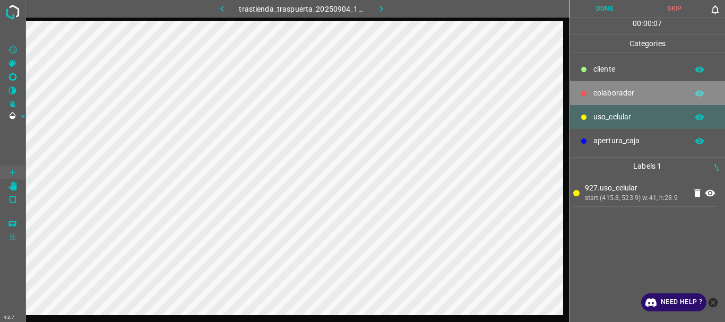
click at [588, 89] on div at bounding box center [583, 93] width 11 height 11
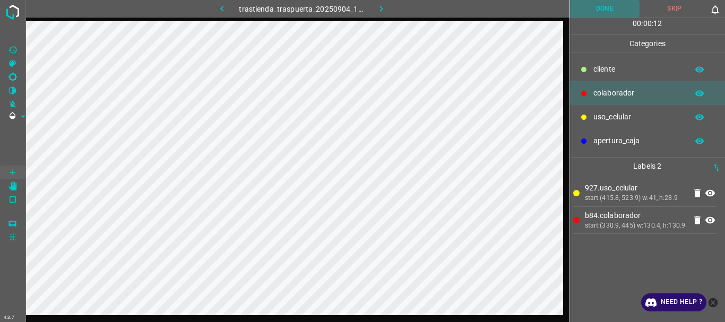
click at [599, 4] on button "Done" at bounding box center [605, 9] width 70 height 18
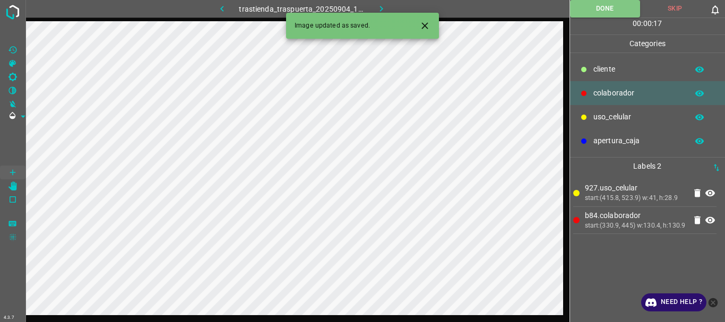
click at [373, 8] on button "button" at bounding box center [381, 9] width 34 height 18
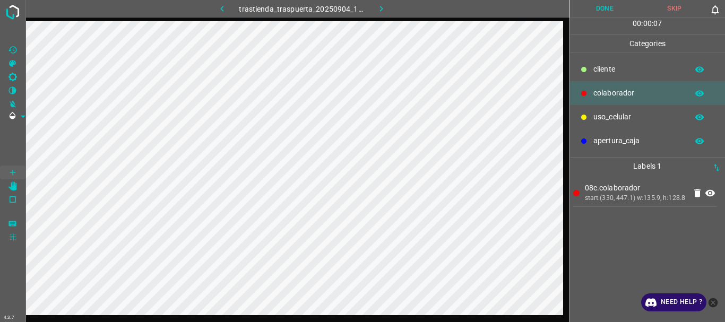
click at [610, 8] on button "Done" at bounding box center [605, 9] width 70 height 18
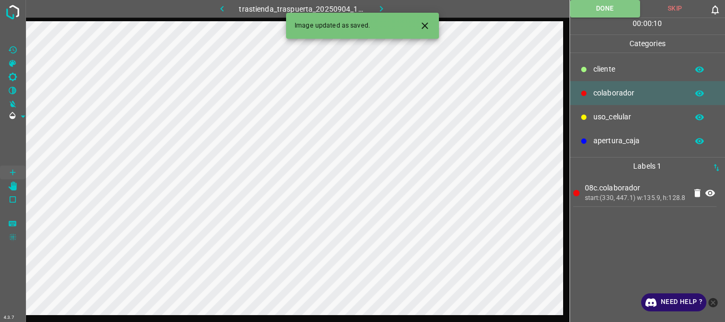
click at [374, 8] on button "button" at bounding box center [381, 9] width 34 height 18
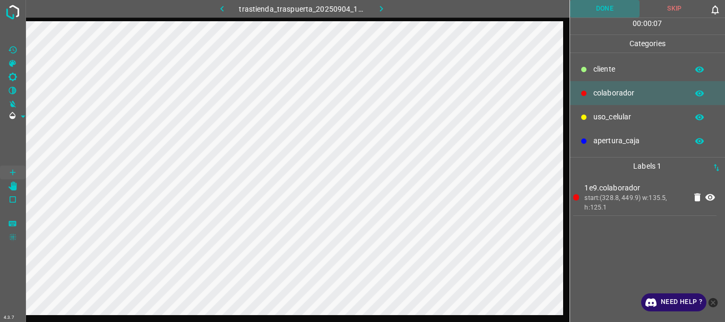
click at [616, 2] on button "Done" at bounding box center [605, 9] width 70 height 18
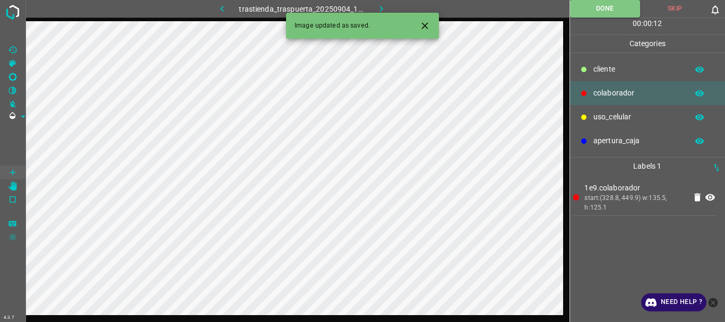
click at [375, 5] on button "button" at bounding box center [381, 9] width 34 height 18
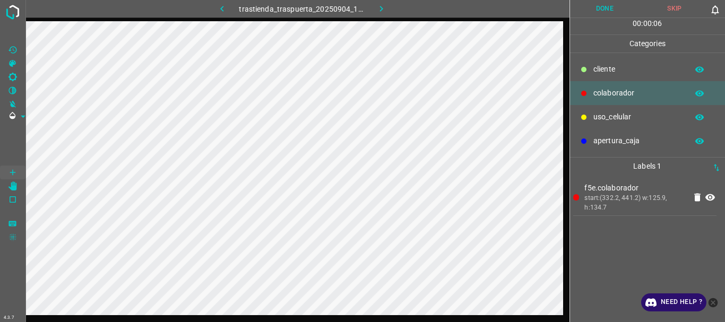
click at [612, 14] on button "Done" at bounding box center [605, 9] width 70 height 18
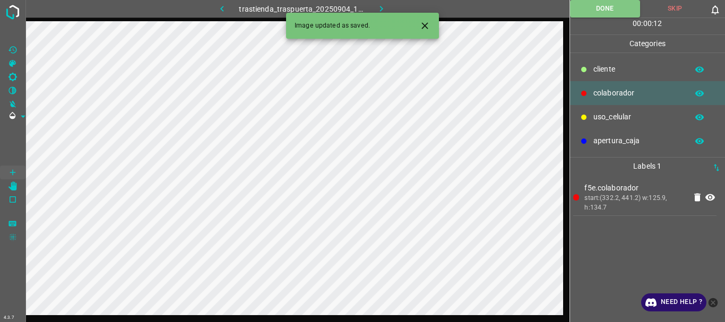
click at [377, 5] on icon "button" at bounding box center [381, 8] width 11 height 11
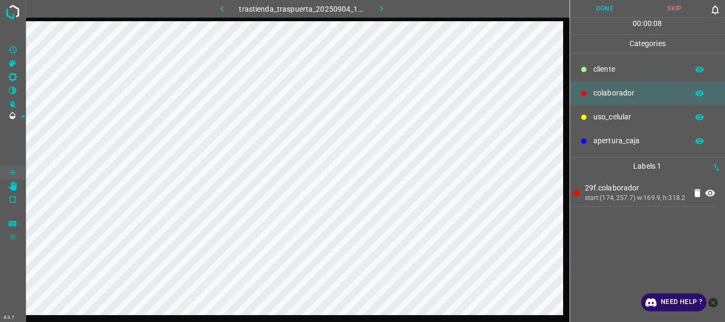
click at [590, 11] on button "Done" at bounding box center [605, 9] width 70 height 18
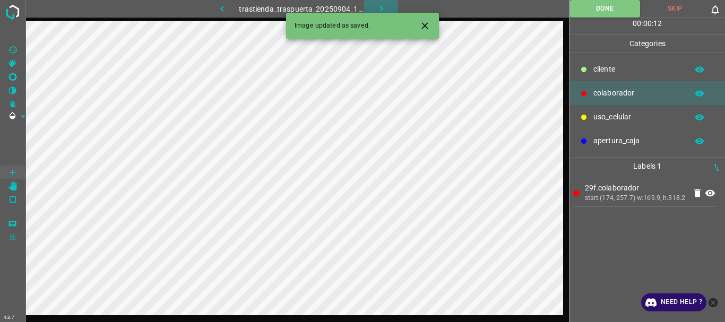
click at [378, 11] on icon "button" at bounding box center [381, 8] width 11 height 11
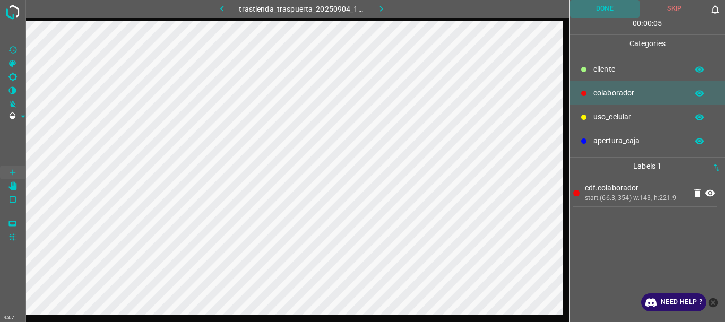
click at [604, 13] on button "Done" at bounding box center [605, 9] width 70 height 18
click at [382, 7] on icon "button" at bounding box center [381, 8] width 11 height 11
click at [593, 6] on button "Done" at bounding box center [605, 9] width 70 height 18
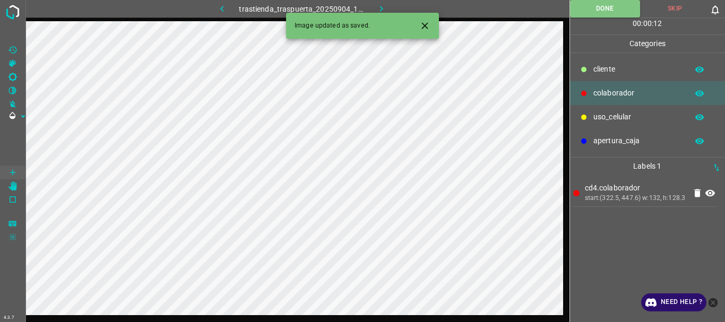
click at [381, 8] on icon "button" at bounding box center [380, 9] width 3 height 6
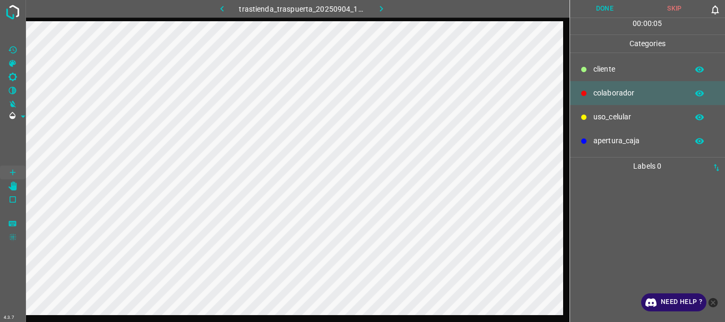
click at [616, 117] on p "uso_celular" at bounding box center [637, 116] width 89 height 11
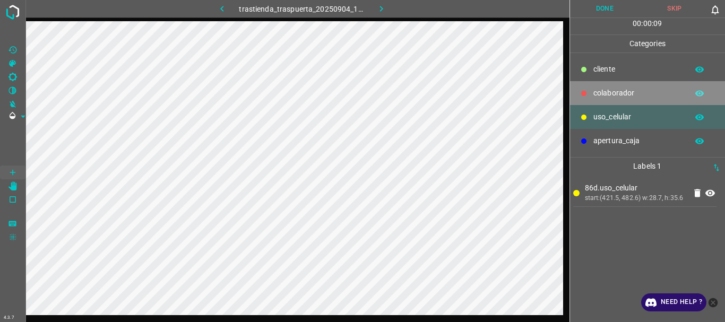
click at [605, 95] on p "colaborador" at bounding box center [637, 93] width 89 height 11
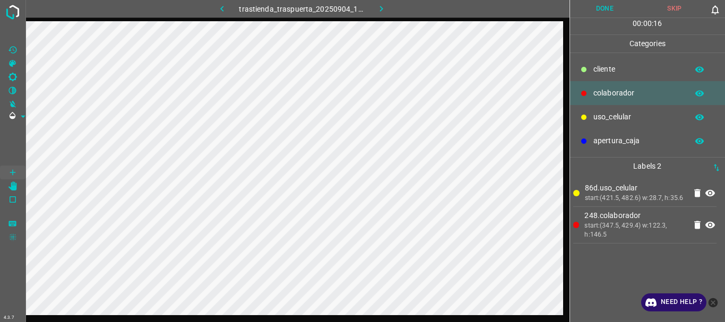
click at [594, 8] on button "Done" at bounding box center [605, 9] width 70 height 18
click at [378, 8] on icon "button" at bounding box center [381, 8] width 11 height 11
click at [594, 13] on button "Done" at bounding box center [605, 9] width 70 height 18
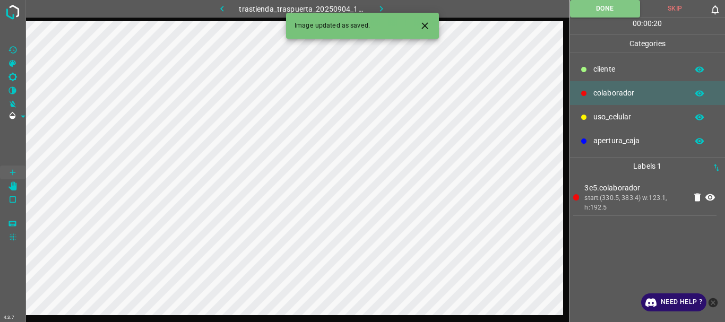
click at [379, 5] on icon "button" at bounding box center [381, 8] width 11 height 11
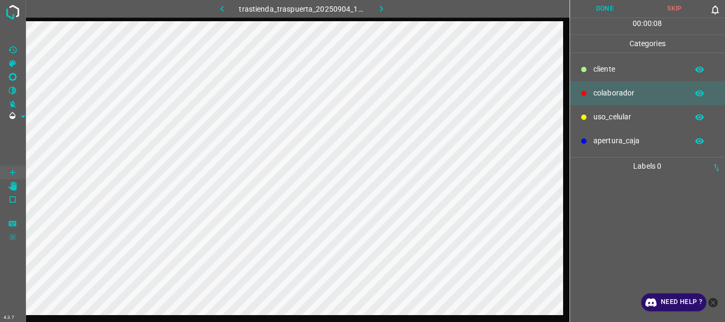
click at [598, 115] on p "uso_celular" at bounding box center [637, 116] width 89 height 11
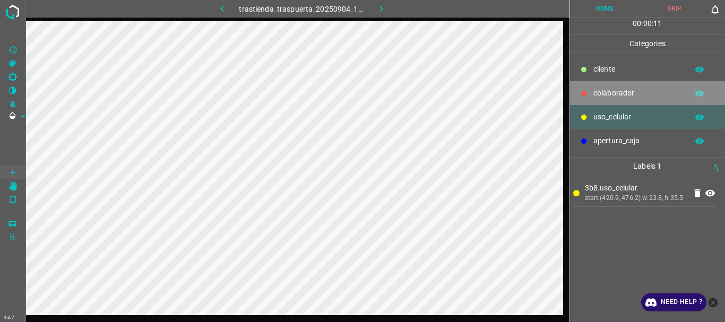
click at [605, 97] on p "colaborador" at bounding box center [637, 93] width 89 height 11
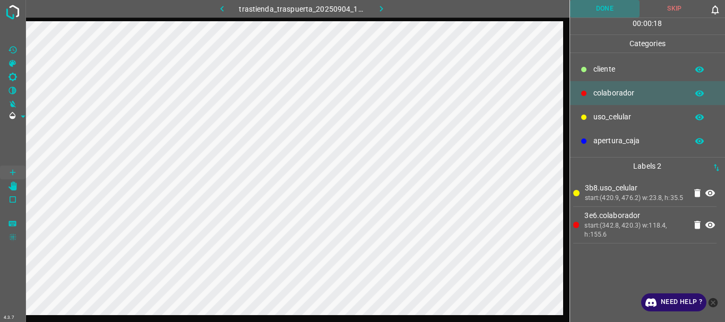
click at [604, 3] on button "Done" at bounding box center [605, 9] width 70 height 18
click at [384, 6] on icon "button" at bounding box center [381, 8] width 11 height 11
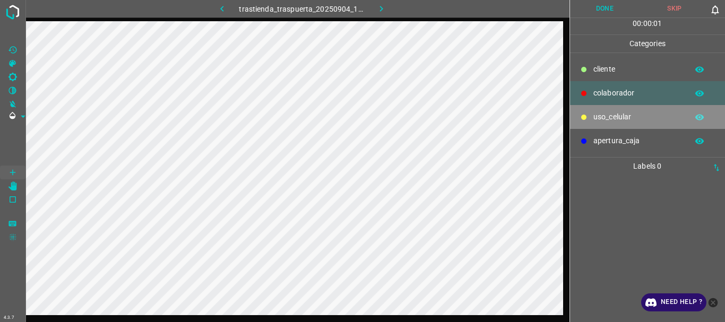
click at [603, 116] on p "uso_celular" at bounding box center [637, 116] width 89 height 11
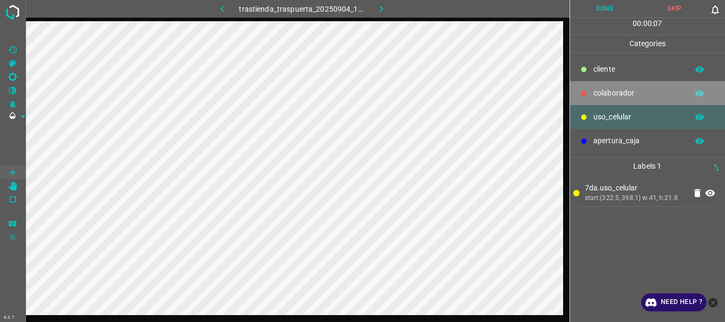
click at [601, 91] on p "colaborador" at bounding box center [637, 93] width 89 height 11
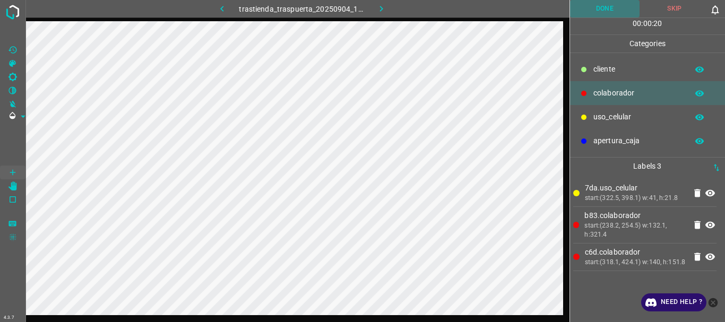
click at [595, 11] on button "Done" at bounding box center [605, 9] width 70 height 18
click at [380, 6] on icon "button" at bounding box center [381, 8] width 11 height 11
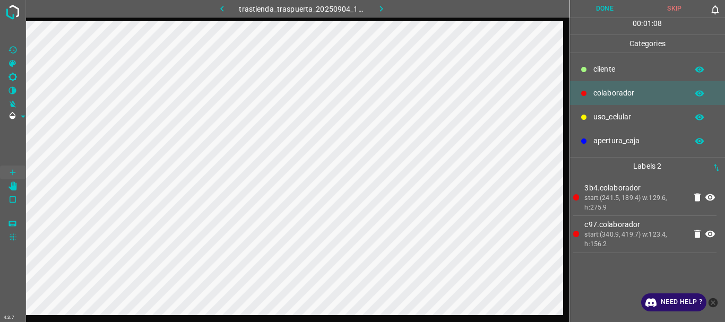
click at [589, 11] on button "Done" at bounding box center [605, 9] width 70 height 18
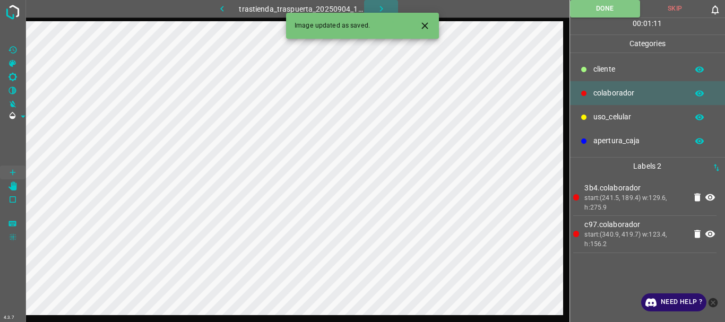
click at [381, 6] on icon "button" at bounding box center [381, 8] width 11 height 11
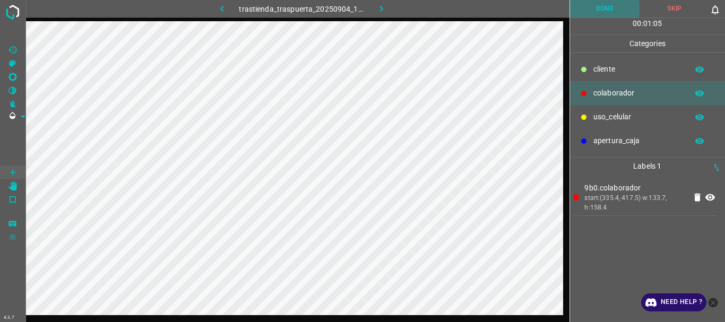
click at [600, 16] on button "Done" at bounding box center [605, 9] width 70 height 18
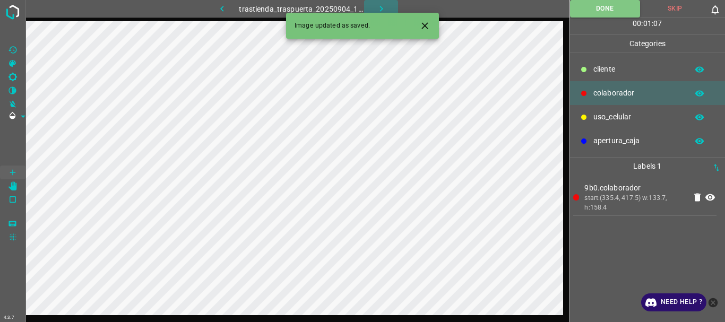
click at [382, 6] on icon "button" at bounding box center [381, 8] width 11 height 11
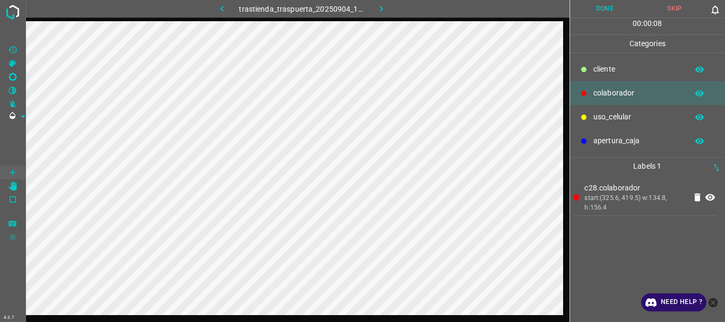
click at [606, 14] on button "Done" at bounding box center [605, 9] width 70 height 18
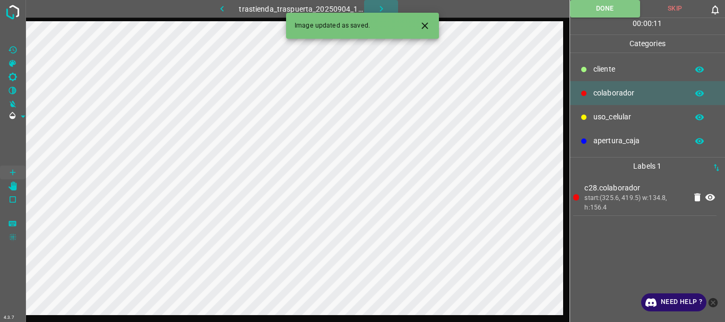
click at [376, 8] on icon "button" at bounding box center [381, 8] width 11 height 11
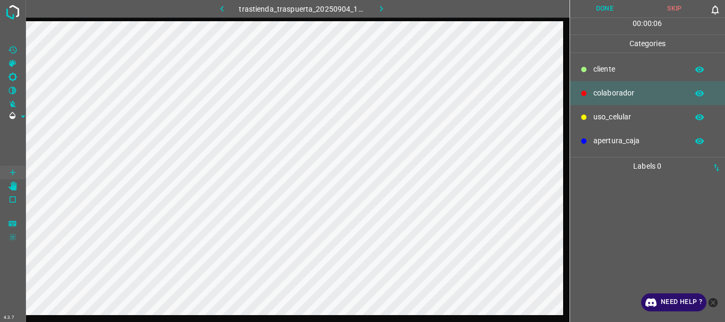
click at [599, 121] on p "uso_celular" at bounding box center [637, 116] width 89 height 11
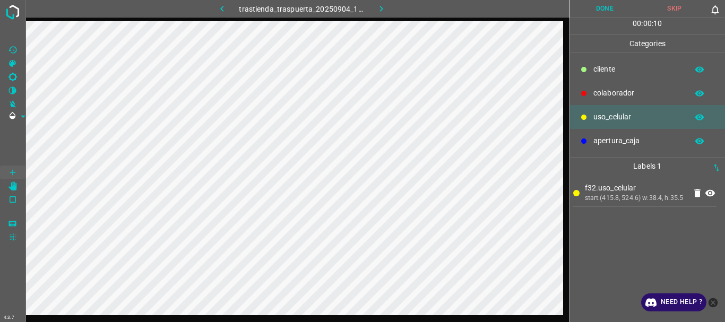
click at [608, 92] on p "colaborador" at bounding box center [637, 93] width 89 height 11
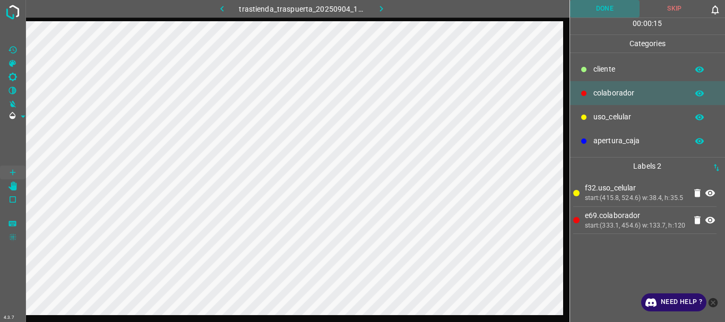
click at [612, 13] on button "Done" at bounding box center [605, 9] width 70 height 18
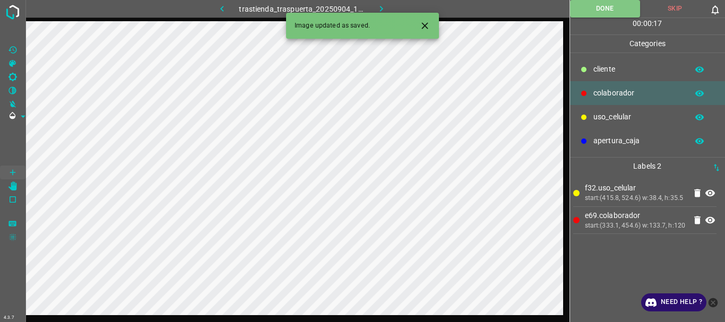
click at [376, 3] on icon "button" at bounding box center [381, 8] width 11 height 11
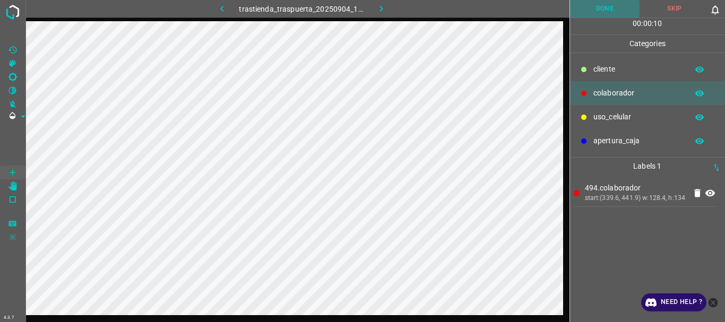
click at [601, 7] on button "Done" at bounding box center [605, 9] width 70 height 18
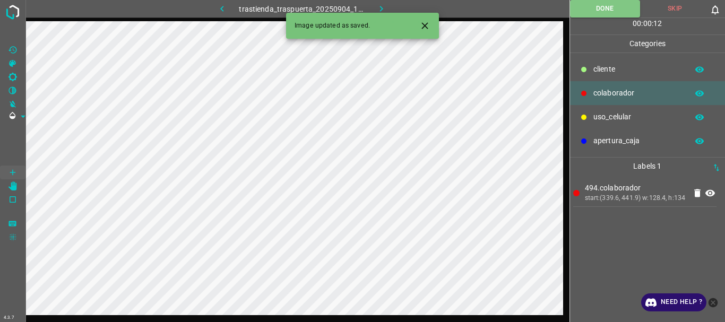
click at [383, 7] on icon "button" at bounding box center [381, 8] width 11 height 11
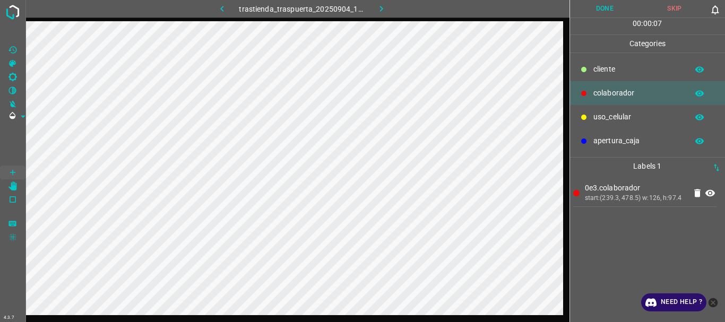
click at [611, 123] on div "uso_celular" at bounding box center [647, 117] width 155 height 24
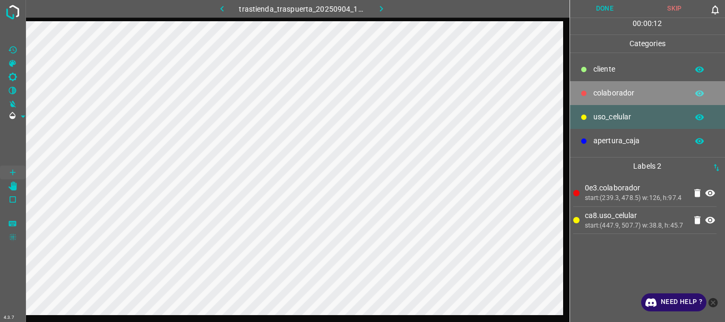
click at [589, 92] on div "colaborador" at bounding box center [647, 93] width 155 height 24
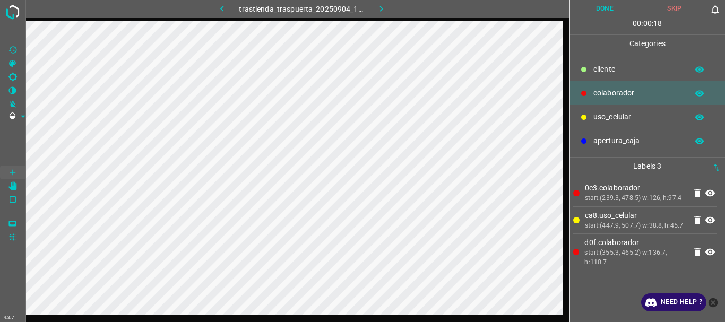
click at [612, 12] on button "Done" at bounding box center [605, 9] width 70 height 18
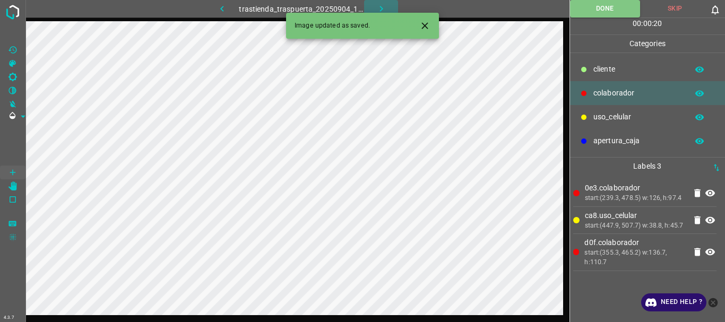
click at [383, 10] on icon "button" at bounding box center [381, 8] width 11 height 11
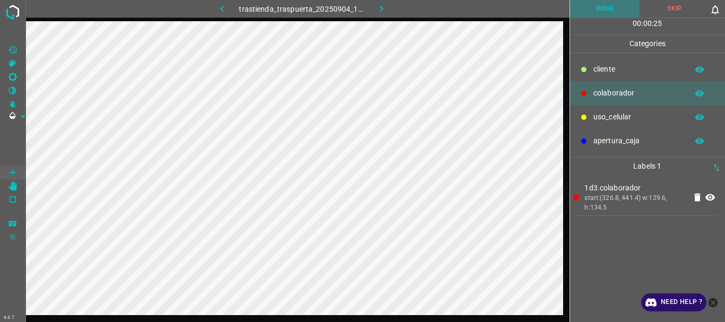
click at [591, 7] on button "Done" at bounding box center [605, 9] width 70 height 18
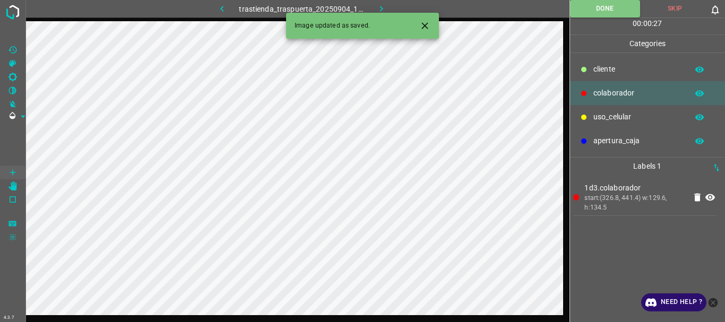
click at [384, 6] on icon "button" at bounding box center [381, 8] width 11 height 11
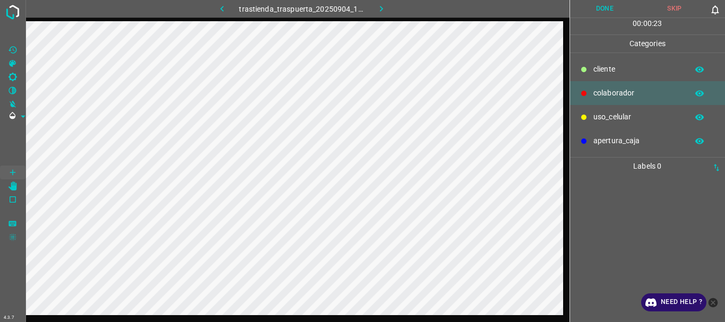
click at [611, 110] on div "uso_celular" at bounding box center [647, 117] width 155 height 24
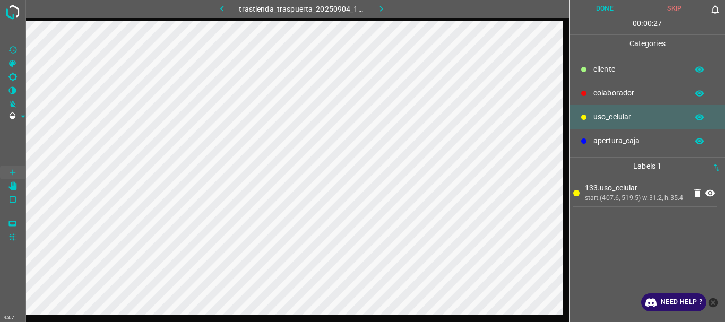
click at [601, 92] on p "colaborador" at bounding box center [637, 93] width 89 height 11
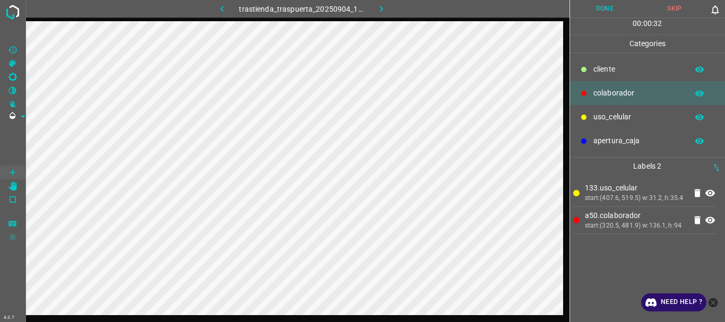
click at [607, 12] on button "Done" at bounding box center [605, 9] width 70 height 18
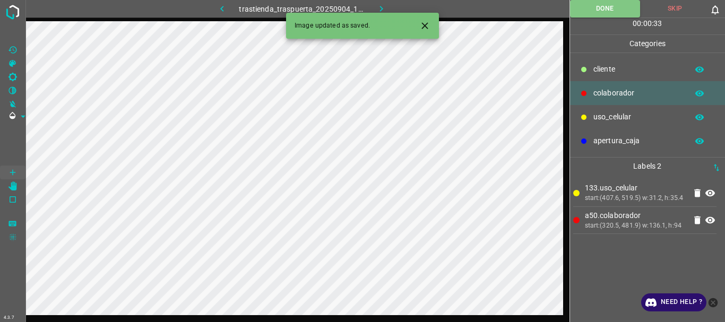
click at [380, 10] on icon "button" at bounding box center [381, 8] width 11 height 11
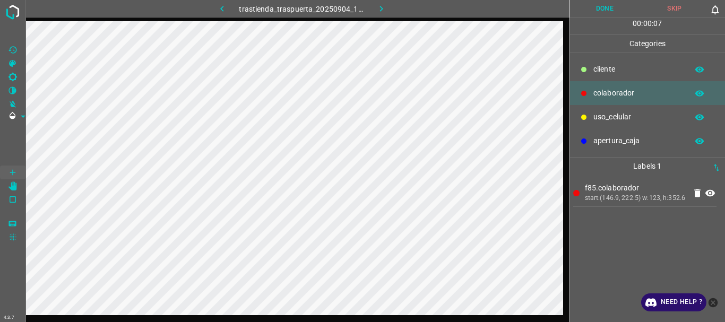
click at [595, 115] on p "uso_celular" at bounding box center [637, 116] width 89 height 11
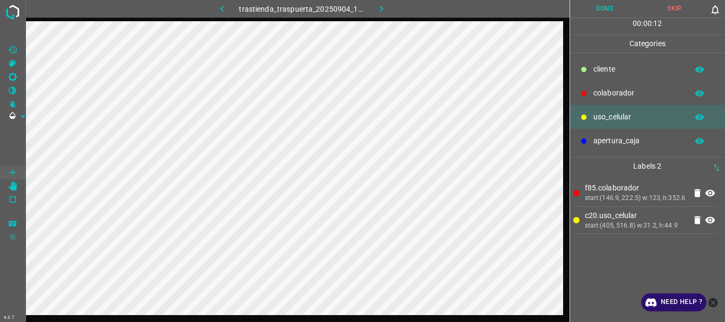
click at [578, 90] on div at bounding box center [583, 93] width 11 height 11
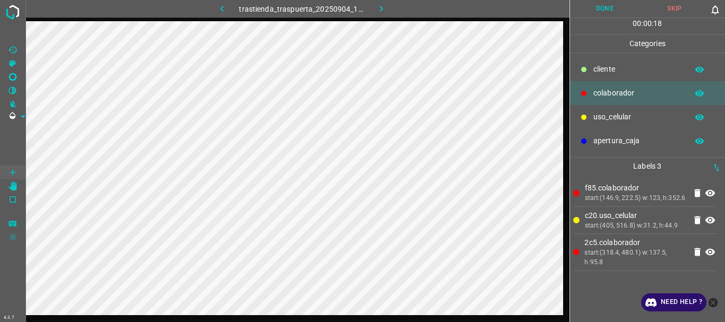
click at [580, 14] on button "Done" at bounding box center [605, 9] width 70 height 18
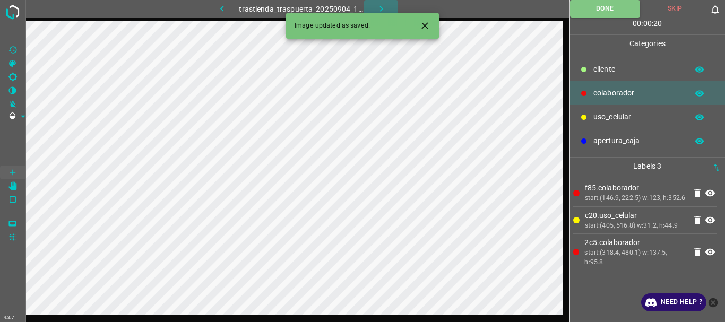
click at [371, 6] on button "button" at bounding box center [381, 9] width 34 height 18
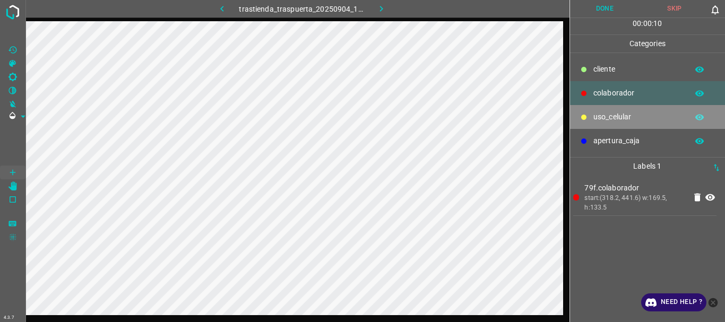
click at [602, 114] on p "uso_celular" at bounding box center [637, 116] width 89 height 11
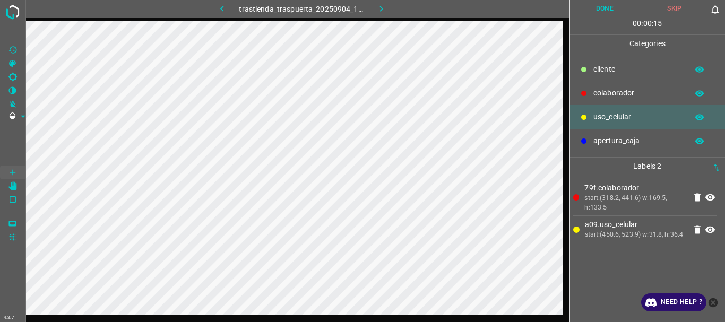
click at [609, 8] on button "Done" at bounding box center [605, 9] width 70 height 18
click at [388, 8] on button "button" at bounding box center [381, 9] width 34 height 18
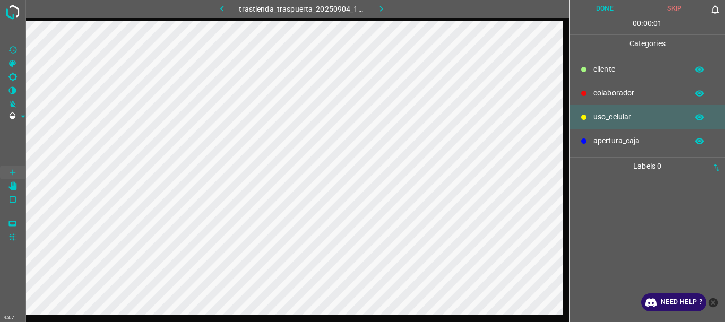
click at [605, 92] on p "colaborador" at bounding box center [637, 93] width 89 height 11
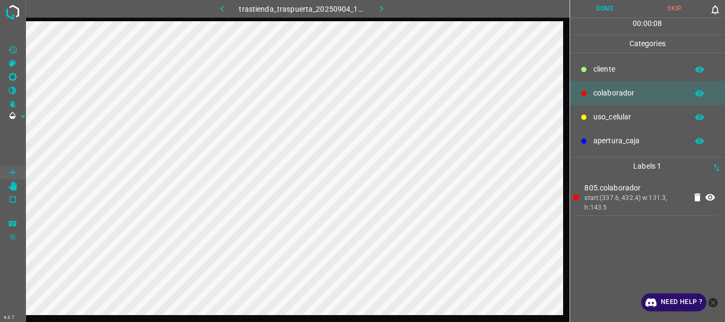
click at [596, 13] on button "Done" at bounding box center [605, 9] width 70 height 18
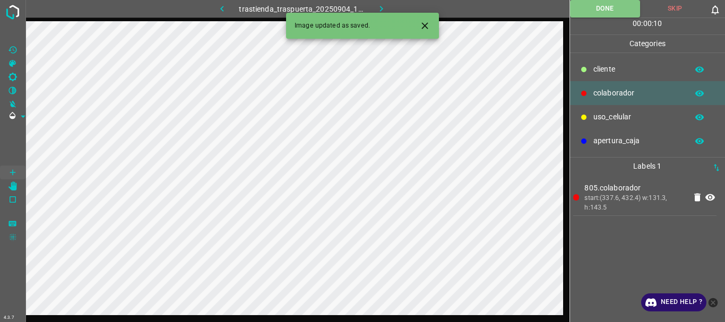
click at [380, 7] on icon "button" at bounding box center [380, 9] width 3 height 6
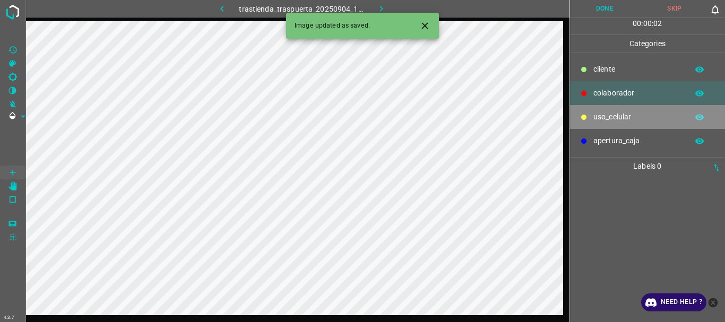
click at [610, 119] on p "uso_celular" at bounding box center [637, 116] width 89 height 11
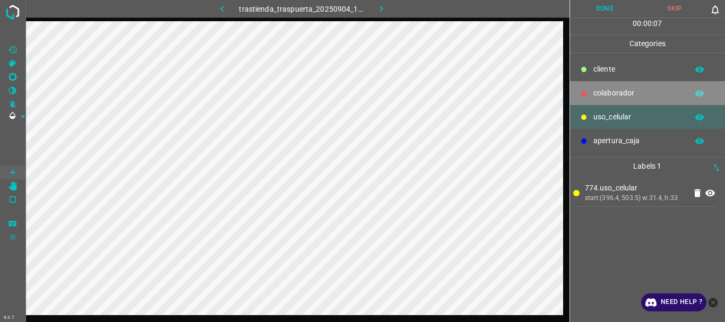
click at [594, 91] on p "colaborador" at bounding box center [637, 93] width 89 height 11
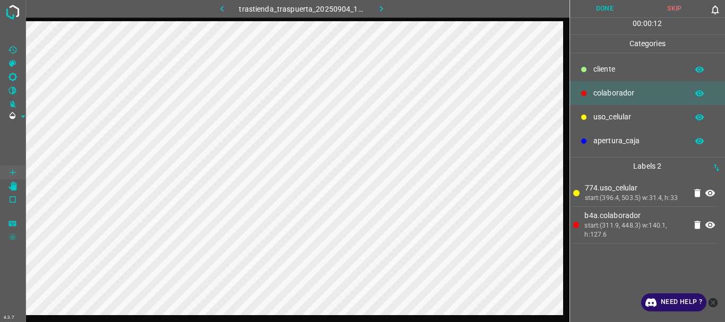
click at [593, 14] on button "Done" at bounding box center [605, 9] width 70 height 18
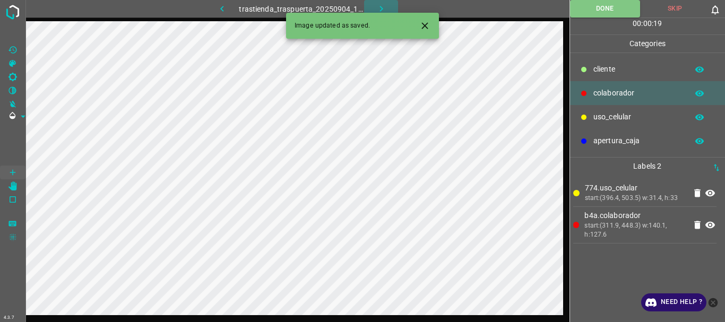
click at [377, 5] on icon "button" at bounding box center [381, 8] width 11 height 11
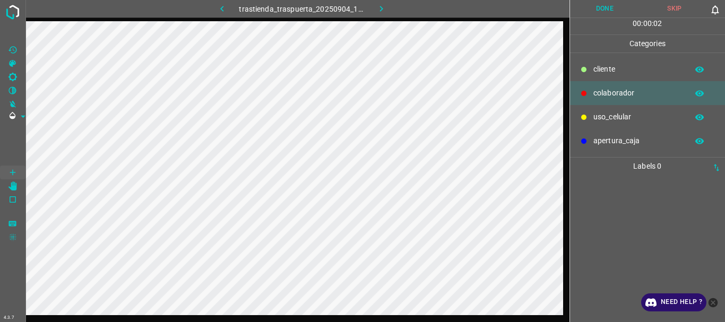
click at [614, 115] on p "uso_celular" at bounding box center [637, 116] width 89 height 11
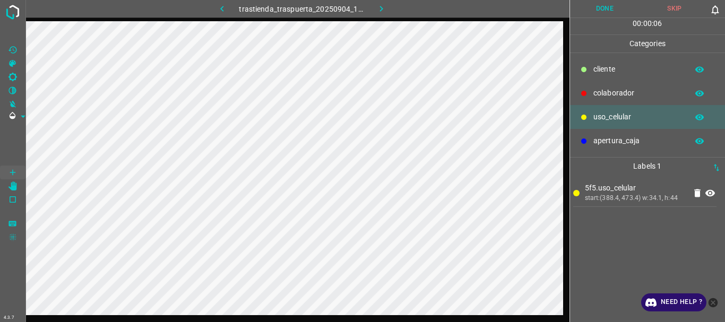
click at [599, 86] on div "colaborador" at bounding box center [647, 93] width 155 height 24
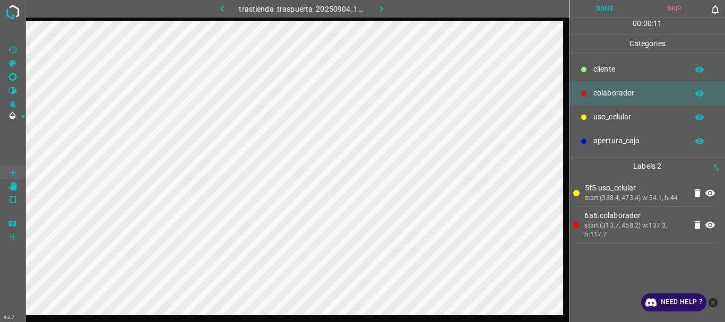
click at [602, 14] on button "Done" at bounding box center [605, 9] width 70 height 18
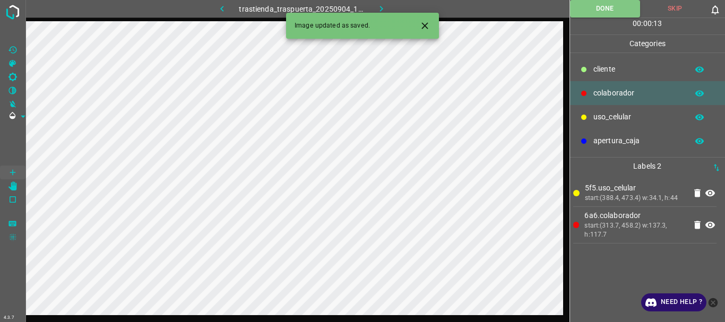
click at [376, 6] on icon "button" at bounding box center [381, 8] width 11 height 11
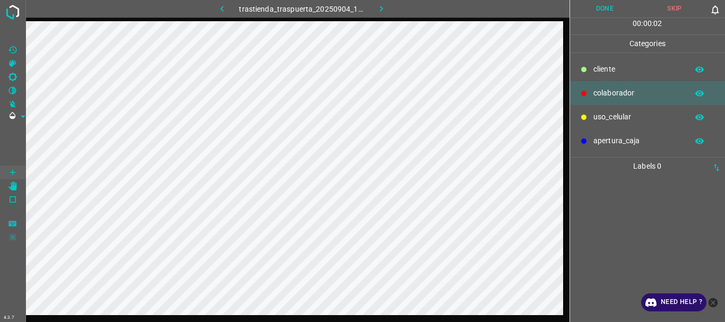
click at [628, 114] on p "uso_celular" at bounding box center [637, 116] width 89 height 11
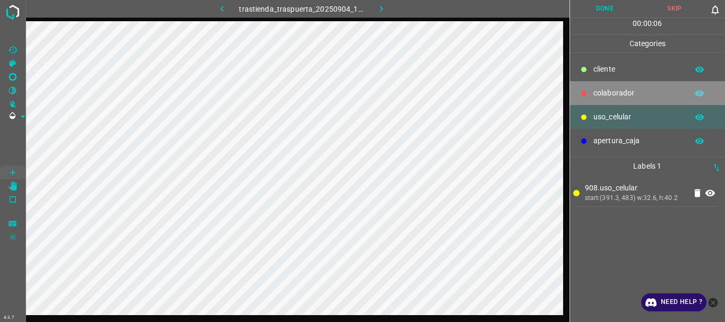
click at [595, 84] on div "colaborador" at bounding box center [647, 93] width 155 height 24
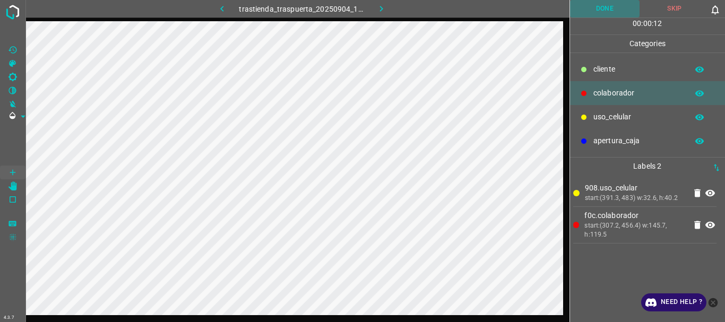
click at [591, 7] on button "Done" at bounding box center [605, 9] width 70 height 18
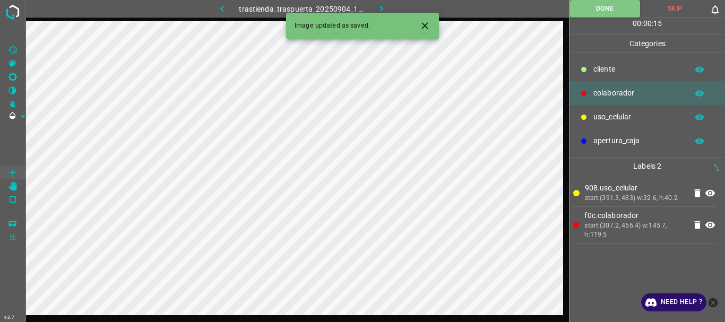
click at [378, 6] on icon "button" at bounding box center [381, 8] width 11 height 11
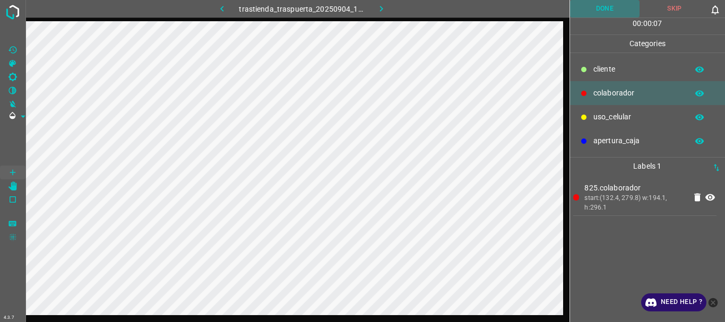
click at [594, 8] on button "Done" at bounding box center [605, 9] width 70 height 18
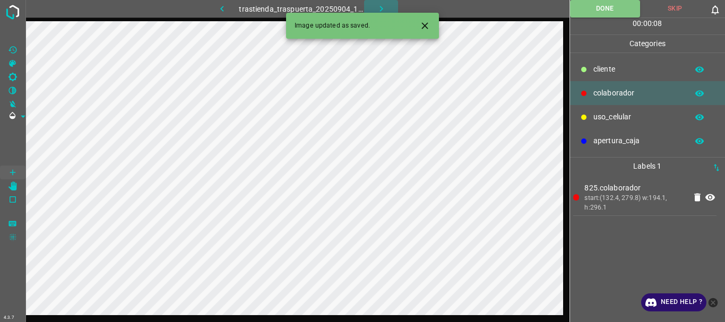
click at [377, 6] on icon "button" at bounding box center [381, 8] width 11 height 11
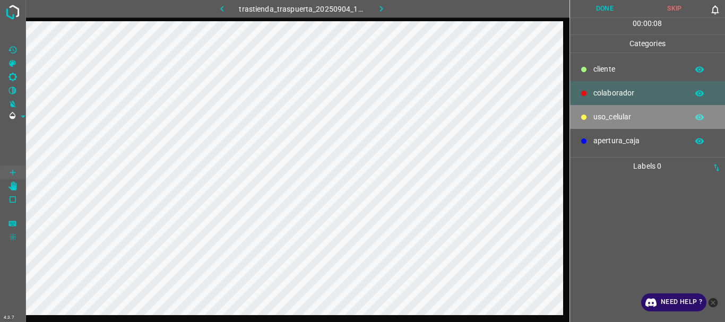
click at [636, 119] on p "uso_celular" at bounding box center [637, 116] width 89 height 11
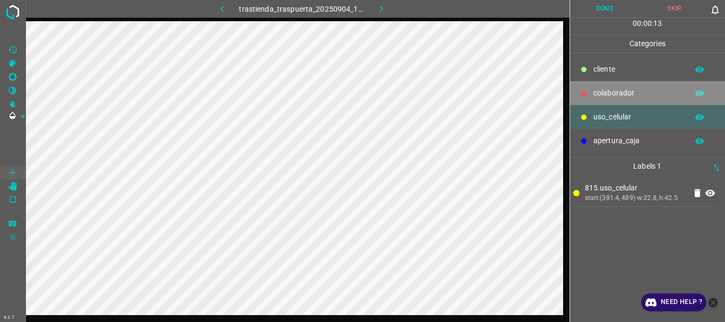
click at [605, 87] on div "colaborador" at bounding box center [647, 93] width 155 height 24
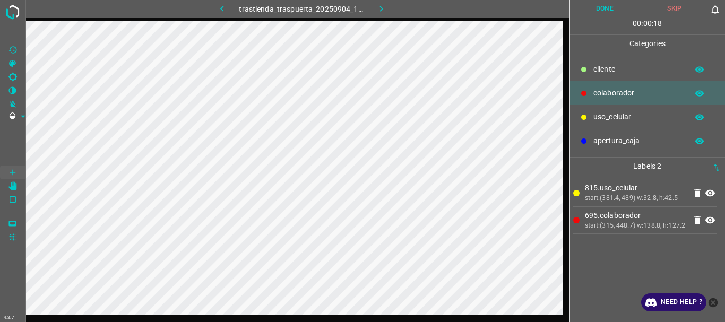
click at [603, 11] on button "Done" at bounding box center [605, 9] width 70 height 18
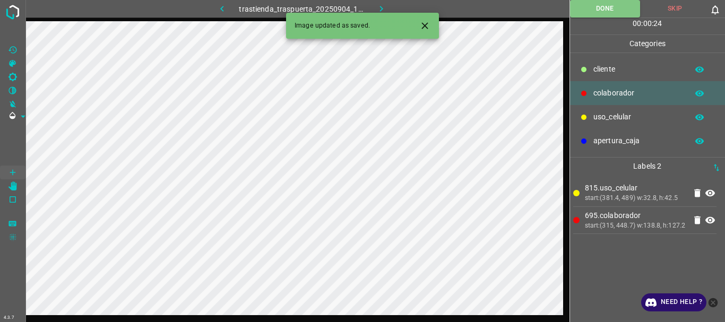
click at [378, 5] on icon "button" at bounding box center [381, 8] width 11 height 11
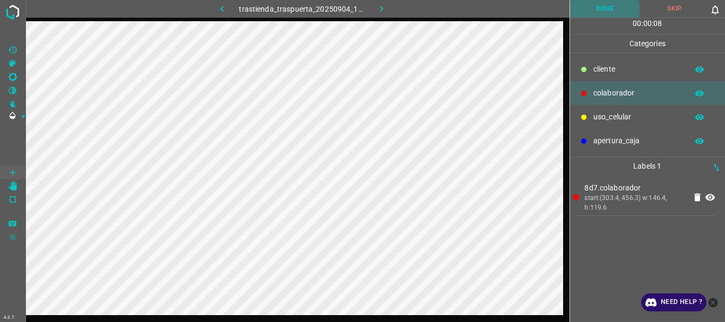
click at [594, 6] on button "Done" at bounding box center [605, 9] width 70 height 18
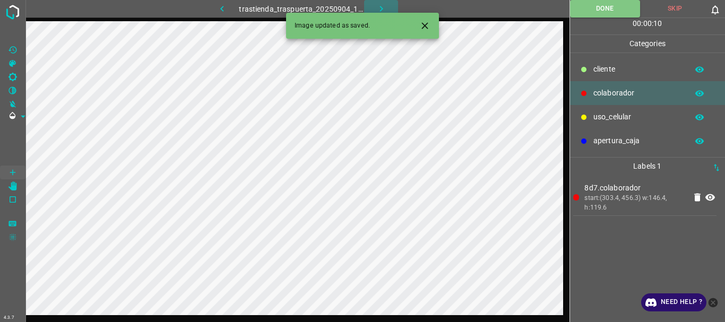
click at [384, 8] on icon "button" at bounding box center [381, 8] width 11 height 11
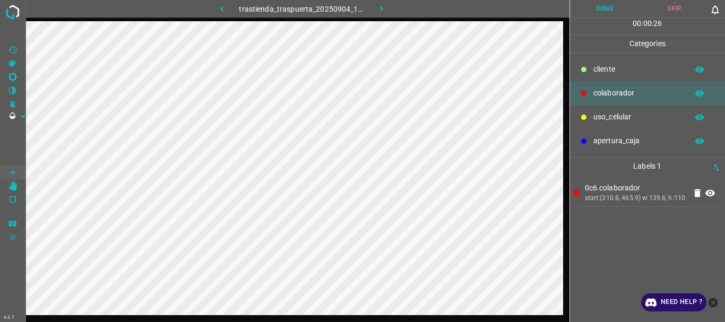
click at [602, 6] on button "Done" at bounding box center [605, 9] width 70 height 18
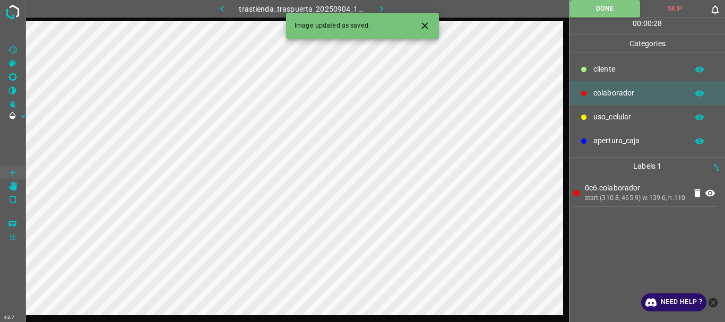
click at [381, 7] on icon "button" at bounding box center [380, 9] width 3 height 6
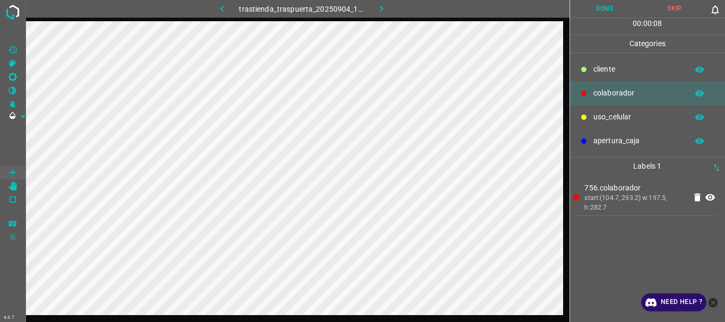
click at [609, 10] on button "Done" at bounding box center [605, 9] width 70 height 18
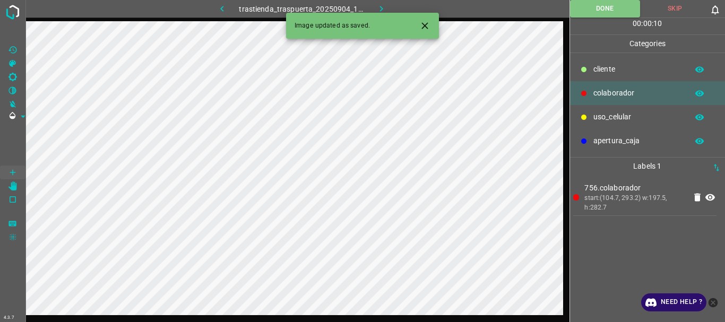
click at [380, 6] on icon "button" at bounding box center [380, 9] width 3 height 6
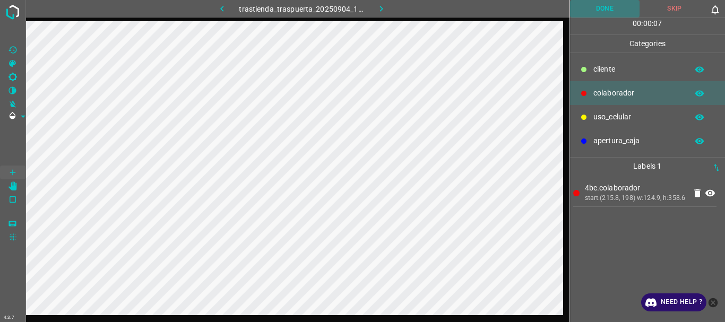
click at [608, 11] on button "Done" at bounding box center [605, 9] width 70 height 18
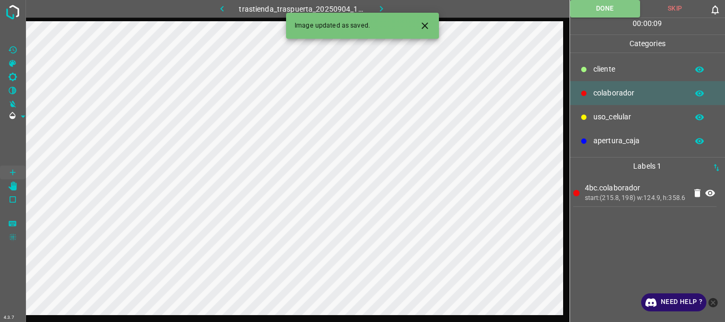
click at [382, 7] on icon "button" at bounding box center [381, 8] width 11 height 11
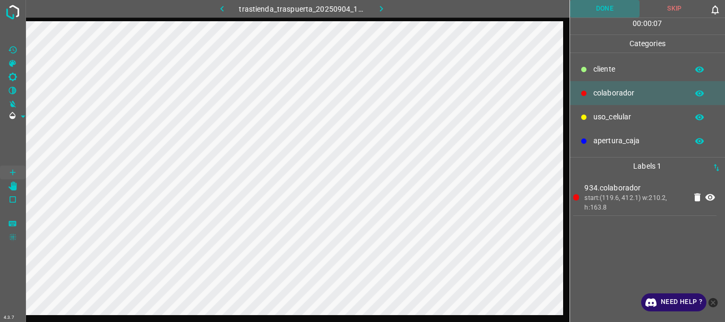
click at [611, 11] on button "Done" at bounding box center [605, 9] width 70 height 18
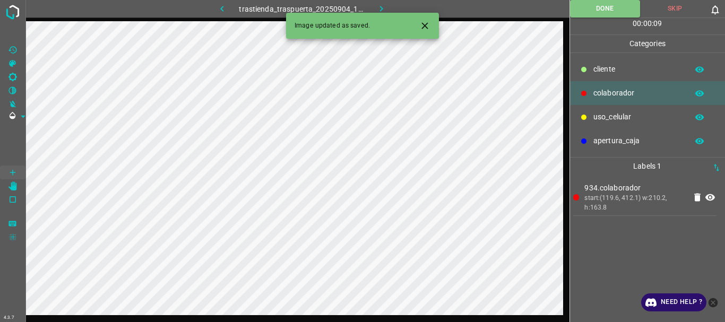
click at [385, 8] on icon "button" at bounding box center [381, 8] width 11 height 11
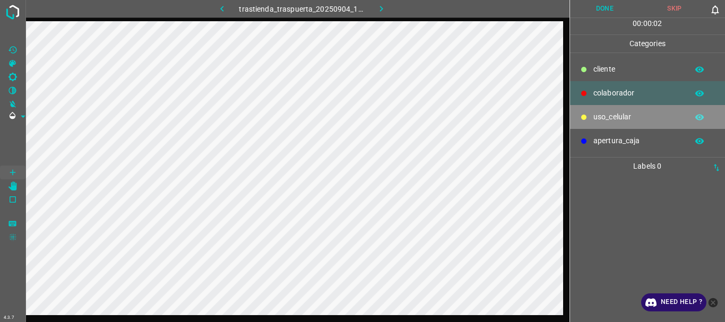
click at [596, 120] on p "uso_celular" at bounding box center [637, 116] width 89 height 11
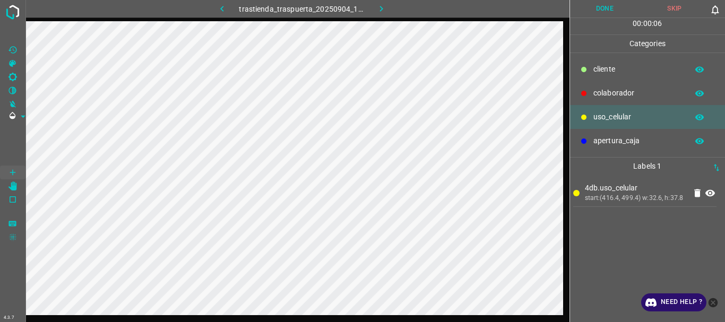
click at [591, 84] on div "colaborador" at bounding box center [647, 93] width 155 height 24
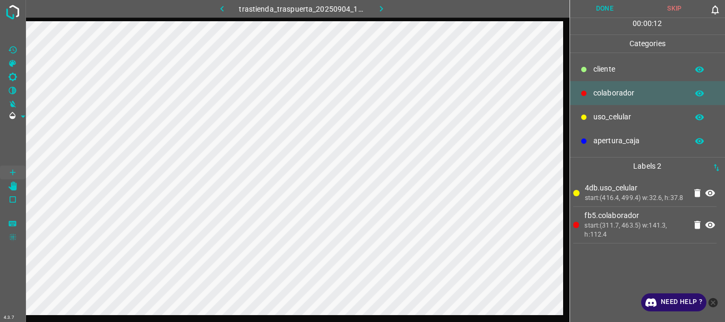
click at [586, 4] on button "Done" at bounding box center [605, 9] width 70 height 18
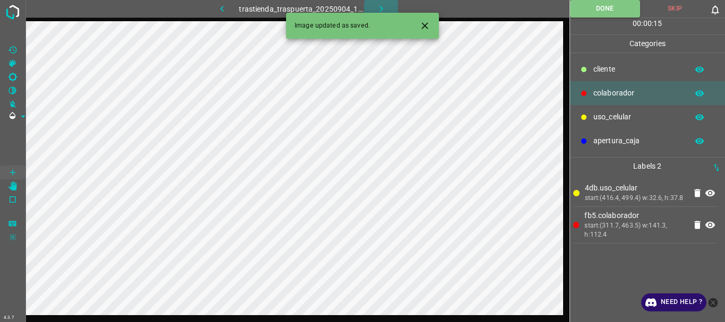
click at [377, 5] on icon "button" at bounding box center [381, 8] width 11 height 11
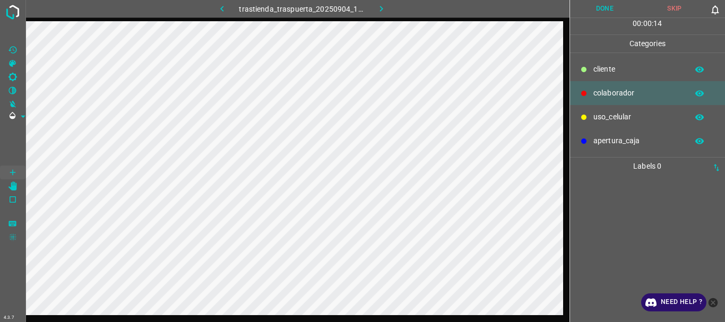
click at [586, 117] on icon at bounding box center [583, 117] width 5 height 5
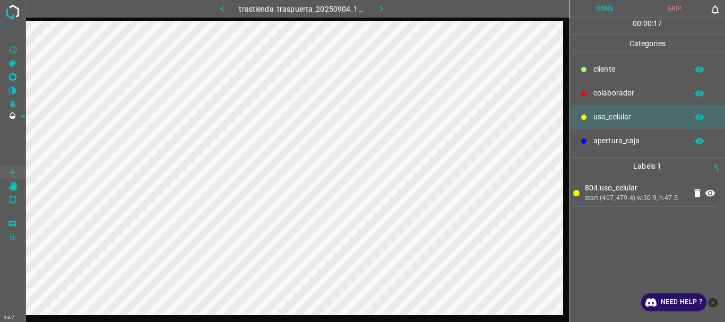
click at [595, 91] on p "colaborador" at bounding box center [637, 93] width 89 height 11
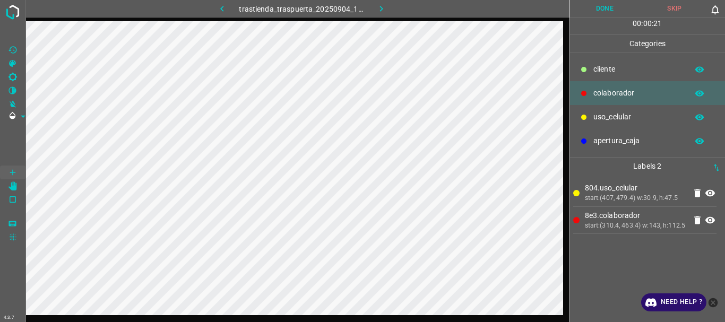
click at [593, 16] on button "Done" at bounding box center [605, 9] width 70 height 18
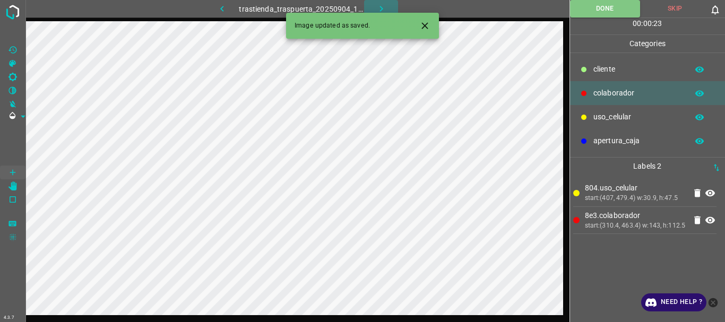
click at [381, 5] on icon "button" at bounding box center [381, 8] width 11 height 11
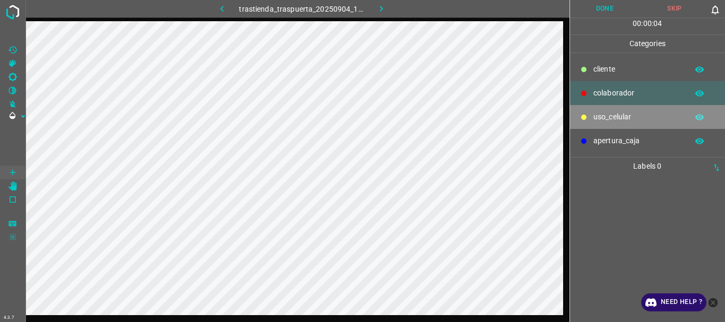
click at [588, 112] on div at bounding box center [583, 117] width 11 height 11
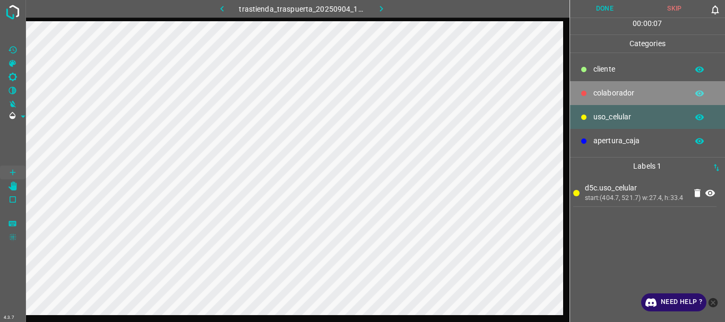
click at [595, 91] on p "colaborador" at bounding box center [637, 93] width 89 height 11
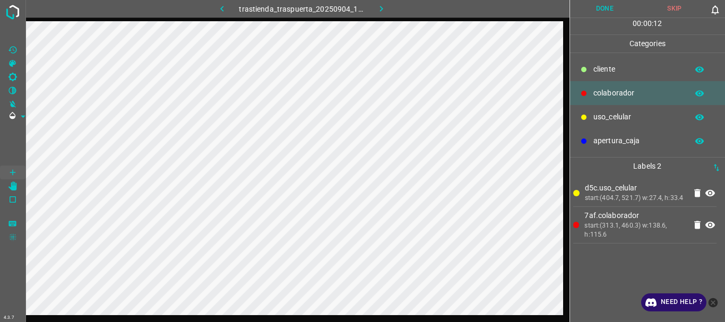
click at [599, 12] on button "Done" at bounding box center [605, 9] width 70 height 18
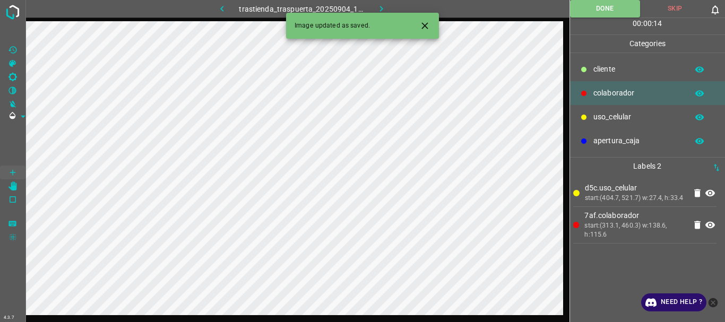
click at [380, 7] on icon "button" at bounding box center [381, 8] width 11 height 11
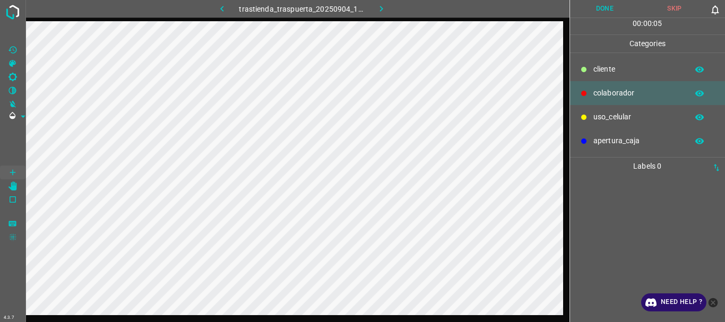
click at [594, 111] on div "uso_celular" at bounding box center [647, 117] width 155 height 24
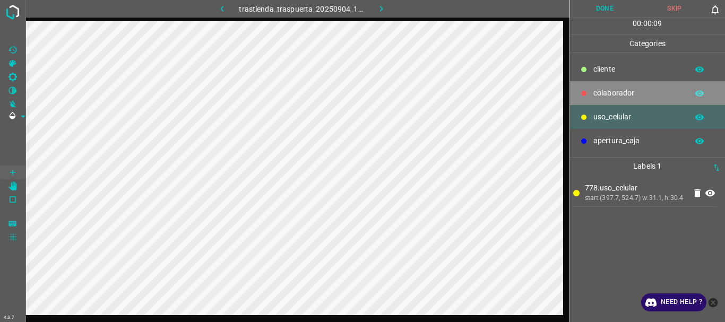
click at [621, 95] on p "colaborador" at bounding box center [637, 93] width 89 height 11
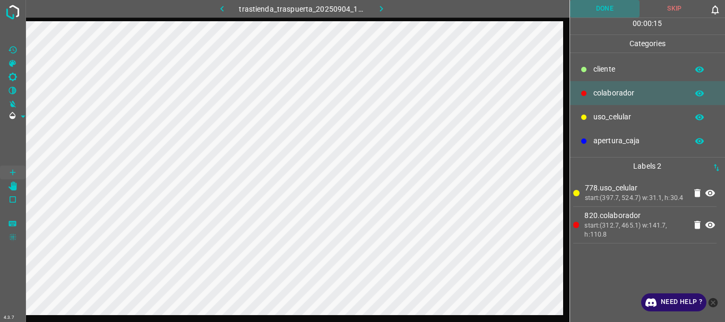
click at [595, 14] on button "Done" at bounding box center [605, 9] width 70 height 18
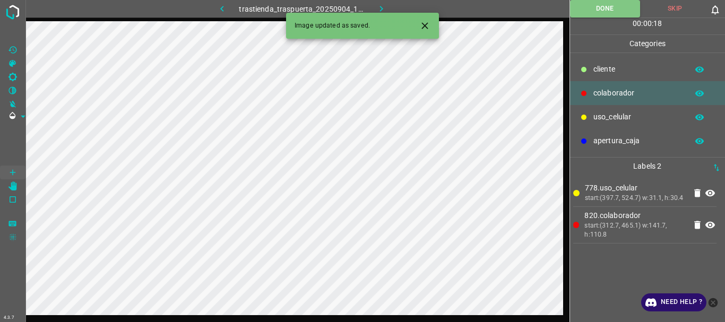
click at [377, 3] on icon "button" at bounding box center [381, 8] width 11 height 11
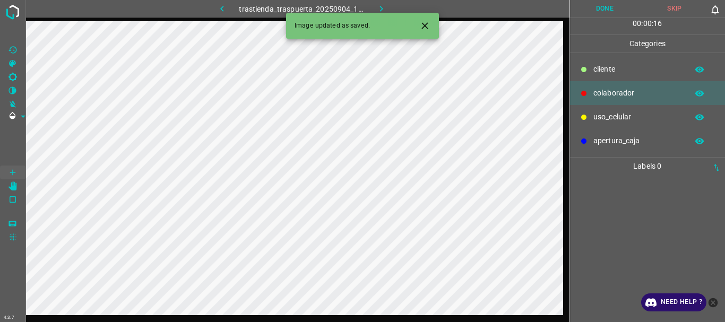
click at [605, 114] on p "uso_celular" at bounding box center [637, 116] width 89 height 11
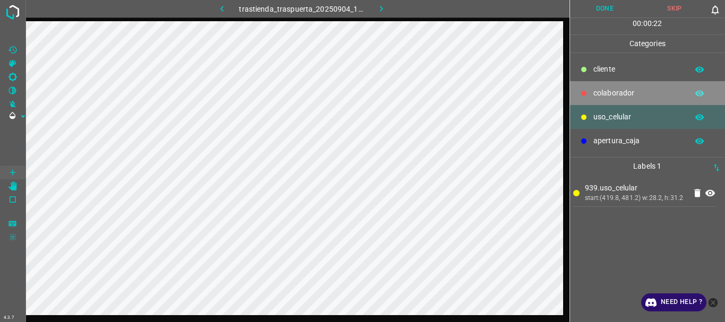
click at [594, 90] on p "colaborador" at bounding box center [637, 93] width 89 height 11
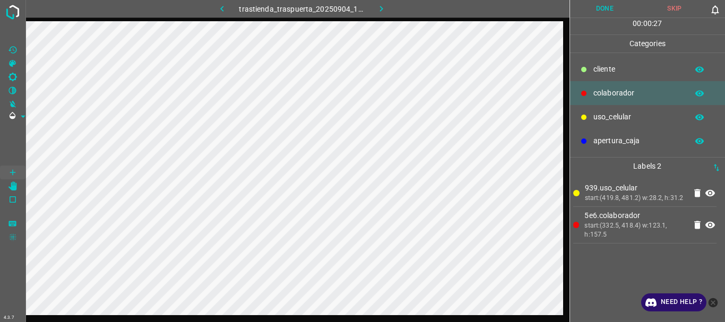
click at [594, 14] on button "Done" at bounding box center [605, 9] width 70 height 18
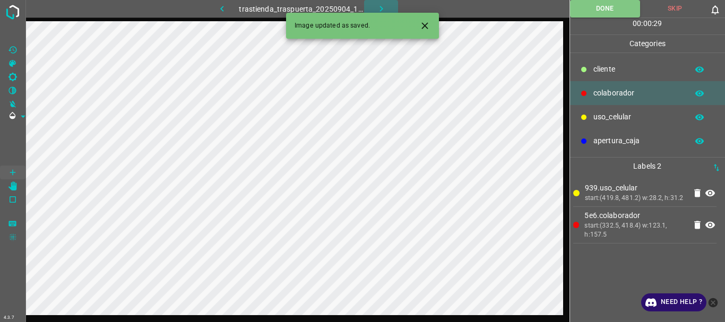
click at [381, 6] on icon "button" at bounding box center [381, 8] width 11 height 11
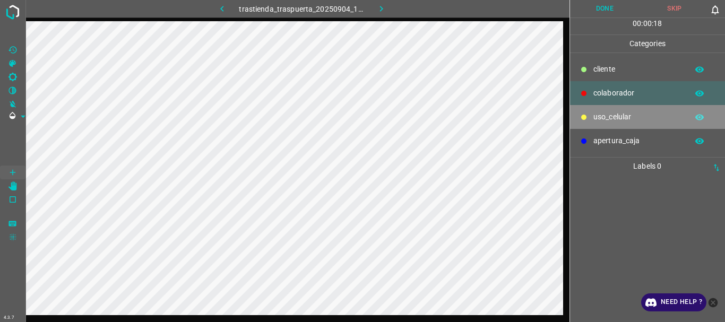
click at [588, 110] on div "uso_celular" at bounding box center [647, 117] width 155 height 24
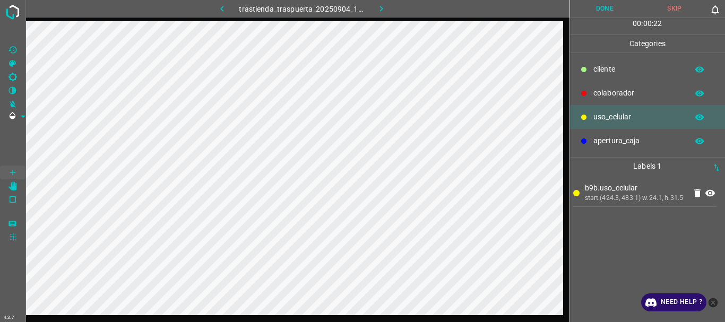
click at [608, 98] on p "colaborador" at bounding box center [637, 93] width 89 height 11
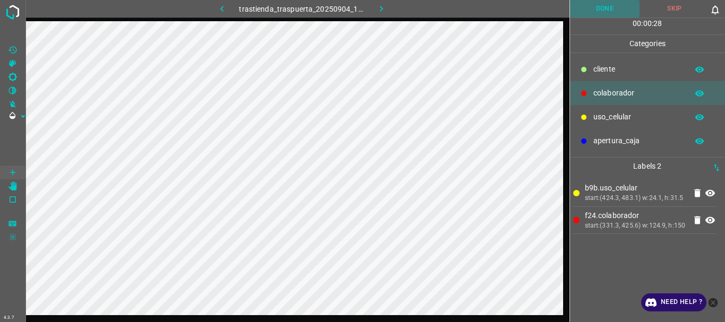
click at [628, 4] on button "Done" at bounding box center [605, 9] width 70 height 18
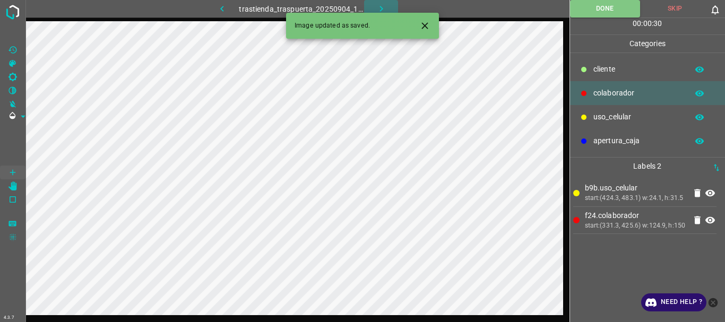
click at [379, 7] on icon "button" at bounding box center [381, 8] width 11 height 11
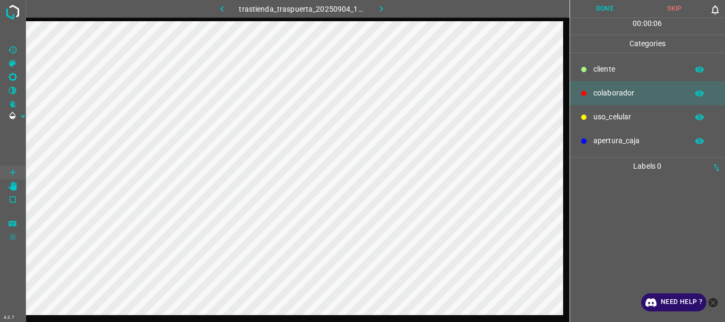
click at [595, 122] on p "uso_celular" at bounding box center [637, 116] width 89 height 11
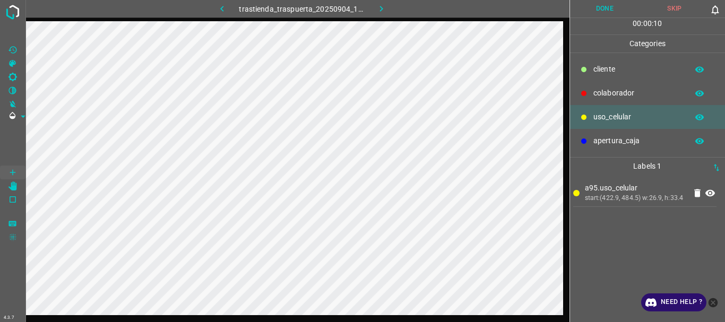
click at [611, 93] on p "colaborador" at bounding box center [637, 93] width 89 height 11
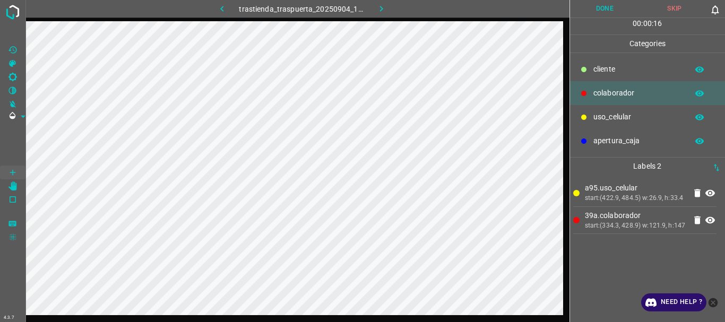
click at [613, 10] on button "Done" at bounding box center [605, 9] width 70 height 18
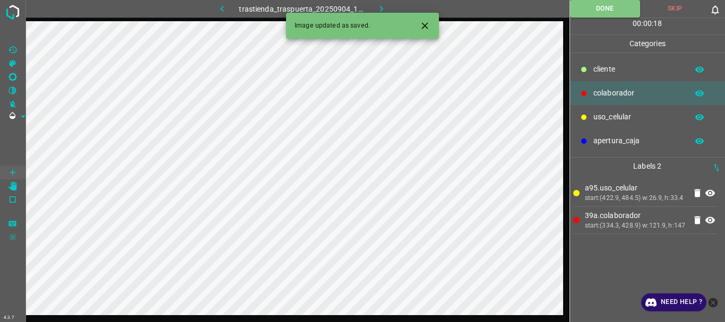
click at [377, 3] on icon "button" at bounding box center [381, 8] width 11 height 11
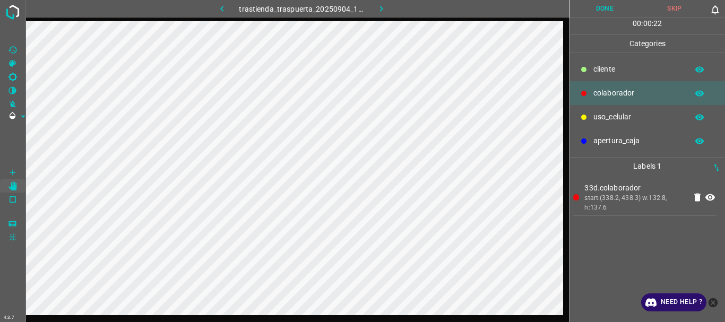
click at [598, 13] on button "Done" at bounding box center [605, 9] width 70 height 18
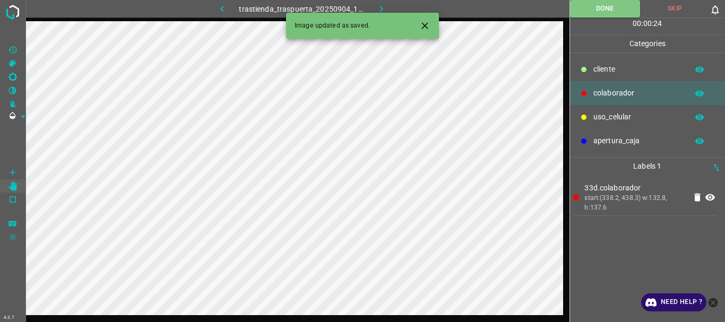
click at [376, 8] on icon "button" at bounding box center [381, 8] width 11 height 11
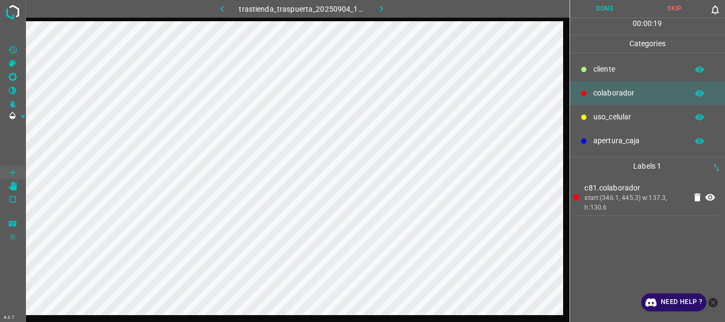
click at [596, 11] on button "Done" at bounding box center [605, 9] width 70 height 18
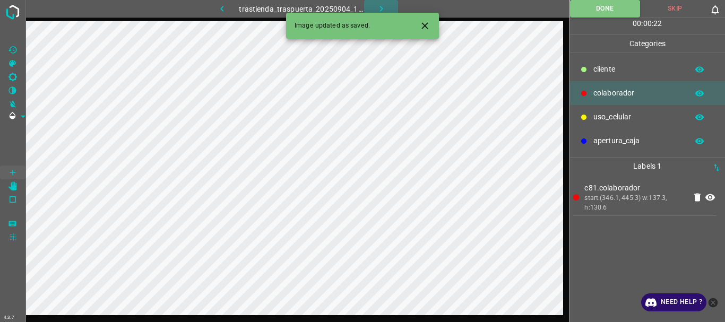
click at [377, 5] on icon "button" at bounding box center [381, 8] width 11 height 11
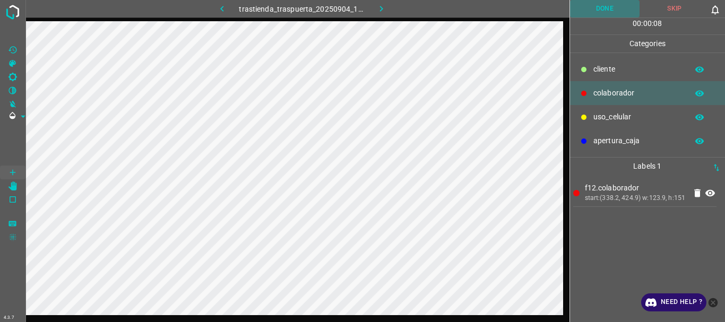
click at [602, 9] on button "Done" at bounding box center [605, 9] width 70 height 18
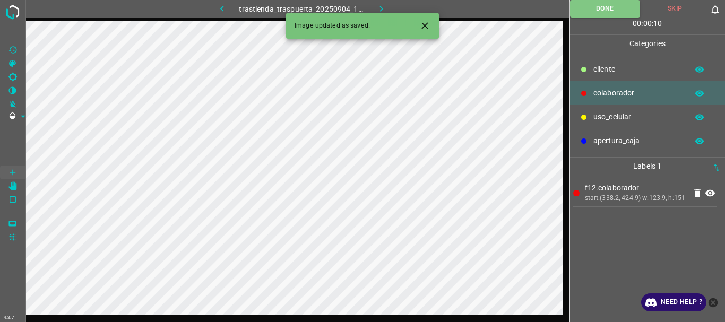
click at [381, 6] on icon "button" at bounding box center [381, 8] width 11 height 11
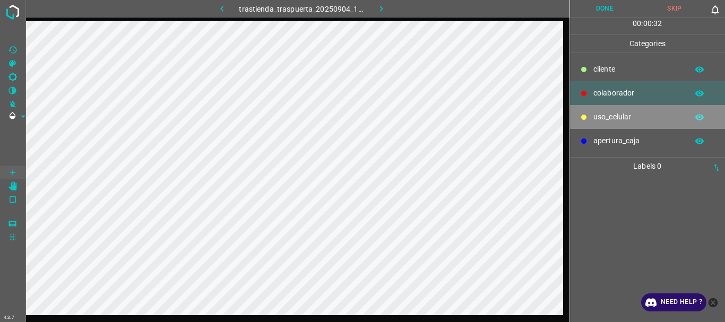
click at [622, 118] on p "uso_celular" at bounding box center [637, 116] width 89 height 11
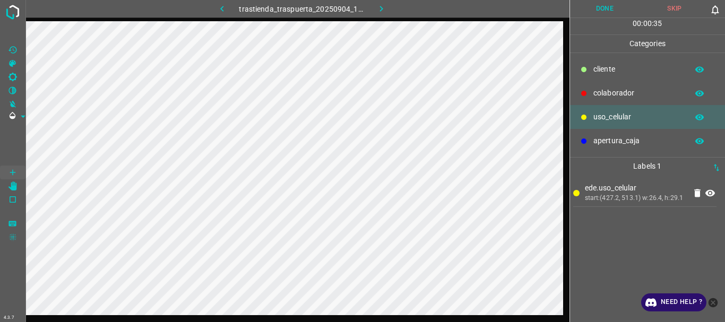
click at [584, 88] on div at bounding box center [583, 93] width 11 height 11
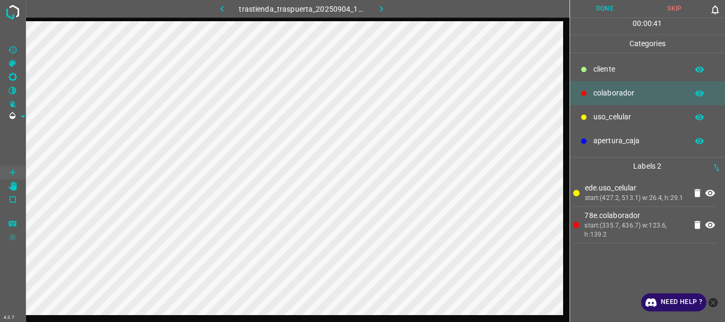
click at [606, 11] on button "Done" at bounding box center [605, 9] width 70 height 18
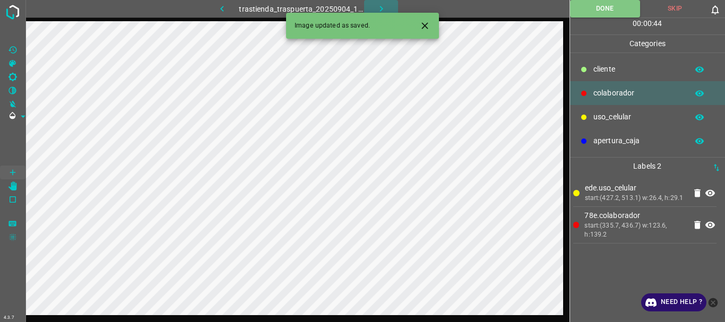
click at [383, 8] on icon "button" at bounding box center [380, 9] width 3 height 6
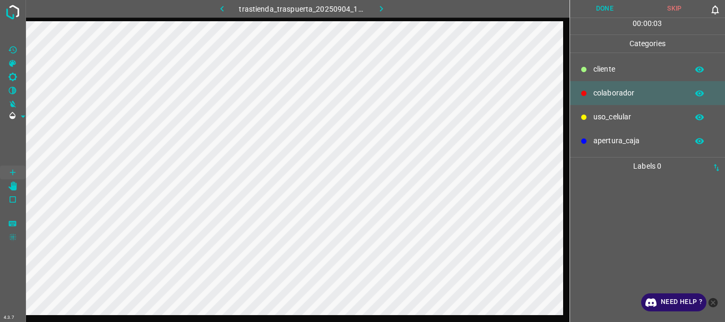
click at [590, 114] on div "uso_celular" at bounding box center [647, 117] width 155 height 24
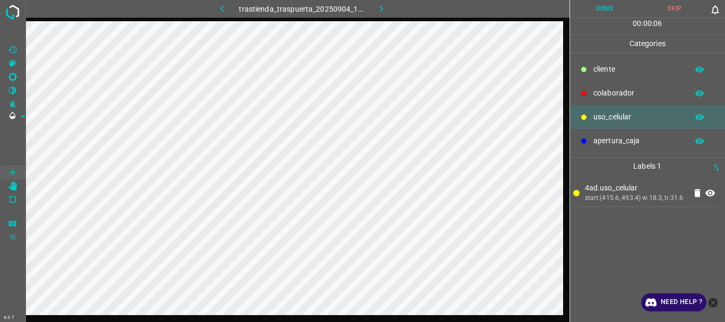
click at [590, 95] on div "colaborador" at bounding box center [647, 93] width 155 height 24
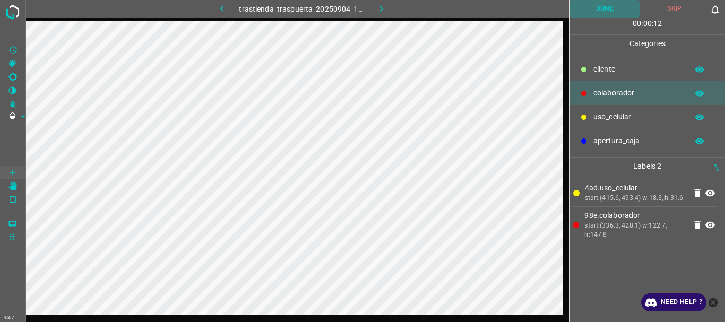
click at [603, 11] on button "Done" at bounding box center [605, 9] width 70 height 18
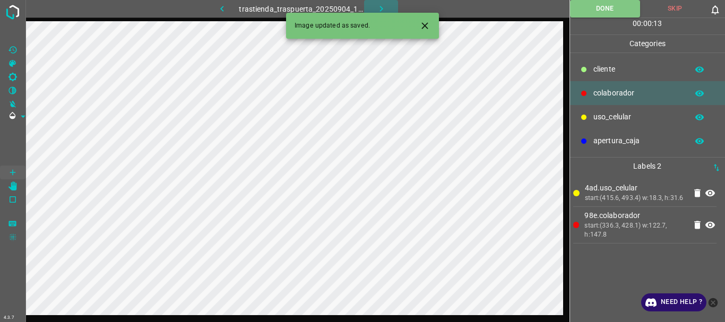
click at [379, 10] on icon "button" at bounding box center [381, 8] width 11 height 11
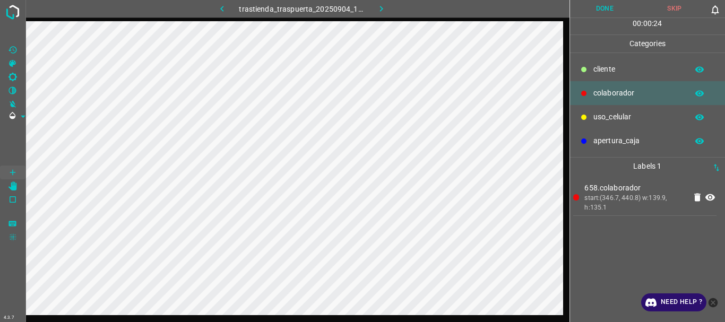
click at [599, 12] on button "Done" at bounding box center [605, 9] width 70 height 18
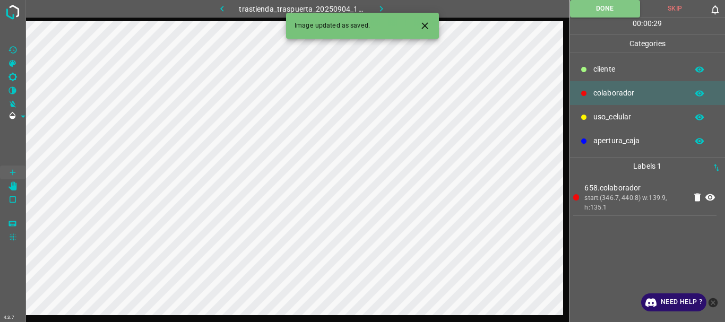
click at [382, 5] on icon "button" at bounding box center [381, 8] width 11 height 11
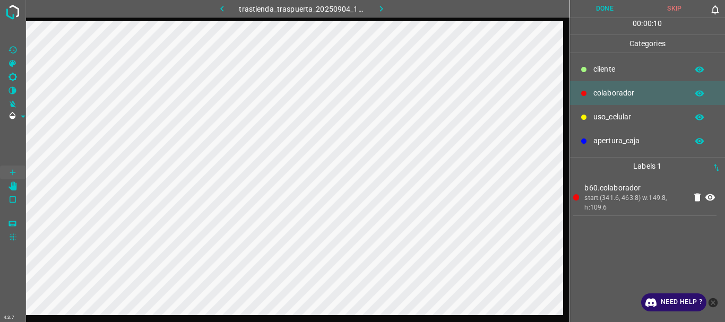
click at [609, 3] on button "Done" at bounding box center [605, 9] width 70 height 18
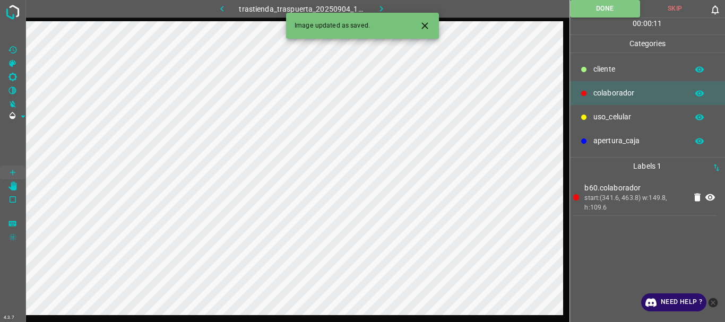
click at [379, 7] on icon "button" at bounding box center [381, 8] width 11 height 11
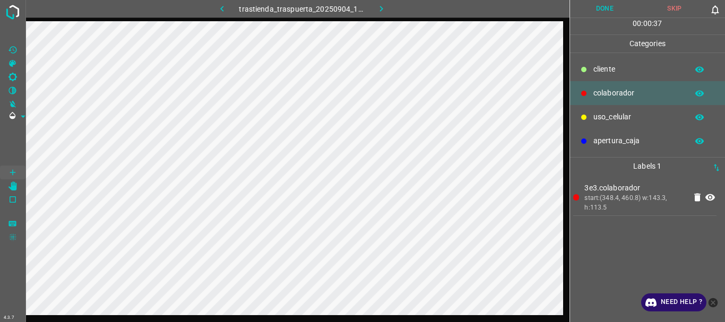
click at [600, 10] on button "Done" at bounding box center [605, 9] width 70 height 18
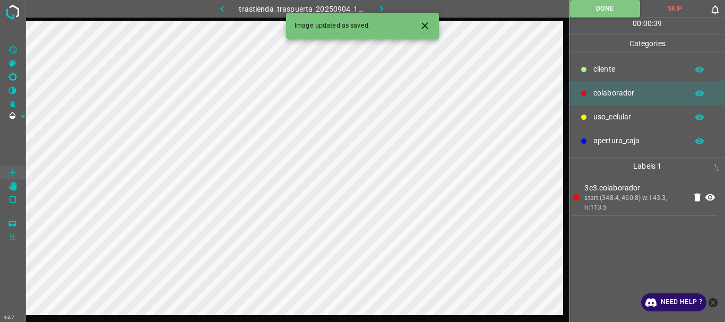
click at [382, 8] on icon "button" at bounding box center [380, 9] width 3 height 6
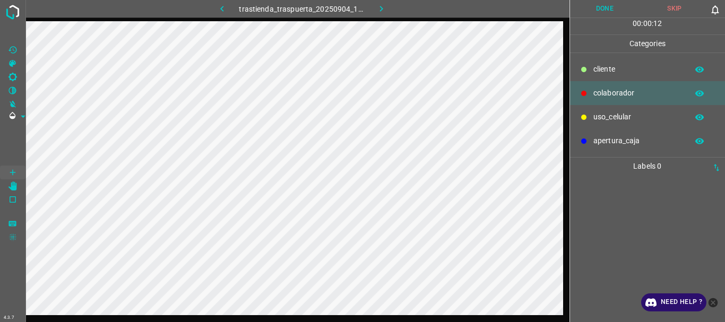
click at [594, 124] on div "uso_celular" at bounding box center [647, 117] width 155 height 24
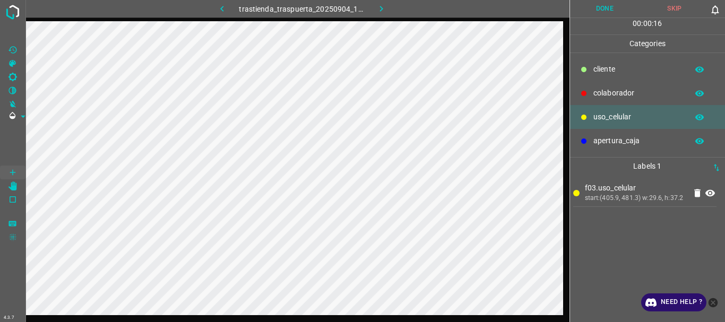
click at [613, 90] on p "colaborador" at bounding box center [637, 93] width 89 height 11
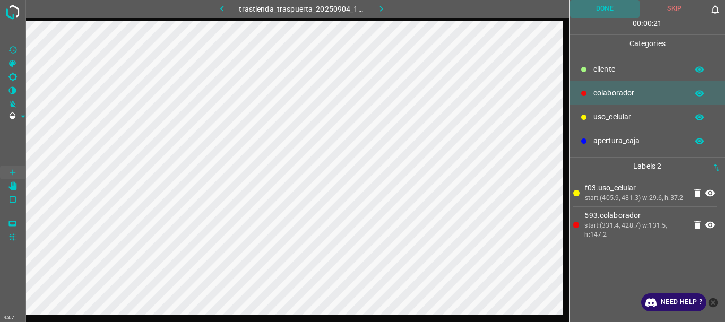
click at [624, 5] on button "Done" at bounding box center [605, 9] width 70 height 18
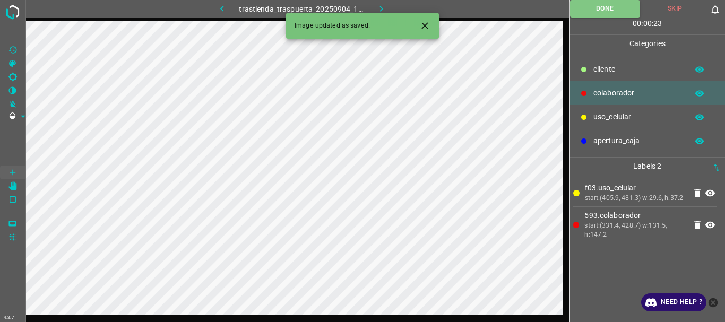
click at [382, 8] on icon "button" at bounding box center [380, 9] width 3 height 6
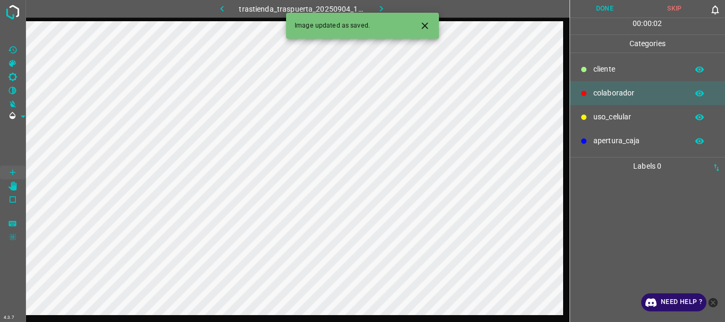
click at [603, 117] on p "uso_celular" at bounding box center [637, 116] width 89 height 11
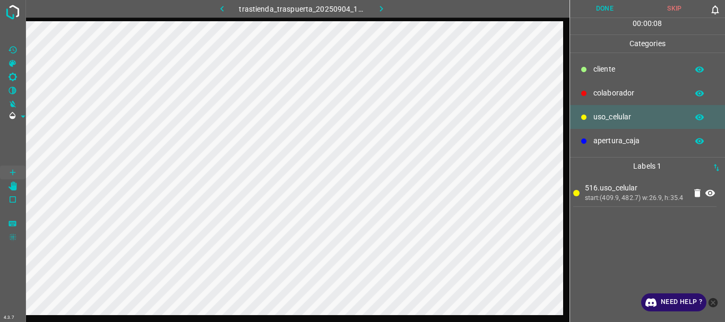
click at [619, 89] on p "colaborador" at bounding box center [637, 93] width 89 height 11
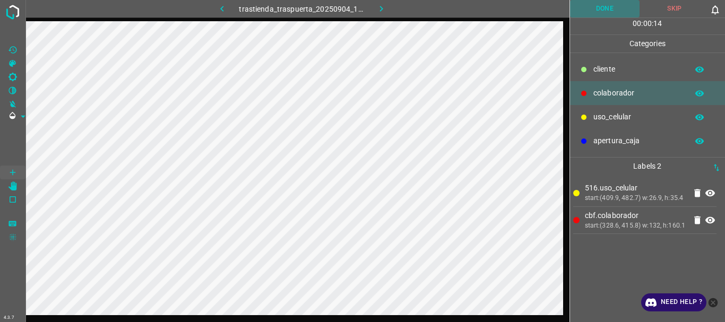
click at [606, 9] on button "Done" at bounding box center [605, 9] width 70 height 18
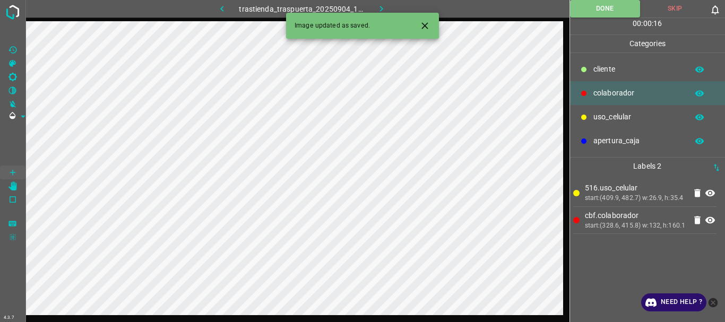
click at [377, 7] on icon "button" at bounding box center [381, 8] width 11 height 11
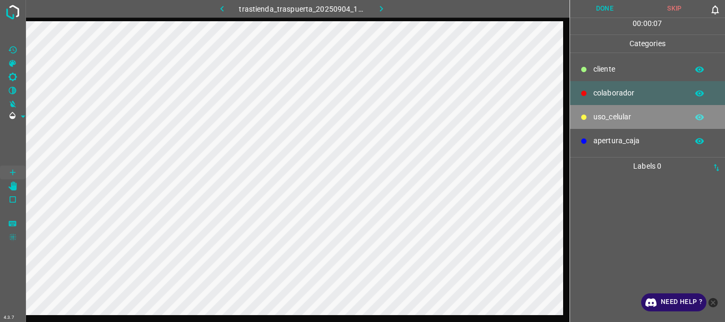
click at [622, 112] on p "uso_celular" at bounding box center [637, 116] width 89 height 11
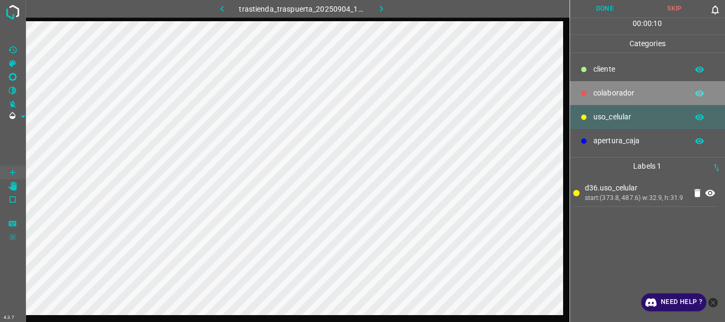
click at [621, 90] on p "colaborador" at bounding box center [637, 93] width 89 height 11
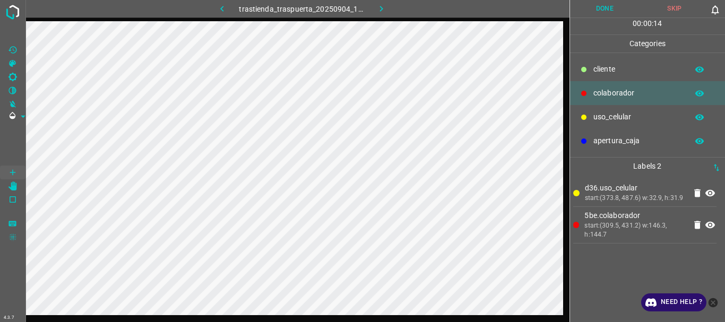
click at [586, 8] on button "Done" at bounding box center [605, 9] width 70 height 18
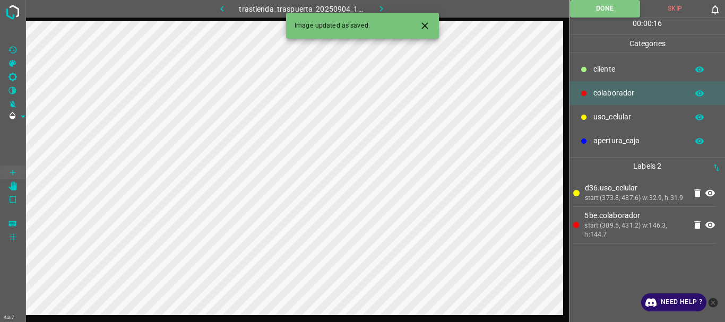
click at [379, 8] on icon "button" at bounding box center [381, 8] width 11 height 11
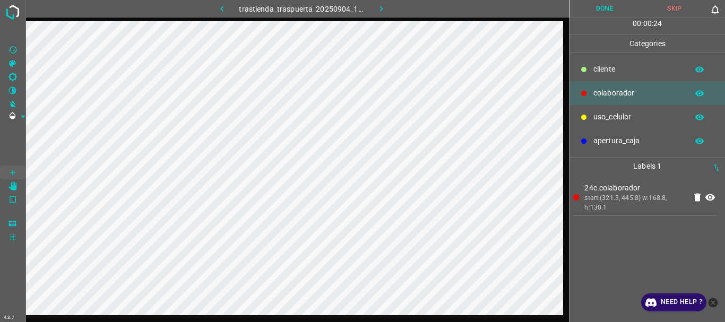
click at [597, 10] on button "Done" at bounding box center [605, 9] width 70 height 18
click at [381, 8] on icon "button" at bounding box center [380, 9] width 3 height 6
click at [585, 13] on button "Done" at bounding box center [605, 9] width 70 height 18
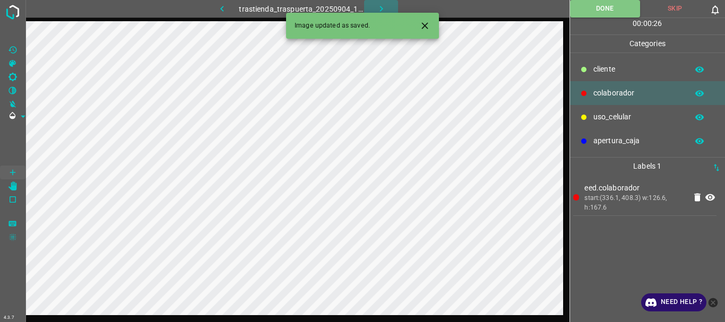
click at [383, 4] on icon "button" at bounding box center [381, 8] width 11 height 11
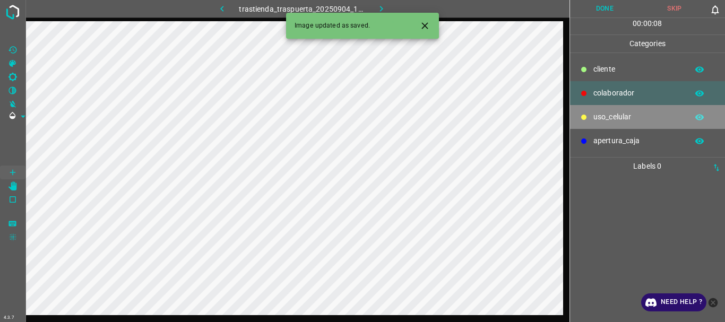
click at [600, 118] on p "uso_celular" at bounding box center [637, 116] width 89 height 11
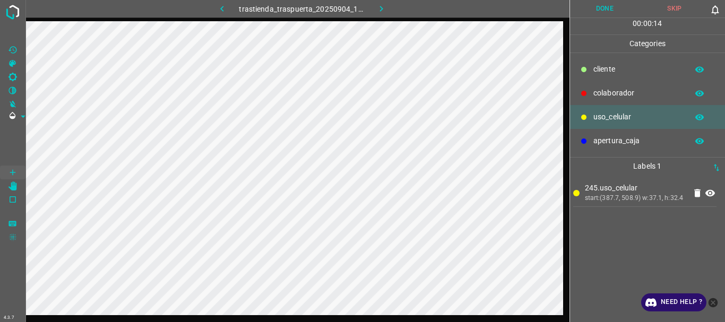
click at [610, 95] on p "colaborador" at bounding box center [637, 93] width 89 height 11
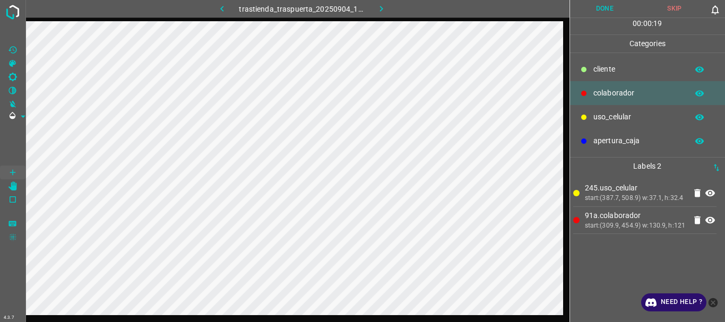
click at [610, 4] on button "Done" at bounding box center [605, 9] width 70 height 18
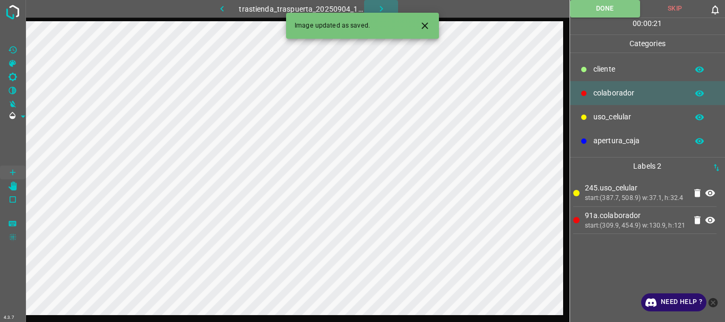
click at [385, 6] on icon "button" at bounding box center [381, 8] width 11 height 11
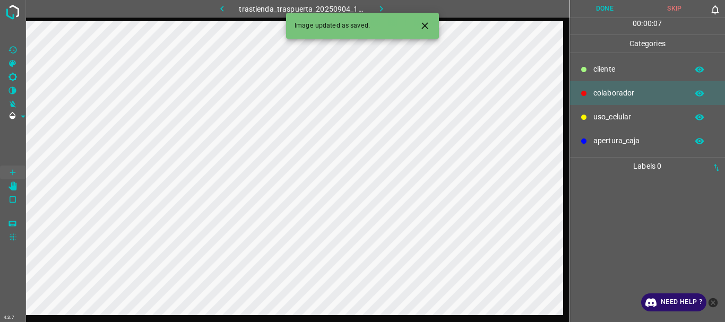
click at [618, 117] on p "uso_celular" at bounding box center [637, 116] width 89 height 11
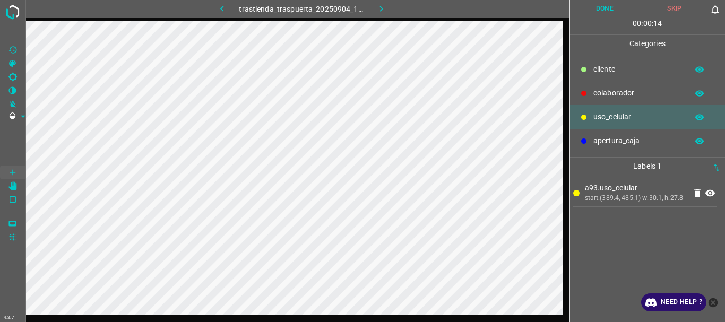
click at [605, 99] on div "colaborador" at bounding box center [647, 93] width 155 height 24
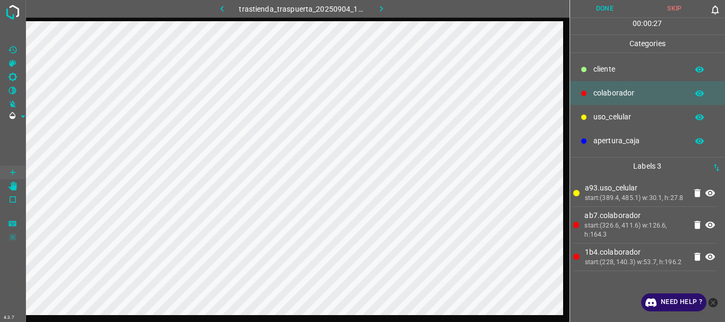
click at [594, 10] on button "Done" at bounding box center [605, 9] width 70 height 18
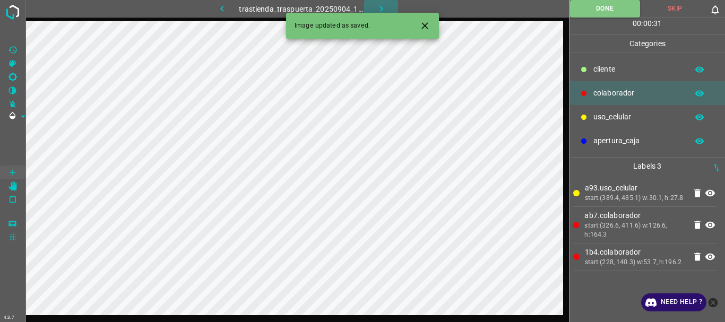
click at [380, 11] on icon "button" at bounding box center [380, 9] width 3 height 6
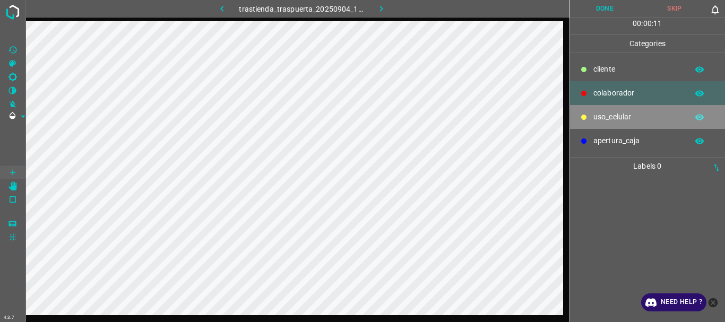
click at [616, 117] on p "uso_celular" at bounding box center [637, 116] width 89 height 11
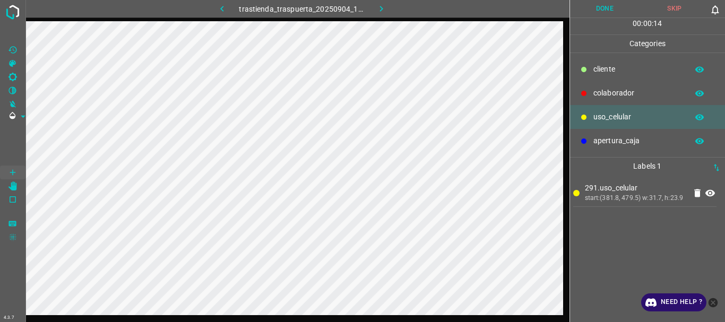
click at [648, 91] on p "colaborador" at bounding box center [637, 93] width 89 height 11
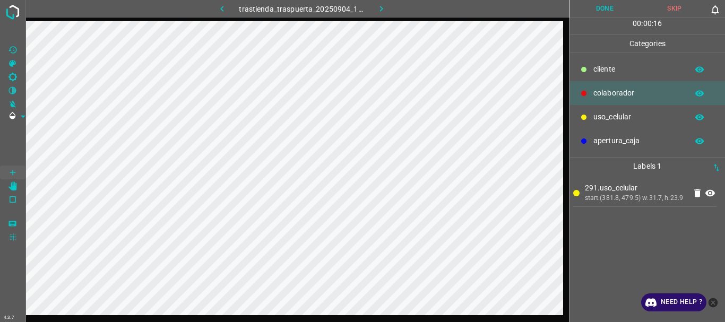
click at [600, 97] on p "colaborador" at bounding box center [637, 93] width 89 height 11
click at [617, 11] on button "Done" at bounding box center [605, 9] width 70 height 18
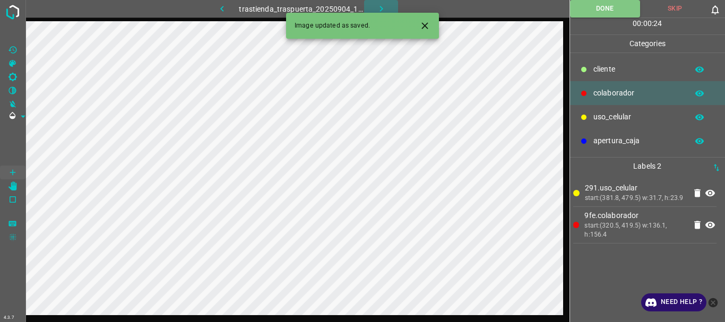
click at [382, 6] on icon "button" at bounding box center [381, 8] width 11 height 11
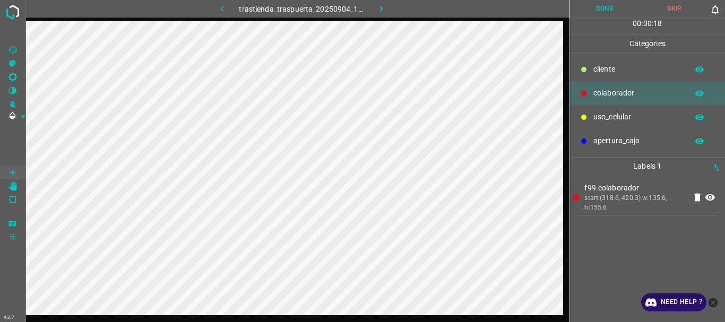
click at [608, 3] on button "Done" at bounding box center [605, 9] width 70 height 18
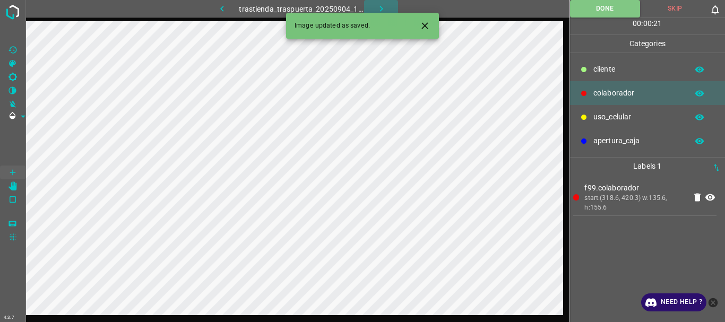
click at [380, 5] on icon "button" at bounding box center [381, 8] width 11 height 11
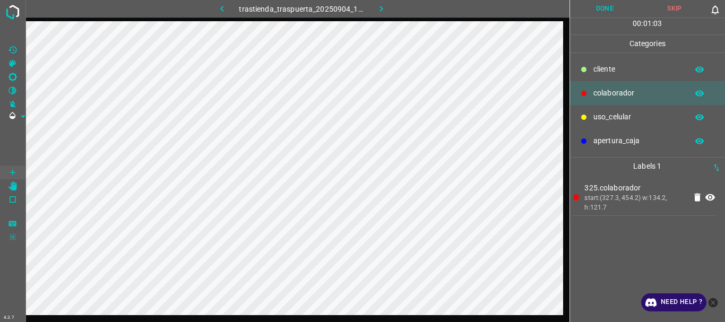
click at [609, 7] on button "Done" at bounding box center [605, 9] width 70 height 18
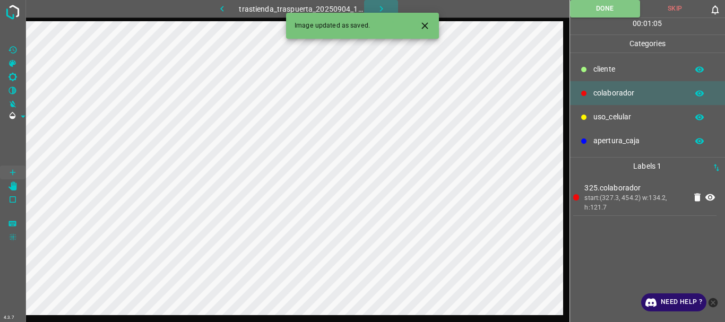
click at [376, 4] on icon "button" at bounding box center [381, 8] width 11 height 11
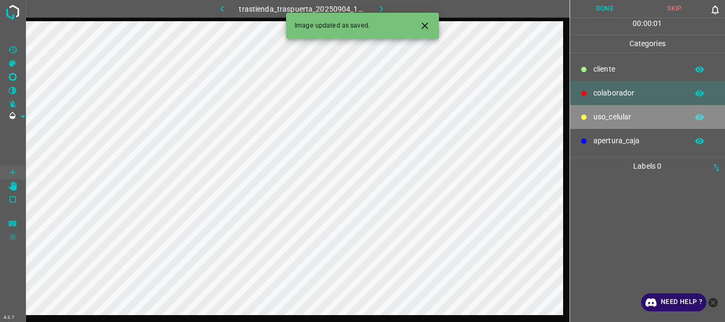
click at [594, 120] on p "uso_celular" at bounding box center [637, 116] width 89 height 11
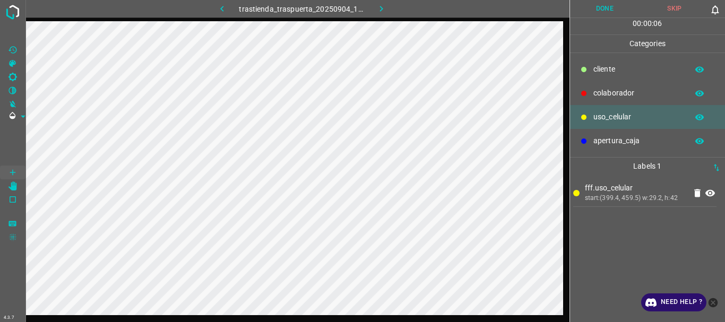
click at [625, 93] on p "colaborador" at bounding box center [637, 93] width 89 height 11
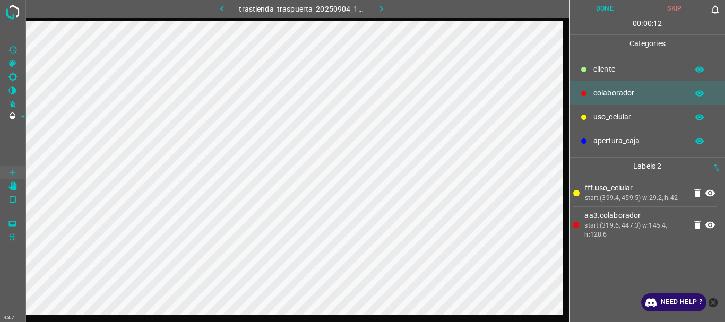
click at [597, 15] on button "Done" at bounding box center [605, 9] width 70 height 18
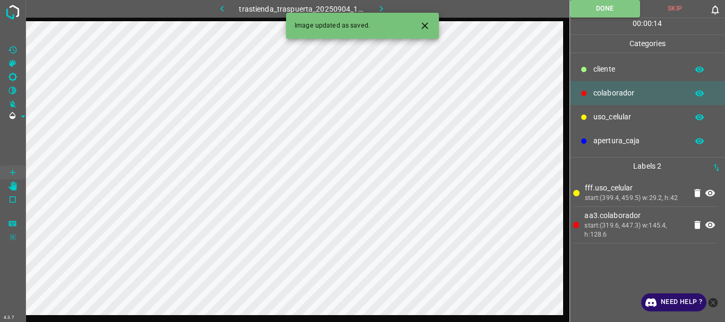
click at [380, 8] on icon "button" at bounding box center [381, 8] width 11 height 11
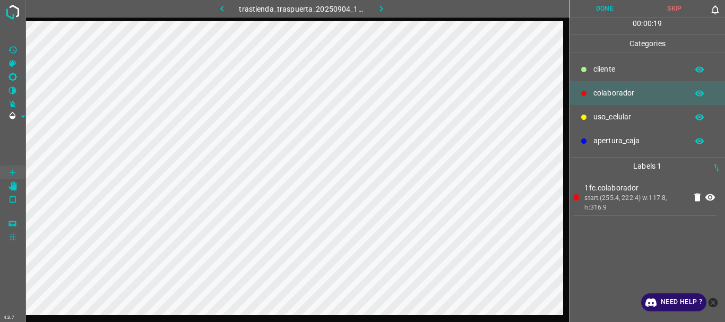
click at [597, 122] on p "uso_celular" at bounding box center [637, 116] width 89 height 11
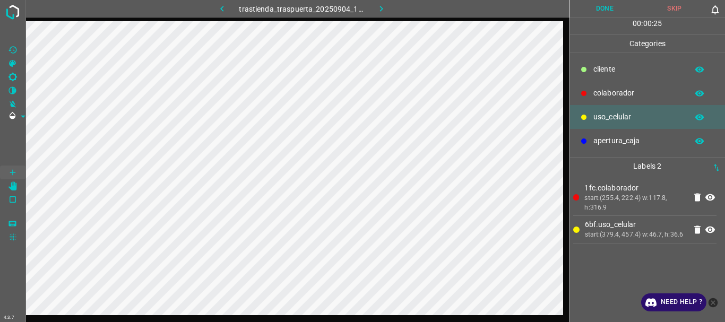
click at [593, 93] on p "colaborador" at bounding box center [637, 93] width 89 height 11
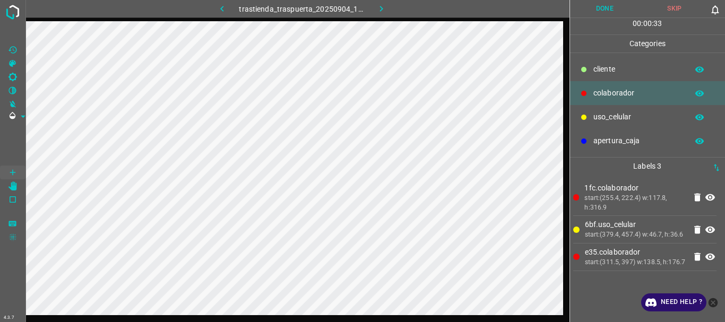
drag, startPoint x: 594, startPoint y: 13, endPoint x: 583, endPoint y: 27, distance: 18.5
click at [594, 14] on button "Done" at bounding box center [605, 9] width 70 height 18
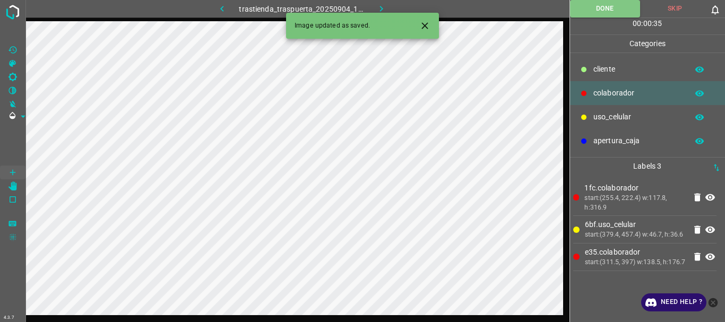
click at [380, 8] on icon "button" at bounding box center [381, 8] width 11 height 11
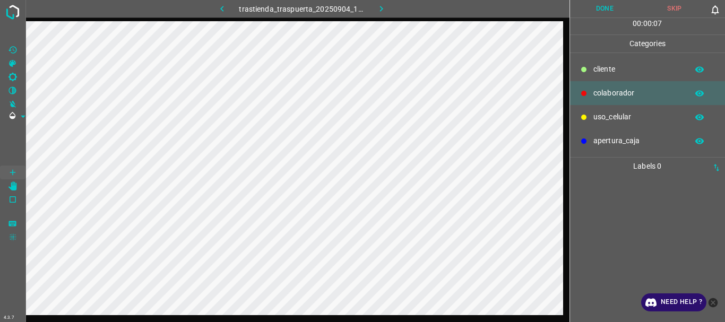
click at [610, 120] on p "uso_celular" at bounding box center [637, 116] width 89 height 11
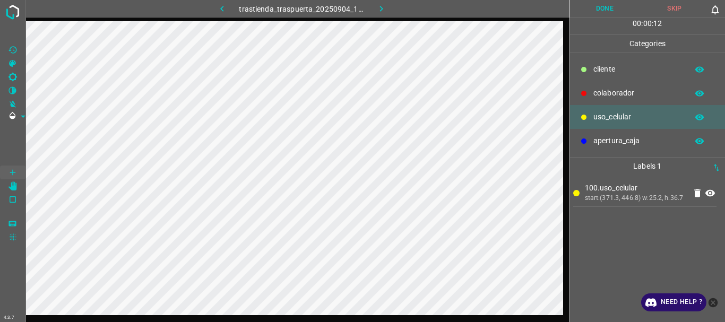
click at [621, 90] on p "colaborador" at bounding box center [637, 93] width 89 height 11
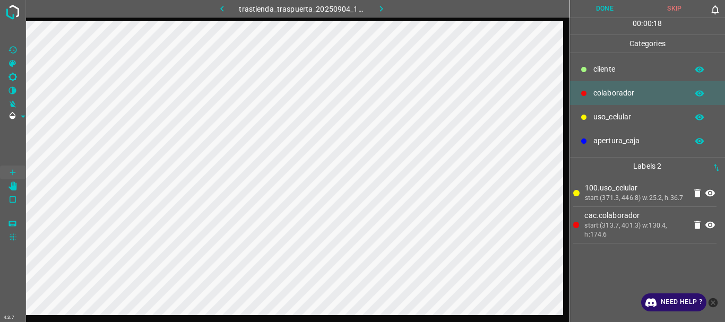
click at [608, 4] on button "Done" at bounding box center [605, 9] width 70 height 18
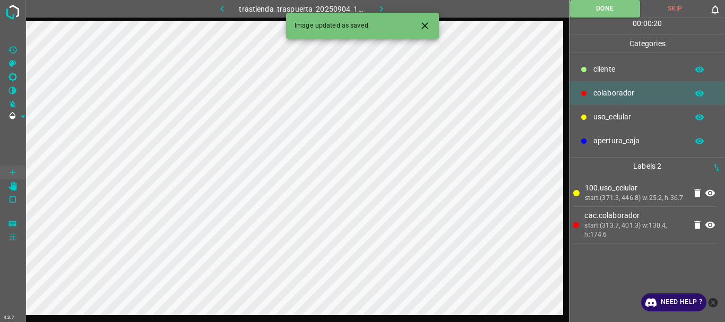
click at [381, 8] on icon "button" at bounding box center [380, 9] width 3 height 6
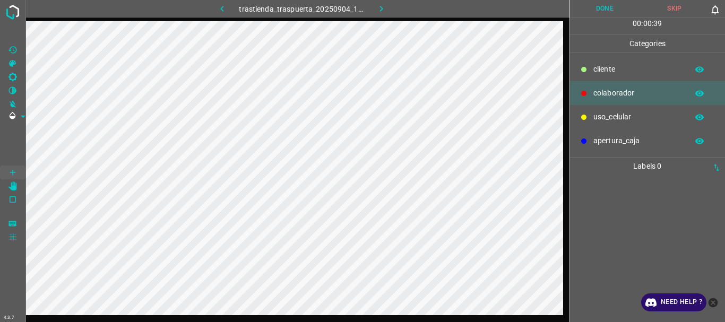
click at [613, 115] on p "uso_celular" at bounding box center [637, 116] width 89 height 11
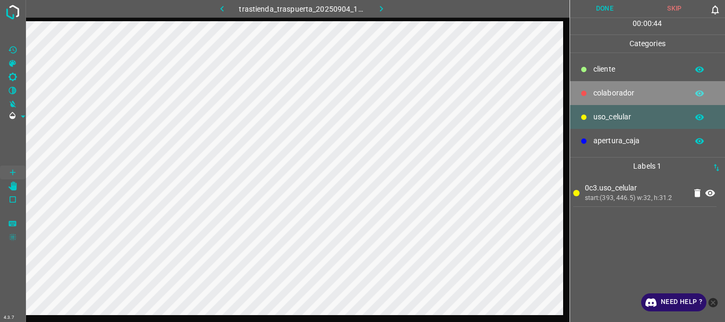
click at [604, 88] on p "colaborador" at bounding box center [637, 93] width 89 height 11
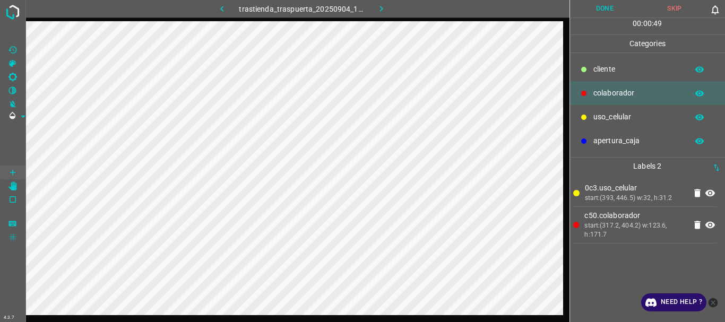
click at [591, 12] on button "Done" at bounding box center [605, 9] width 70 height 18
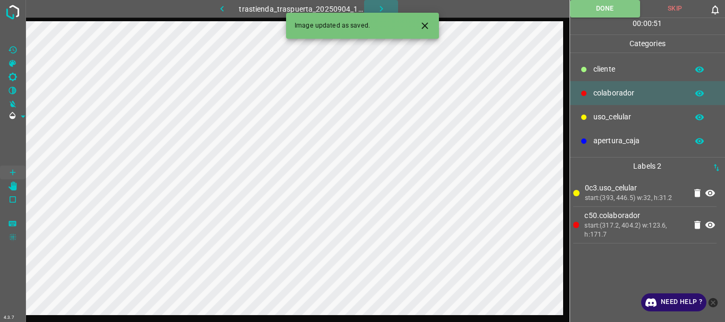
click at [378, 5] on icon "button" at bounding box center [381, 8] width 11 height 11
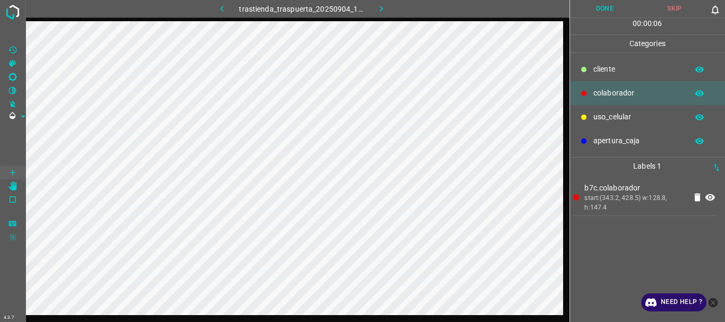
click at [608, 5] on button "Done" at bounding box center [605, 9] width 70 height 18
click at [383, 9] on icon "button" at bounding box center [381, 8] width 11 height 11
click at [598, 116] on p "uso_celular" at bounding box center [637, 116] width 89 height 11
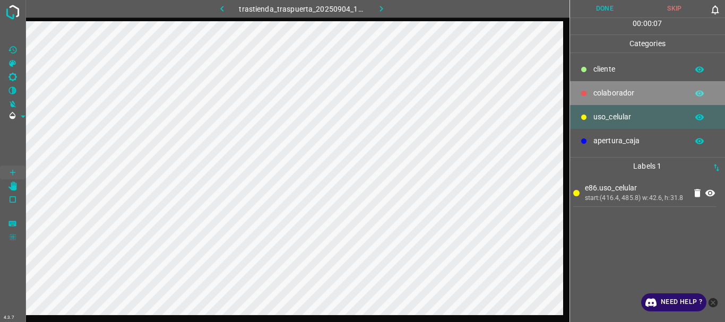
click at [614, 94] on p "colaborador" at bounding box center [637, 93] width 89 height 11
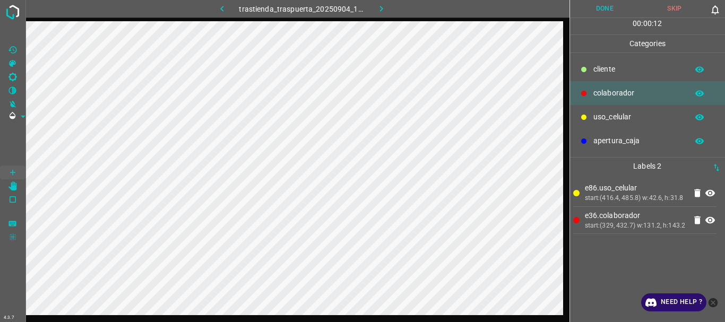
click at [596, 11] on button "Done" at bounding box center [605, 9] width 70 height 18
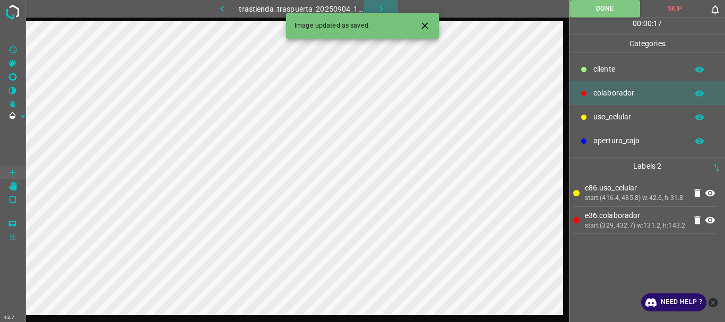
click at [377, 9] on icon "button" at bounding box center [381, 8] width 11 height 11
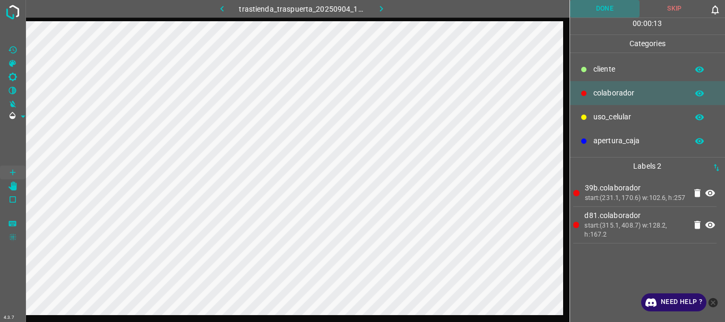
click at [599, 11] on button "Done" at bounding box center [605, 9] width 70 height 18
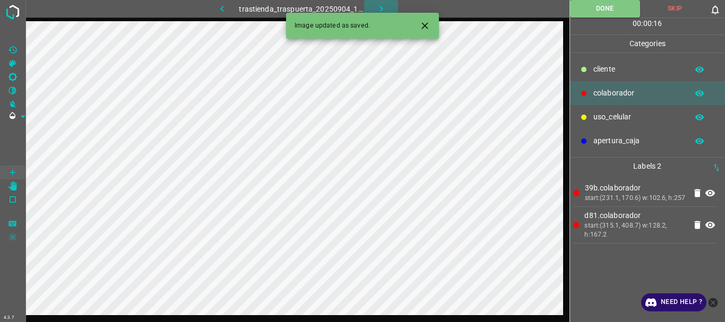
click at [377, 7] on icon "button" at bounding box center [381, 8] width 11 height 11
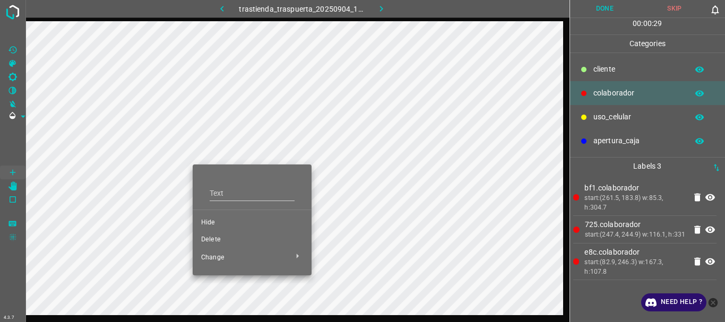
click at [227, 239] on span "Delete" at bounding box center [252, 240] width 102 height 10
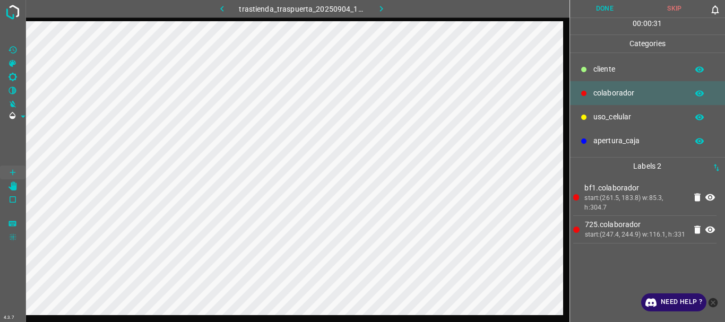
click at [591, 10] on button "Done" at bounding box center [605, 9] width 70 height 18
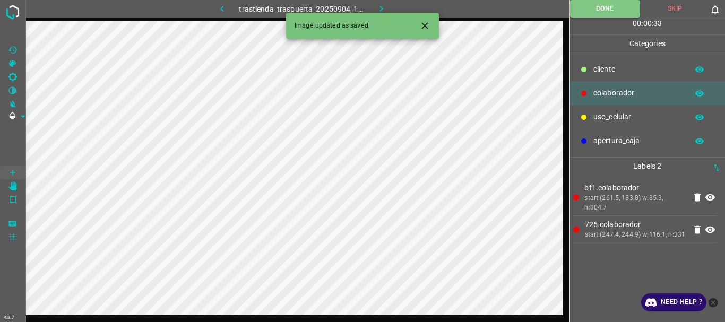
click at [383, 8] on icon "button" at bounding box center [381, 8] width 11 height 11
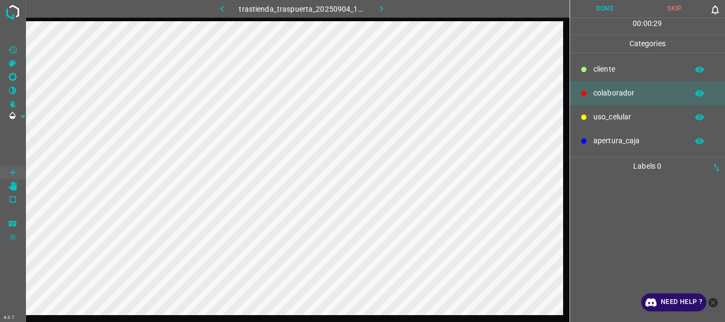
click at [596, 118] on p "uso_celular" at bounding box center [637, 116] width 89 height 11
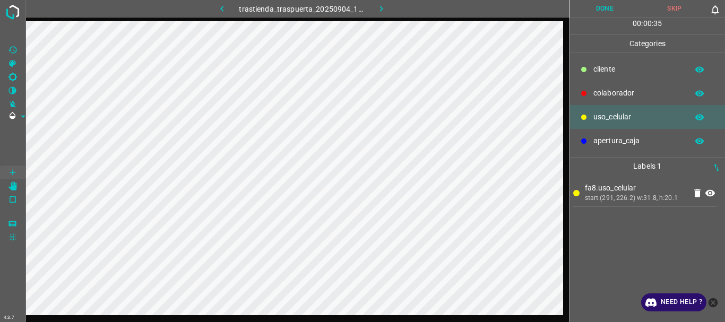
click at [587, 91] on div at bounding box center [583, 93] width 11 height 11
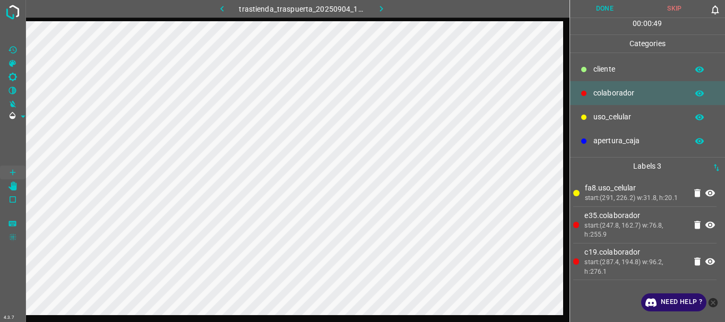
click at [583, 12] on button "Done" at bounding box center [605, 9] width 70 height 18
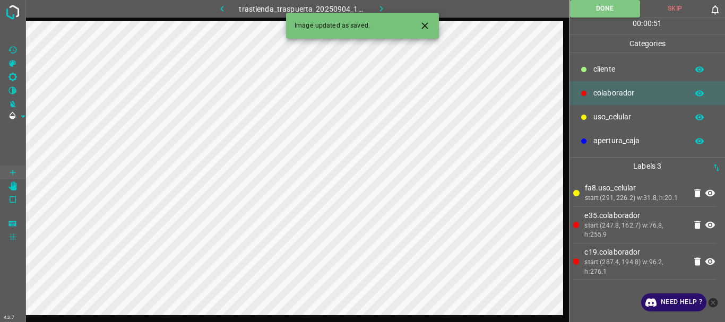
click at [387, 10] on button "button" at bounding box center [381, 9] width 34 height 18
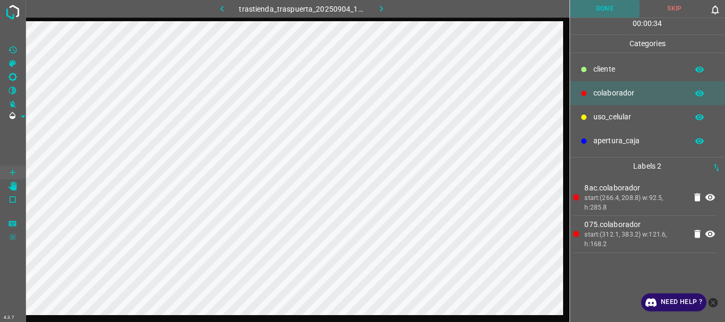
click at [585, 12] on button "Done" at bounding box center [605, 9] width 70 height 18
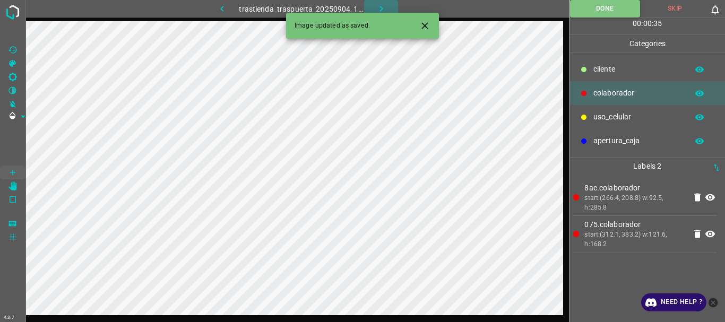
click at [378, 5] on icon "button" at bounding box center [381, 8] width 11 height 11
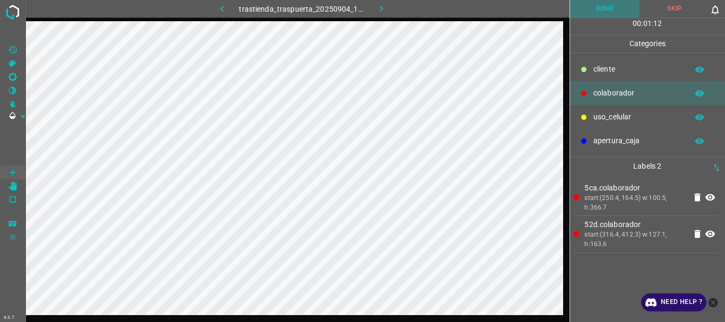
click at [590, 7] on button "Done" at bounding box center [605, 9] width 70 height 18
click at [385, 5] on icon "button" at bounding box center [381, 8] width 11 height 11
click at [595, 3] on button "Done" at bounding box center [605, 9] width 70 height 18
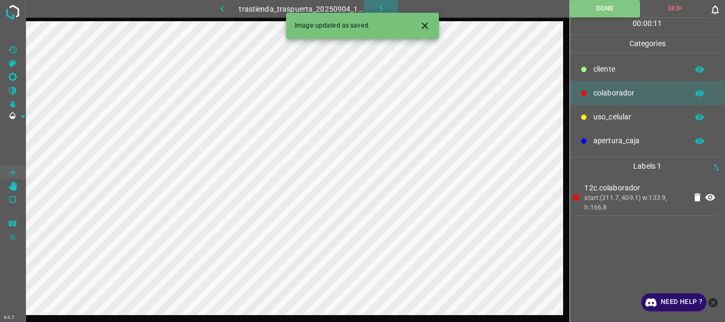
click at [377, 6] on icon "button" at bounding box center [381, 8] width 11 height 11
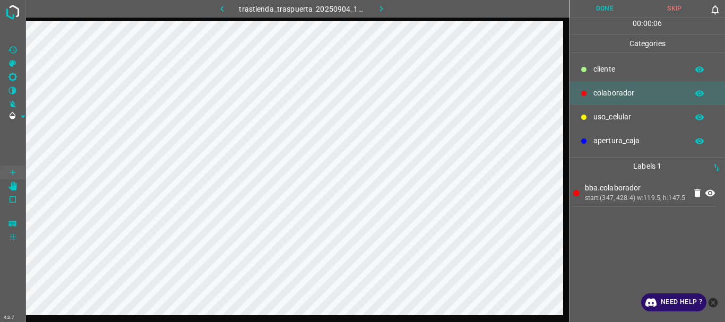
click at [596, 13] on button "Done" at bounding box center [605, 9] width 70 height 18
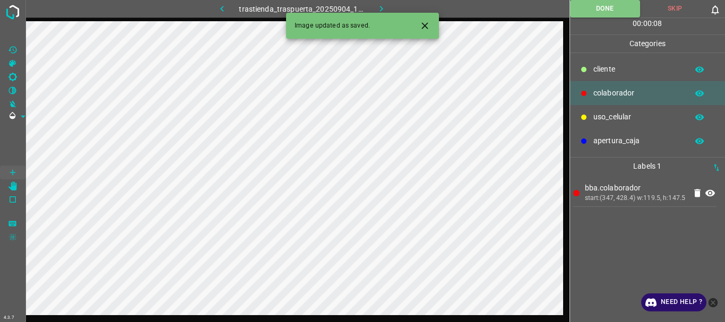
click at [384, 9] on icon "button" at bounding box center [381, 8] width 11 height 11
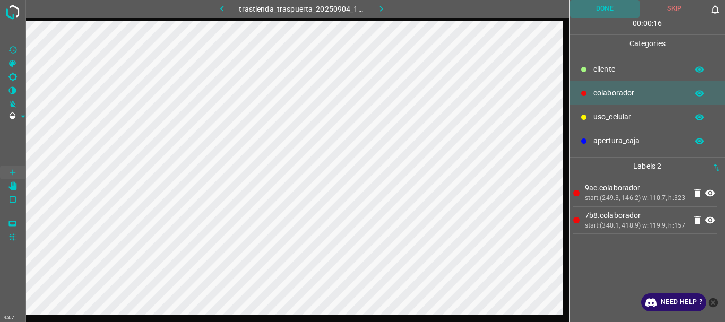
click at [598, 13] on button "Done" at bounding box center [605, 9] width 70 height 18
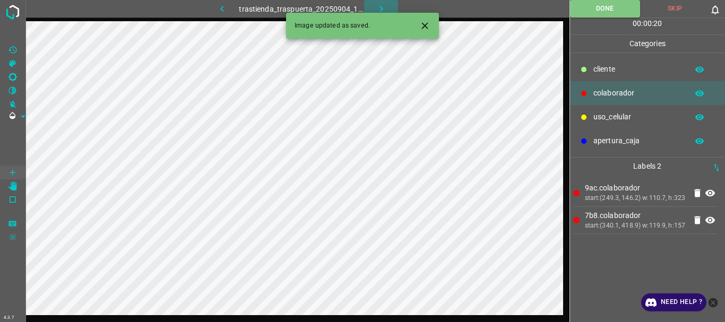
click at [386, 3] on button "button" at bounding box center [381, 9] width 34 height 18
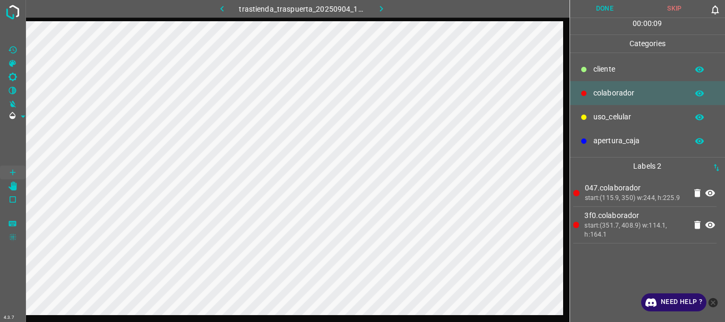
click at [600, 10] on button "Done" at bounding box center [605, 9] width 70 height 18
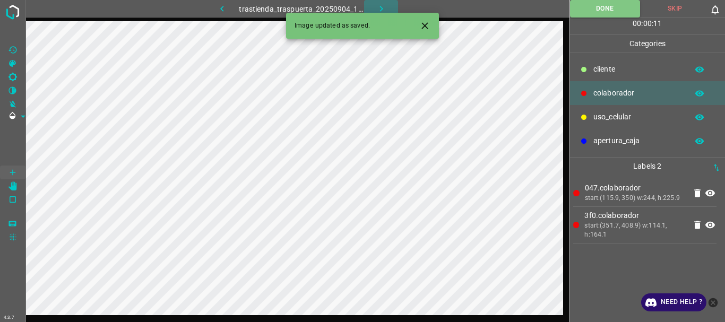
click at [386, 8] on icon "button" at bounding box center [381, 8] width 11 height 11
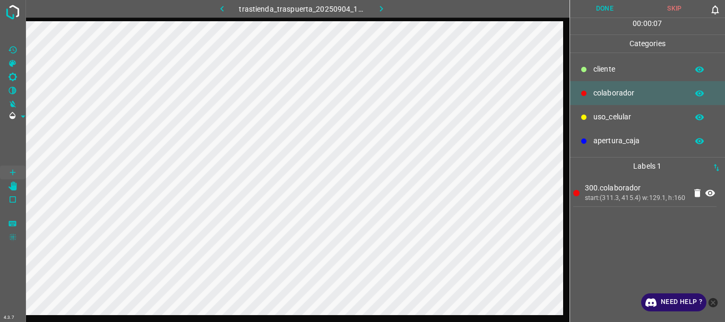
click at [596, 5] on button "Done" at bounding box center [605, 9] width 70 height 18
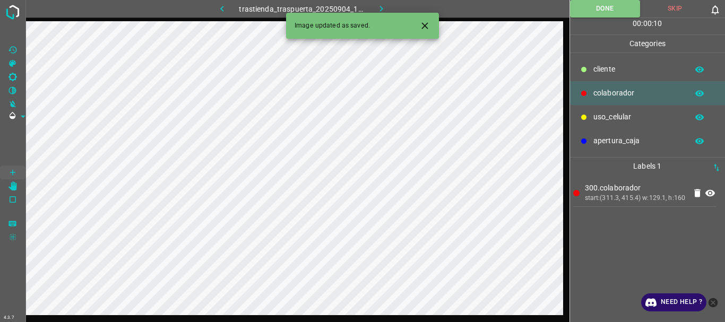
click at [380, 10] on icon "button" at bounding box center [381, 8] width 11 height 11
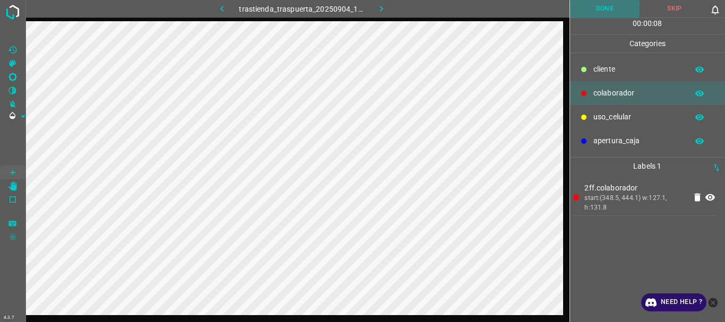
click at [595, 15] on button "Done" at bounding box center [605, 9] width 70 height 18
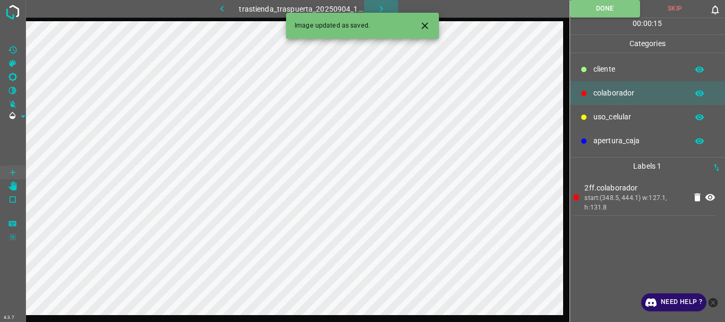
click at [377, 6] on icon "button" at bounding box center [381, 8] width 11 height 11
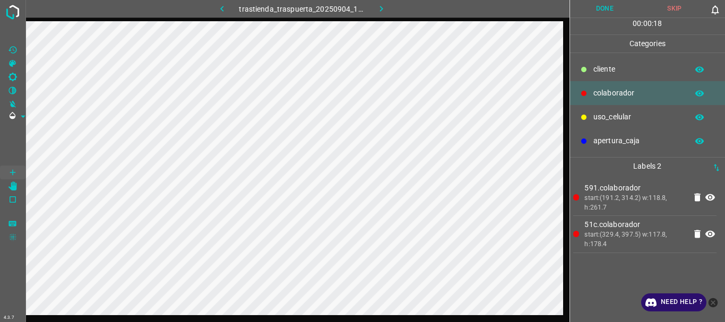
click at [609, 69] on p "cliente" at bounding box center [637, 69] width 89 height 11
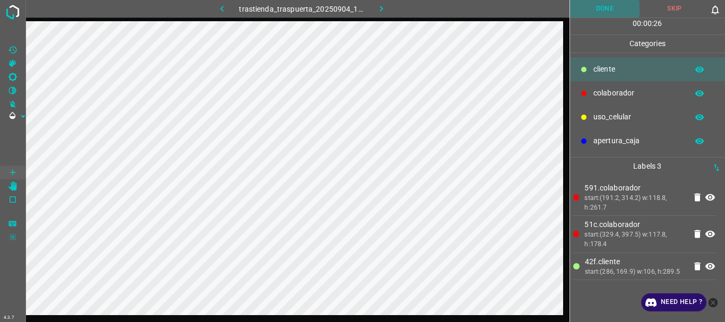
click at [596, 5] on button "Done" at bounding box center [605, 9] width 70 height 18
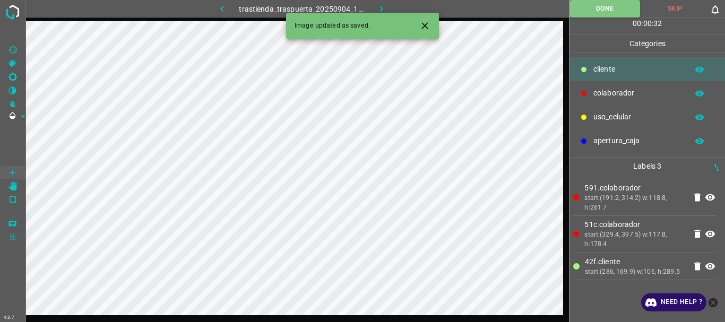
click at [378, 5] on icon "button" at bounding box center [381, 8] width 11 height 11
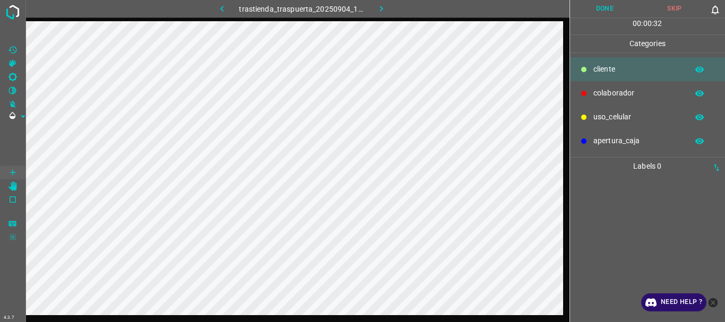
click at [602, 93] on p "colaborador" at bounding box center [637, 93] width 89 height 11
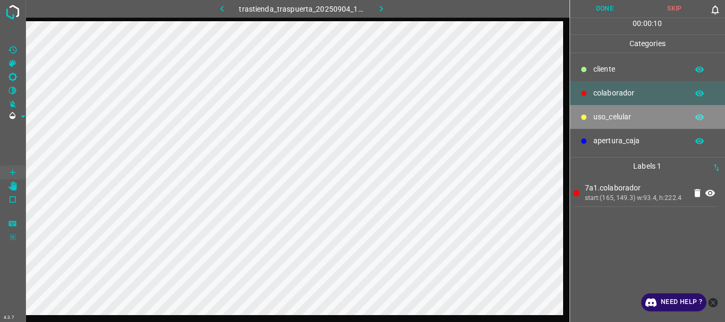
click at [588, 118] on div at bounding box center [583, 117] width 11 height 11
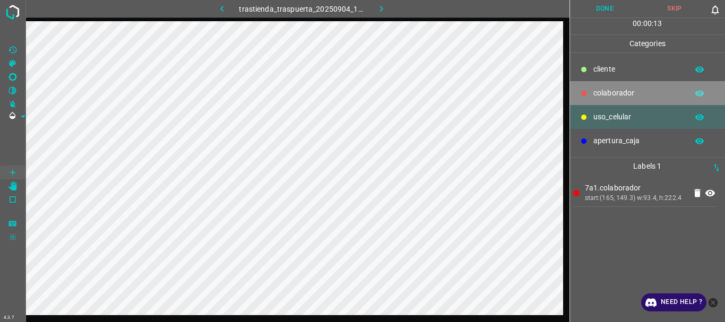
click at [610, 88] on p "colaborador" at bounding box center [637, 93] width 89 height 11
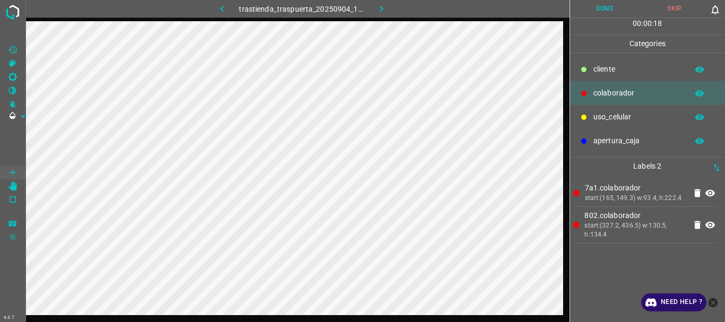
click at [604, 61] on div "cliente" at bounding box center [647, 69] width 155 height 24
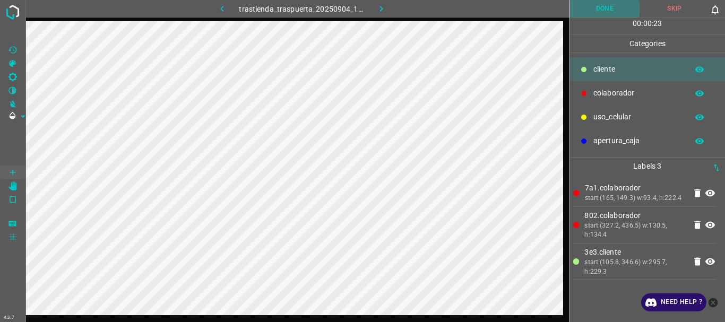
click at [596, 14] on button "Done" at bounding box center [605, 9] width 70 height 18
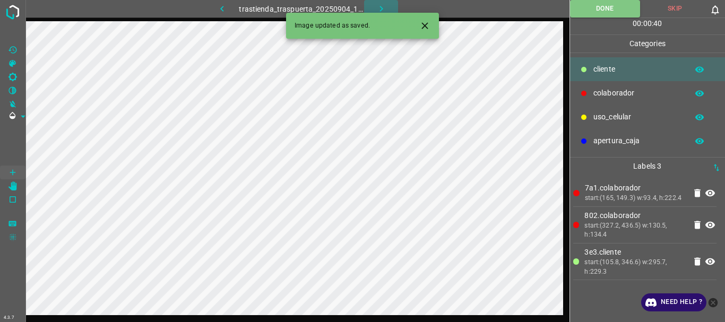
click at [378, 6] on icon "button" at bounding box center [381, 8] width 11 height 11
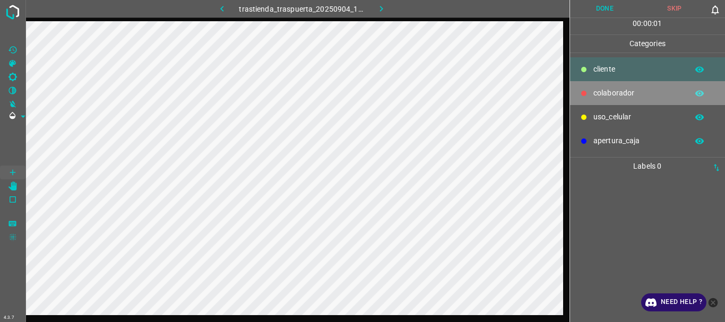
click at [592, 90] on div "colaborador" at bounding box center [647, 93] width 155 height 24
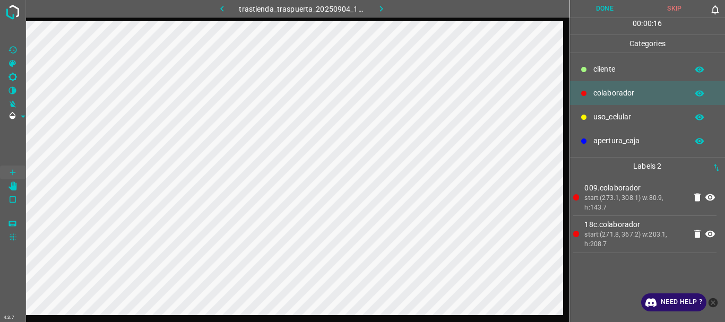
click at [608, 10] on button "Done" at bounding box center [605, 9] width 70 height 18
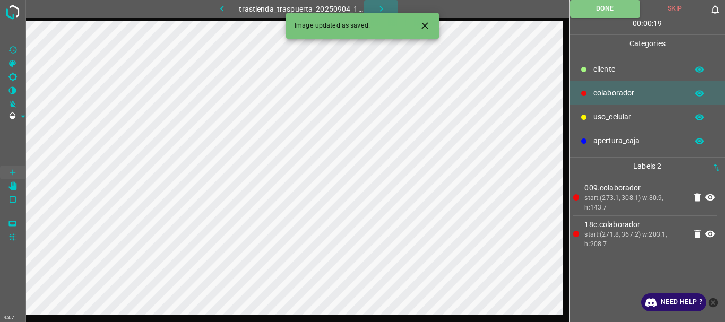
click at [383, 10] on icon "button" at bounding box center [381, 8] width 11 height 11
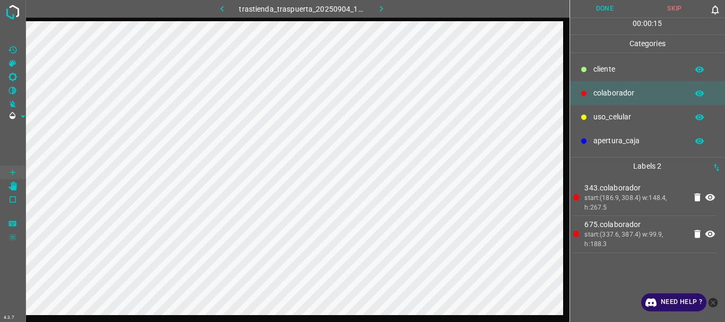
click at [587, 11] on button "Done" at bounding box center [605, 9] width 70 height 18
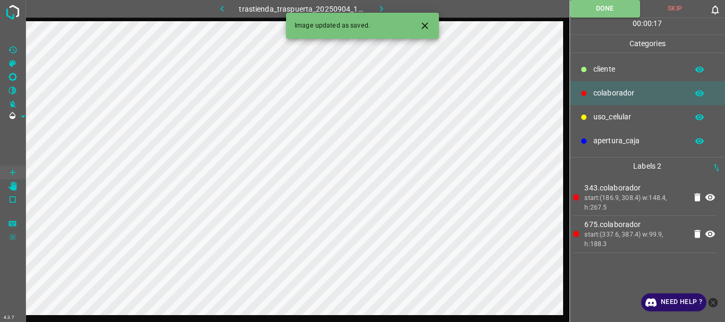
click at [382, 4] on icon "button" at bounding box center [381, 8] width 11 height 11
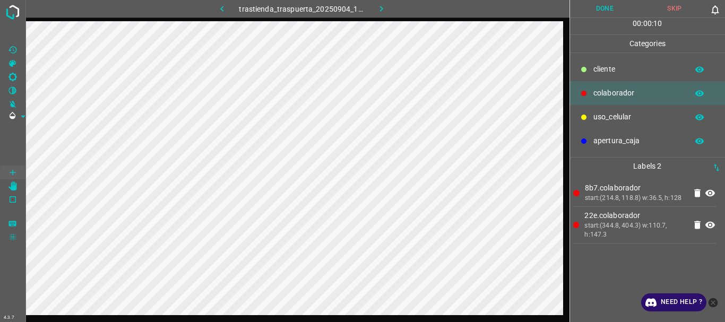
click at [386, 7] on icon "button" at bounding box center [381, 8] width 11 height 11
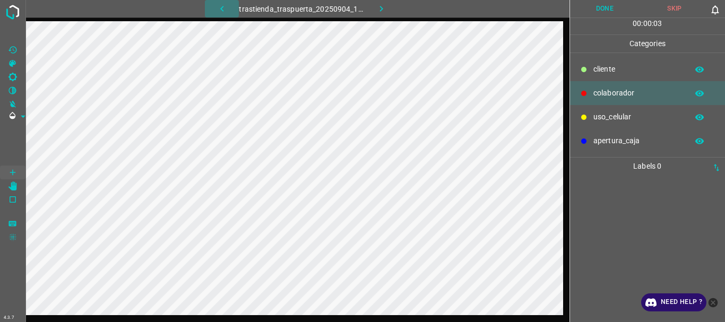
click at [230, 7] on button "button" at bounding box center [222, 9] width 34 height 18
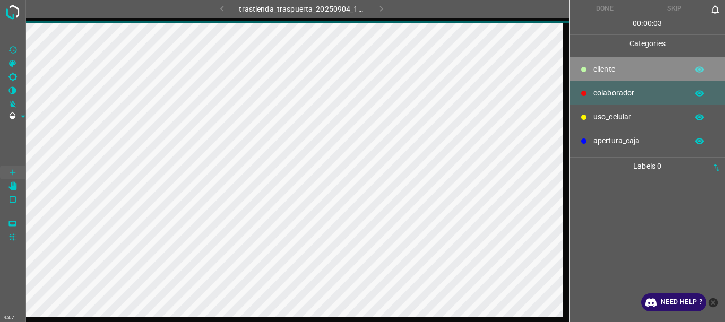
click at [597, 68] on p "cliente" at bounding box center [637, 69] width 89 height 11
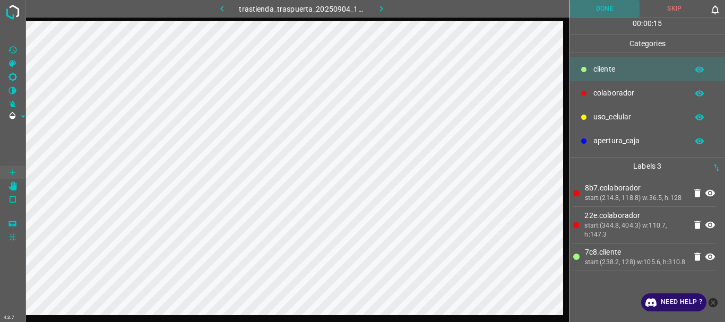
click at [596, 14] on button "Done" at bounding box center [605, 9] width 70 height 18
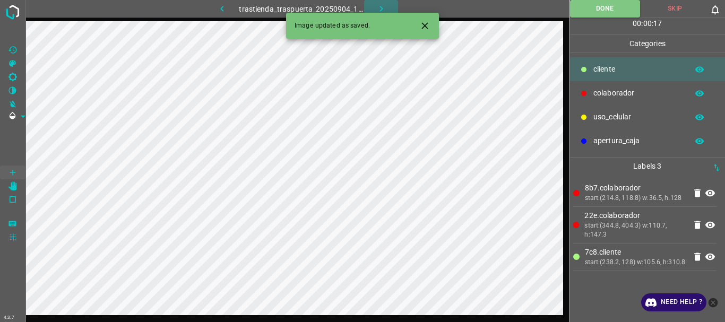
click at [383, 8] on icon "button" at bounding box center [381, 8] width 11 height 11
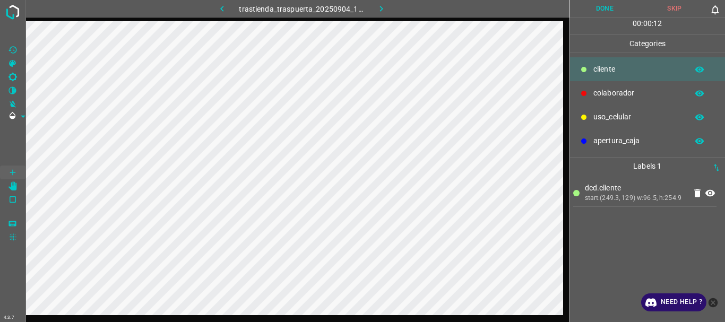
click at [616, 89] on p "colaborador" at bounding box center [637, 93] width 89 height 11
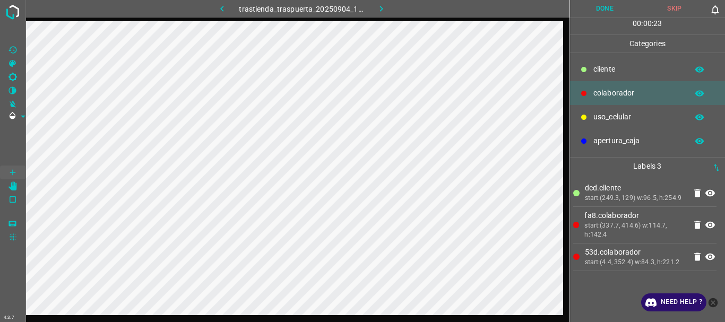
click at [583, 10] on button "Done" at bounding box center [605, 9] width 70 height 18
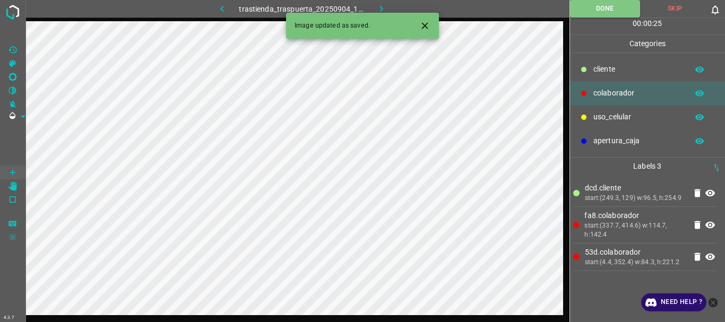
click at [379, 6] on icon "button" at bounding box center [381, 8] width 11 height 11
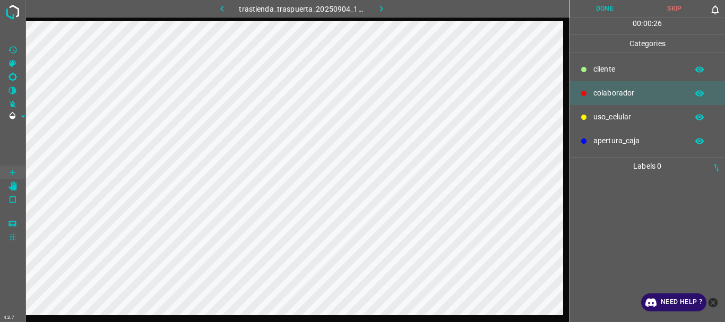
click at [597, 76] on div "cliente" at bounding box center [647, 69] width 155 height 24
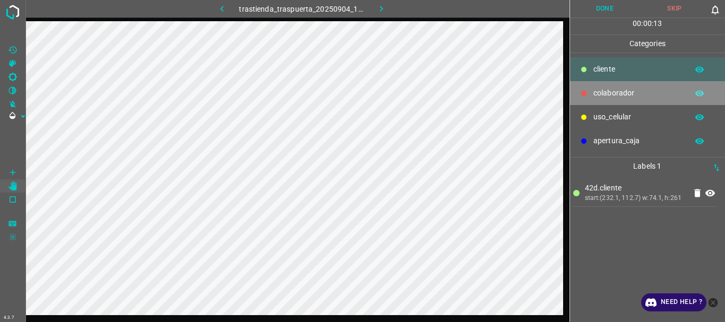
click at [605, 96] on p "colaborador" at bounding box center [637, 93] width 89 height 11
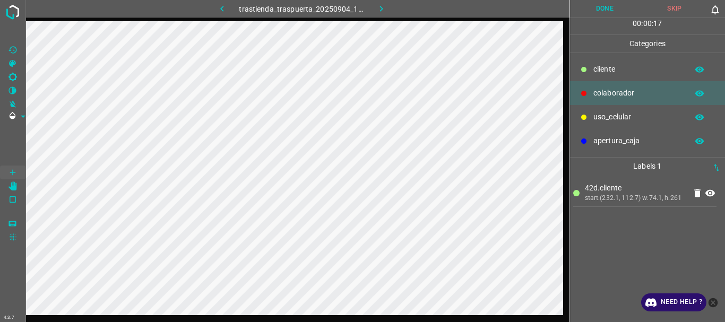
click at [342, 317] on div at bounding box center [297, 182] width 544 height 322
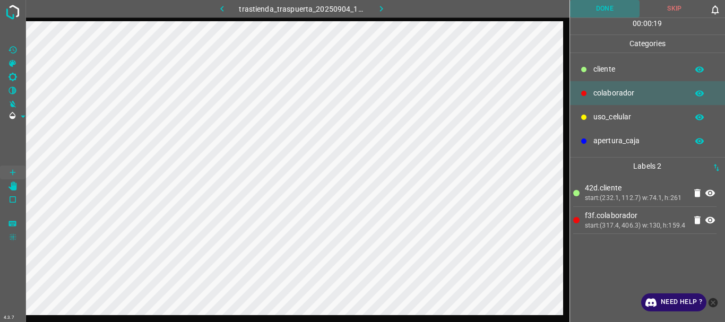
click at [598, 18] on button "Done" at bounding box center [605, 9] width 70 height 18
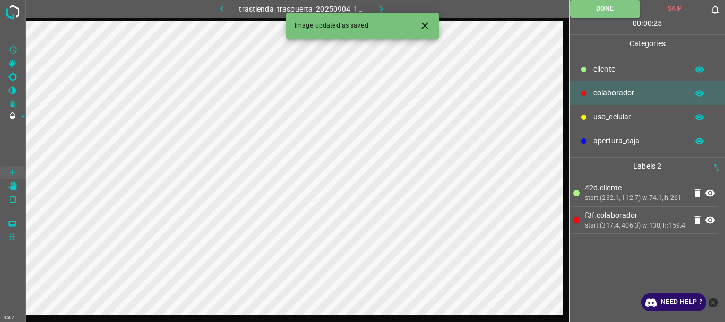
click at [381, 2] on button "button" at bounding box center [381, 9] width 34 height 18
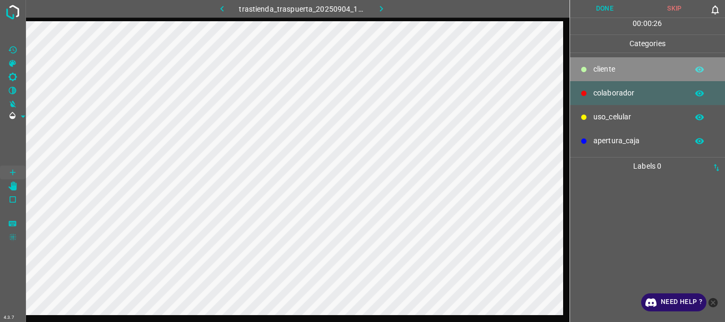
click at [612, 79] on div "cliente" at bounding box center [647, 69] width 155 height 24
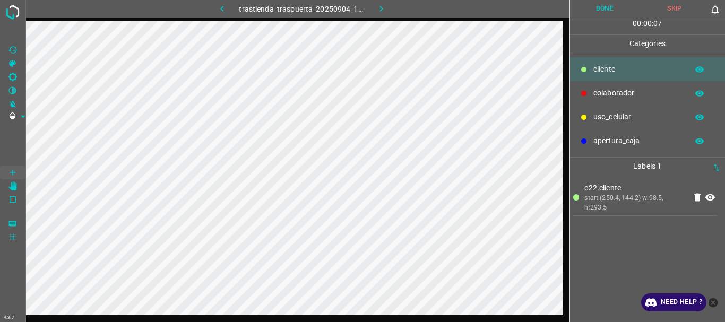
click at [595, 88] on p "colaborador" at bounding box center [637, 93] width 89 height 11
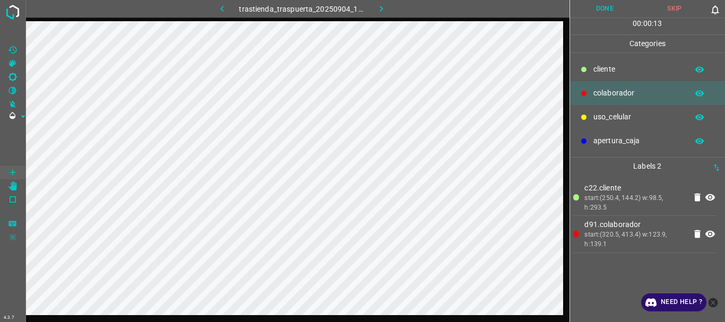
click at [600, 10] on button "Done" at bounding box center [605, 9] width 70 height 18
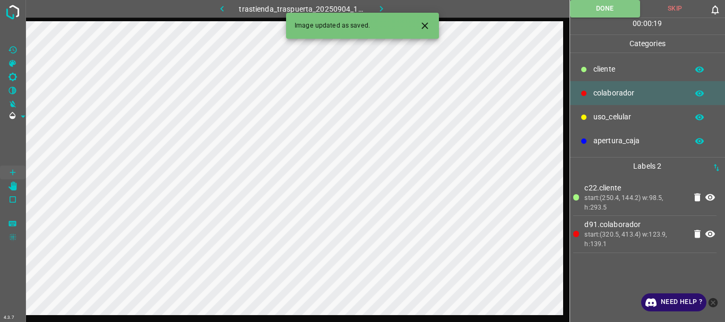
click at [386, 7] on icon "button" at bounding box center [381, 8] width 11 height 11
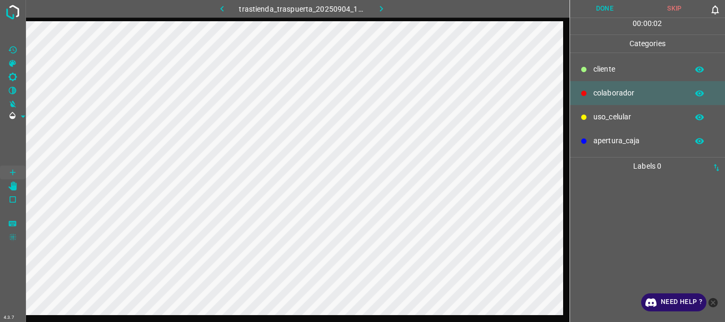
click at [594, 74] on p "cliente" at bounding box center [637, 69] width 89 height 11
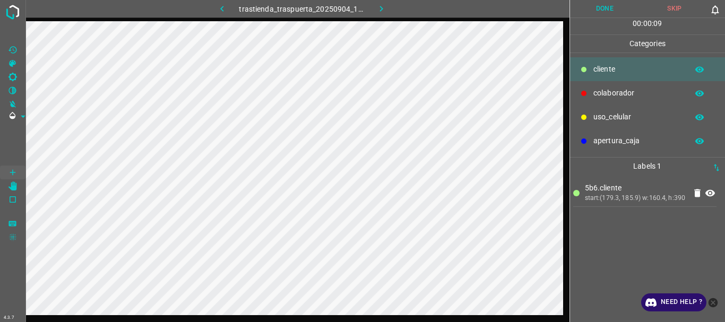
click at [591, 119] on div "uso_celular" at bounding box center [647, 117] width 155 height 24
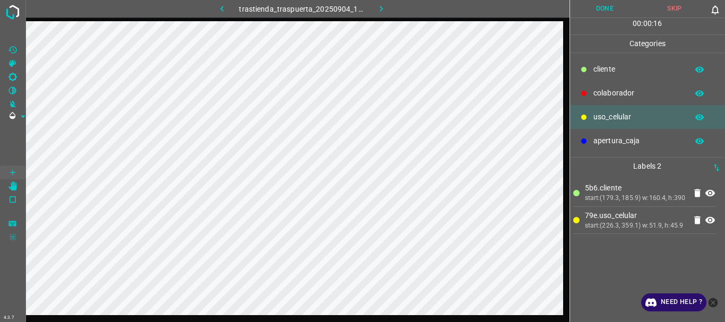
click at [591, 96] on div "colaborador" at bounding box center [647, 93] width 155 height 24
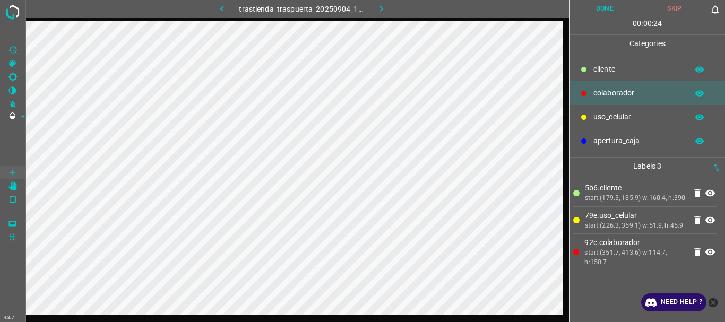
click at [594, 10] on button "Done" at bounding box center [605, 9] width 70 height 18
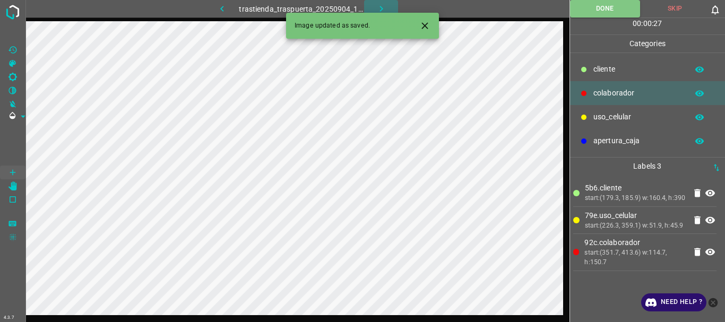
click at [385, 11] on icon "button" at bounding box center [381, 8] width 11 height 11
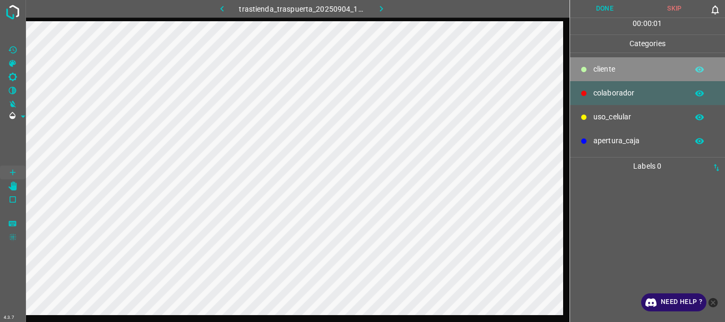
click at [588, 70] on div at bounding box center [583, 69] width 11 height 11
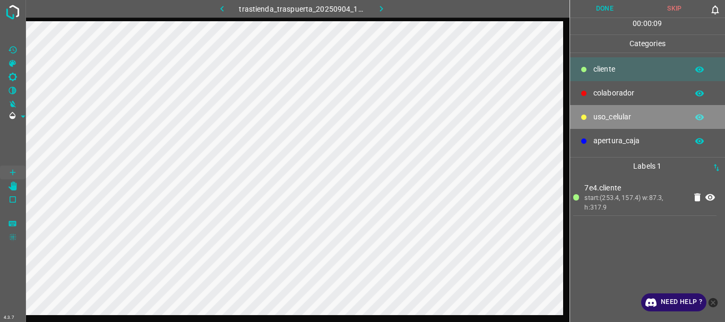
click at [596, 126] on div "uso_celular" at bounding box center [647, 117] width 155 height 24
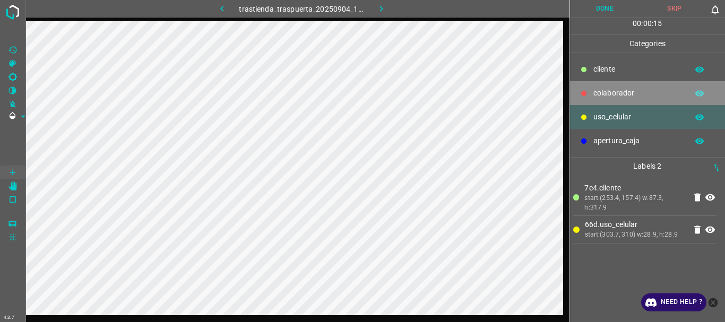
click at [624, 96] on p "colaborador" at bounding box center [637, 93] width 89 height 11
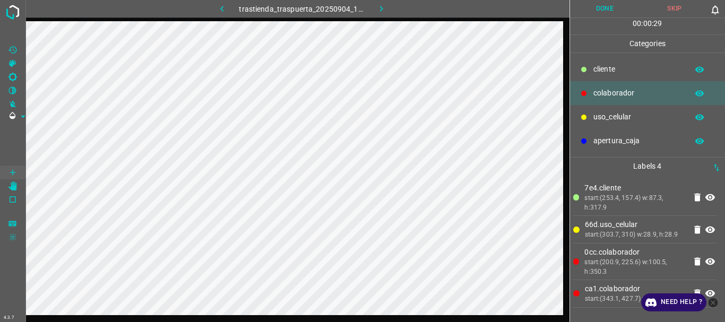
click at [587, 11] on button "Done" at bounding box center [605, 9] width 70 height 18
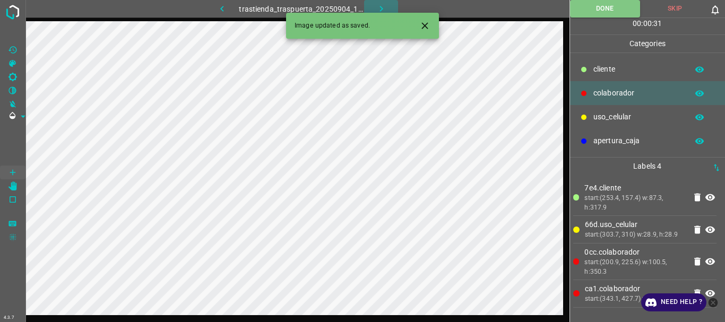
click at [379, 5] on icon "button" at bounding box center [381, 8] width 11 height 11
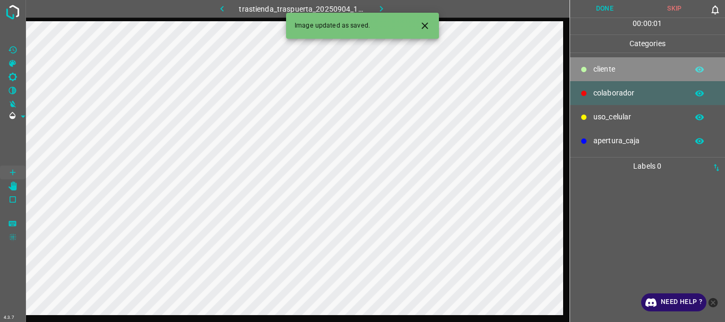
click at [587, 66] on div at bounding box center [583, 69] width 11 height 11
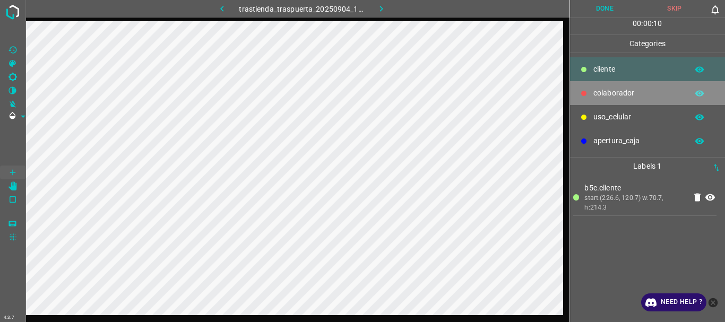
click at [628, 93] on p "colaborador" at bounding box center [637, 93] width 89 height 11
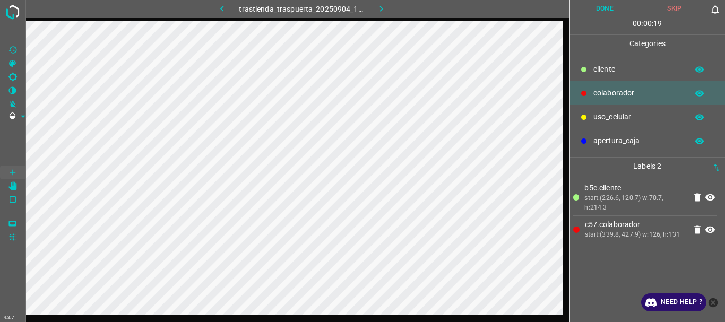
click at [612, 15] on button "Done" at bounding box center [605, 9] width 70 height 18
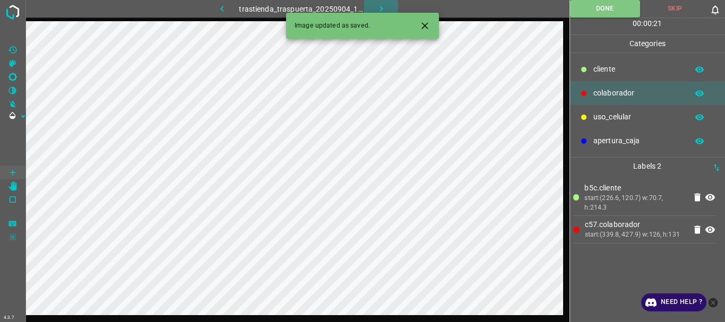
click at [372, 10] on button "button" at bounding box center [381, 9] width 34 height 18
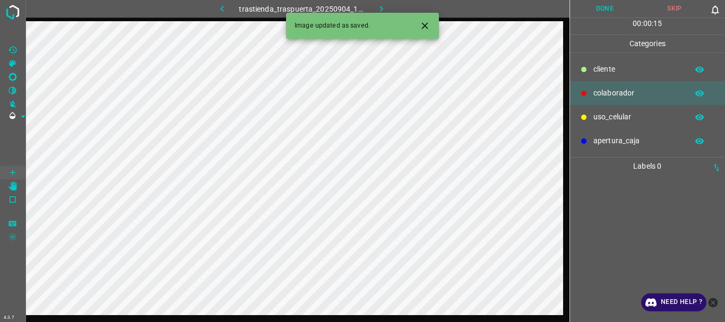
click at [598, 64] on p "cliente" at bounding box center [637, 69] width 89 height 11
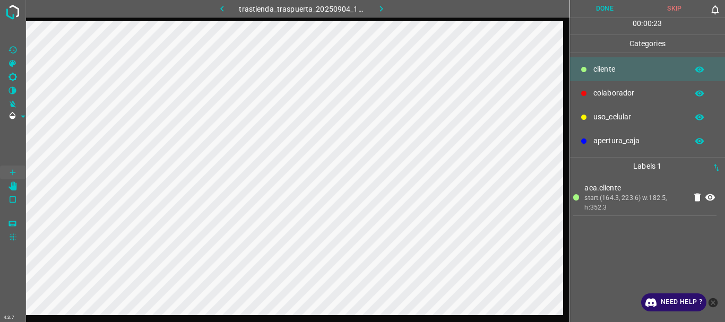
click at [628, 93] on p "colaborador" at bounding box center [637, 93] width 89 height 11
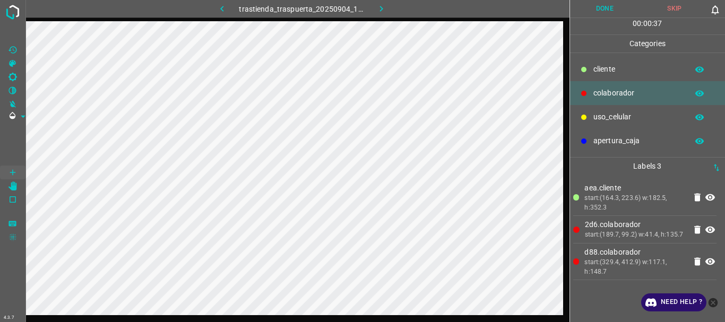
click at [597, 8] on button "Done" at bounding box center [605, 9] width 70 height 18
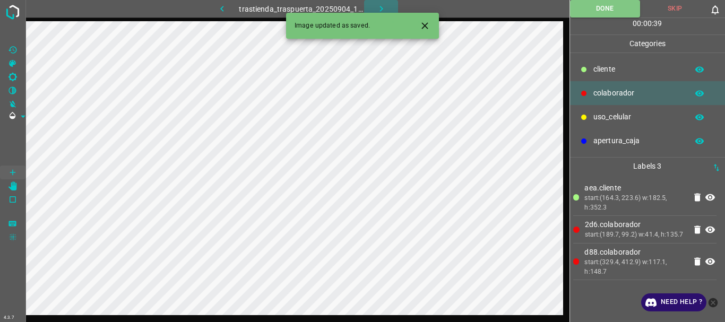
click at [388, 12] on button "button" at bounding box center [381, 9] width 34 height 18
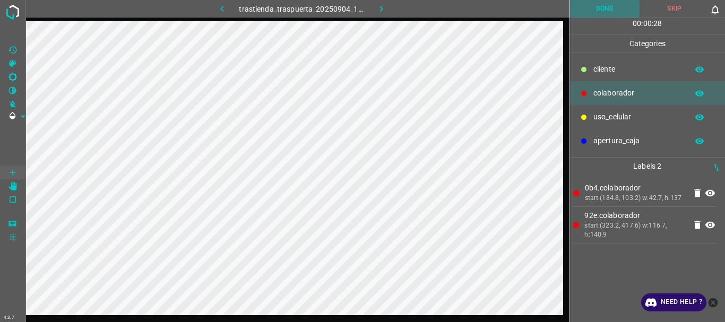
click at [619, 10] on button "Done" at bounding box center [605, 9] width 70 height 18
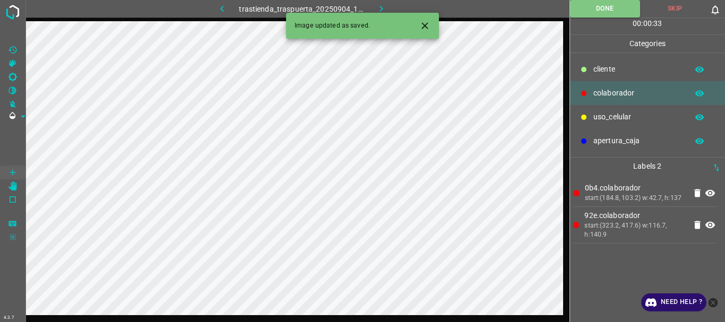
click at [375, 10] on button "button" at bounding box center [381, 9] width 34 height 18
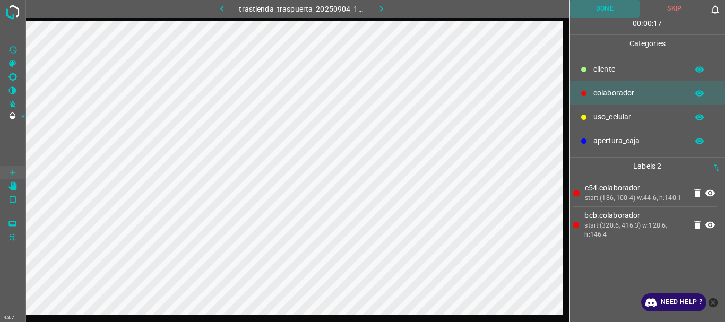
click at [592, 8] on button "Done" at bounding box center [605, 9] width 70 height 18
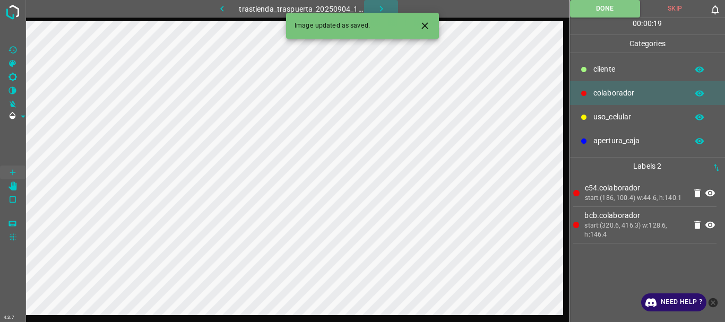
click at [384, 7] on icon "button" at bounding box center [381, 8] width 11 height 11
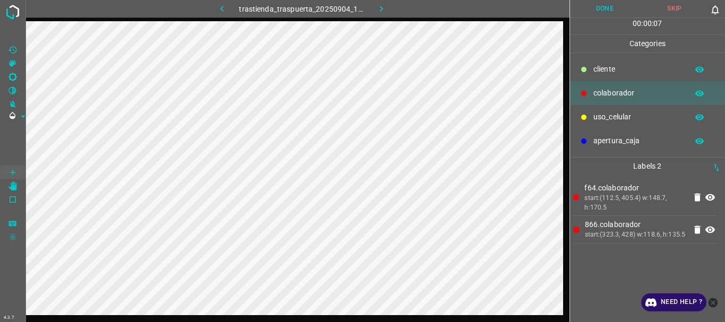
click at [595, 5] on button "Done" at bounding box center [605, 9] width 70 height 18
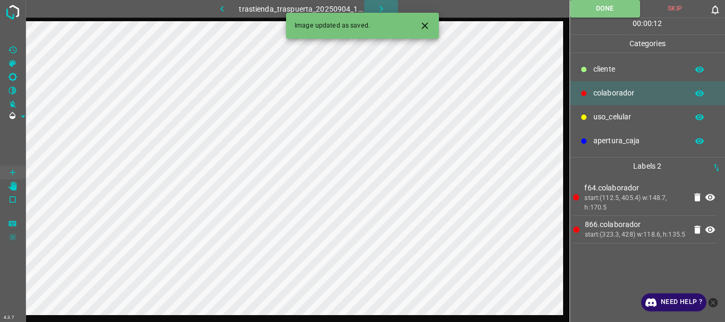
click at [377, 10] on icon "button" at bounding box center [381, 8] width 11 height 11
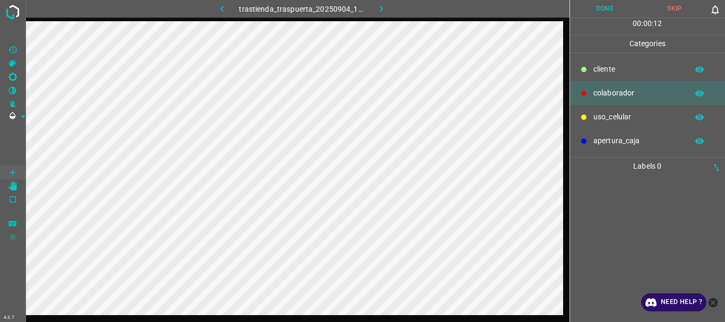
click at [587, 67] on div at bounding box center [583, 69] width 11 height 11
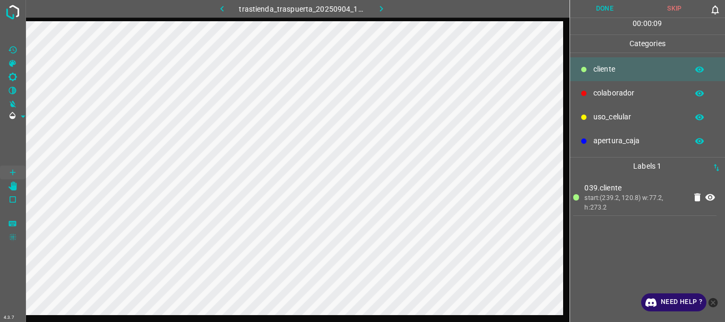
click at [607, 93] on p "colaborador" at bounding box center [637, 93] width 89 height 11
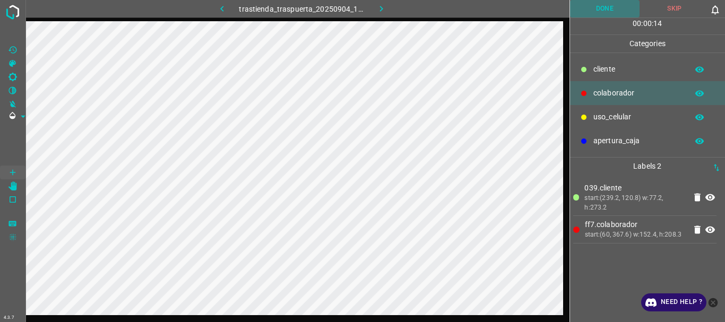
click at [597, 9] on button "Done" at bounding box center [605, 9] width 70 height 18
click at [377, 6] on icon "button" at bounding box center [381, 8] width 11 height 11
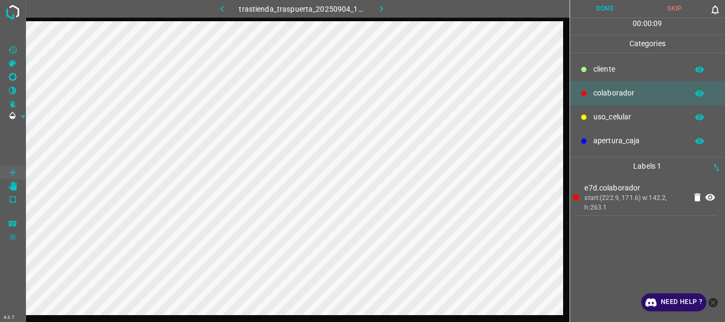
click at [606, 12] on button "Done" at bounding box center [605, 9] width 70 height 18
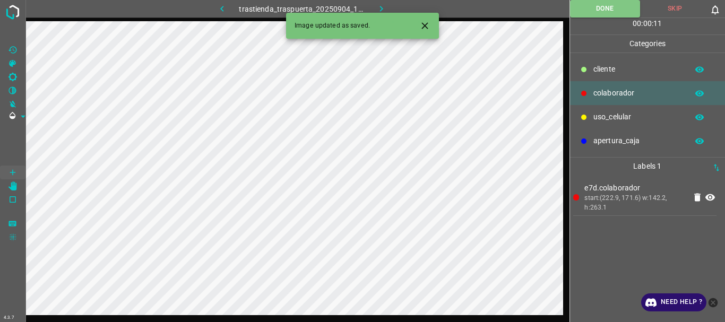
click at [383, 8] on icon "button" at bounding box center [381, 8] width 11 height 11
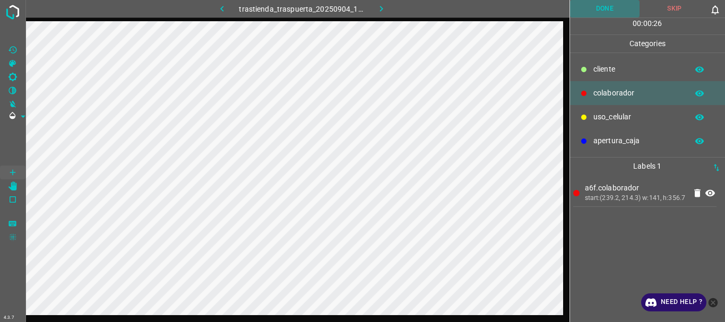
click at [611, 6] on button "Done" at bounding box center [605, 9] width 70 height 18
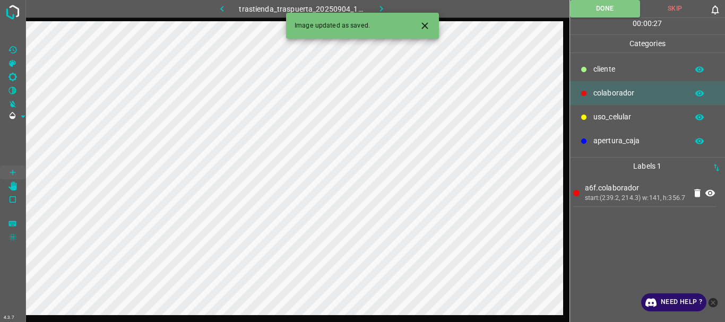
click at [384, 8] on icon "button" at bounding box center [381, 8] width 11 height 11
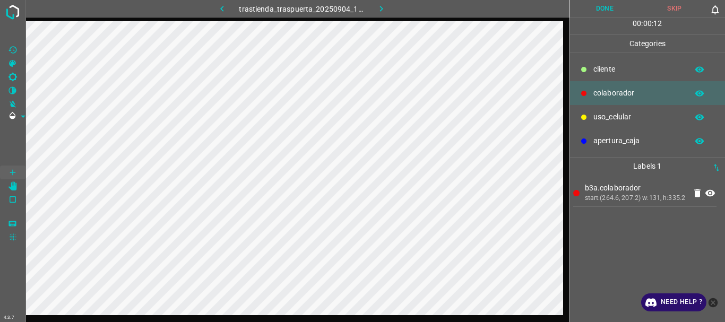
click at [603, 8] on button "Done" at bounding box center [605, 9] width 70 height 18
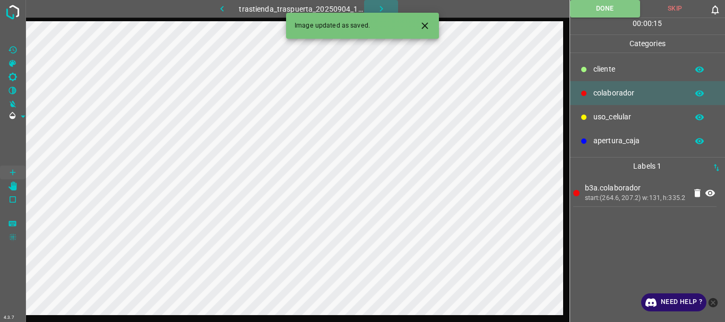
click at [384, 5] on icon "button" at bounding box center [381, 8] width 11 height 11
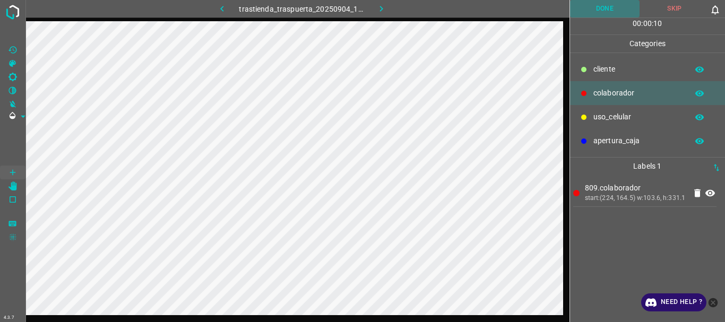
click at [609, 8] on button "Done" at bounding box center [605, 9] width 70 height 18
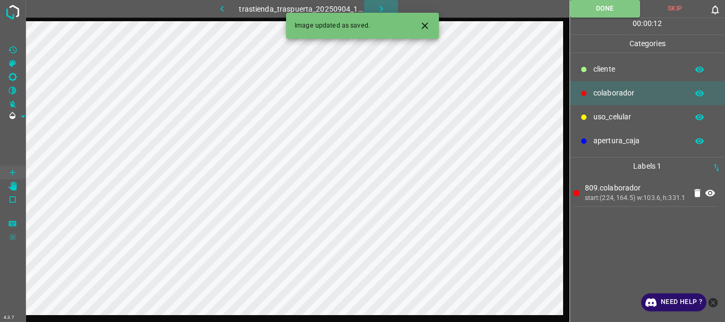
click at [383, 5] on icon "button" at bounding box center [381, 8] width 11 height 11
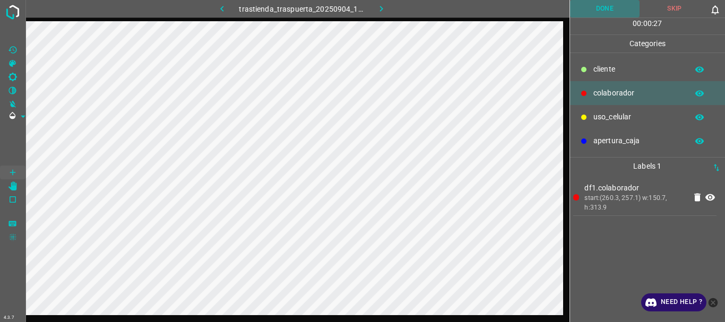
click at [592, 11] on button "Done" at bounding box center [605, 9] width 70 height 18
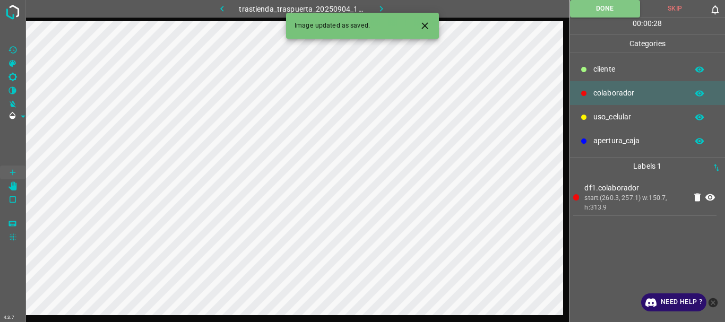
click at [386, 5] on icon "button" at bounding box center [381, 8] width 11 height 11
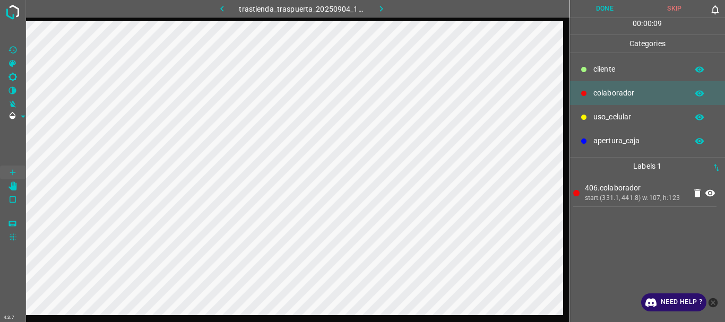
click at [608, 6] on button "Done" at bounding box center [605, 9] width 70 height 18
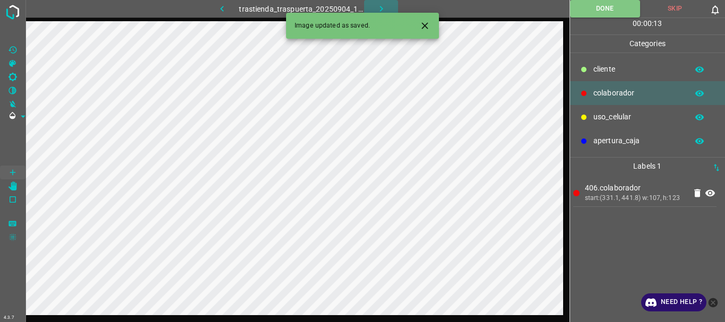
click at [382, 4] on icon "button" at bounding box center [381, 8] width 11 height 11
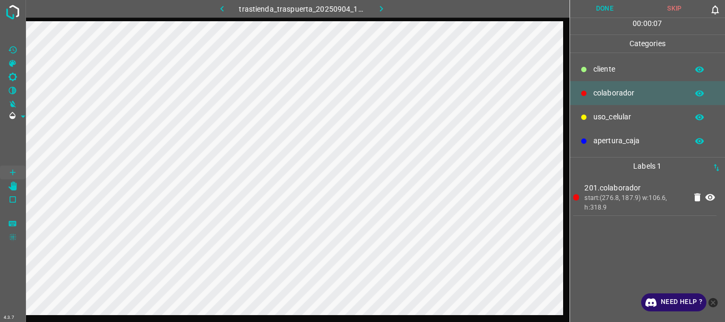
click at [589, 8] on button "Done" at bounding box center [605, 9] width 70 height 18
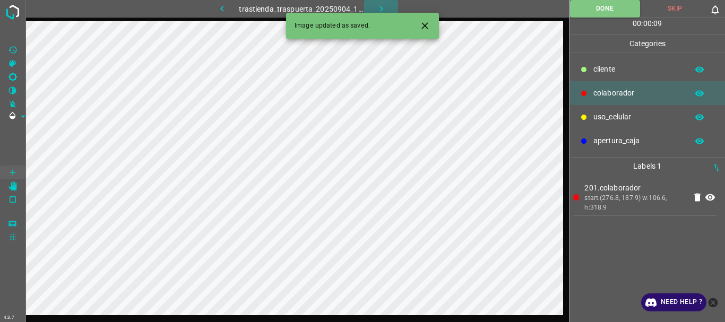
click at [383, 8] on icon "button" at bounding box center [381, 8] width 11 height 11
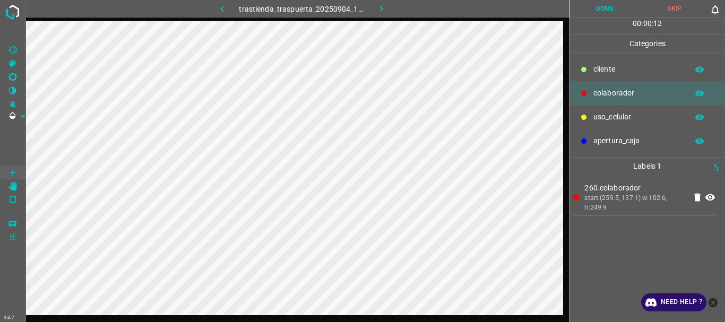
click at [598, 2] on button "Done" at bounding box center [605, 9] width 70 height 18
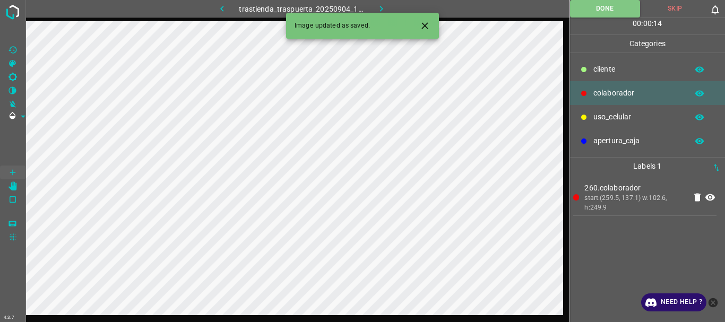
click at [380, 7] on icon "button" at bounding box center [381, 8] width 11 height 11
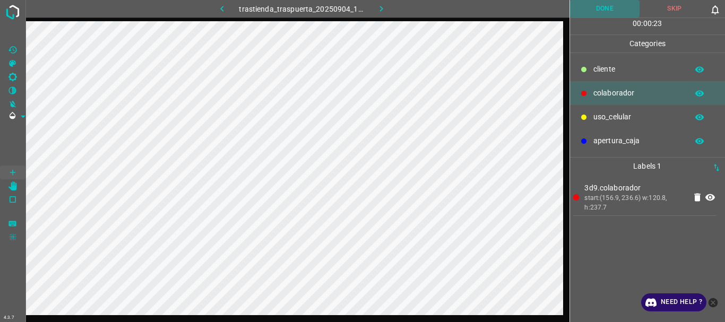
click at [592, 9] on button "Done" at bounding box center [605, 9] width 70 height 18
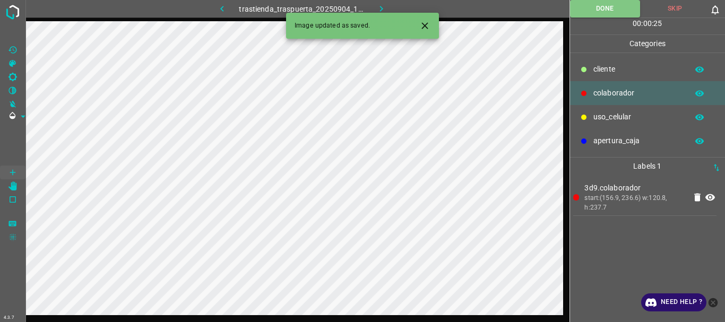
click at [382, 7] on icon "button" at bounding box center [381, 8] width 11 height 11
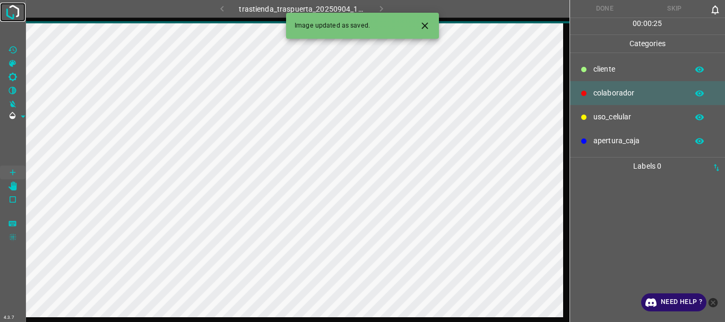
click at [13, 13] on img at bounding box center [12, 12] width 19 height 19
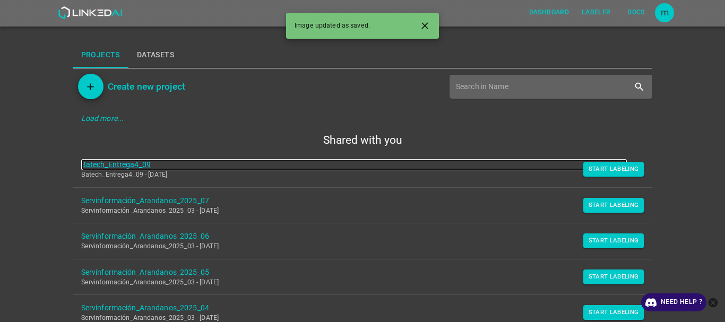
click at [134, 168] on link "Batech_Entrega4_09" at bounding box center [354, 164] width 546 height 11
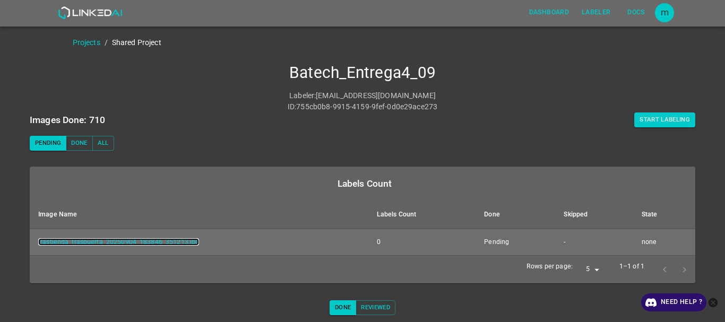
click at [146, 241] on link "trastienda_traspuerta_20250904_183846_351213.jpg" at bounding box center [118, 241] width 161 height 7
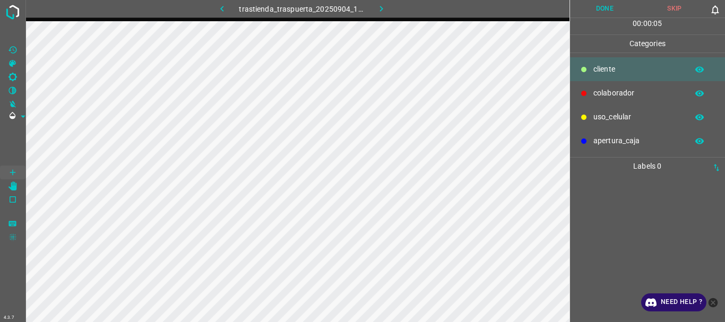
click at [619, 86] on div "colaborador" at bounding box center [647, 93] width 155 height 24
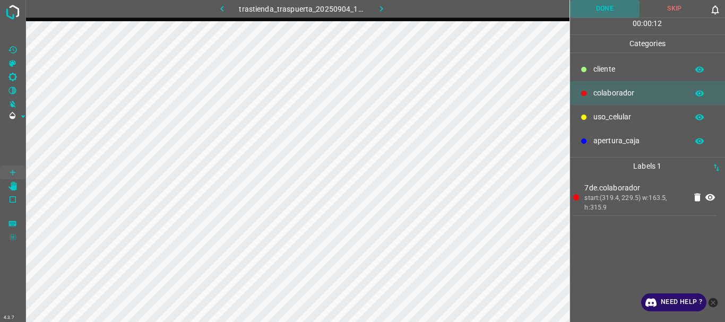
click at [586, 12] on button "Done" at bounding box center [605, 9] width 70 height 18
